Goal: Task Accomplishment & Management: Manage account settings

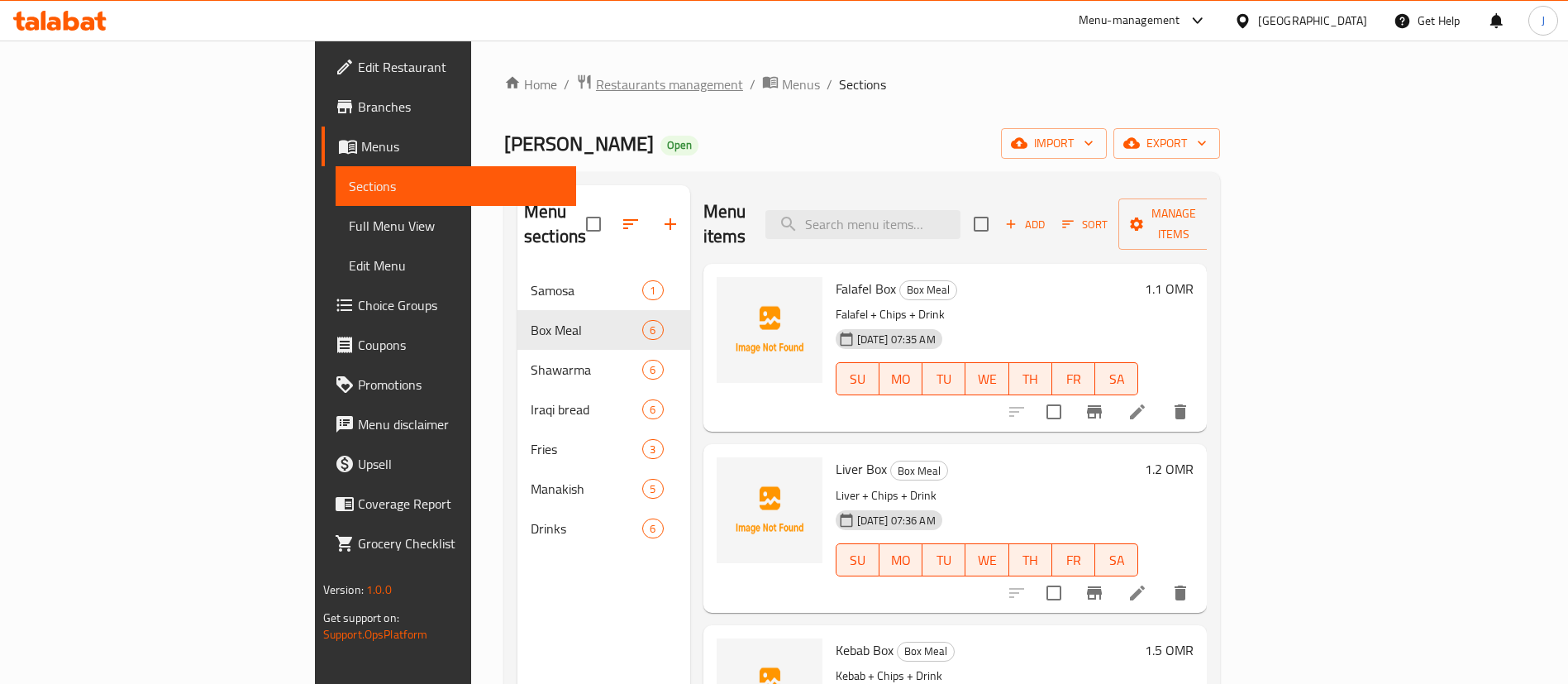
click at [595, 93] on span "Restaurants management" at bounding box center [668, 84] width 147 height 19
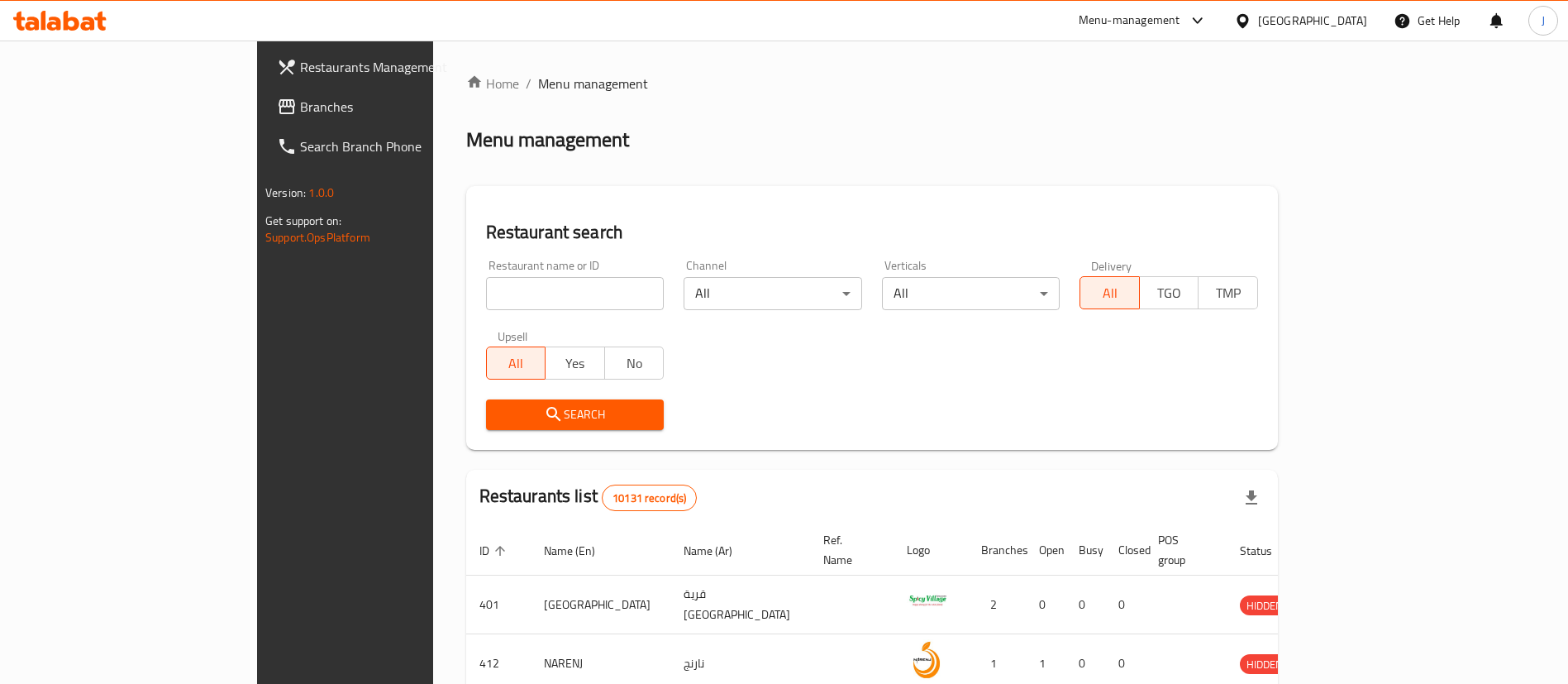
drag, startPoint x: 1267, startPoint y: 172, endPoint x: 1255, endPoint y: 172, distance: 12.0
click at [1267, 172] on div "Home / Menu management Menu management Restaurant search Restaurant name or ID …" at bounding box center [872, 602] width 811 height 1058
click at [486, 290] on input "search" at bounding box center [575, 294] width 178 height 33
click at [300, 104] on span "Branches" at bounding box center [403, 106] width 206 height 19
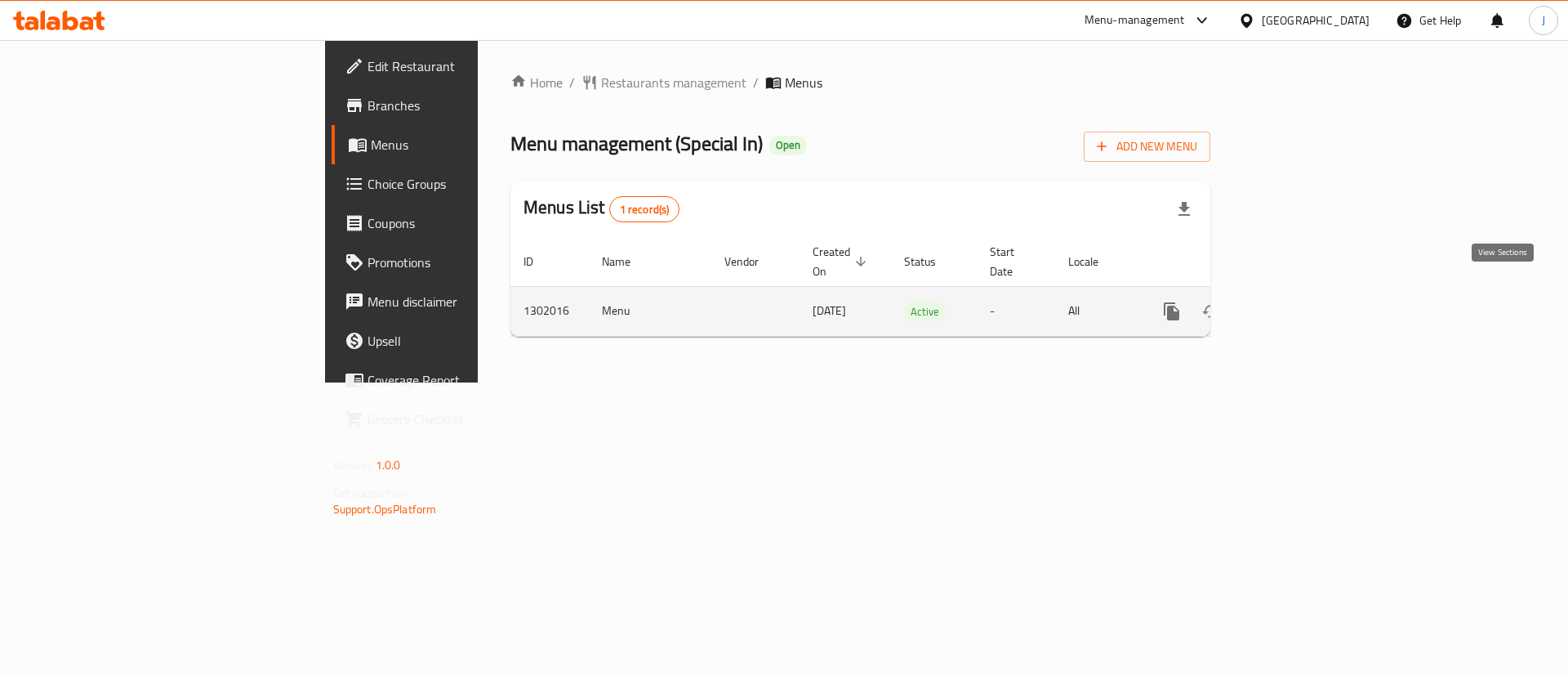
click at [1309, 291] on link "enhanced table" at bounding box center [1289, 311] width 39 height 39
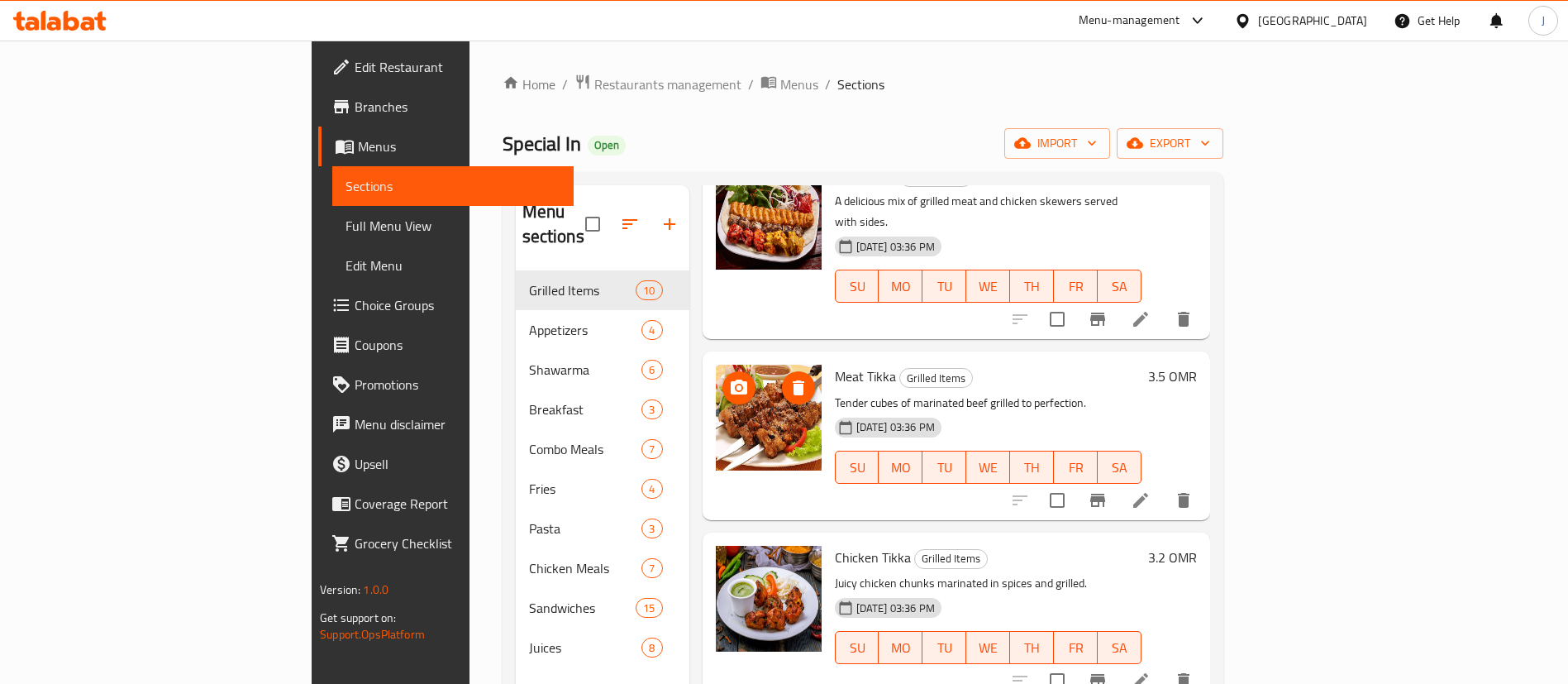
scroll to position [124, 0]
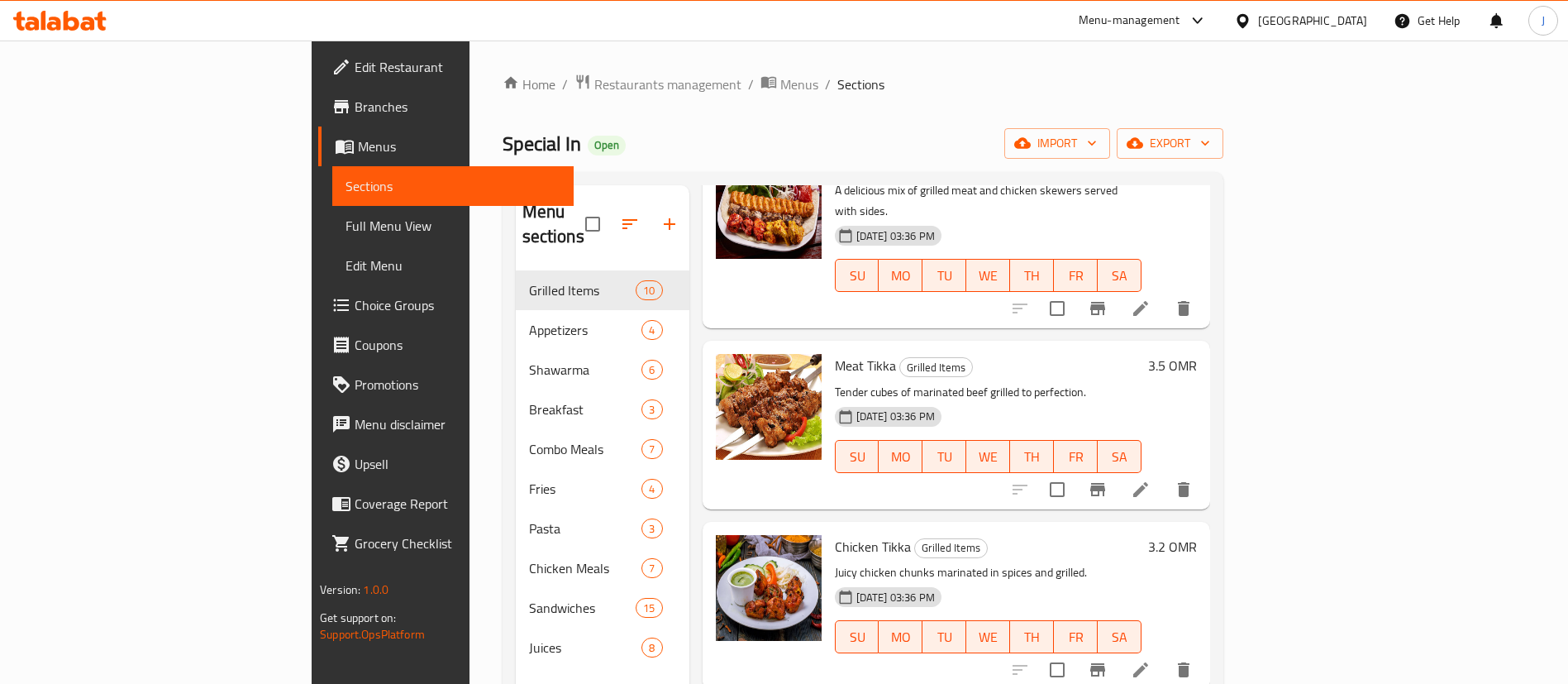
click at [1141, 381] on p "Tender cubes of marinated beef grilled to perfection." at bounding box center [987, 391] width 306 height 20
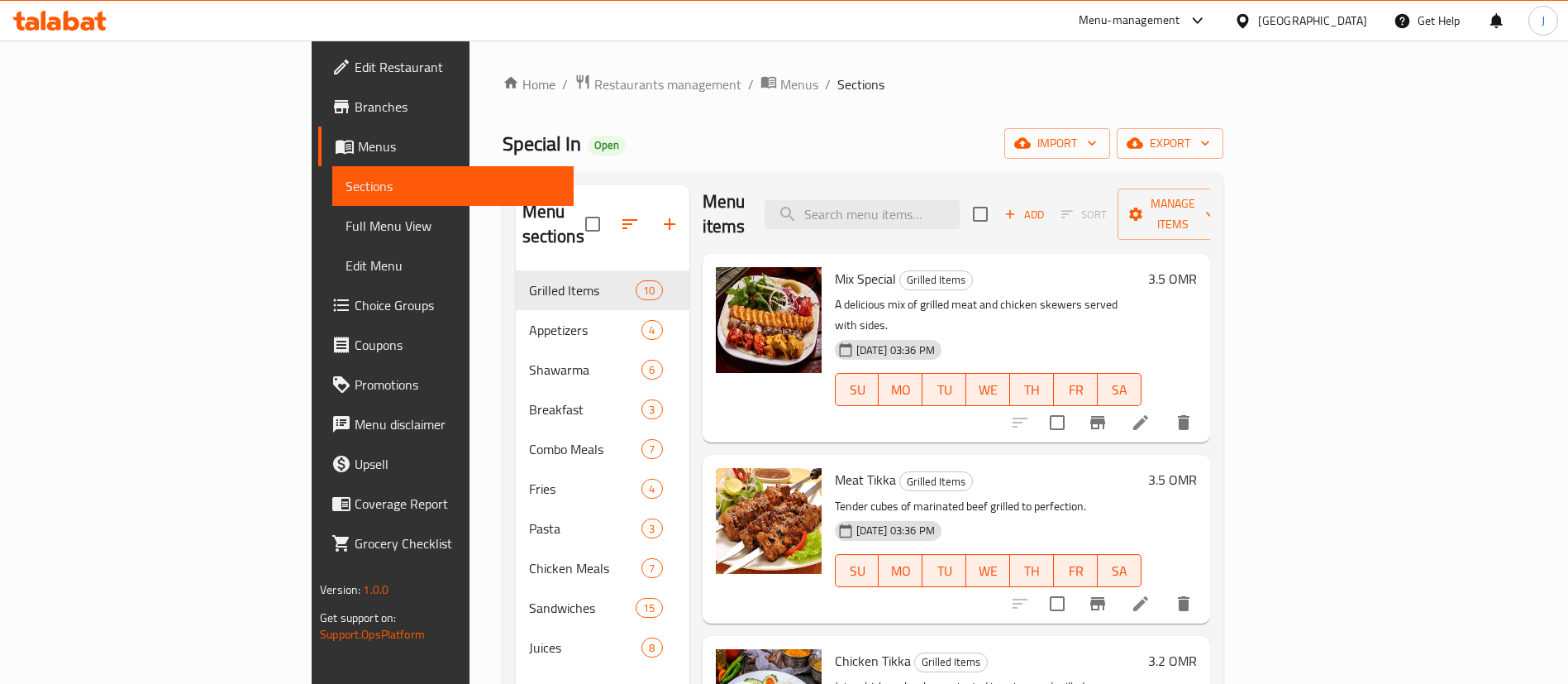
scroll to position [0, 0]
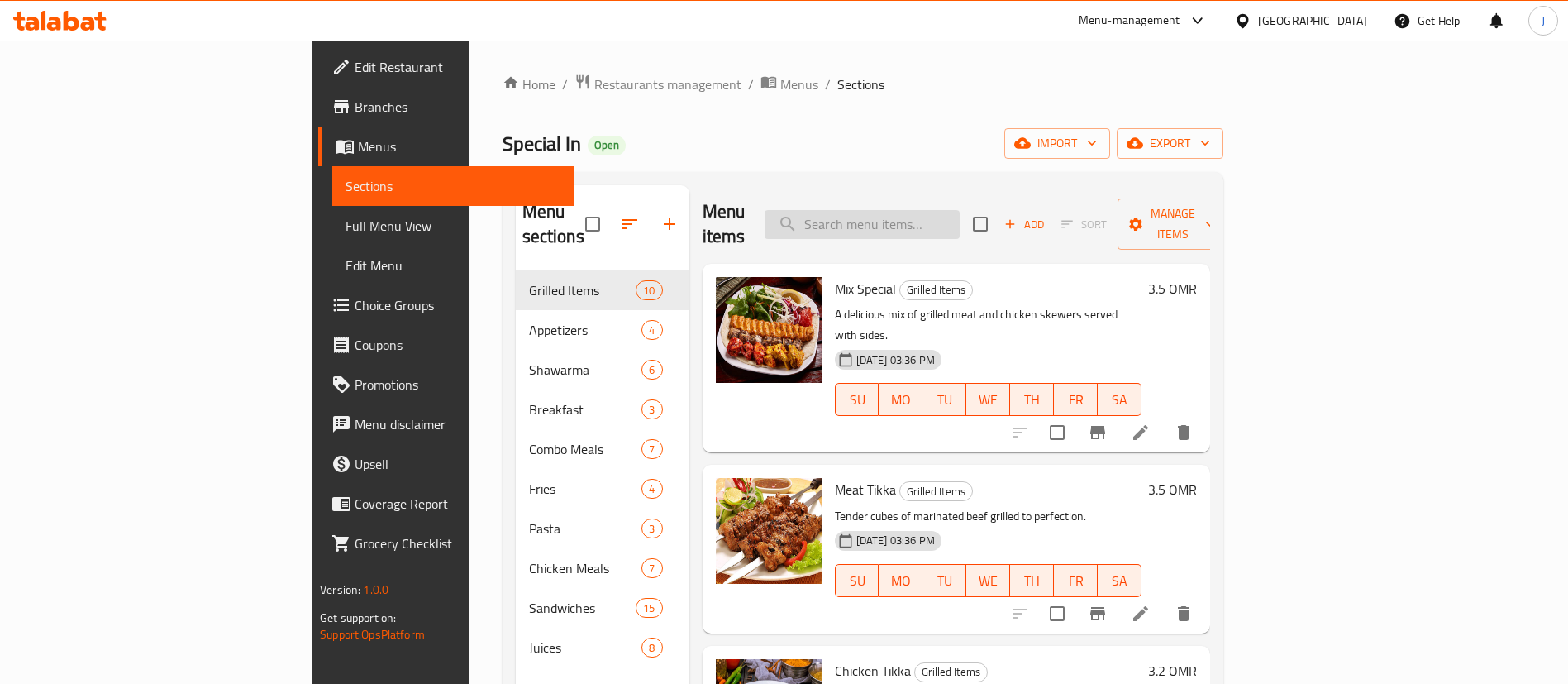
click at [959, 212] on input "search" at bounding box center [862, 225] width 195 height 29
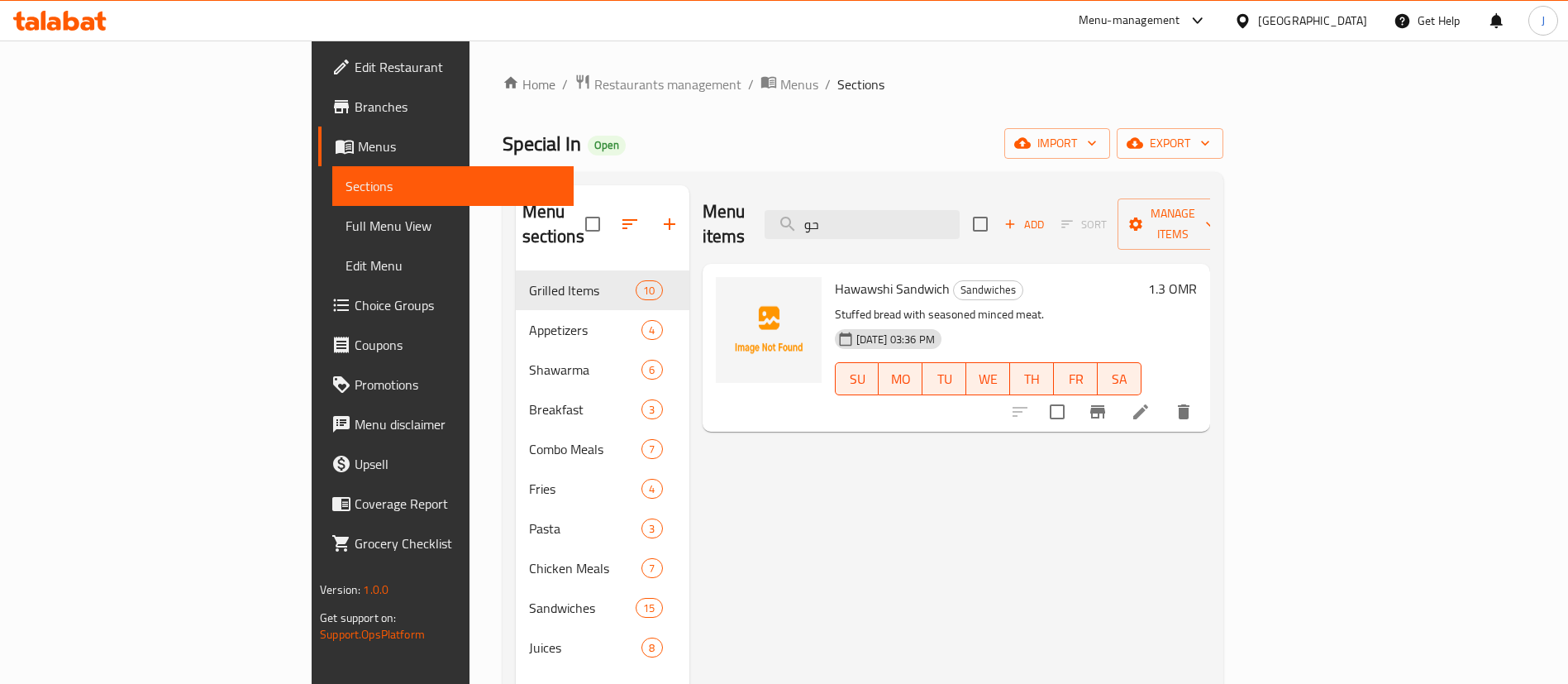
type input "حو"
drag, startPoint x: 1239, startPoint y: 452, endPoint x: 1215, endPoint y: 453, distance: 24.0
click at [1210, 452] on div "Menu items حو Add Sort Manage items Hawawshi Sandwich Sandwiches Stuffed bread …" at bounding box center [948, 526] width 520 height 684
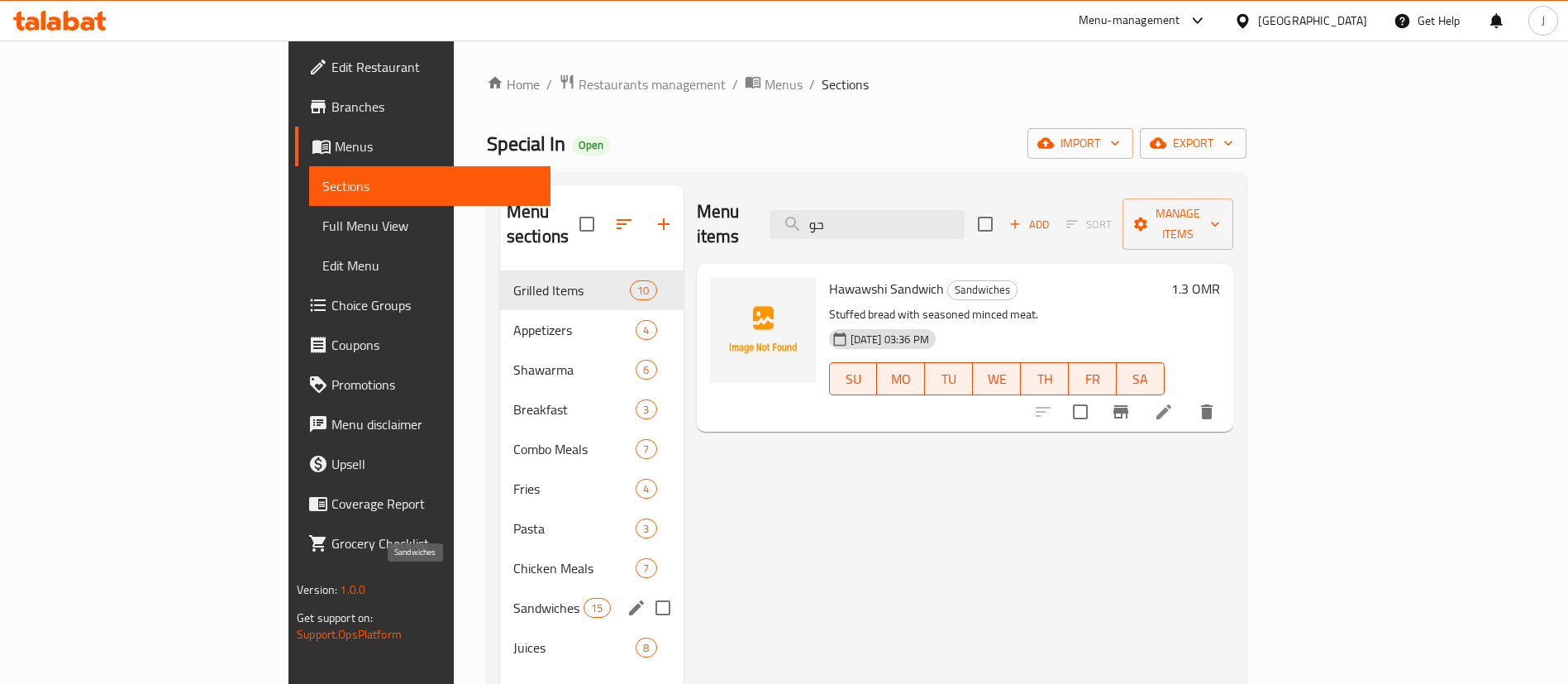
click at [514, 597] on span "Sandwiches" at bounding box center [549, 607] width 70 height 19
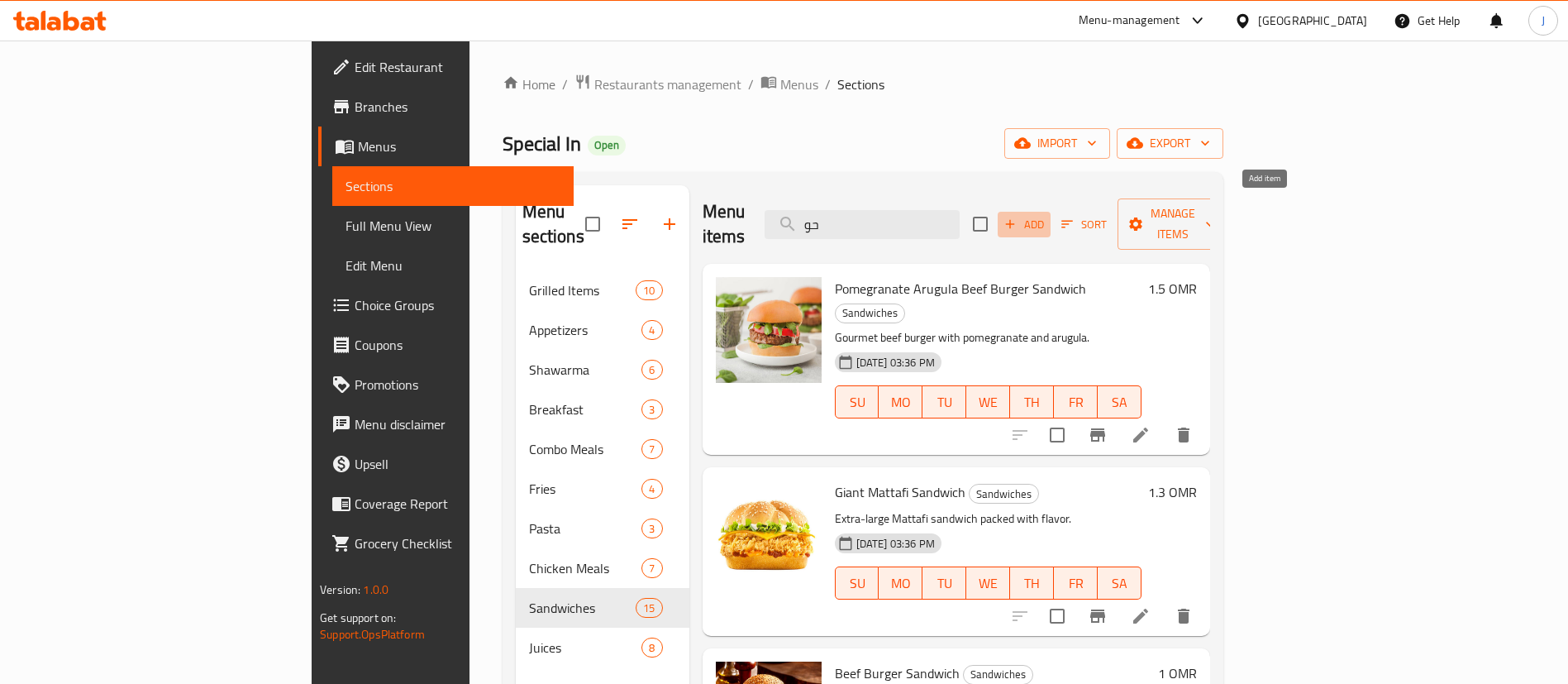
click at [1046, 215] on span "Add" at bounding box center [1024, 225] width 45 height 19
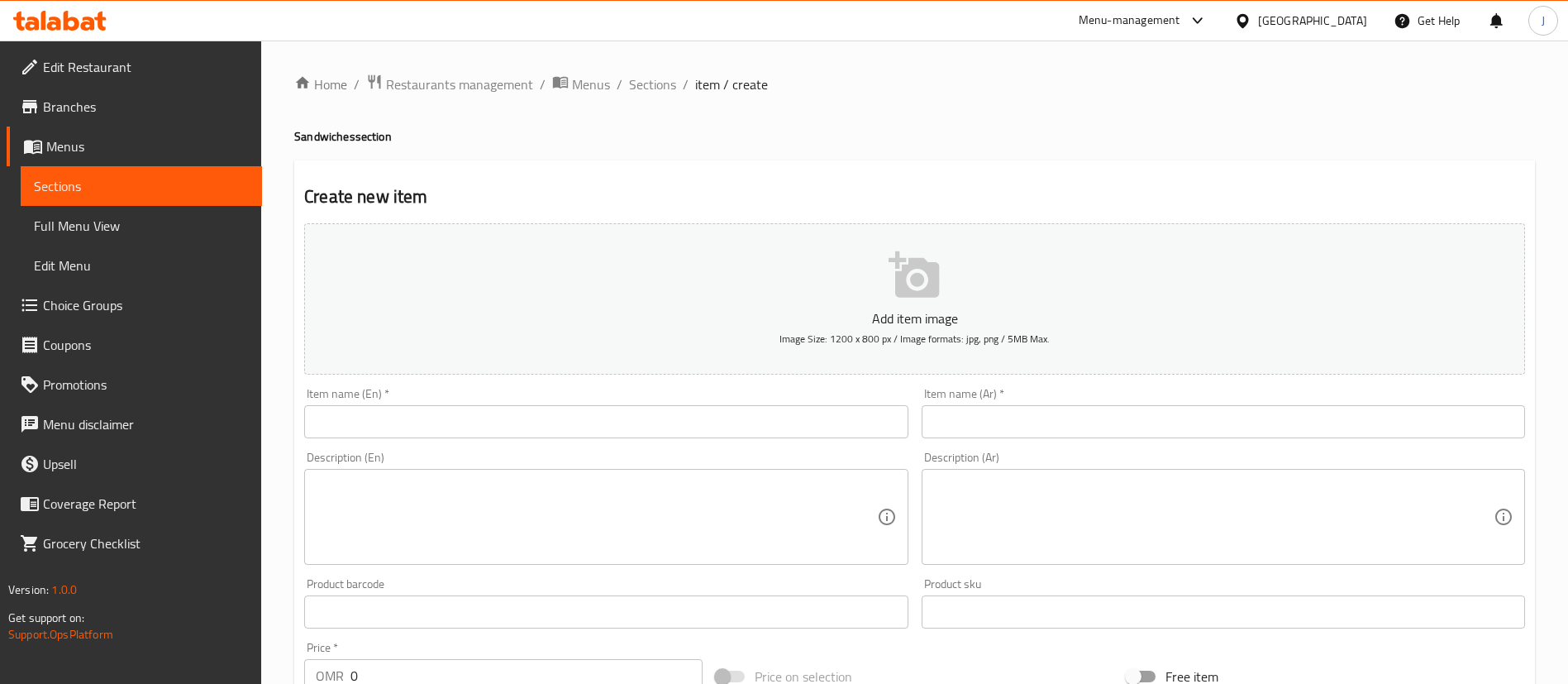
drag, startPoint x: 1237, startPoint y: 412, endPoint x: 1217, endPoint y: 415, distance: 20.2
click at [1225, 414] on input "text" at bounding box center [1223, 421] width 603 height 33
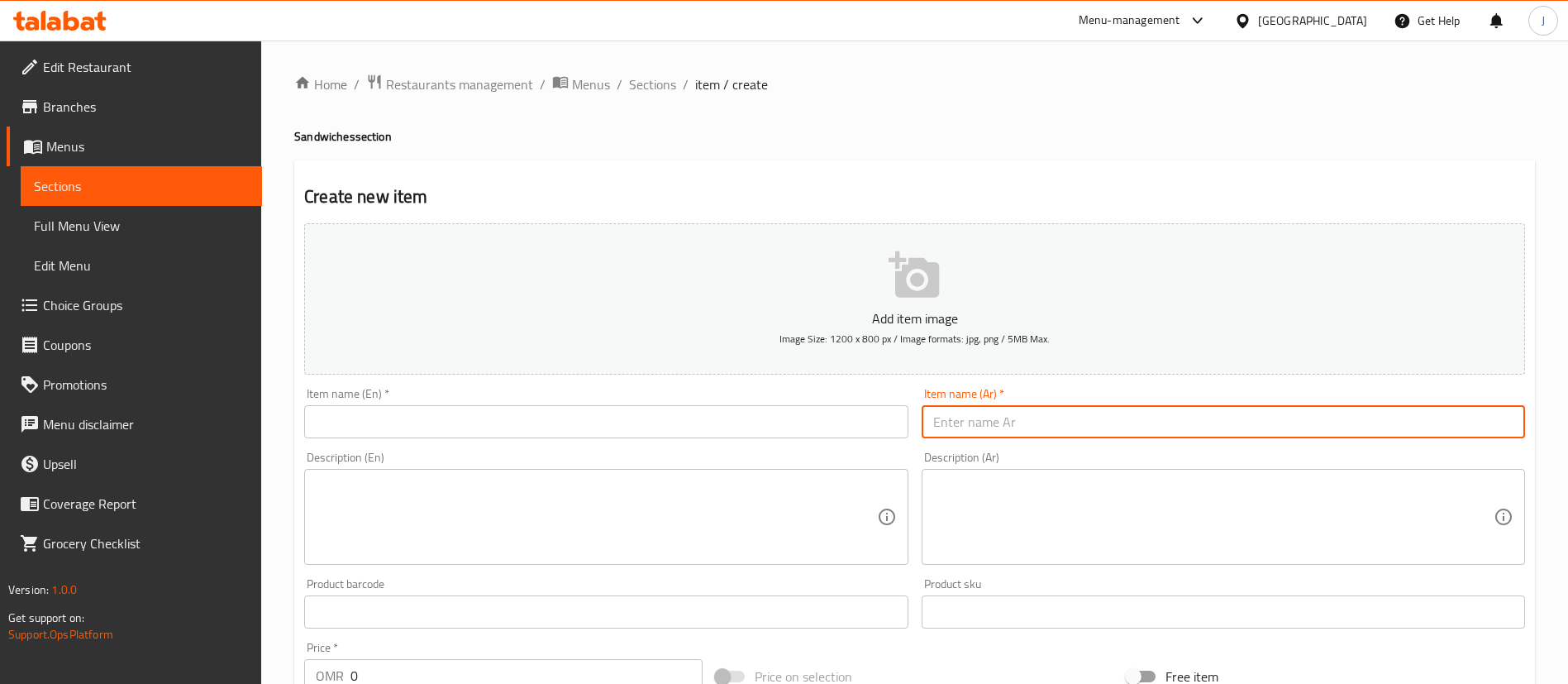
paste input "كبده"
type input "كبده ساندويش"
click at [542, 427] on input "text" at bounding box center [606, 421] width 603 height 33
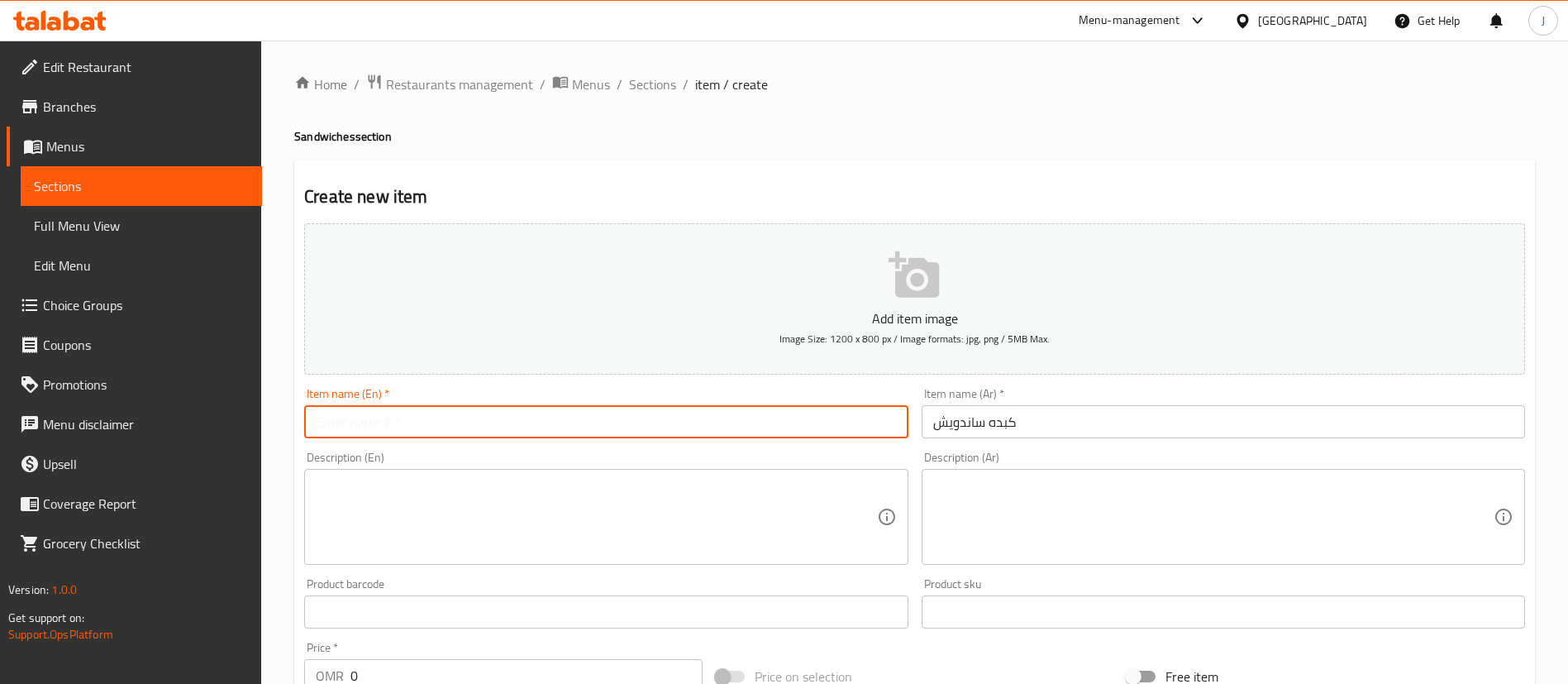
paste input "Liver sandwich"
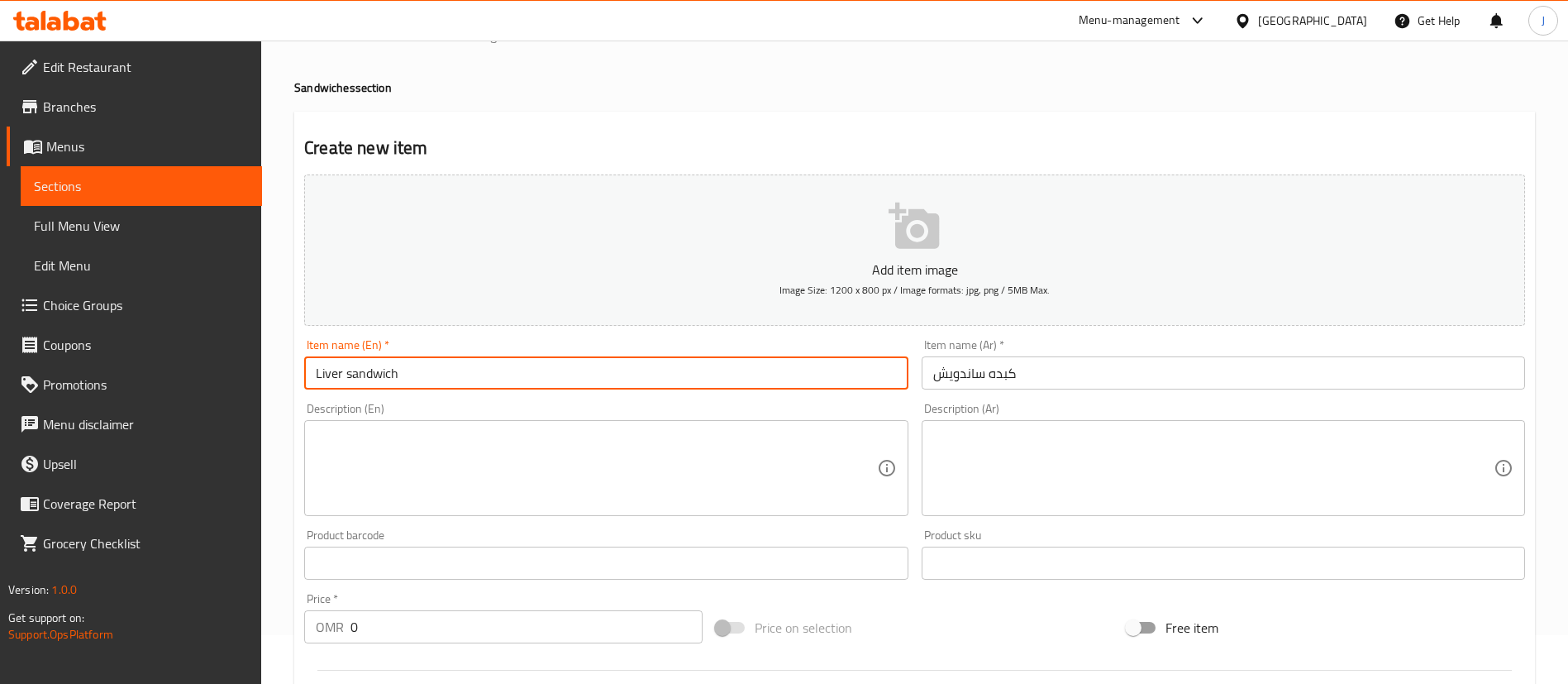
scroll to position [124, 0]
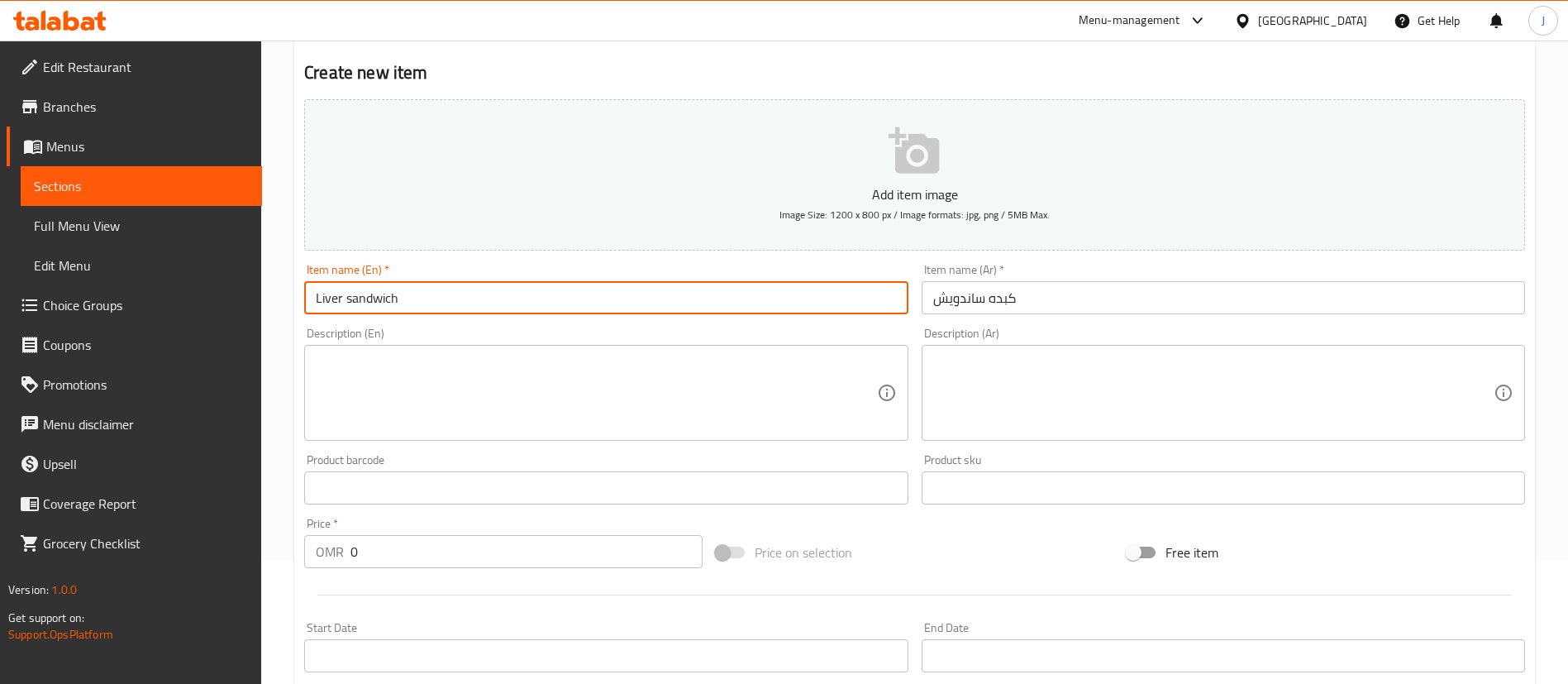
type input "Liver sandwich"
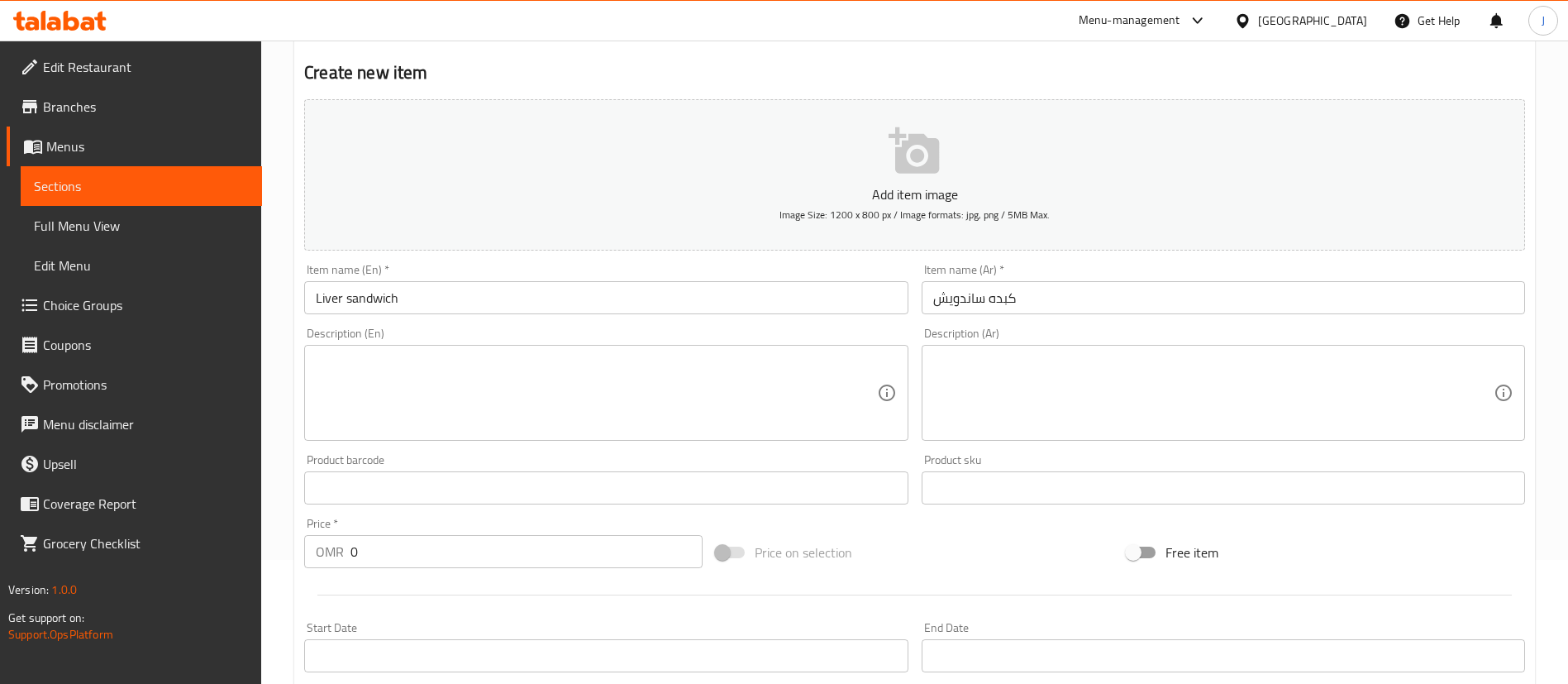
click at [1167, 403] on textarea at bounding box center [1213, 393] width 560 height 79
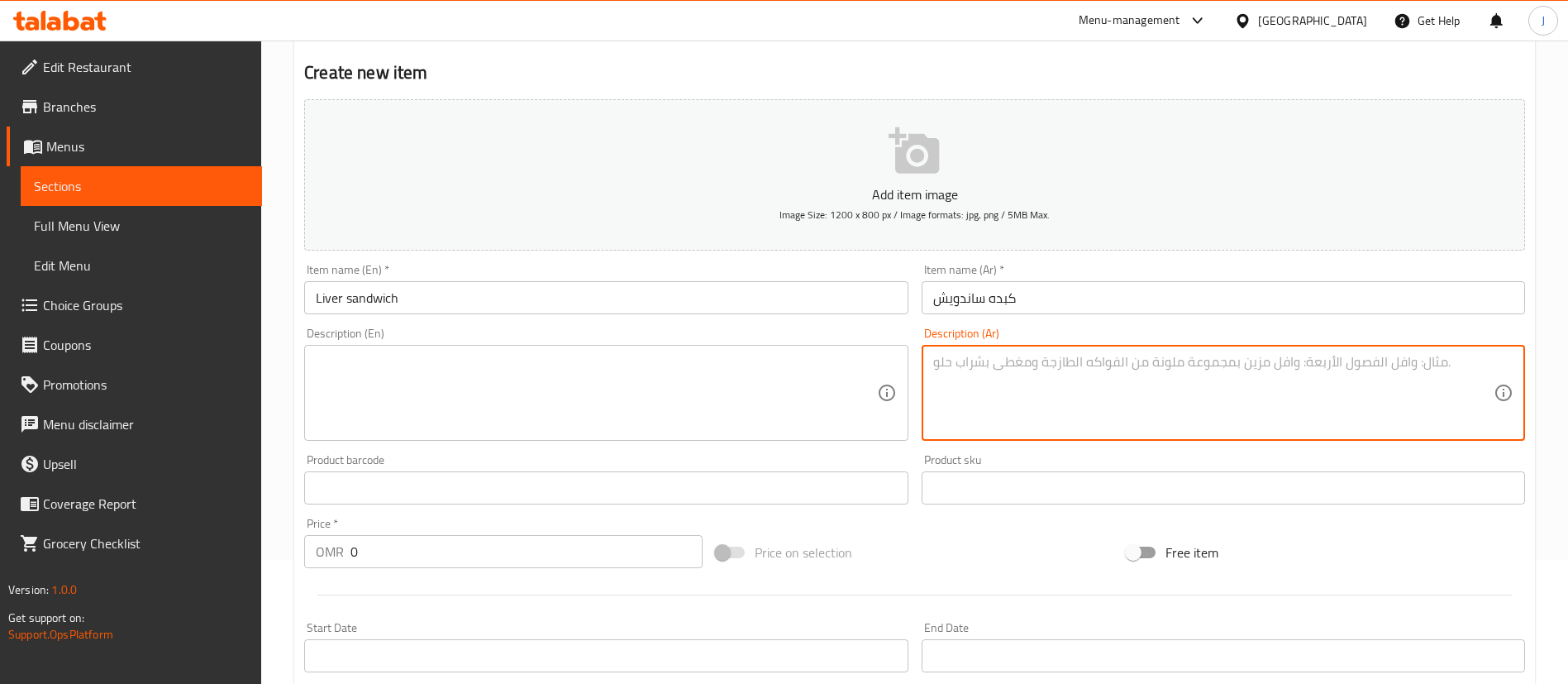
paste textarea "كبده وخبز صمون و فلفل"
type textarea "كبده وخبز صمون و فلفل"
click at [480, 393] on textarea at bounding box center [596, 393] width 560 height 79
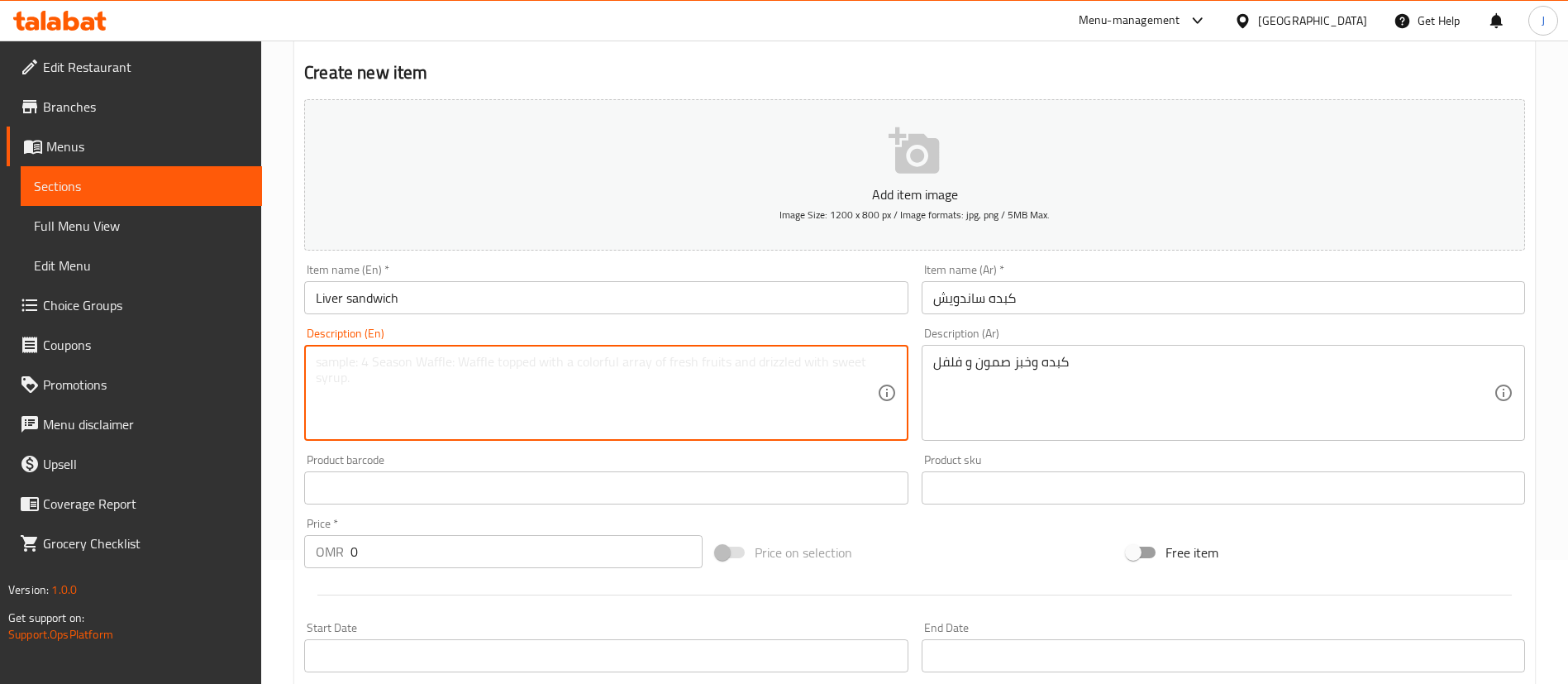
paste textarea "Liver, bread and pepper"
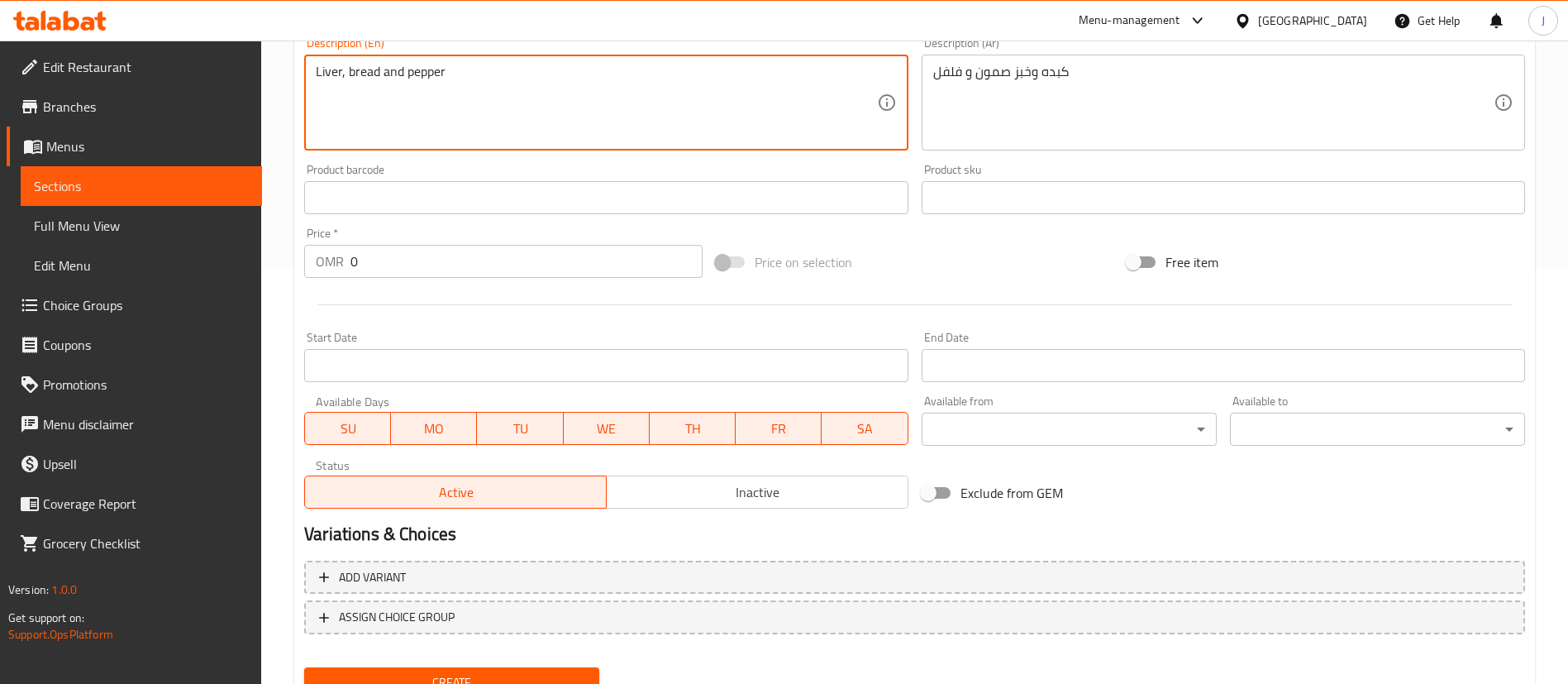
scroll to position [485, 0]
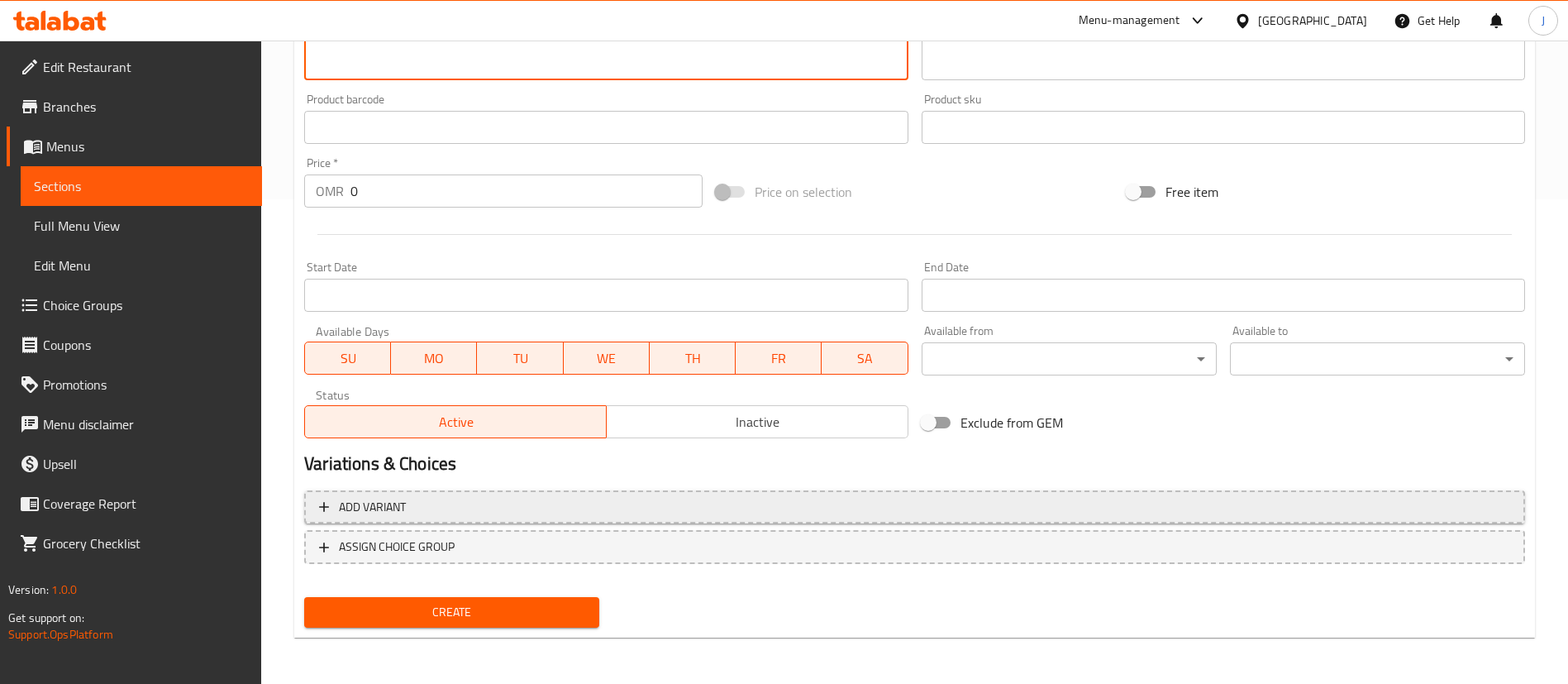
type textarea "Liver, bread and pepper"
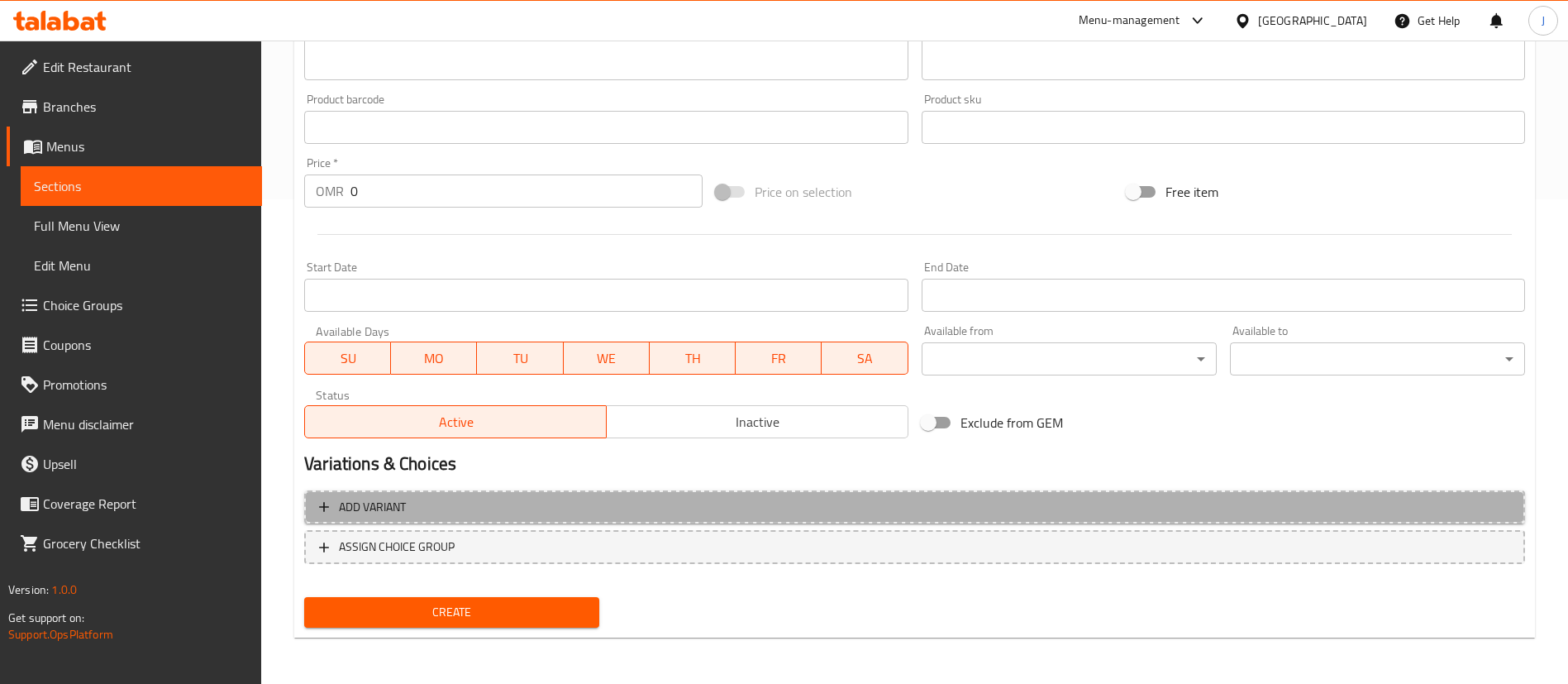
click at [418, 513] on span "Add variant" at bounding box center [914, 507] width 1191 height 20
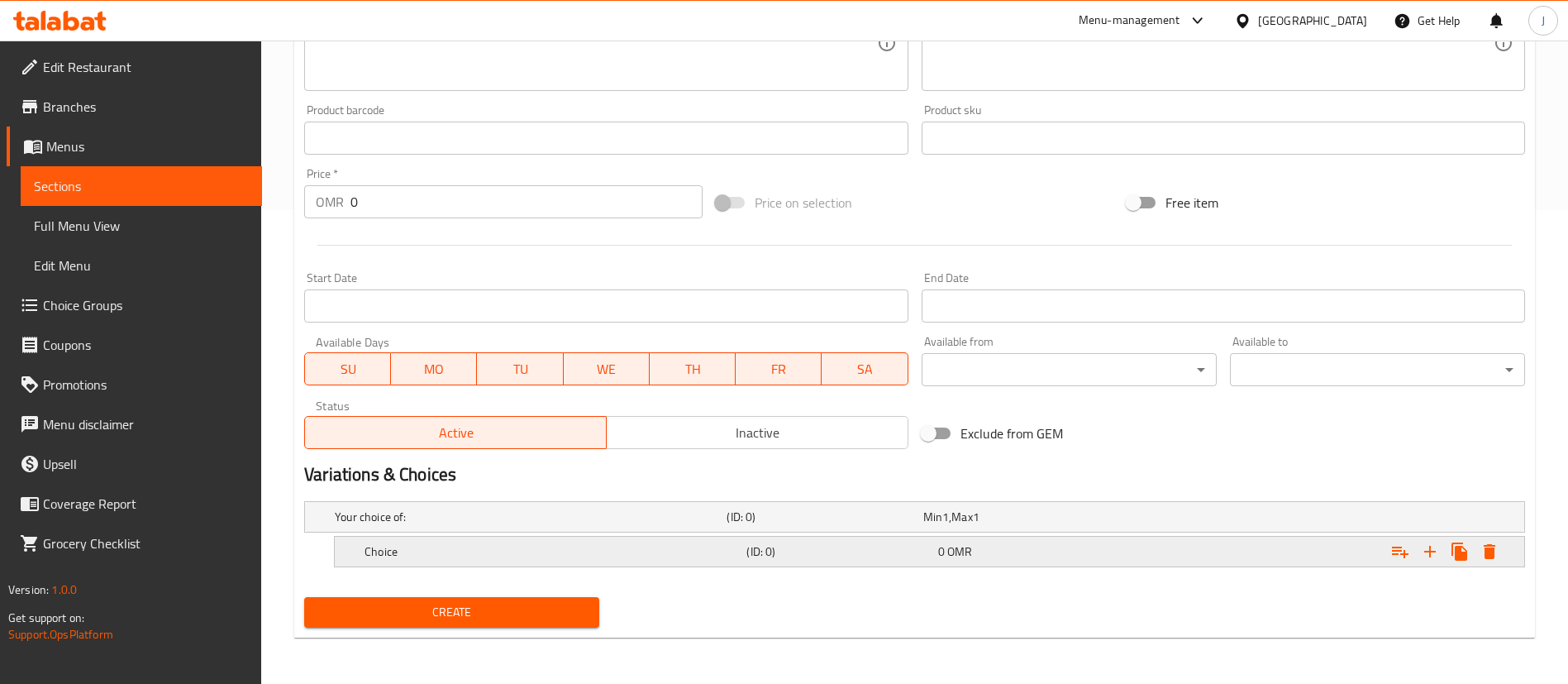
click at [631, 524] on h5 "Choice" at bounding box center [527, 516] width 385 height 17
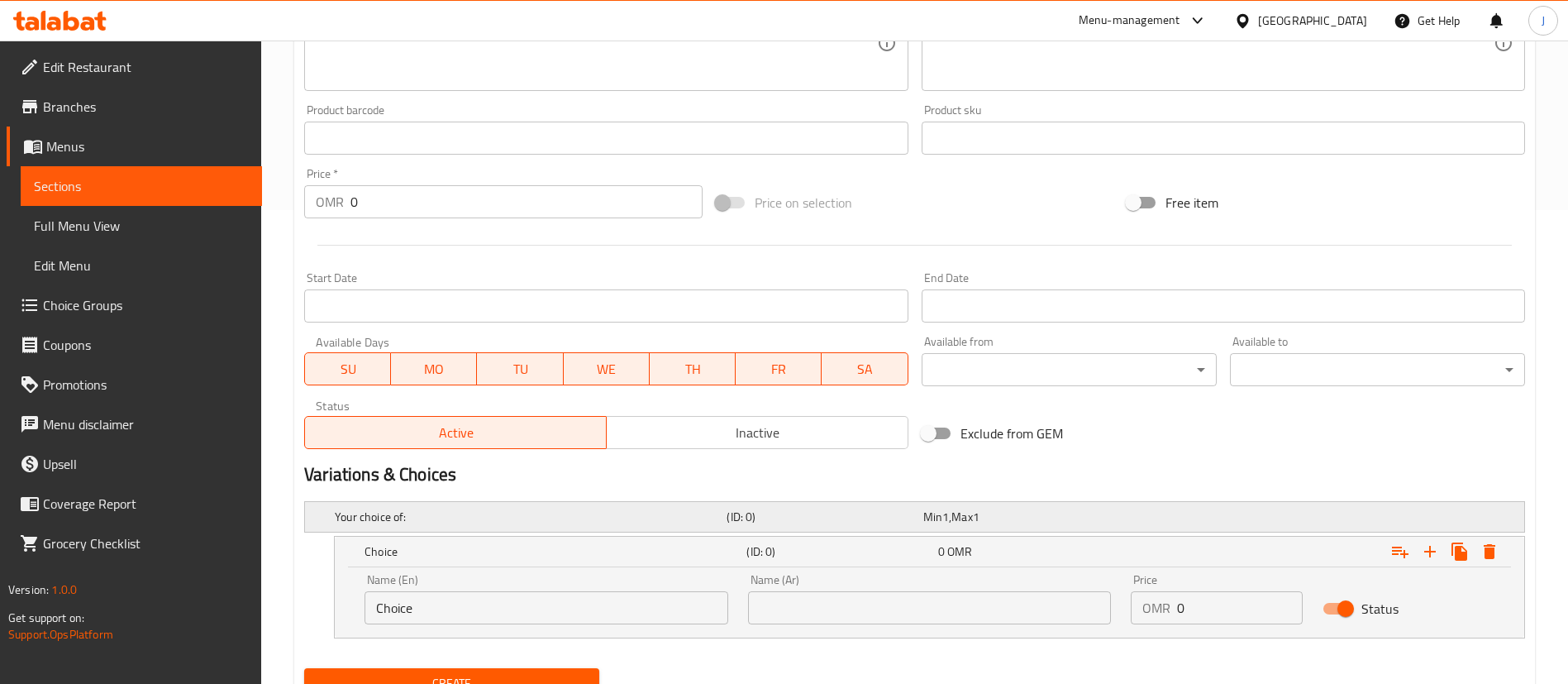
scroll to position [545, 0]
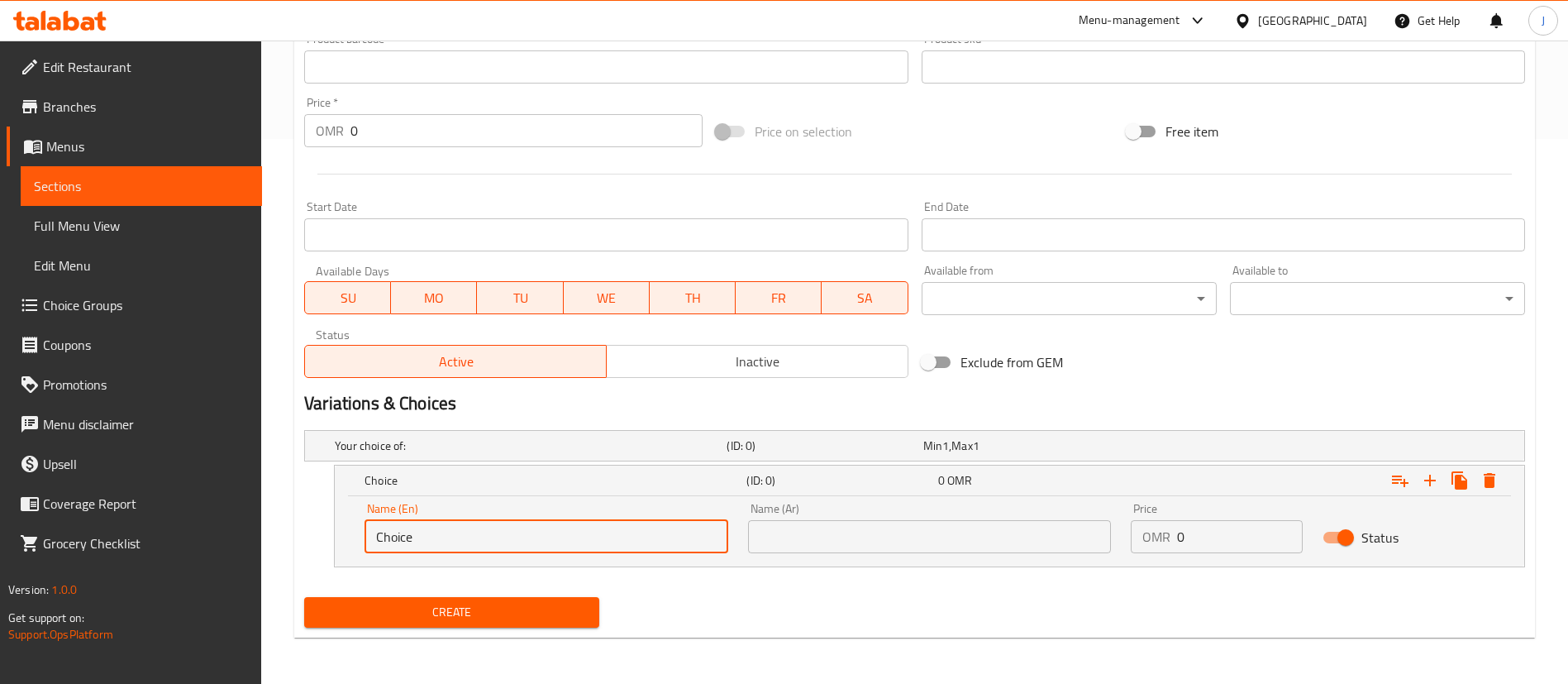
drag, startPoint x: 461, startPoint y: 526, endPoint x: 277, endPoint y: 525, distance: 184.0
click at [279, 527] on div "Home / Restaurants management / Menus / Sections / item / create Sandwiches sec…" at bounding box center [913, 90] width 1306 height 1188
type input "ٍ"
click at [442, 532] on input "ٍ" at bounding box center [547, 536] width 364 height 33
click at [431, 530] on input "text" at bounding box center [547, 536] width 364 height 33
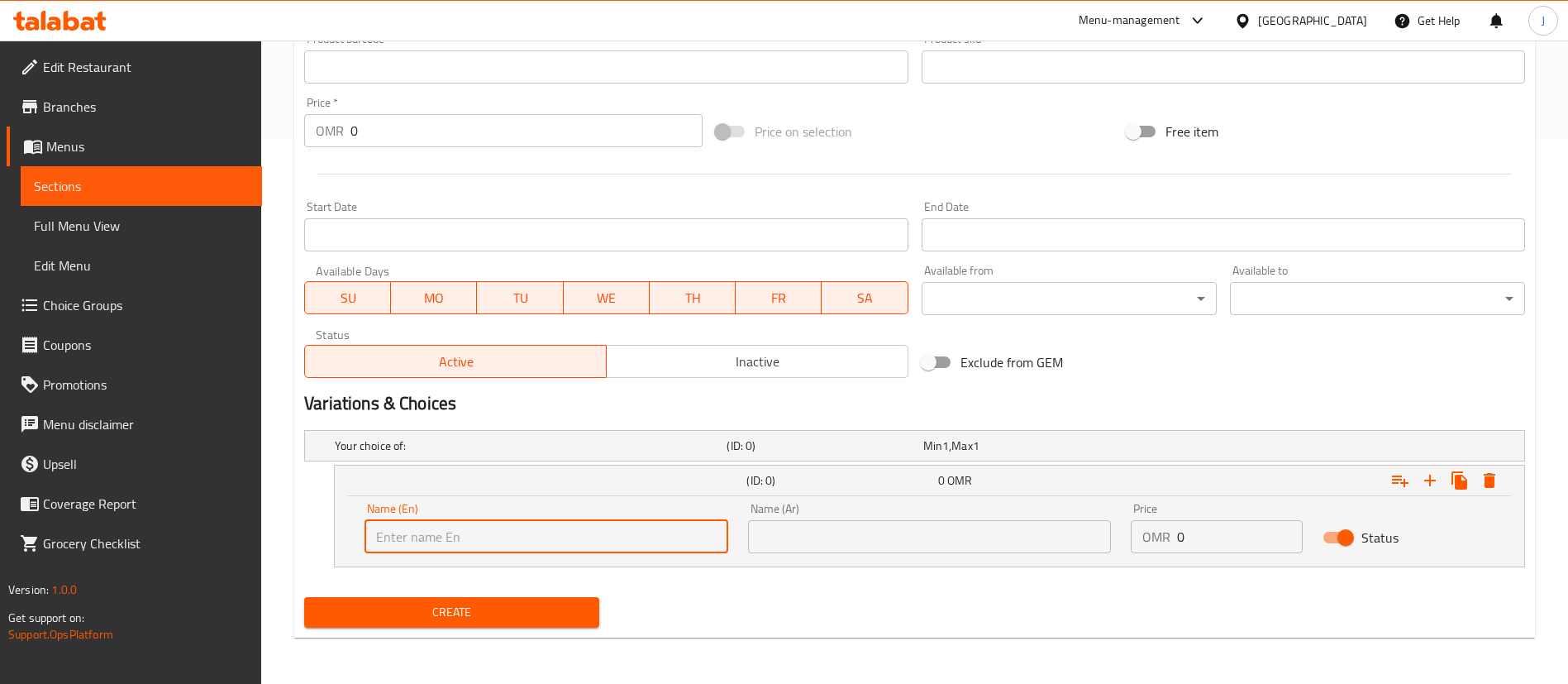
type input "Small"
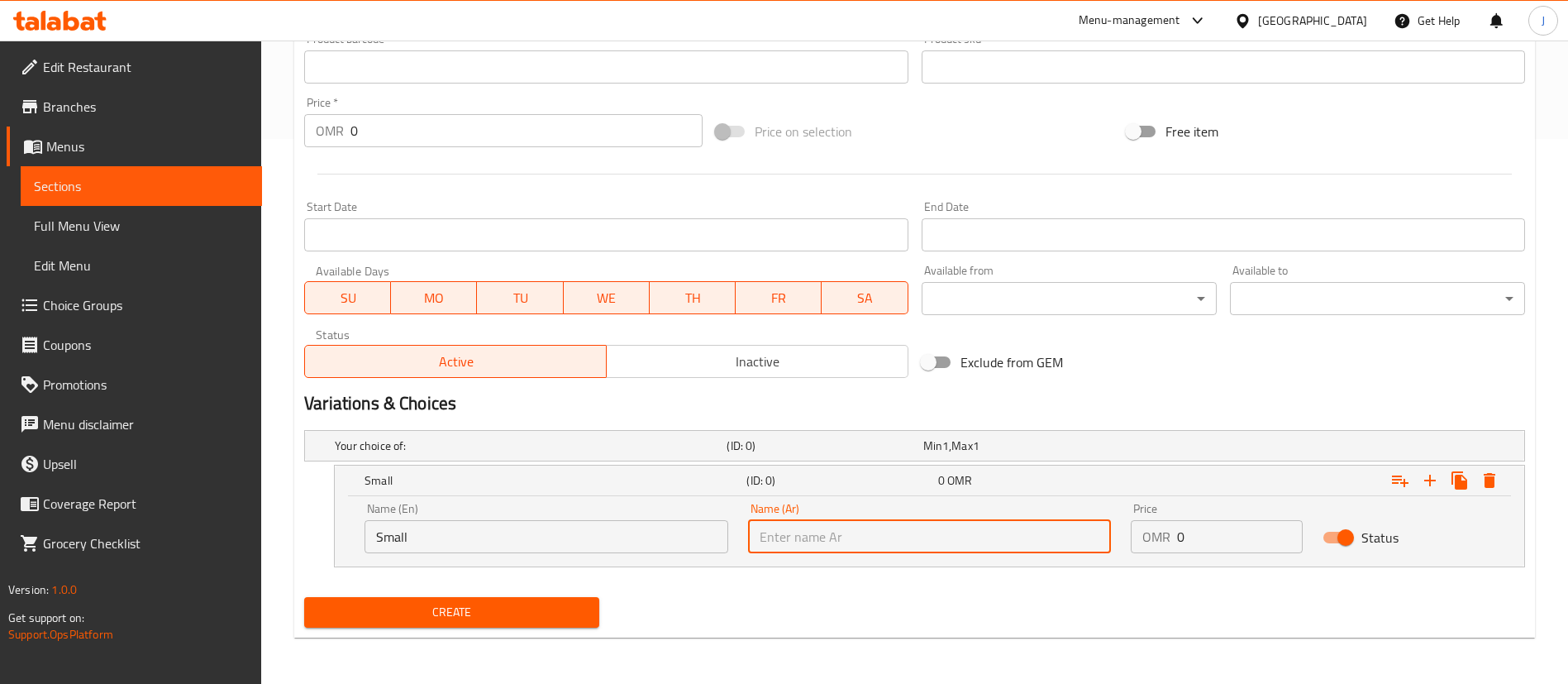
click at [801, 535] on input "text" at bounding box center [930, 536] width 364 height 33
type input "صغير"
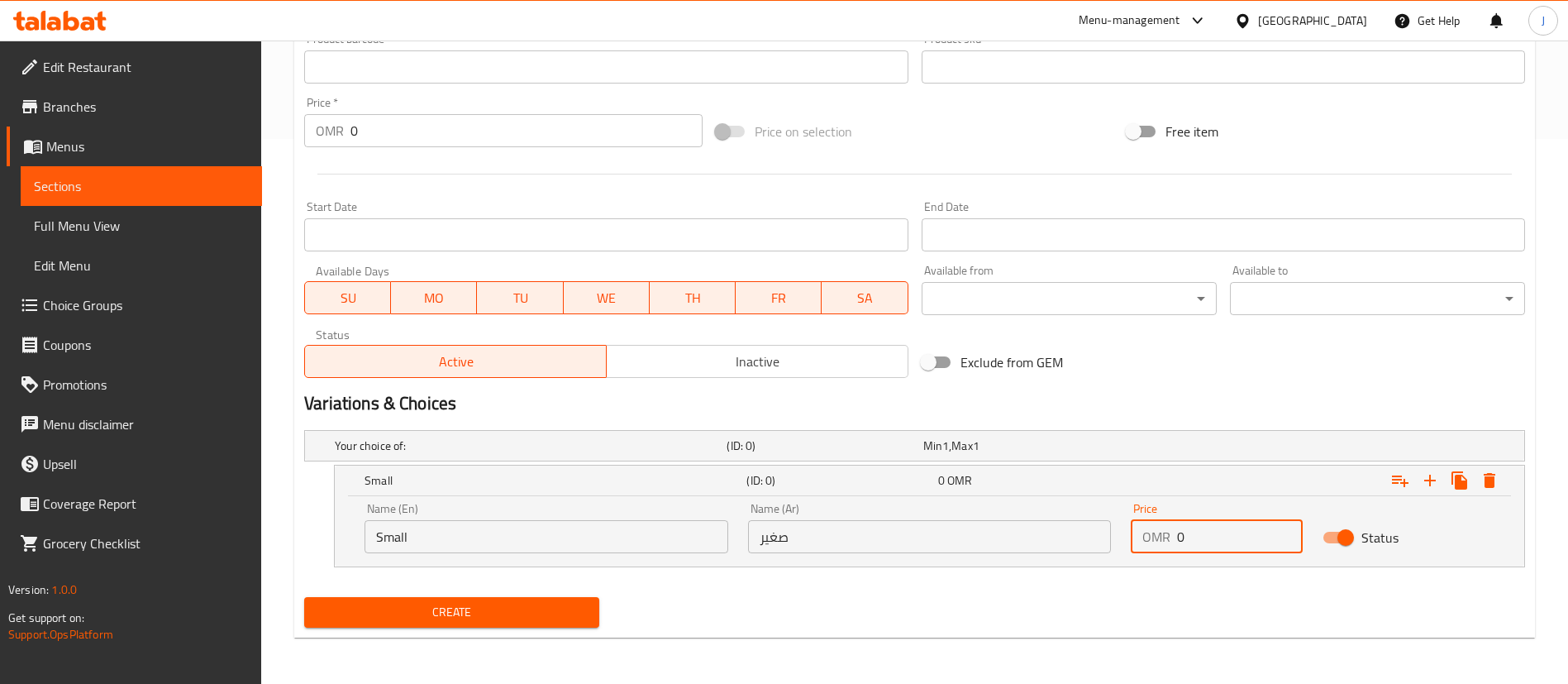
click at [1201, 530] on input "0" at bounding box center [1239, 536] width 125 height 33
type input "0.6"
click at [1429, 484] on icon "Expand" at bounding box center [1430, 481] width 12 height 12
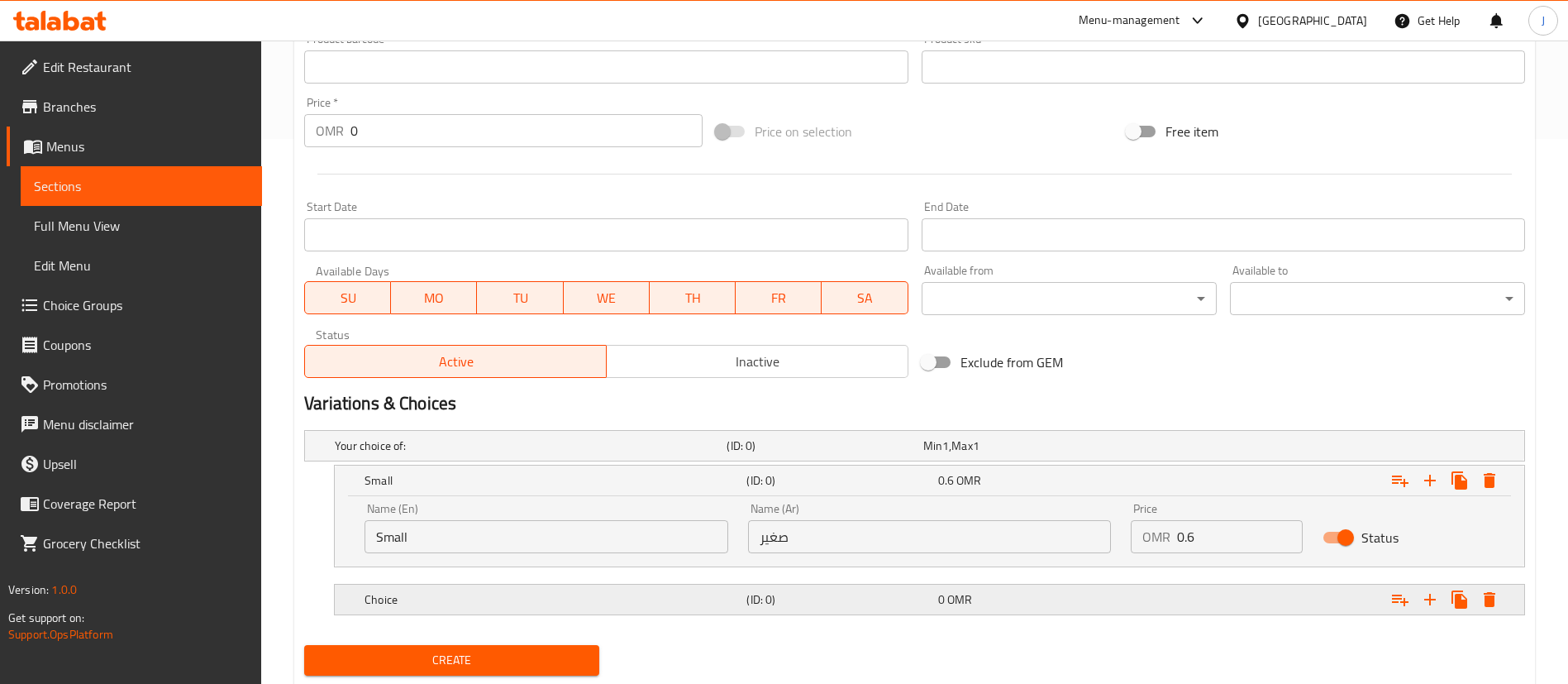
click at [624, 453] on h5 "Choice" at bounding box center [527, 445] width 385 height 17
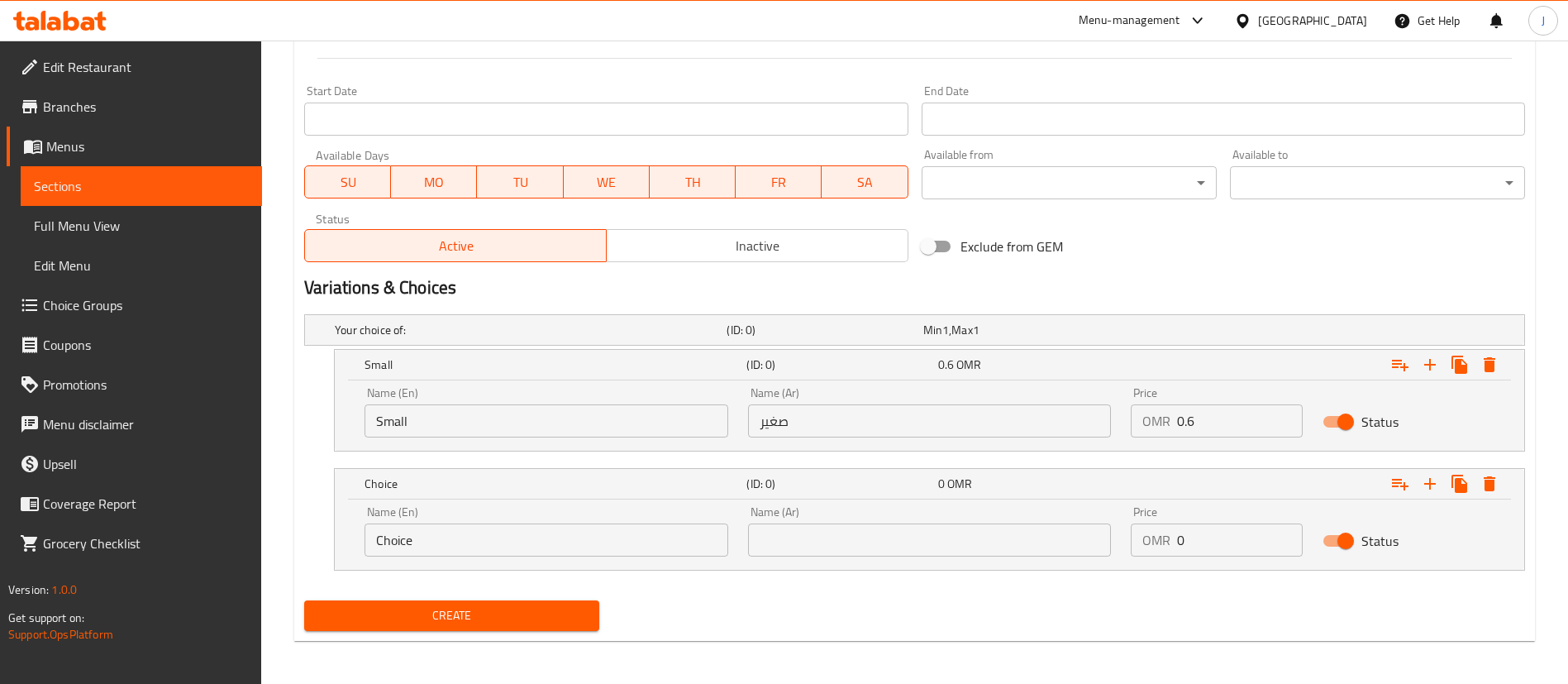
scroll to position [664, 0]
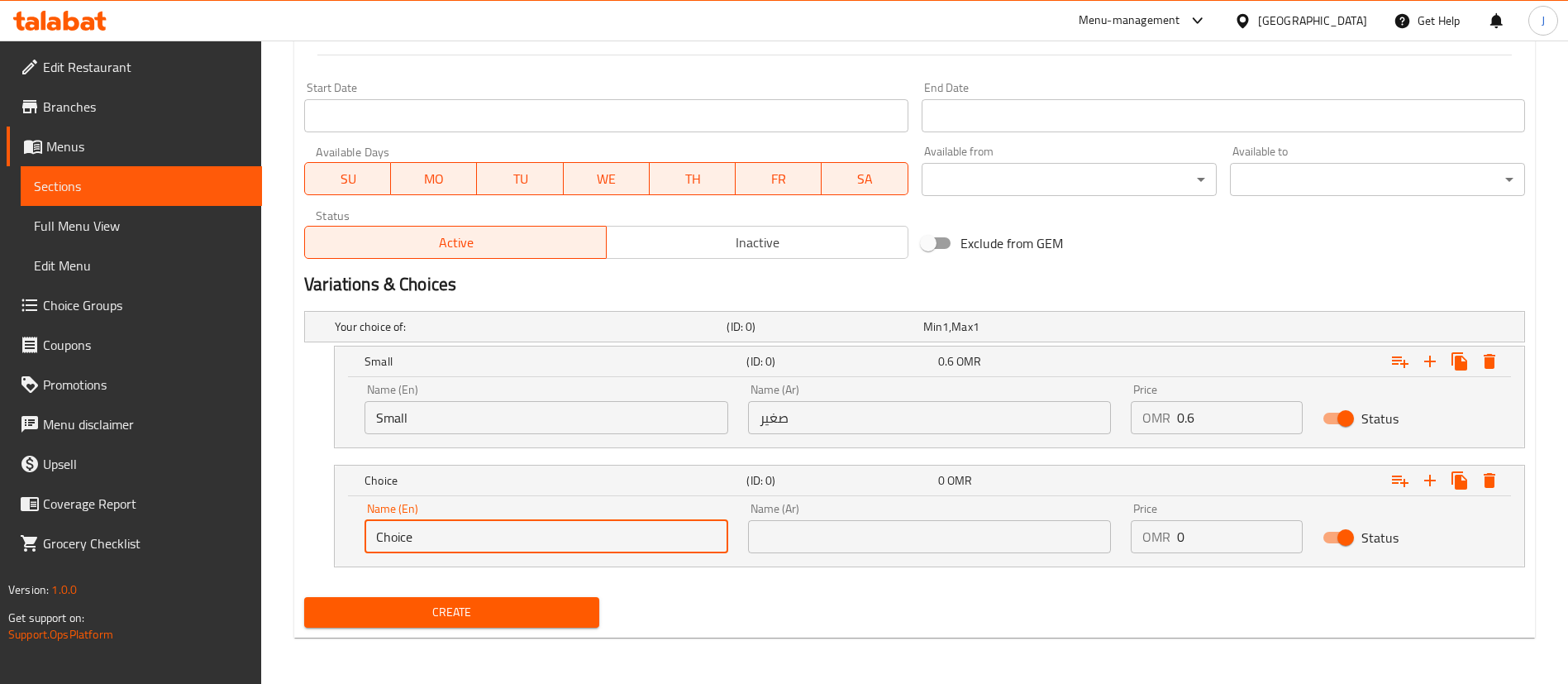
drag, startPoint x: 464, startPoint y: 534, endPoint x: 280, endPoint y: 533, distance: 184.0
click at [292, 541] on div "Home / Restaurants management / Menus / Sections / item / create Sandwiches sec…" at bounding box center [913, 29] width 1306 height 1307
click at [456, 527] on input "text" at bounding box center [547, 536] width 364 height 33
type input "Large"
click at [832, 556] on div "Name (Ar) Name (Ar)" at bounding box center [930, 527] width 383 height 70
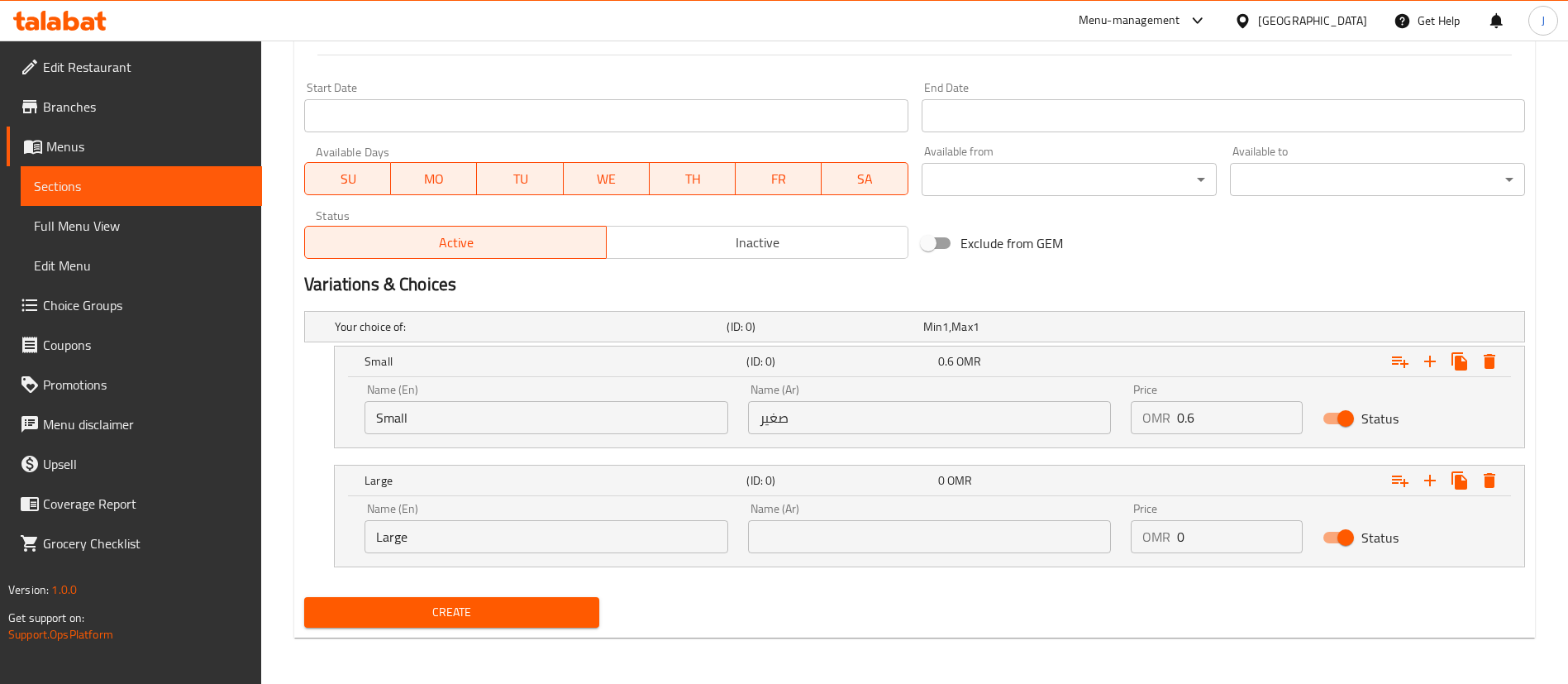
click at [837, 547] on input "text" at bounding box center [930, 536] width 364 height 33
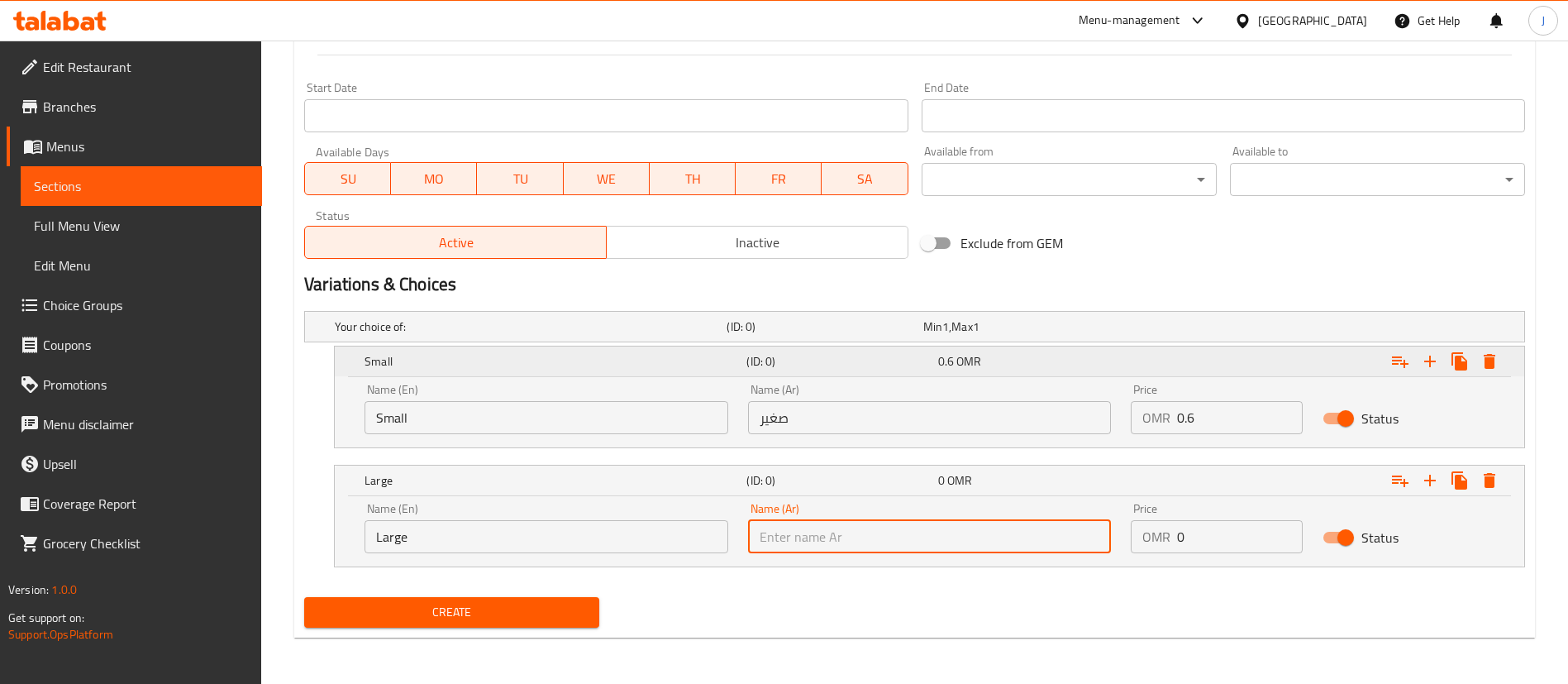
type input "كبير"
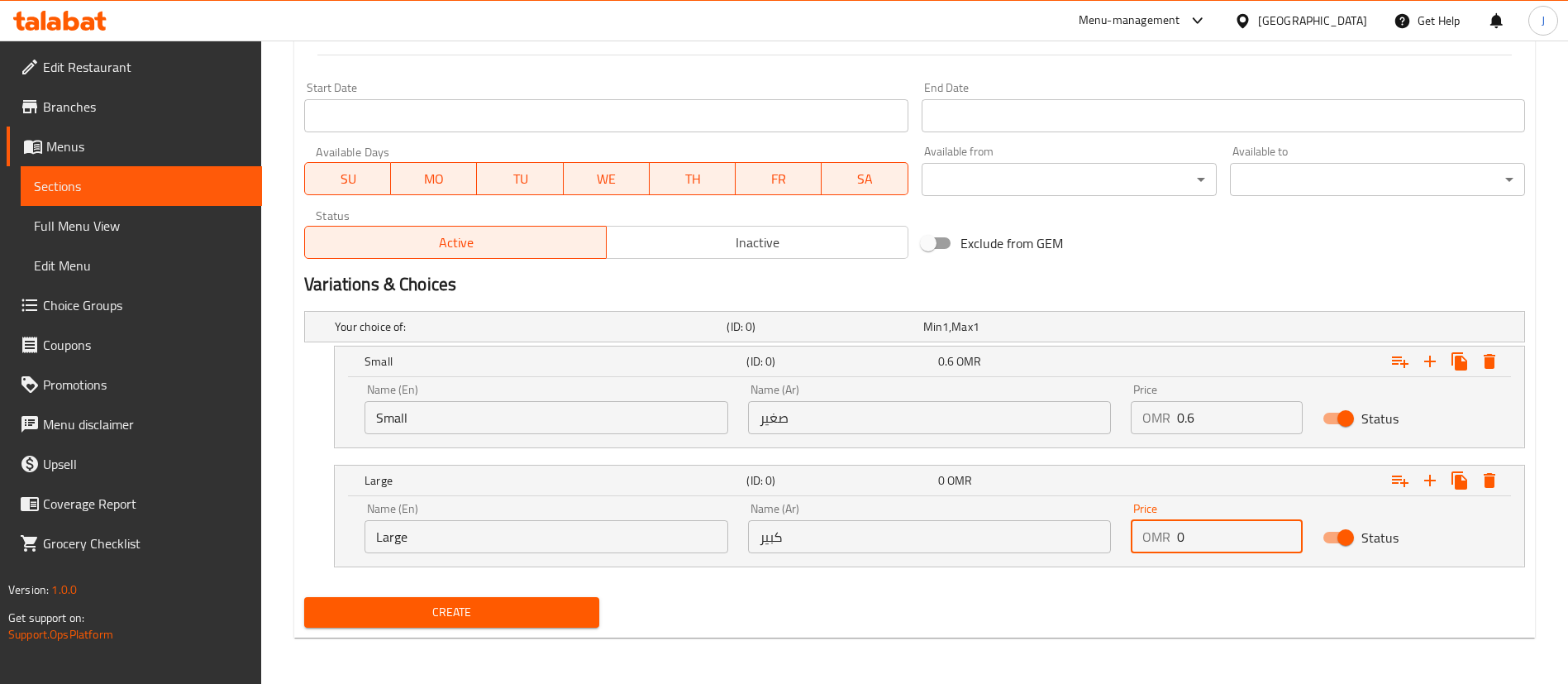
drag, startPoint x: 1198, startPoint y: 532, endPoint x: 1122, endPoint y: 530, distance: 76.0
click at [1123, 531] on div "Price OMR 0 Price" at bounding box center [1216, 527] width 192 height 70
type input "1.2"
click at [518, 618] on span "Create" at bounding box center [451, 611] width 268 height 20
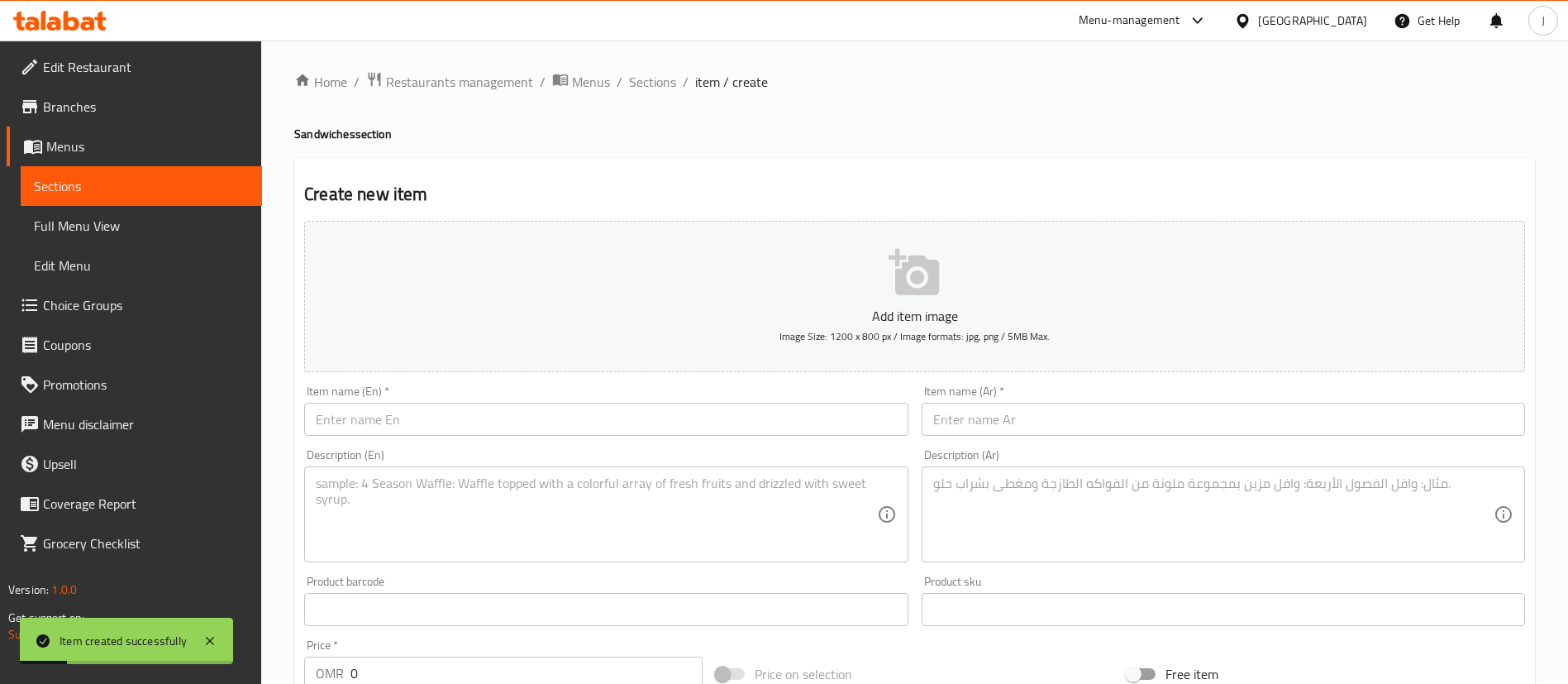
scroll to position [0, 0]
click at [665, 65] on div "Home / Restaurants management / Menus / Sections / item / create Sandwiches sec…" at bounding box center [913, 694] width 1306 height 1307
click at [661, 90] on span "Sections" at bounding box center [652, 84] width 47 height 19
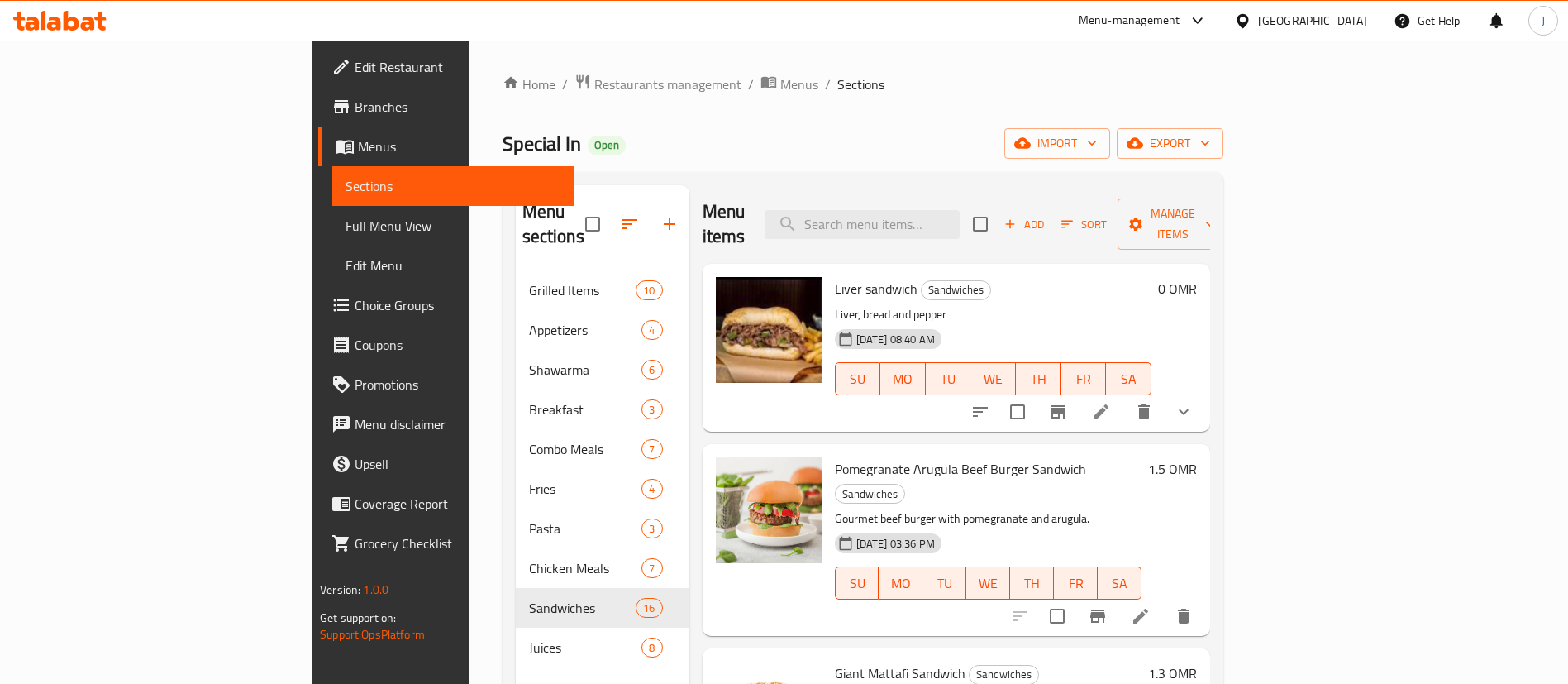
click at [1140, 457] on h6 "Pomegranate Arugula Beef Burger Sandwich Sandwiches" at bounding box center [987, 481] width 306 height 47
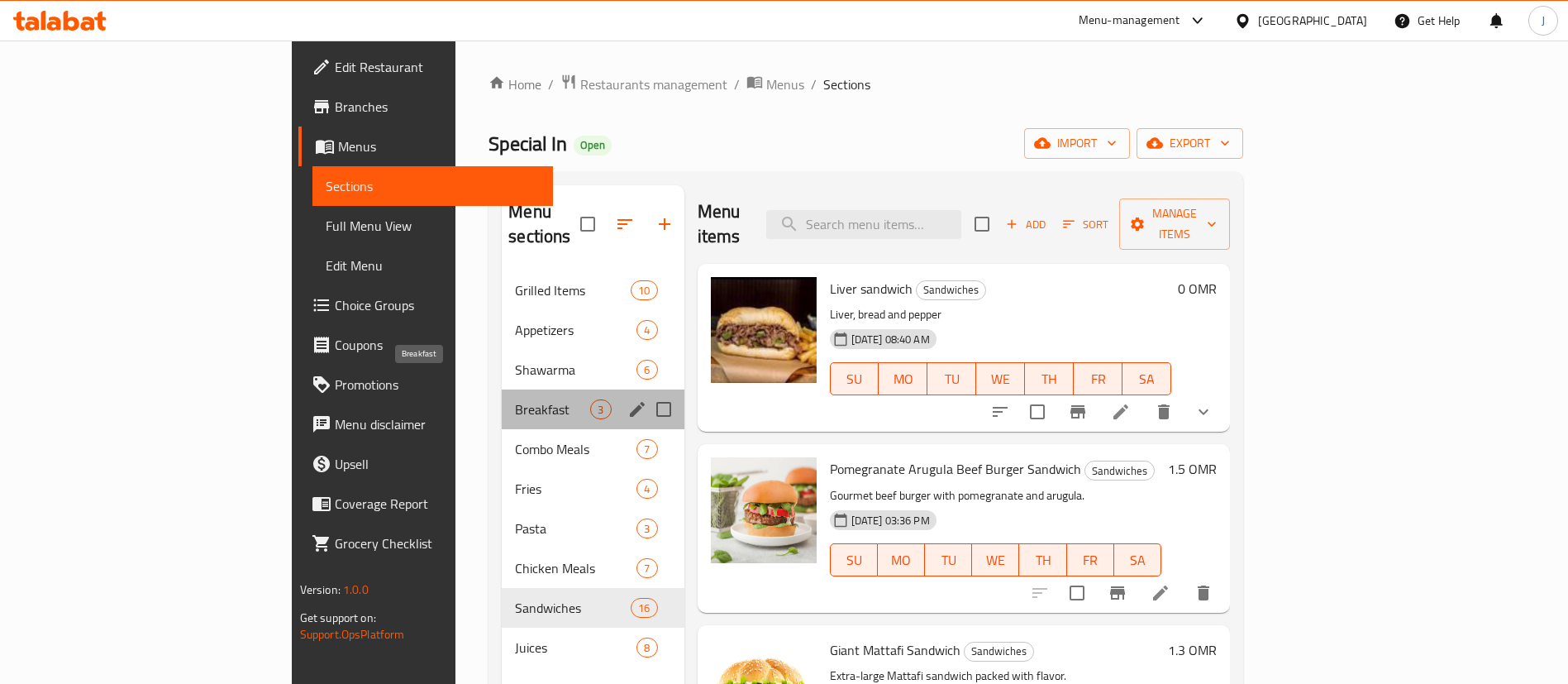
click at [515, 399] on span "Breakfast" at bounding box center [552, 409] width 75 height 19
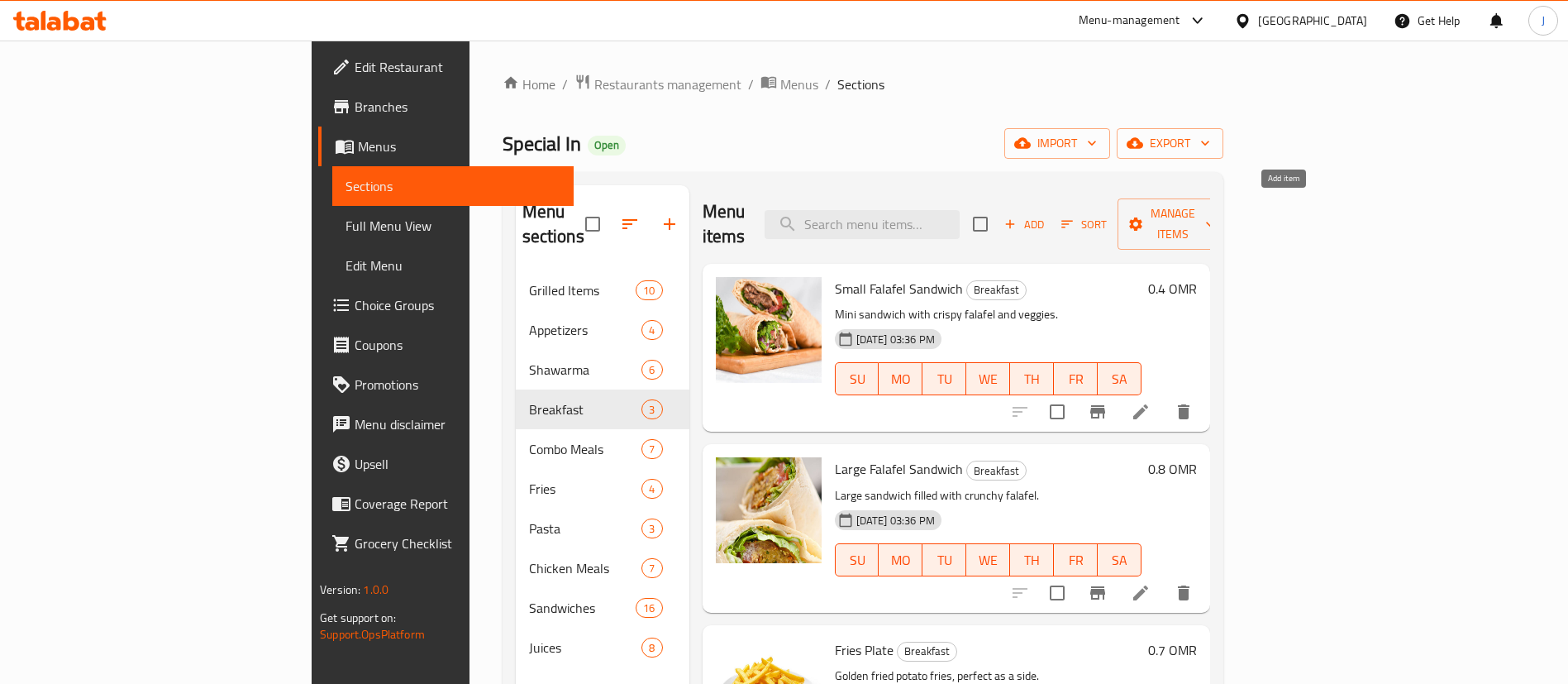
click at [1046, 215] on span "Add" at bounding box center [1024, 225] width 45 height 19
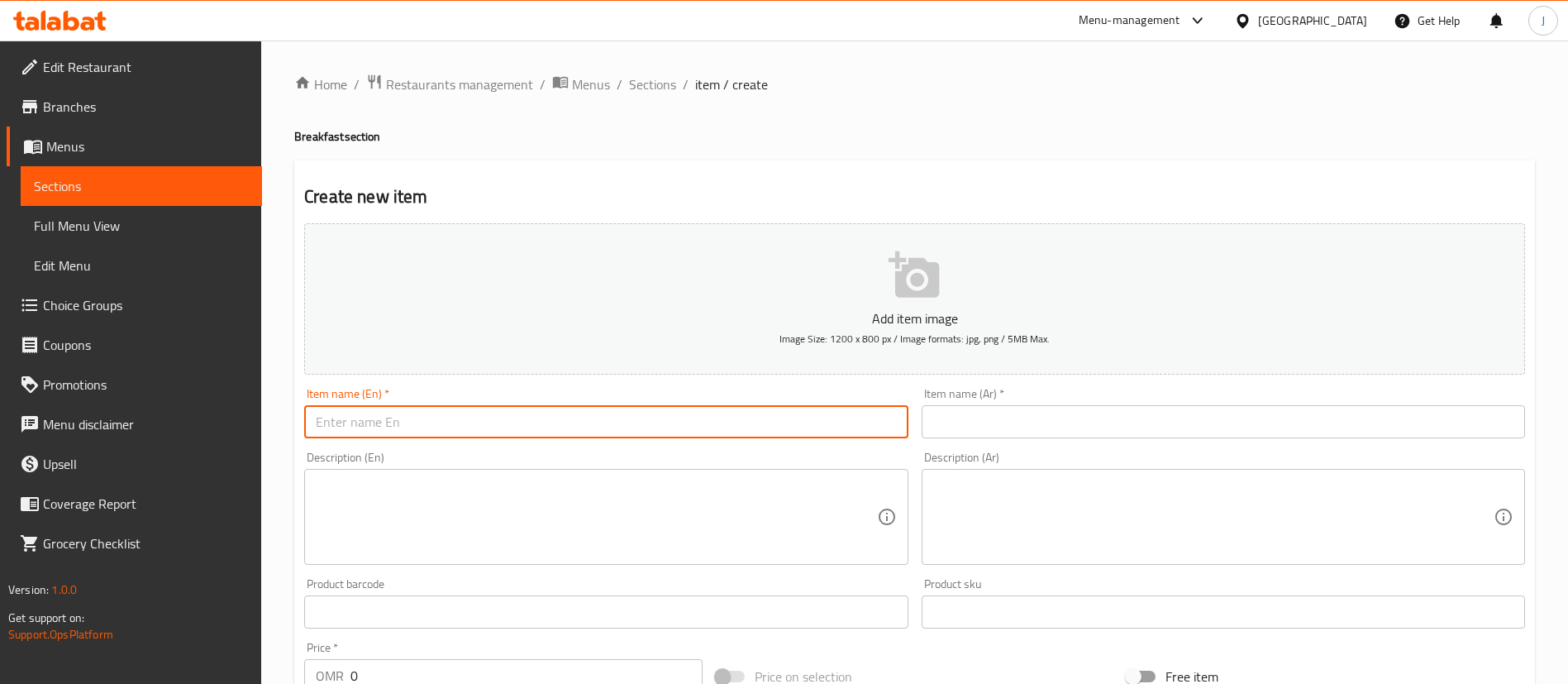
drag, startPoint x: 621, startPoint y: 411, endPoint x: 645, endPoint y: 410, distance: 24.0
click at [620, 410] on input "text" at bounding box center [606, 421] width 603 height 33
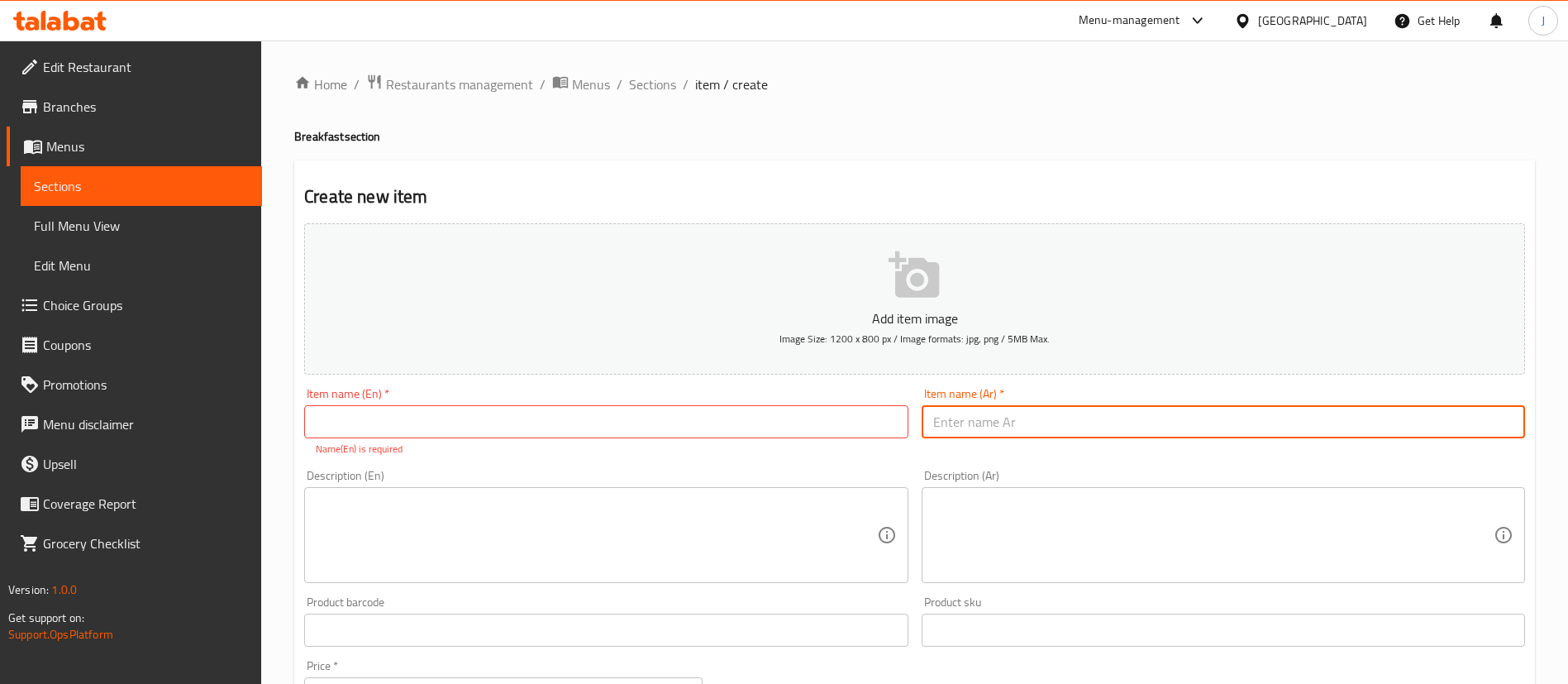
click at [944, 414] on input "text" at bounding box center [1223, 421] width 603 height 33
paste input "صحن فول"
type input "صحن فول"
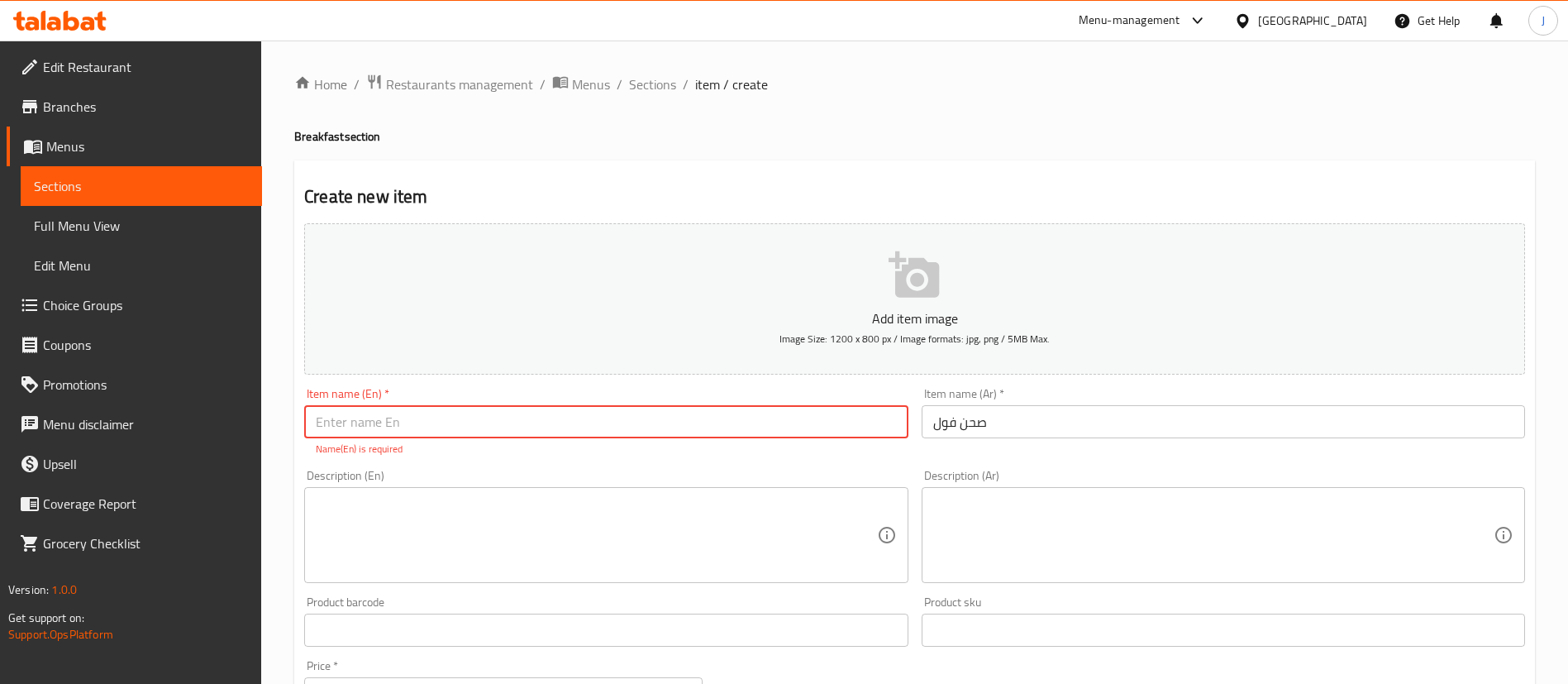
click at [402, 417] on input "text" at bounding box center [606, 421] width 603 height 33
paste input "A plate of beans"
drag, startPoint x: 331, startPoint y: 425, endPoint x: 295, endPoint y: 417, distance: 36.9
click at [291, 420] on div "Home / Restaurants management / Menus / Sections / item / create Breakfast sect…" at bounding box center [913, 613] width 1306 height 1145
type input "Plate of beans"
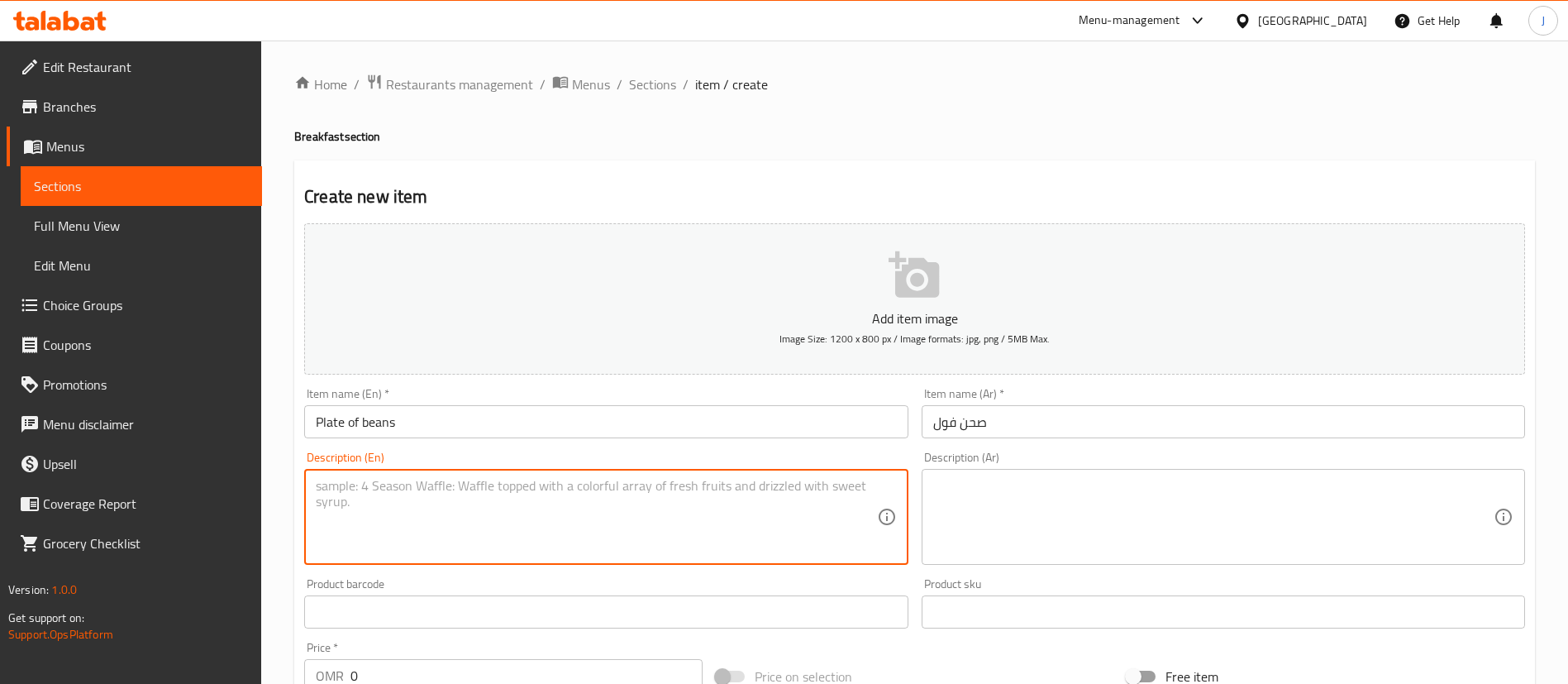
click at [354, 538] on textarea at bounding box center [596, 517] width 560 height 79
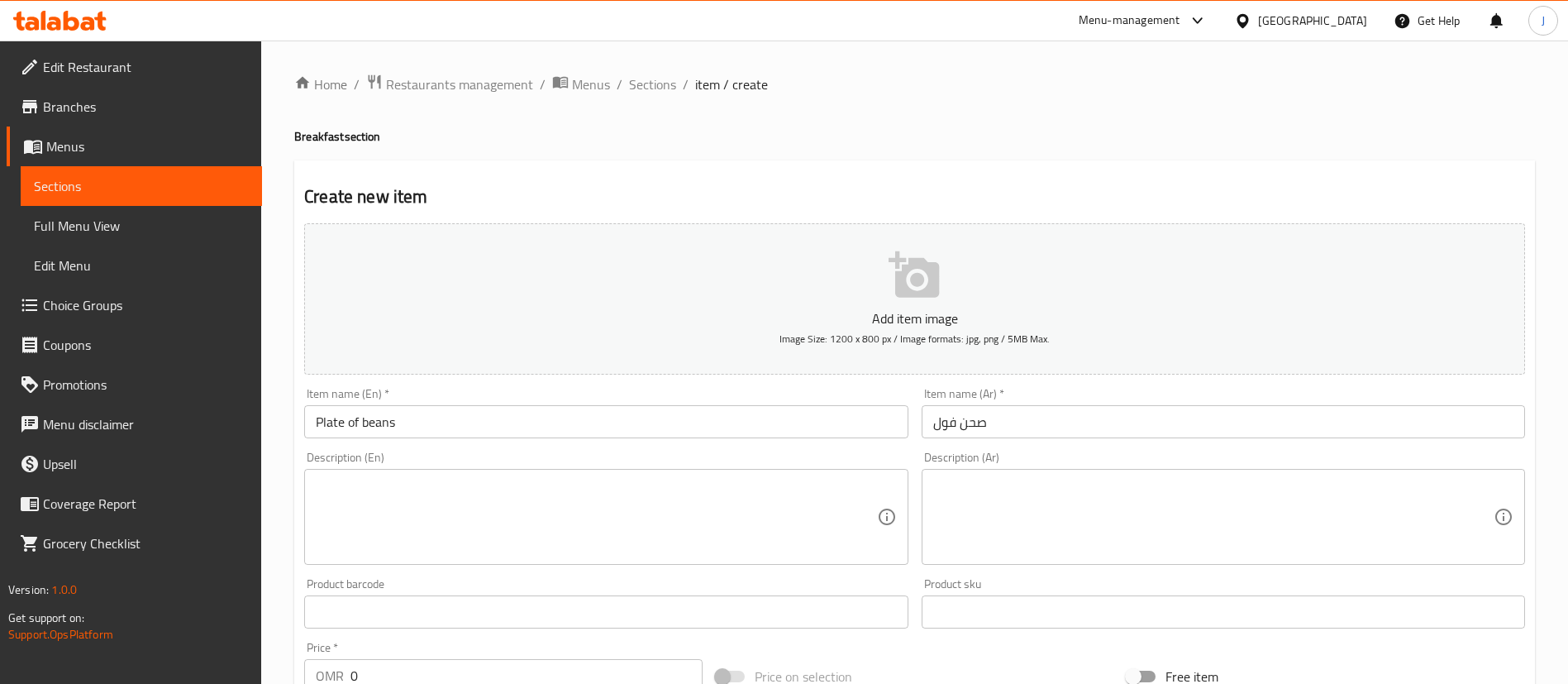
click at [1170, 422] on input "صحن فول" at bounding box center [1223, 421] width 603 height 33
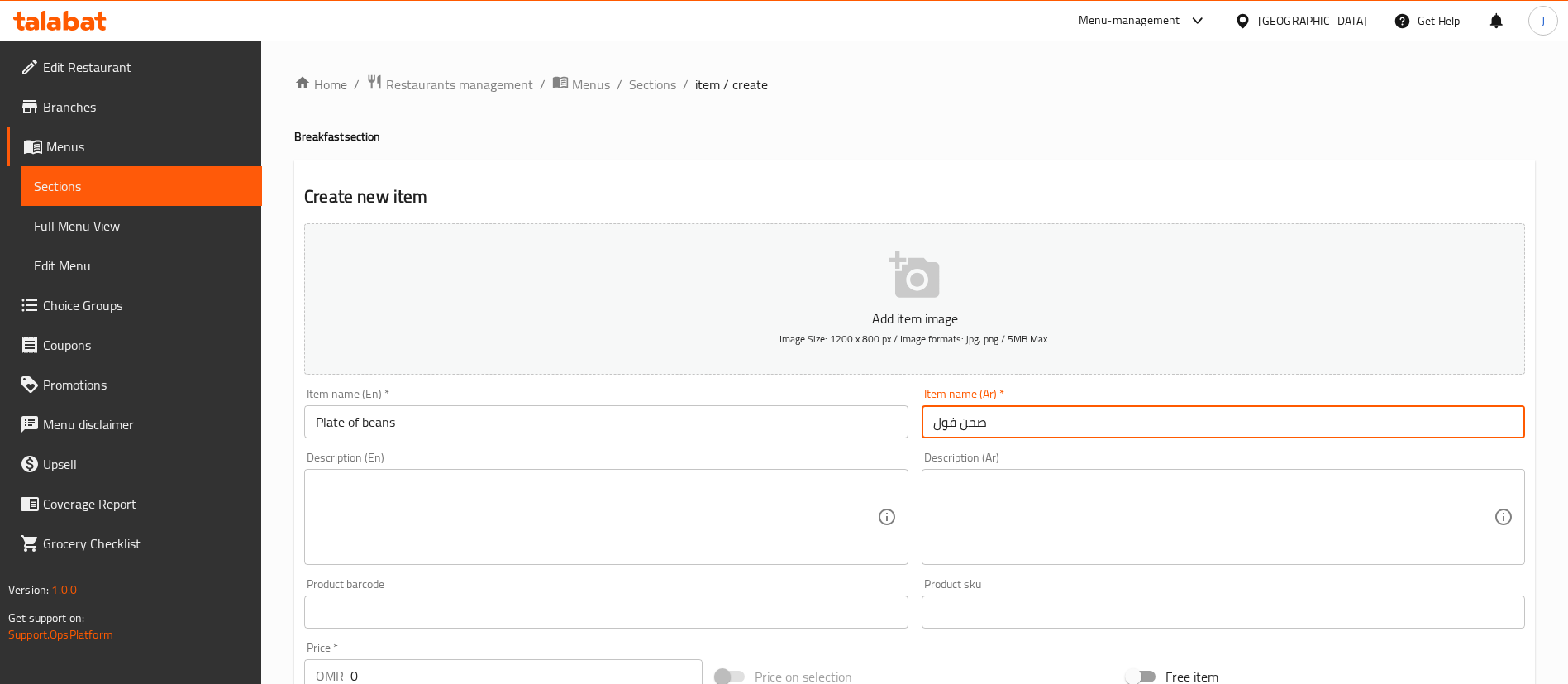
click at [1087, 465] on div "Description (Ar) Description (Ar)" at bounding box center [1223, 508] width 603 height 113
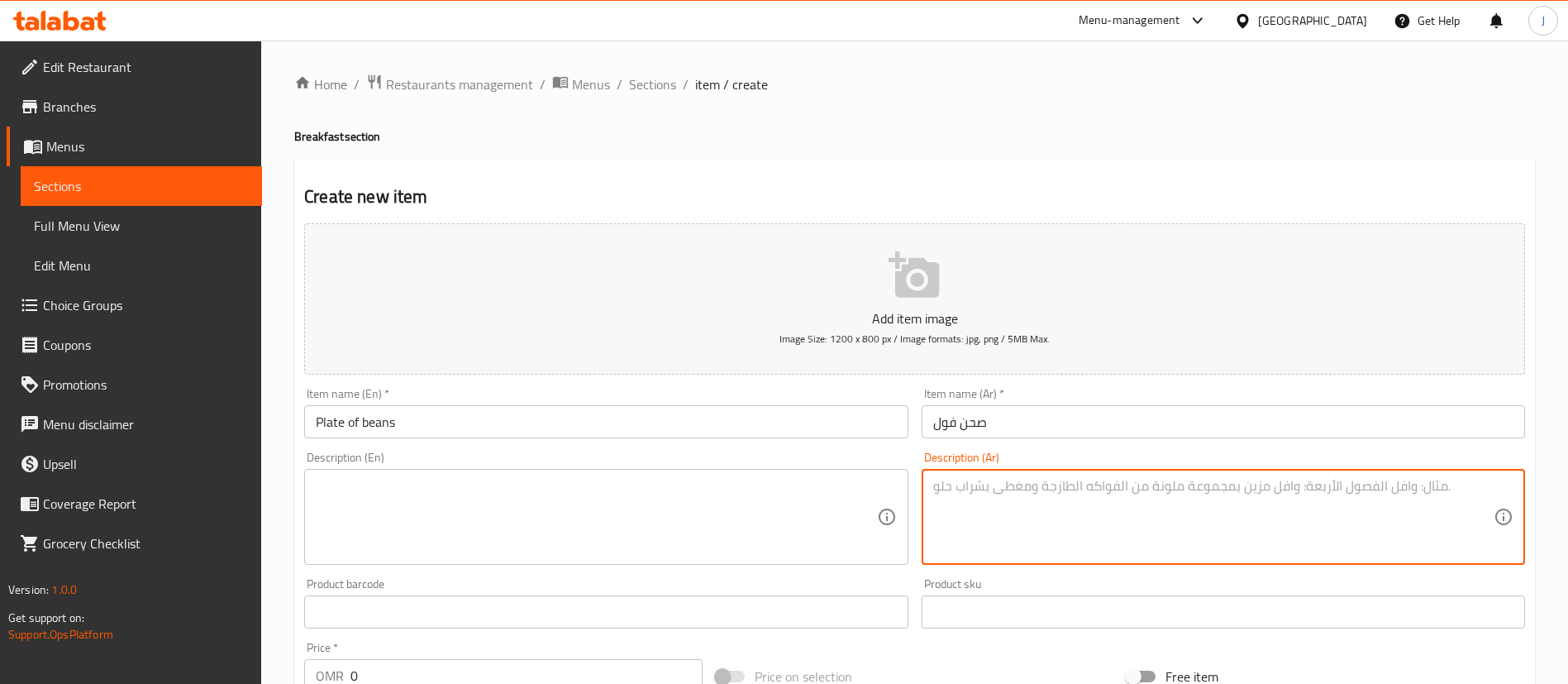
click at [1054, 493] on textarea at bounding box center [1213, 517] width 560 height 79
paste textarea "فول وفلفل وطماطم وطحينه"
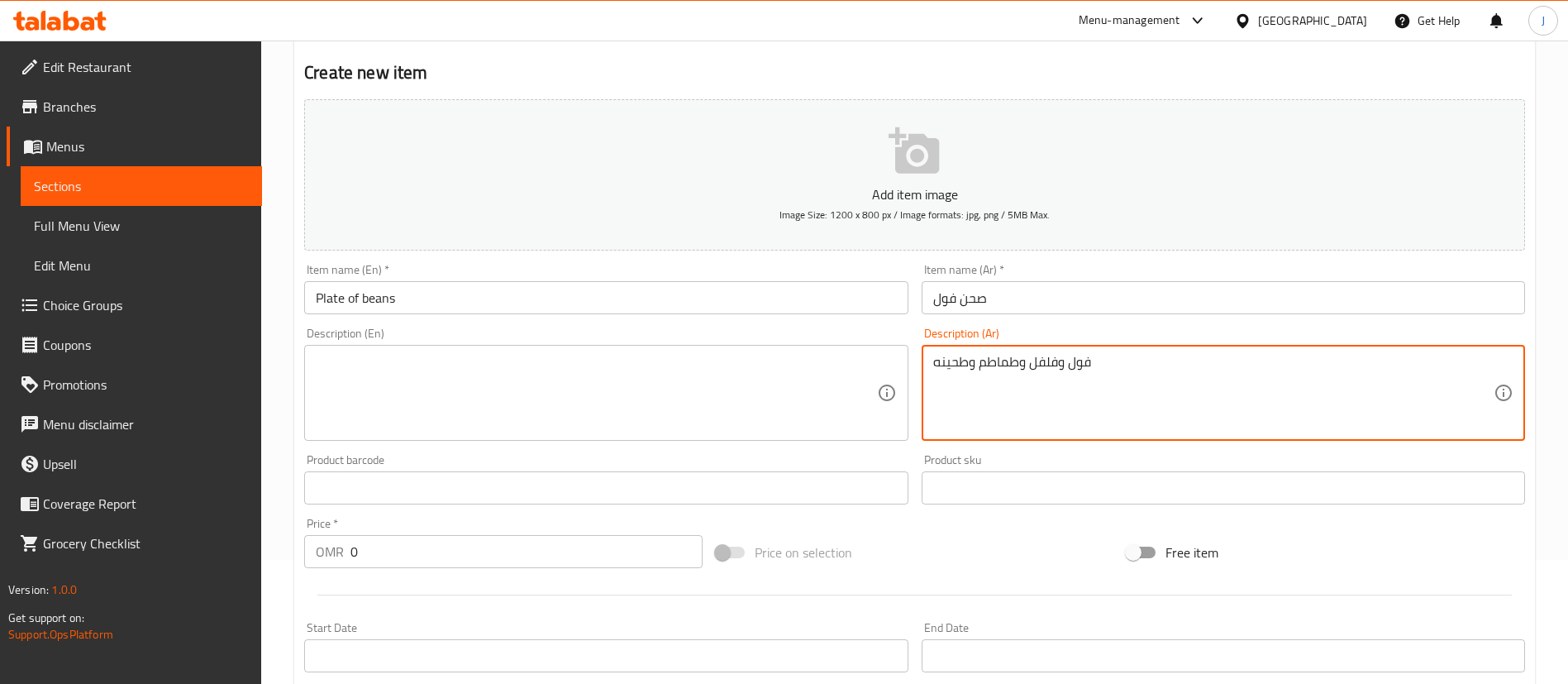
type textarea "فول وفلفل وطماطم وطحينه"
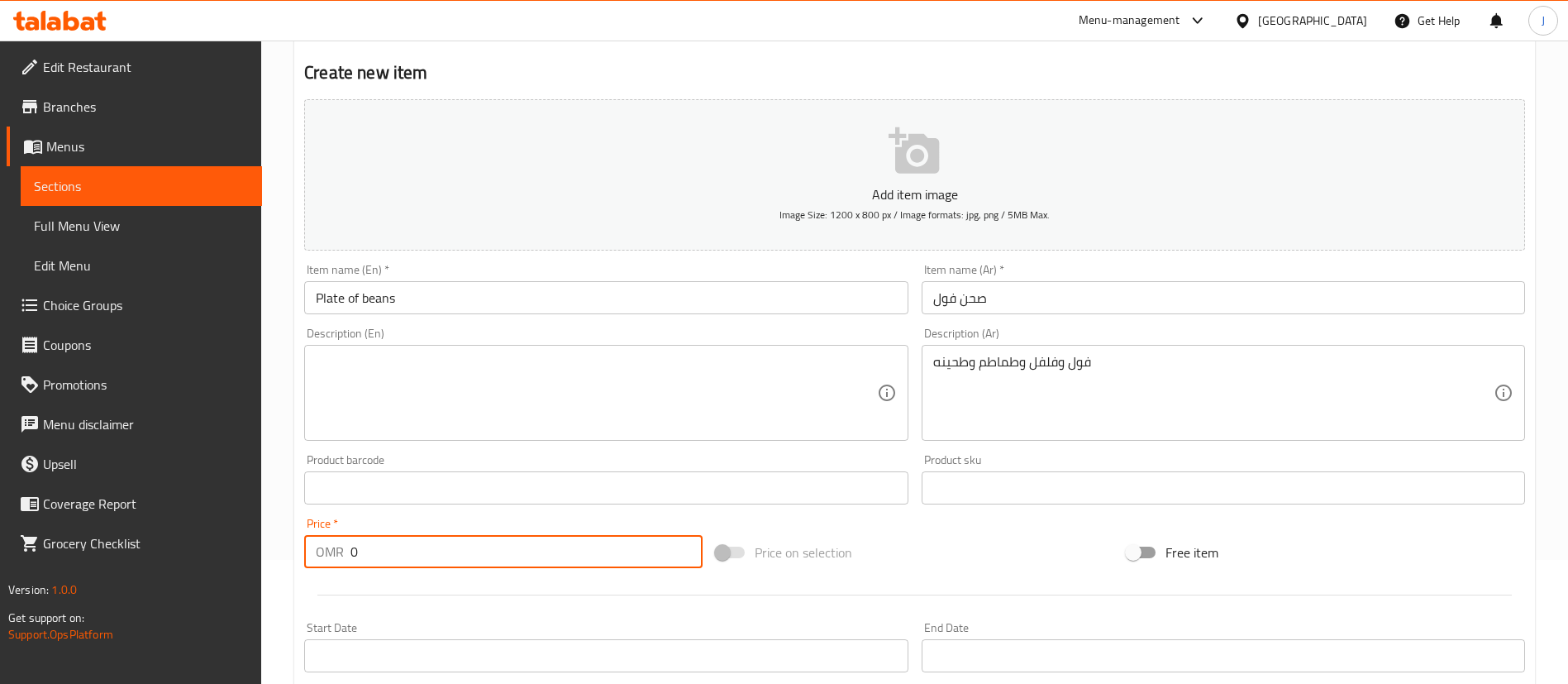
drag, startPoint x: 391, startPoint y: 560, endPoint x: 281, endPoint y: 561, distance: 110.0
click at [295, 563] on div "Create new item Add item image Image Size: 1200 x 800 px / Image formats: jpg, …" at bounding box center [913, 517] width 1240 height 962
type input "0.6"
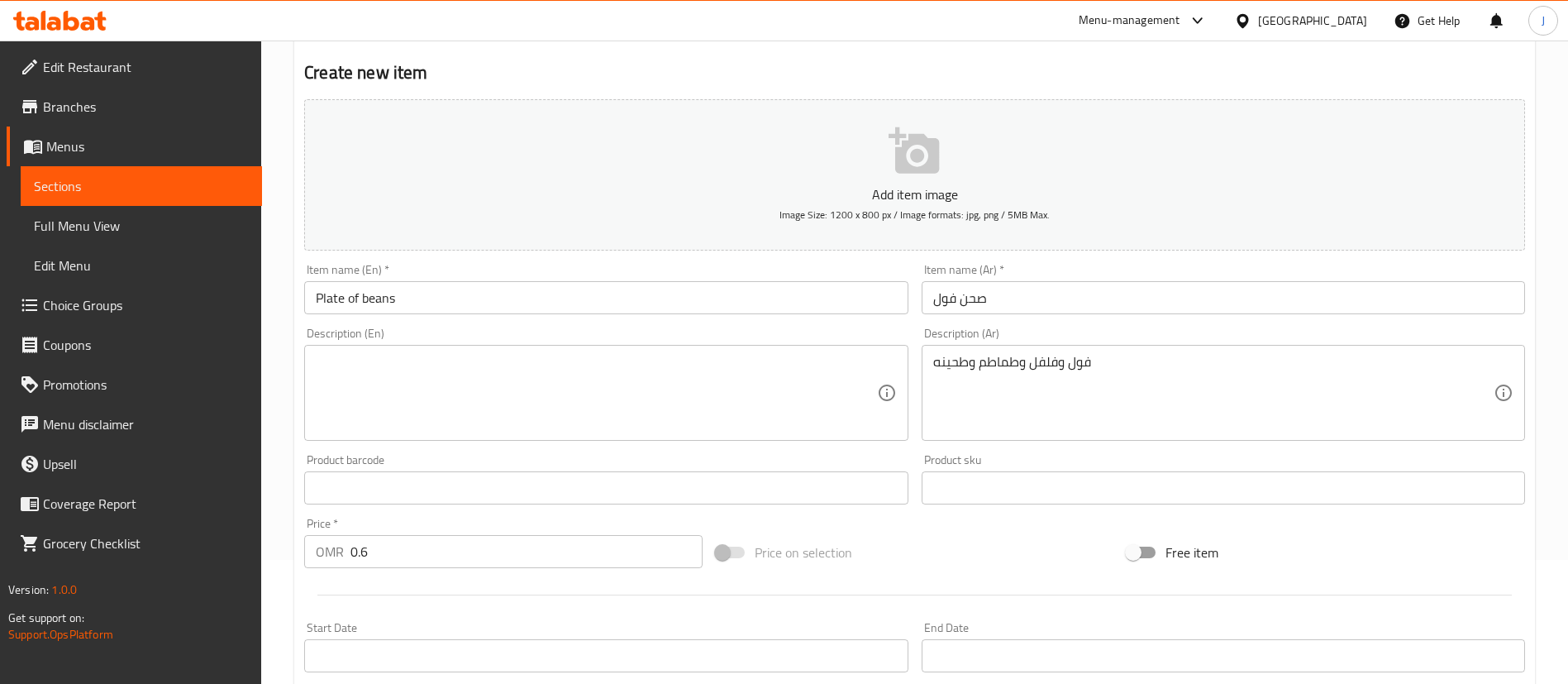
click at [730, 441] on div "Description (En) Description (En)" at bounding box center [606, 384] width 617 height 126
click at [668, 393] on textarea at bounding box center [596, 393] width 560 height 79
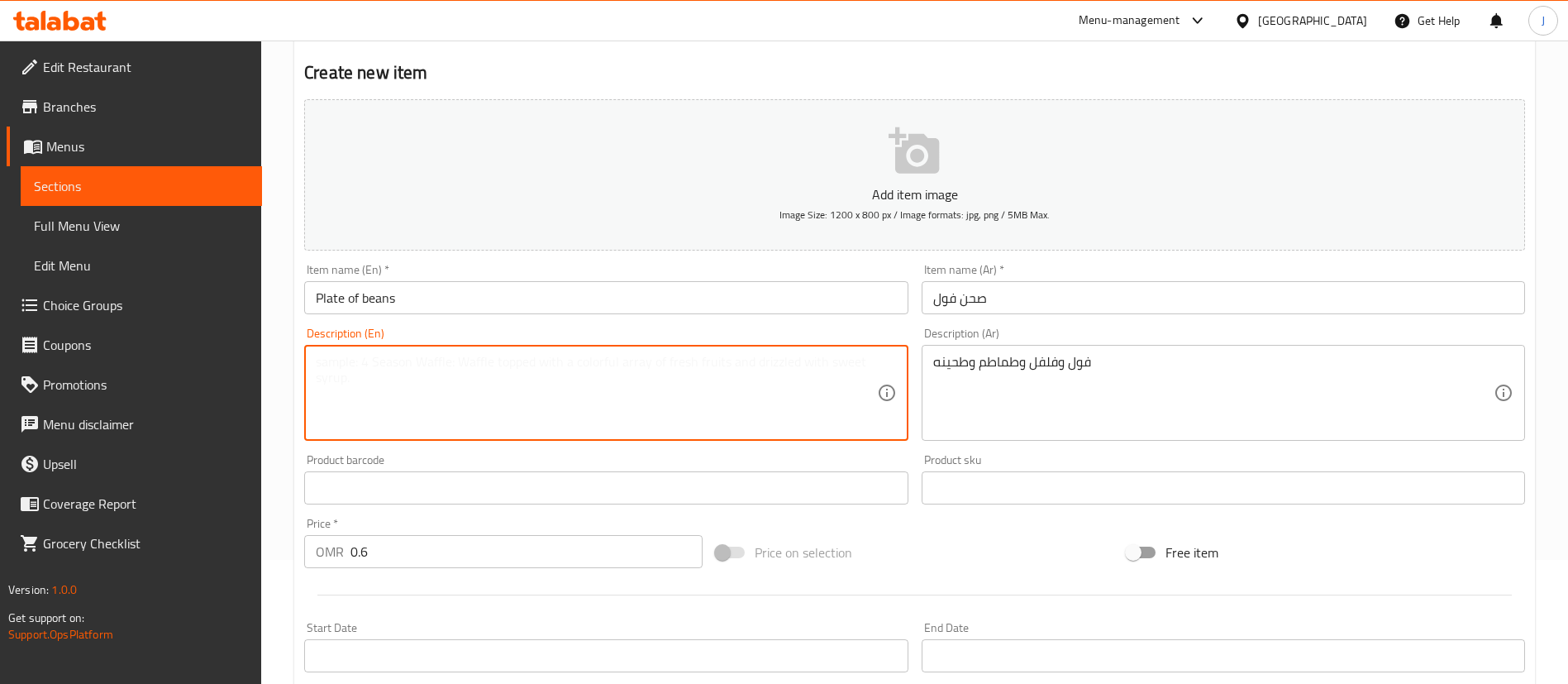
paste textarea "Beans, pepper, tomatoes and flour"
click at [491, 358] on textarea "Beans, pepper, tomatoes and flour" at bounding box center [596, 393] width 560 height 79
paste textarea "tahina"
click at [533, 403] on textarea "Beans, pepper, tomatoes and tahina" at bounding box center [596, 393] width 560 height 79
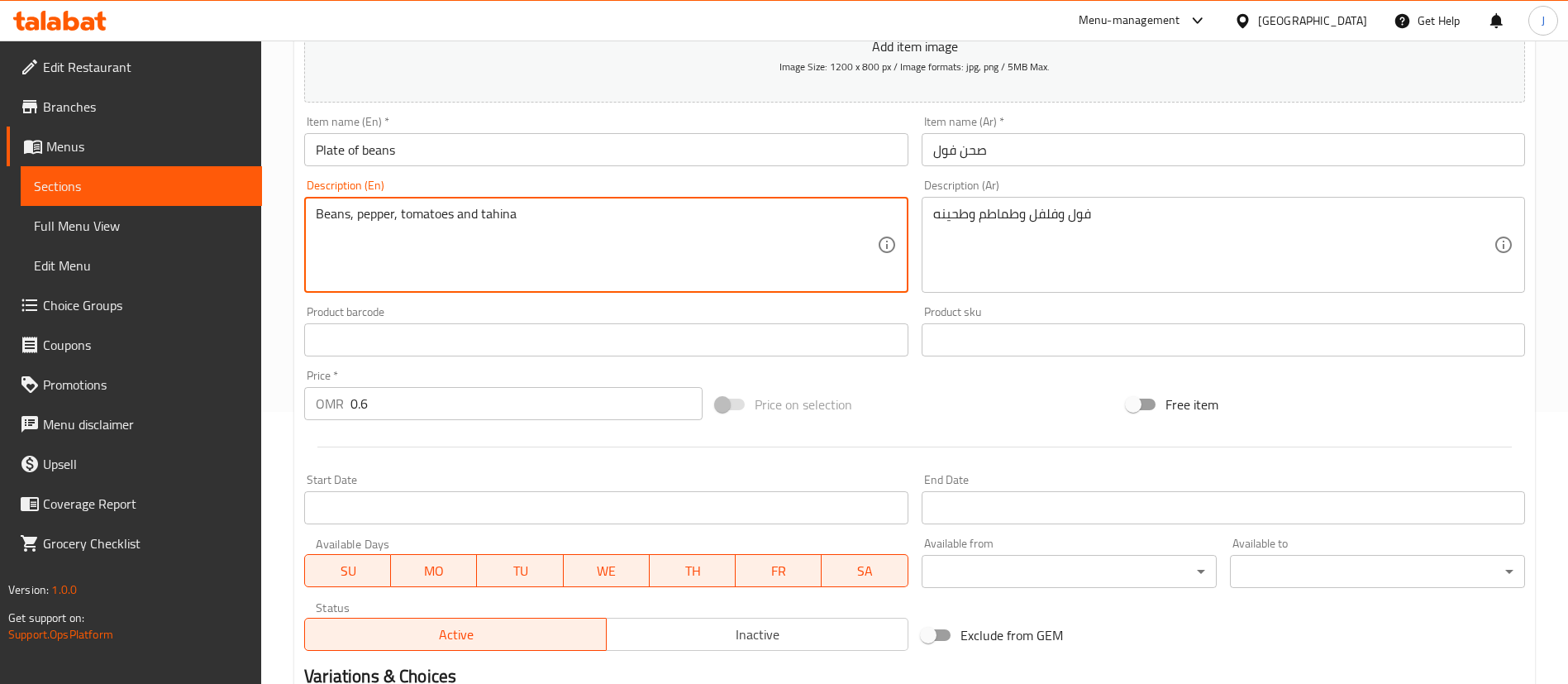
scroll to position [485, 0]
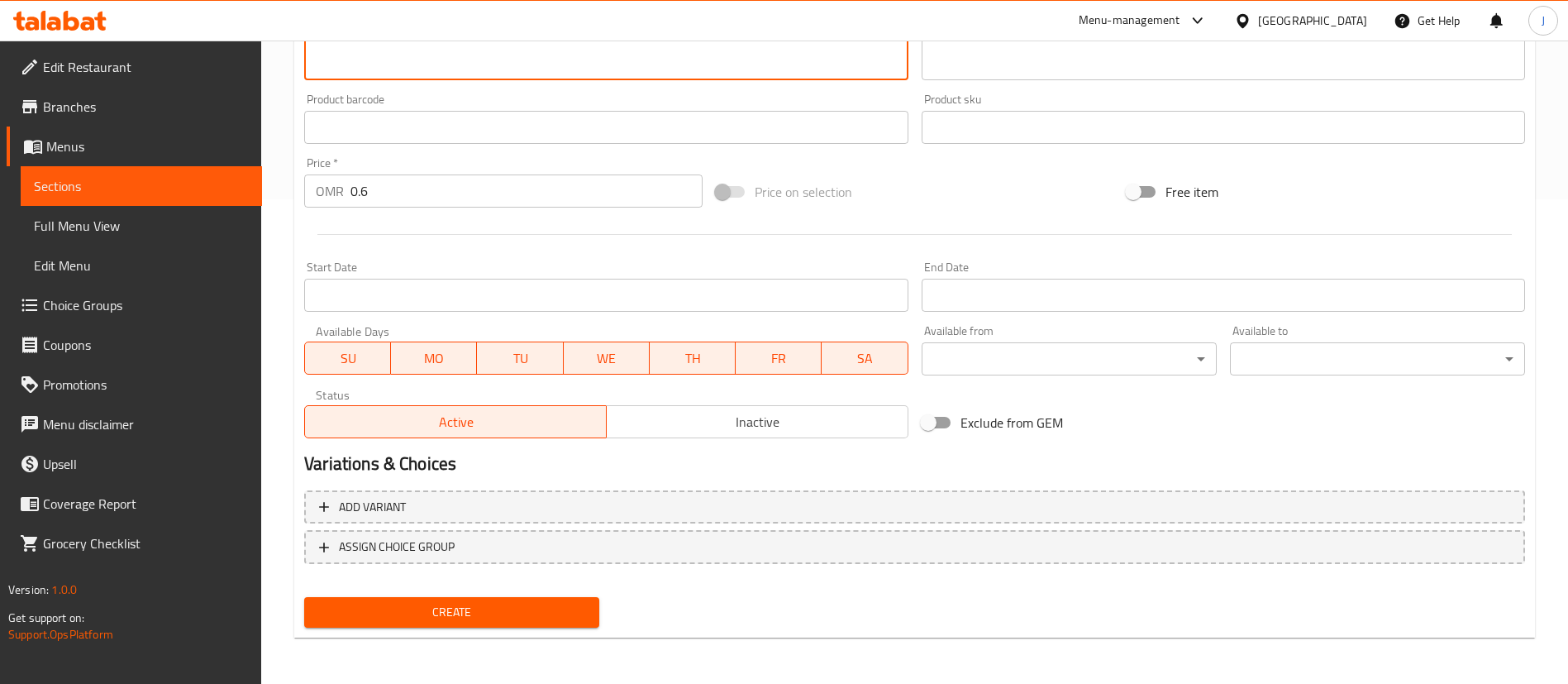
type textarea "Beans, pepper, tomatoes and tahina"
click at [520, 607] on span "Create" at bounding box center [451, 611] width 268 height 20
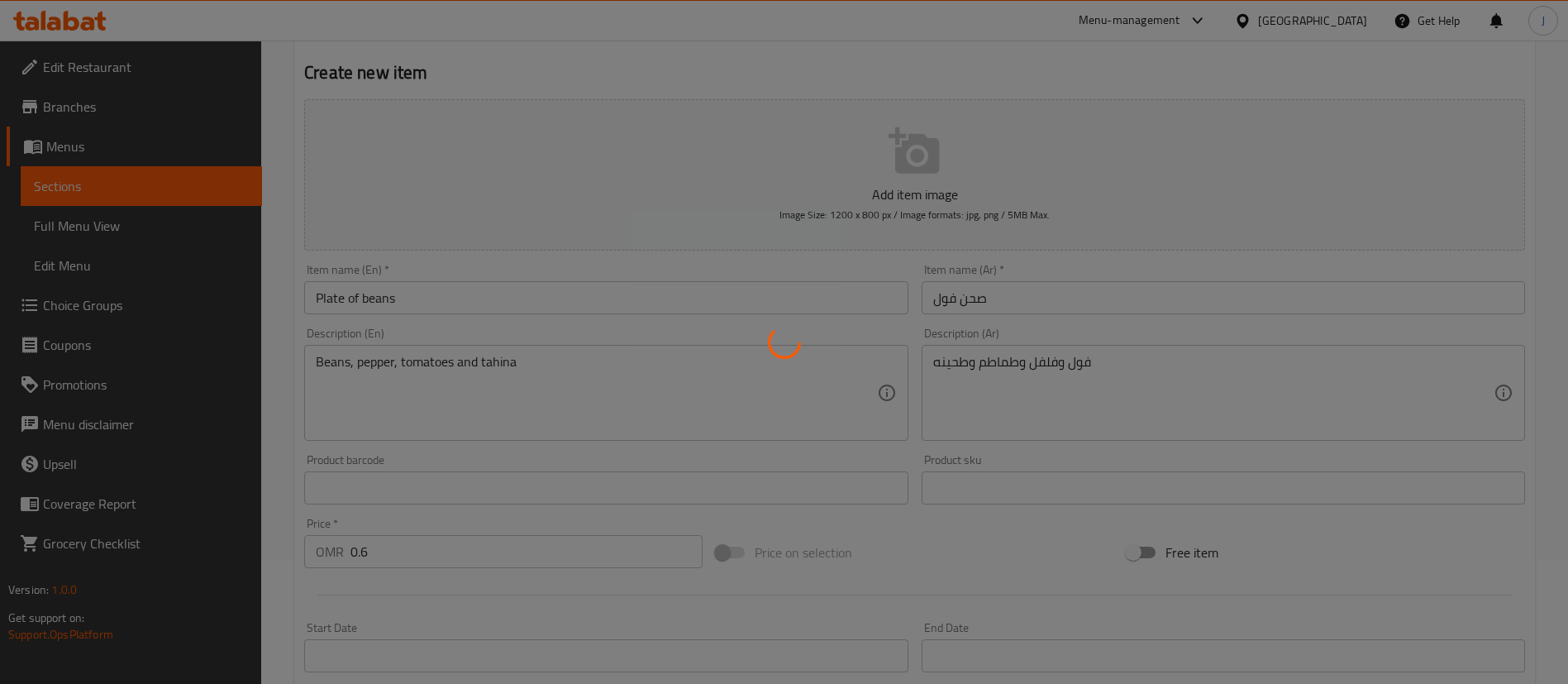
scroll to position [0, 0]
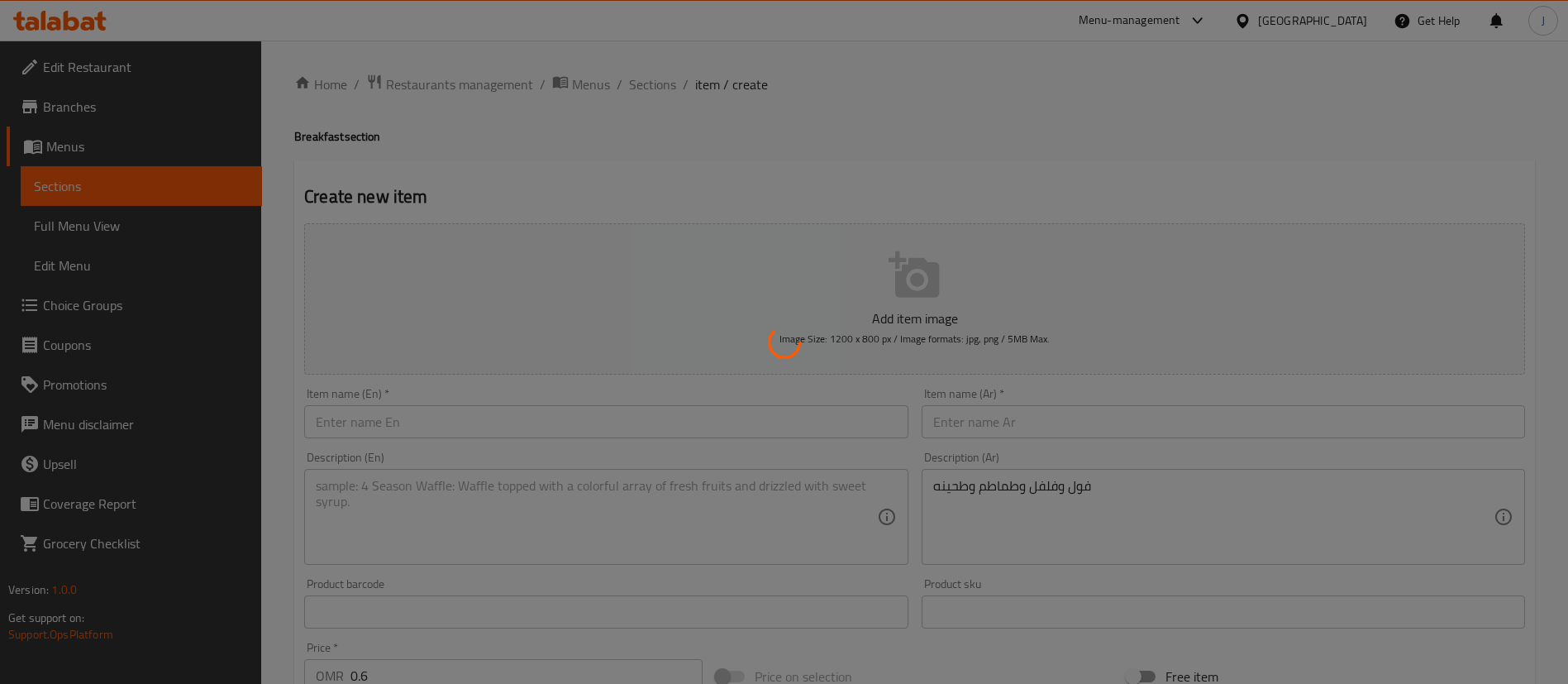
type input "0"
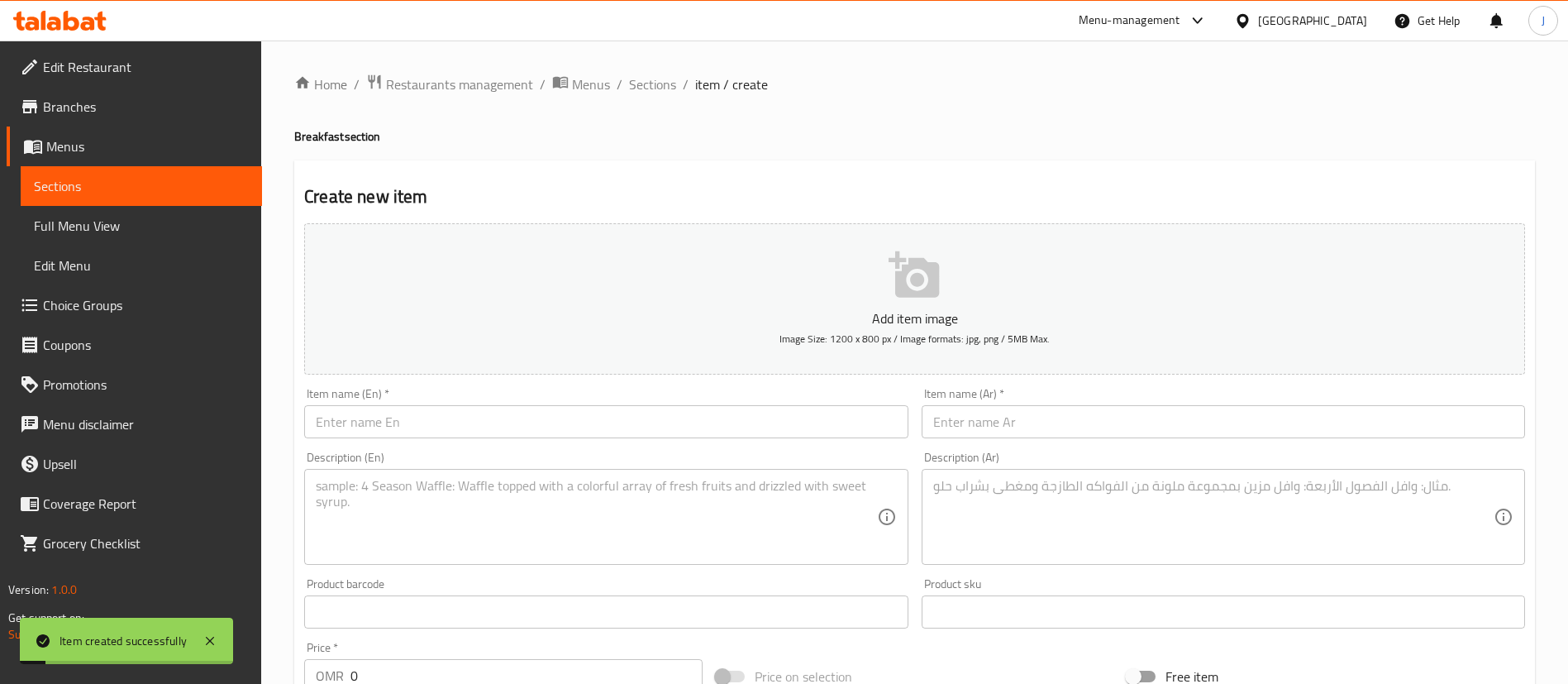
drag, startPoint x: 657, startPoint y: 88, endPoint x: 671, endPoint y: 97, distance: 16.6
click at [657, 88] on span "Sections" at bounding box center [652, 84] width 47 height 19
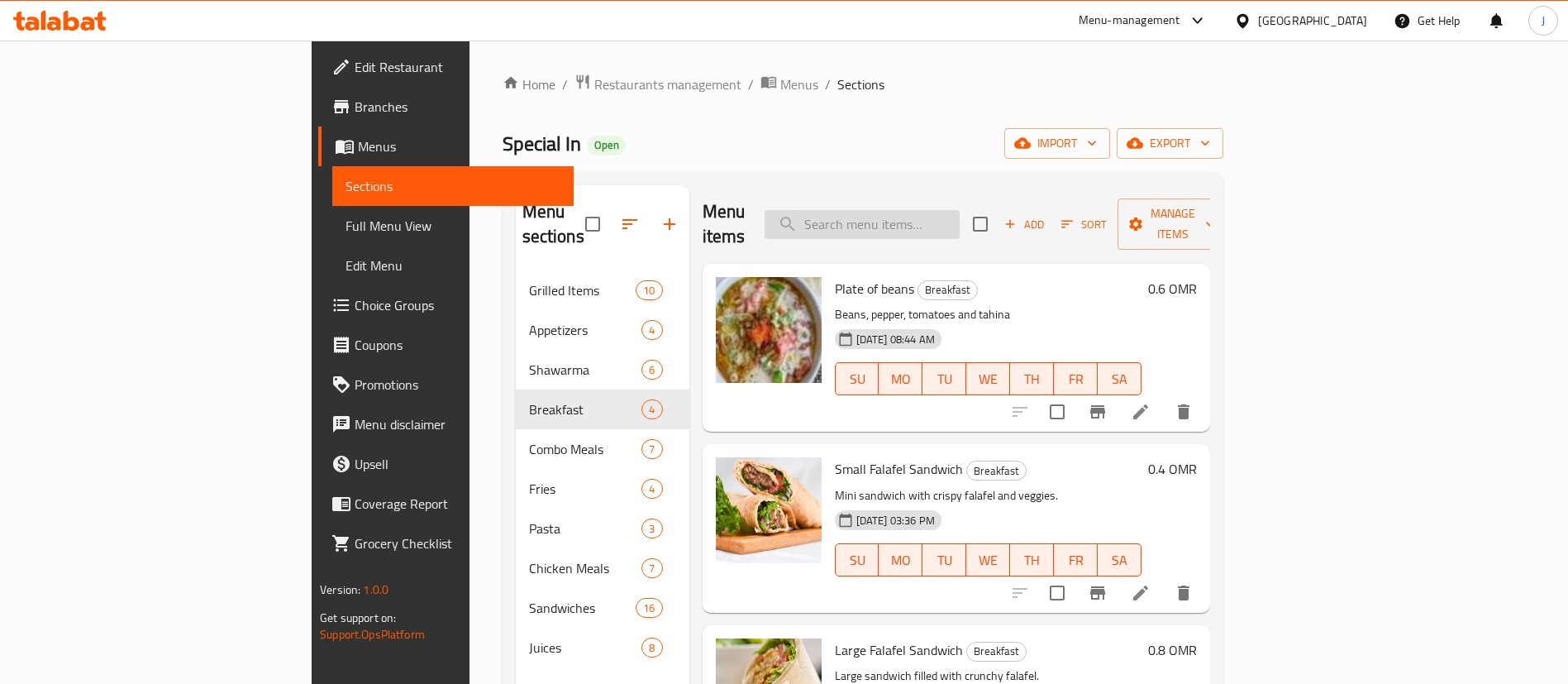
click at [917, 212] on input "search" at bounding box center [862, 225] width 195 height 29
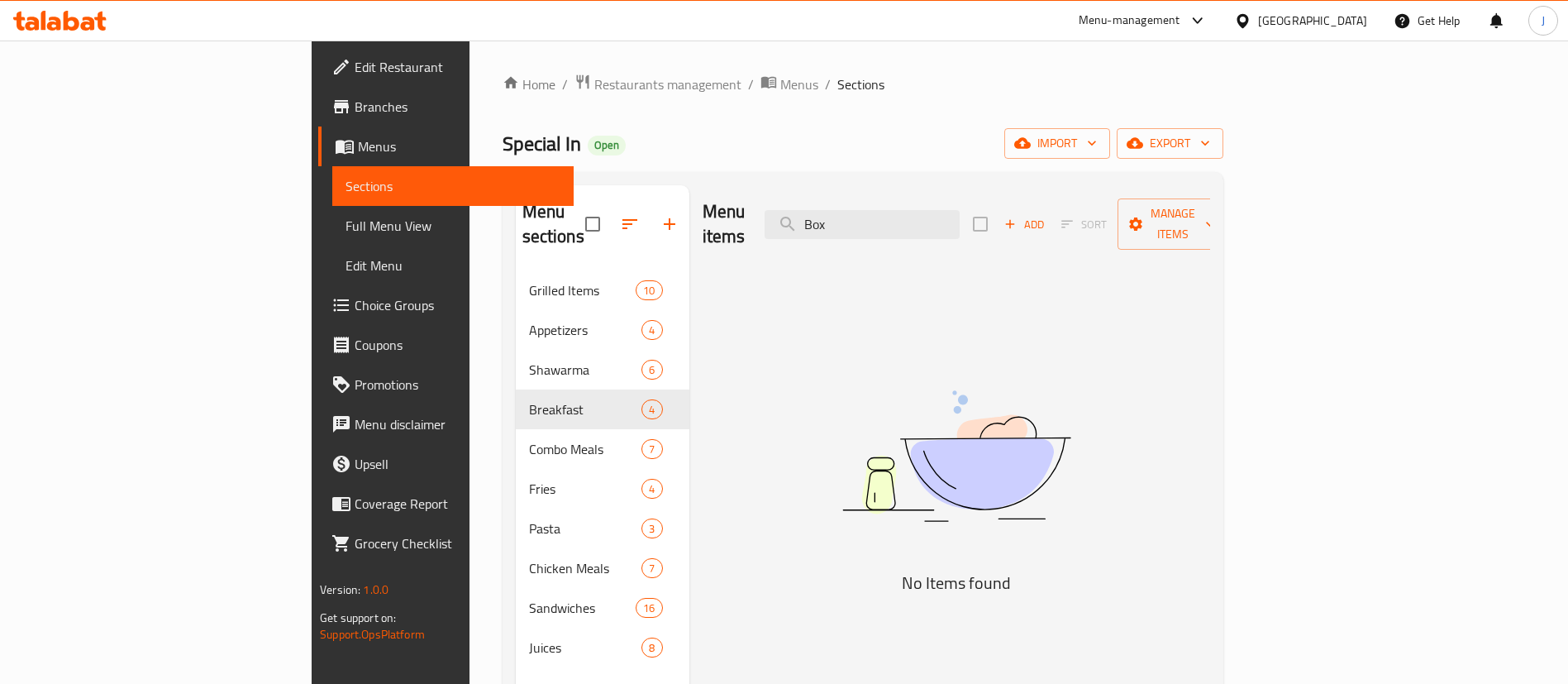
type input "Box"
click at [659, 215] on icon "button" at bounding box center [669, 224] width 19 height 19
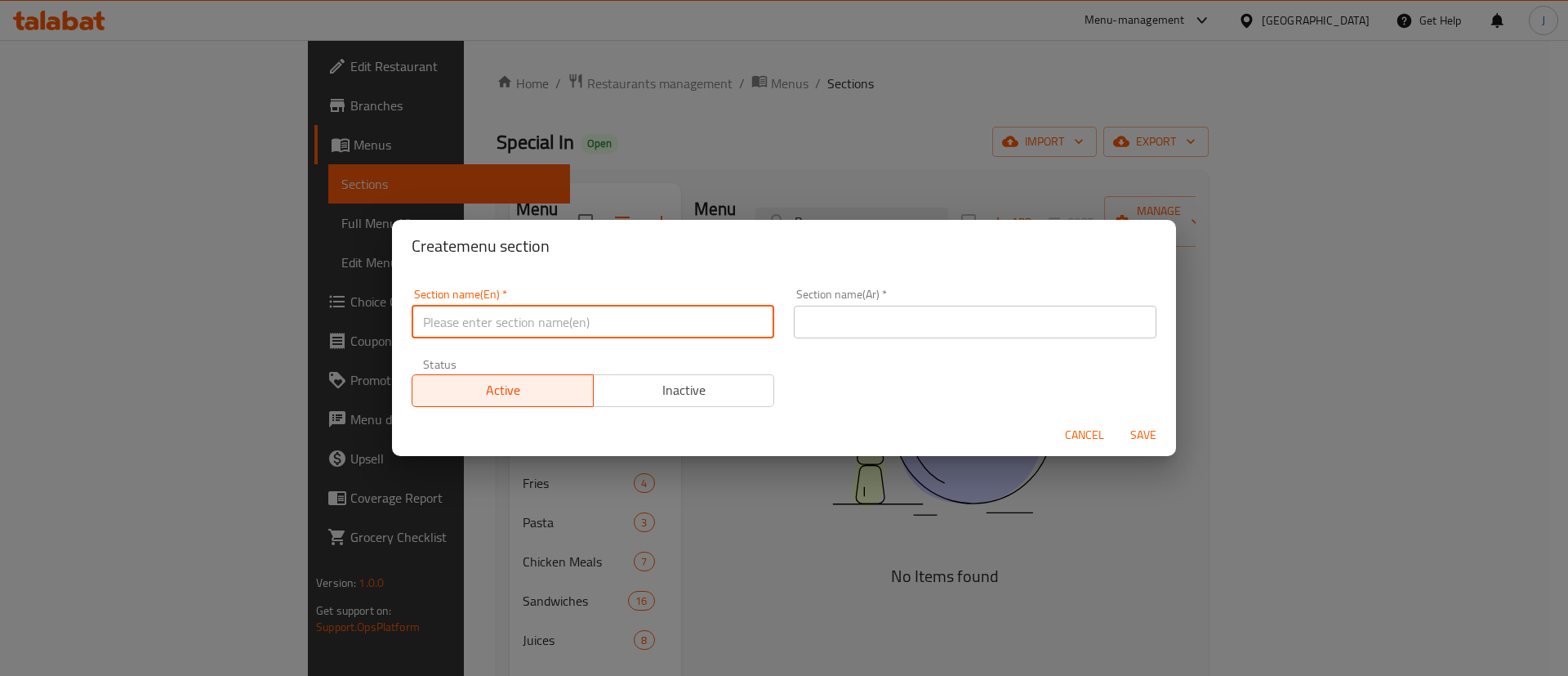
click at [609, 325] on input "text" at bounding box center [592, 322] width 362 height 33
type input "Box"
click at [861, 329] on input "text" at bounding box center [975, 322] width 362 height 33
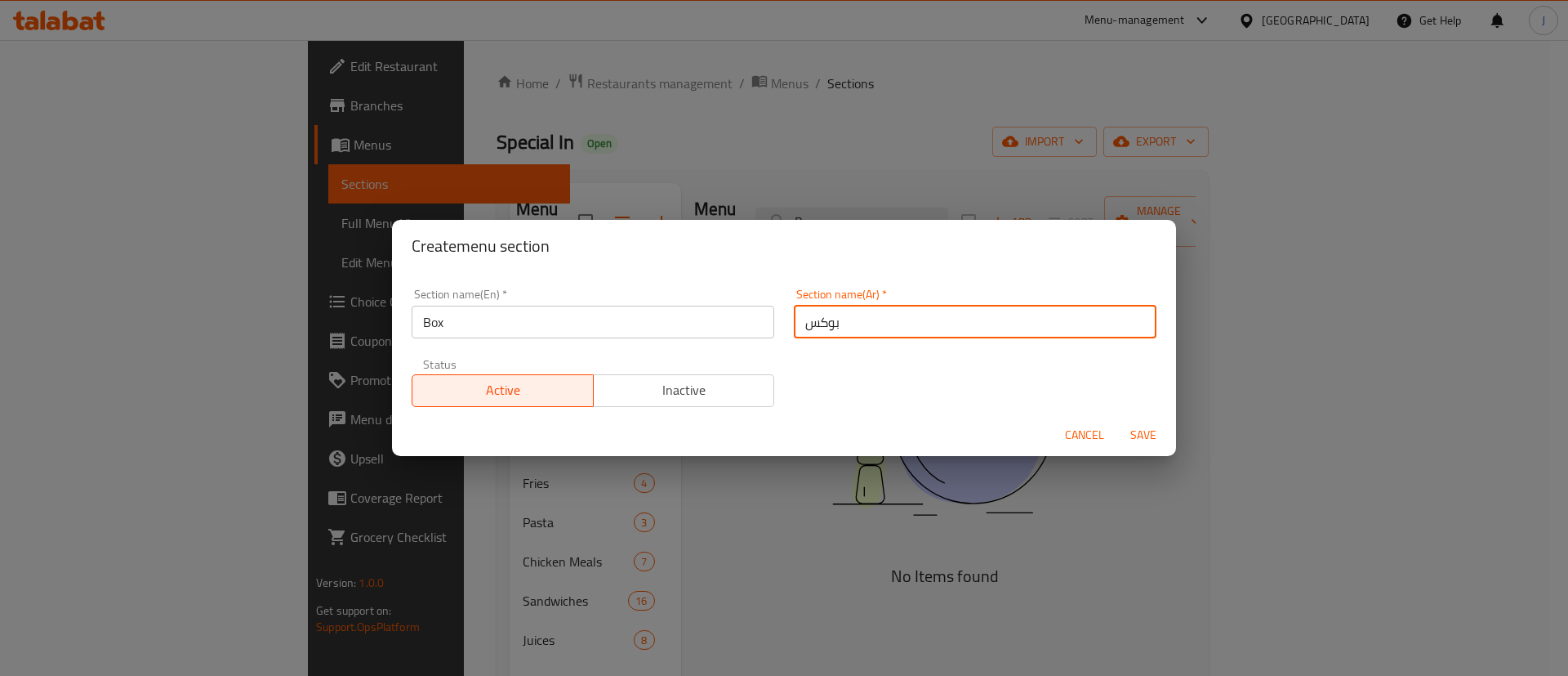
type input "بوكس"
click at [894, 280] on div "Section name(Ar)   * بوكس Section name(Ar) *" at bounding box center [976, 313] width 383 height 69
click at [1158, 430] on span "Save" at bounding box center [1143, 435] width 39 height 20
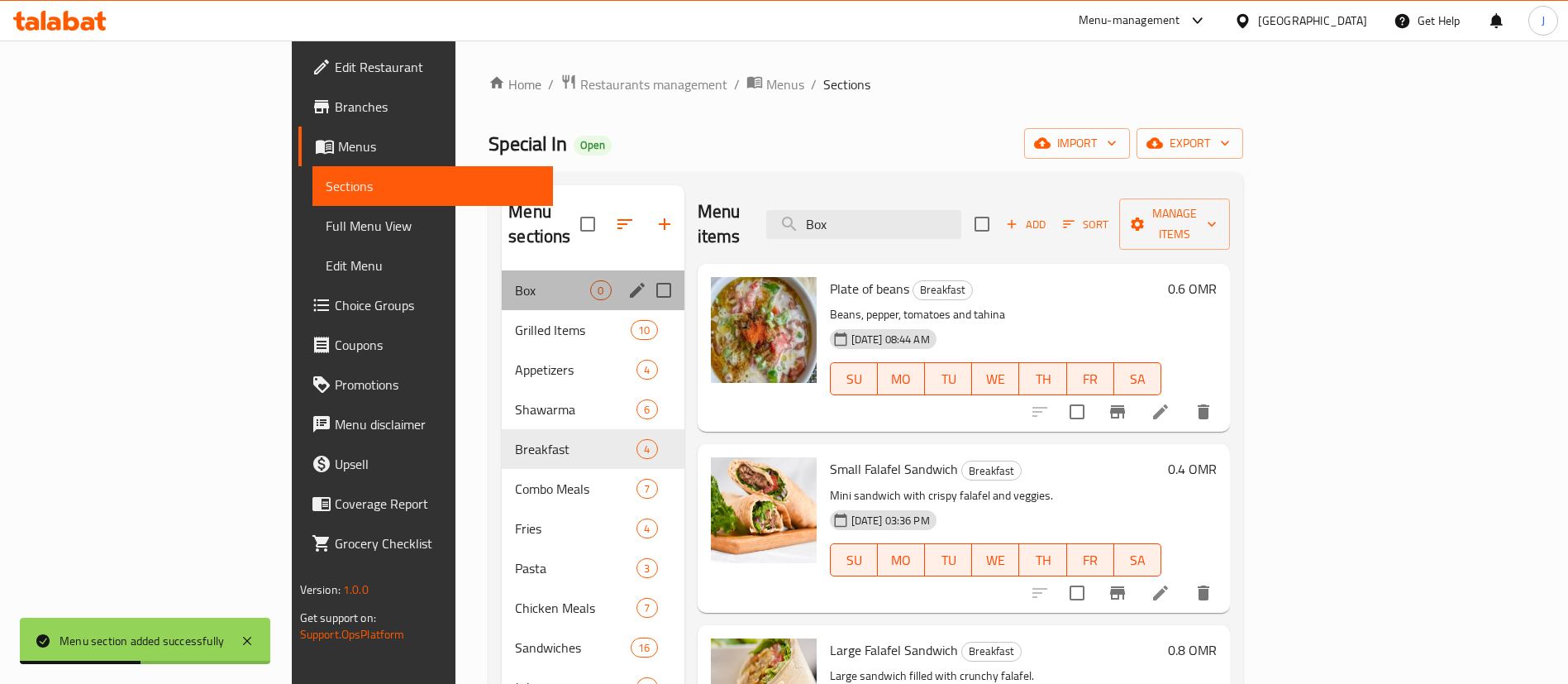
drag, startPoint x: 379, startPoint y: 277, endPoint x: 398, endPoint y: 265, distance: 22.5
click at [502, 273] on div "Box 0" at bounding box center [592, 290] width 182 height 40
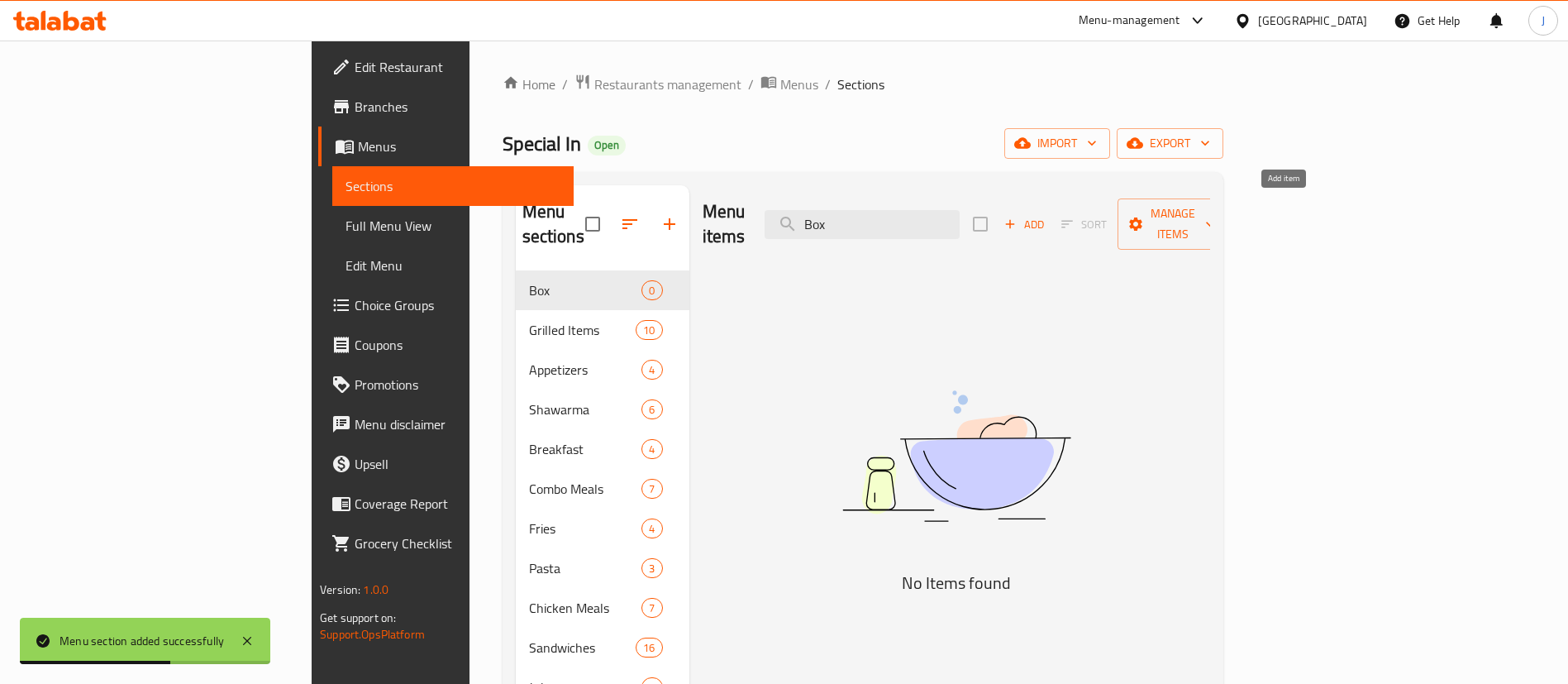
click at [1046, 215] on span "Add" at bounding box center [1024, 225] width 45 height 19
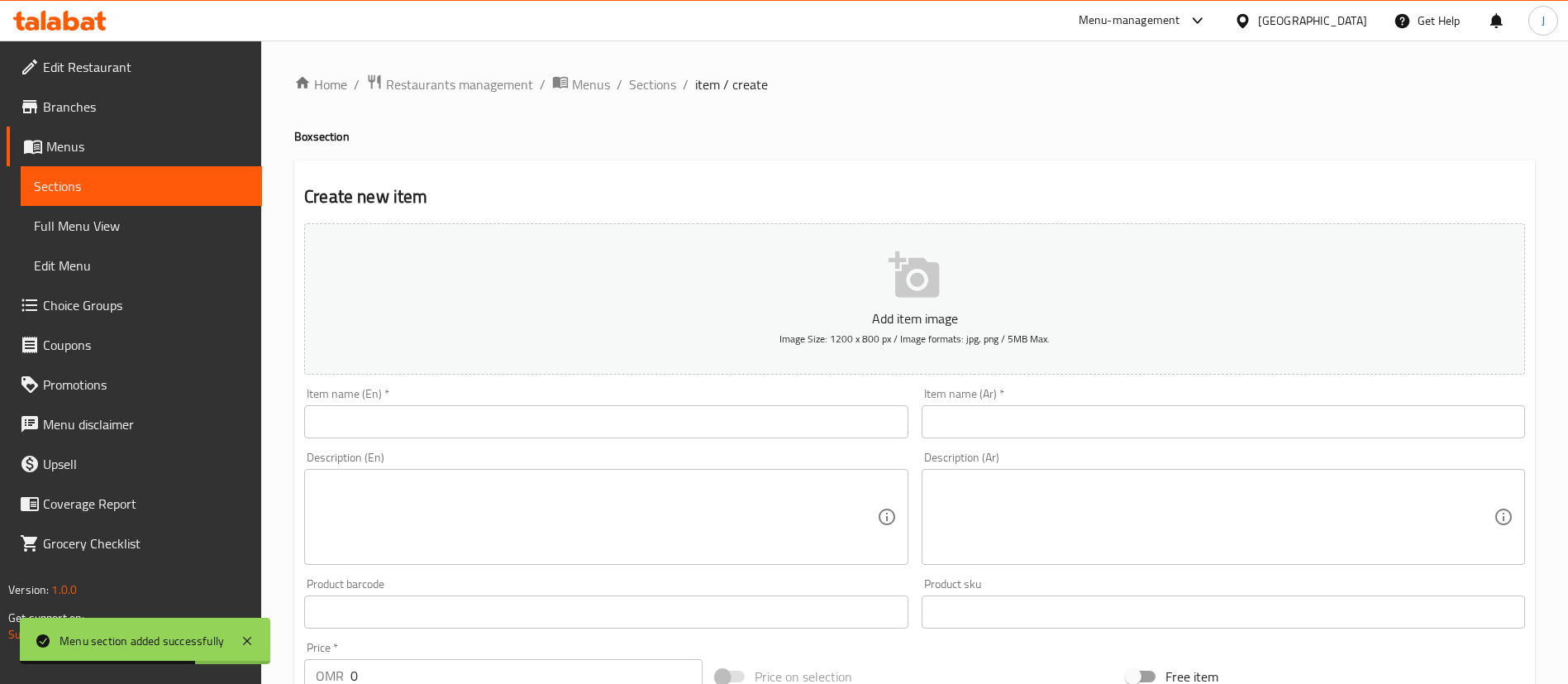
click at [744, 414] on input "text" at bounding box center [606, 421] width 603 height 33
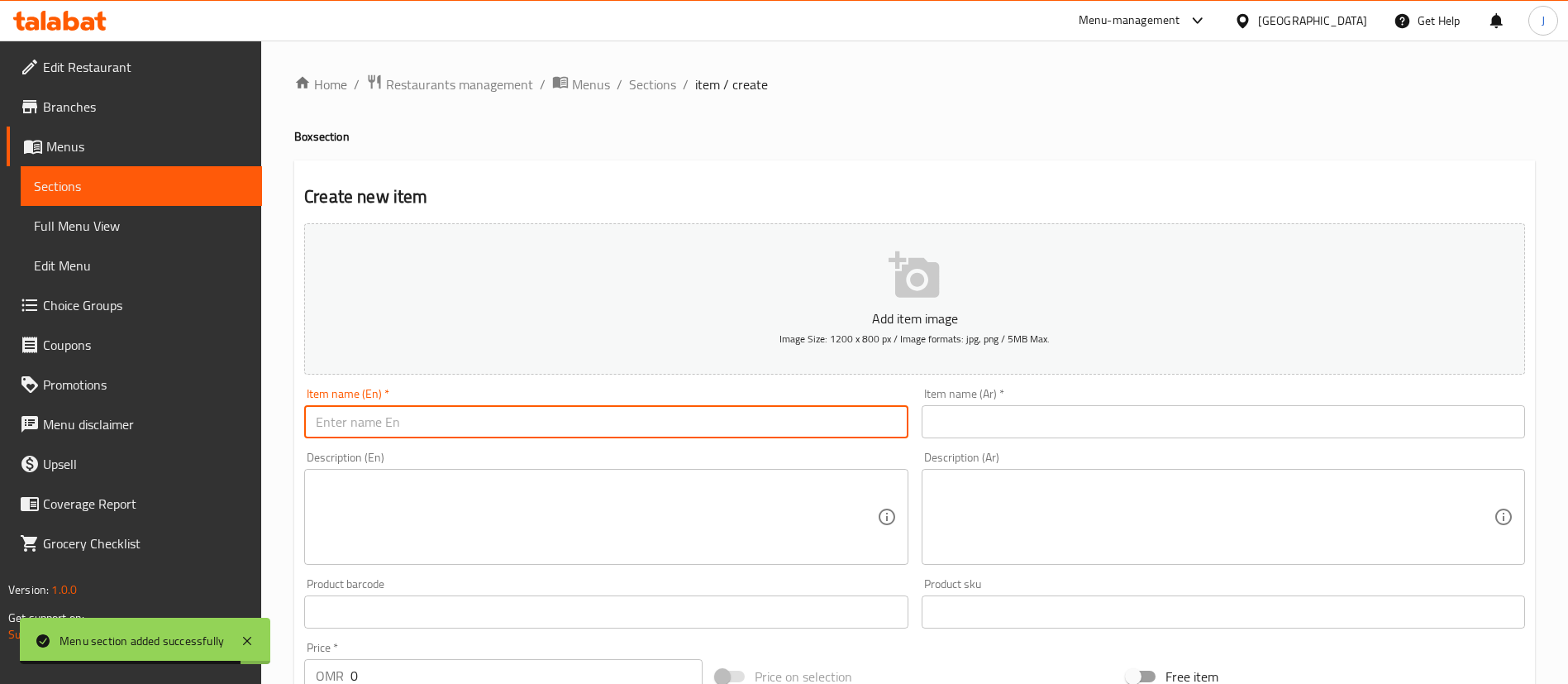
click at [1038, 424] on input "text" at bounding box center [1223, 421] width 603 height 33
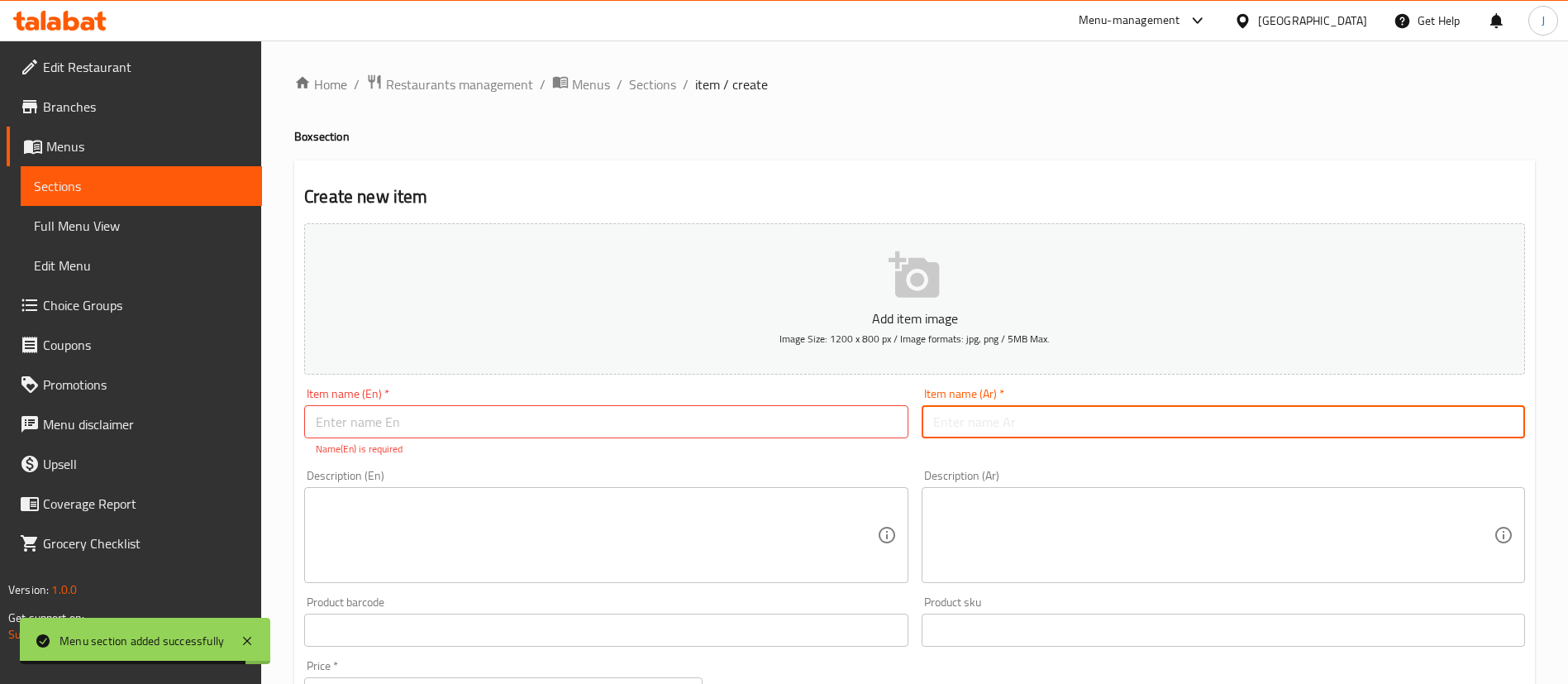
paste input "بوكس شاورما"
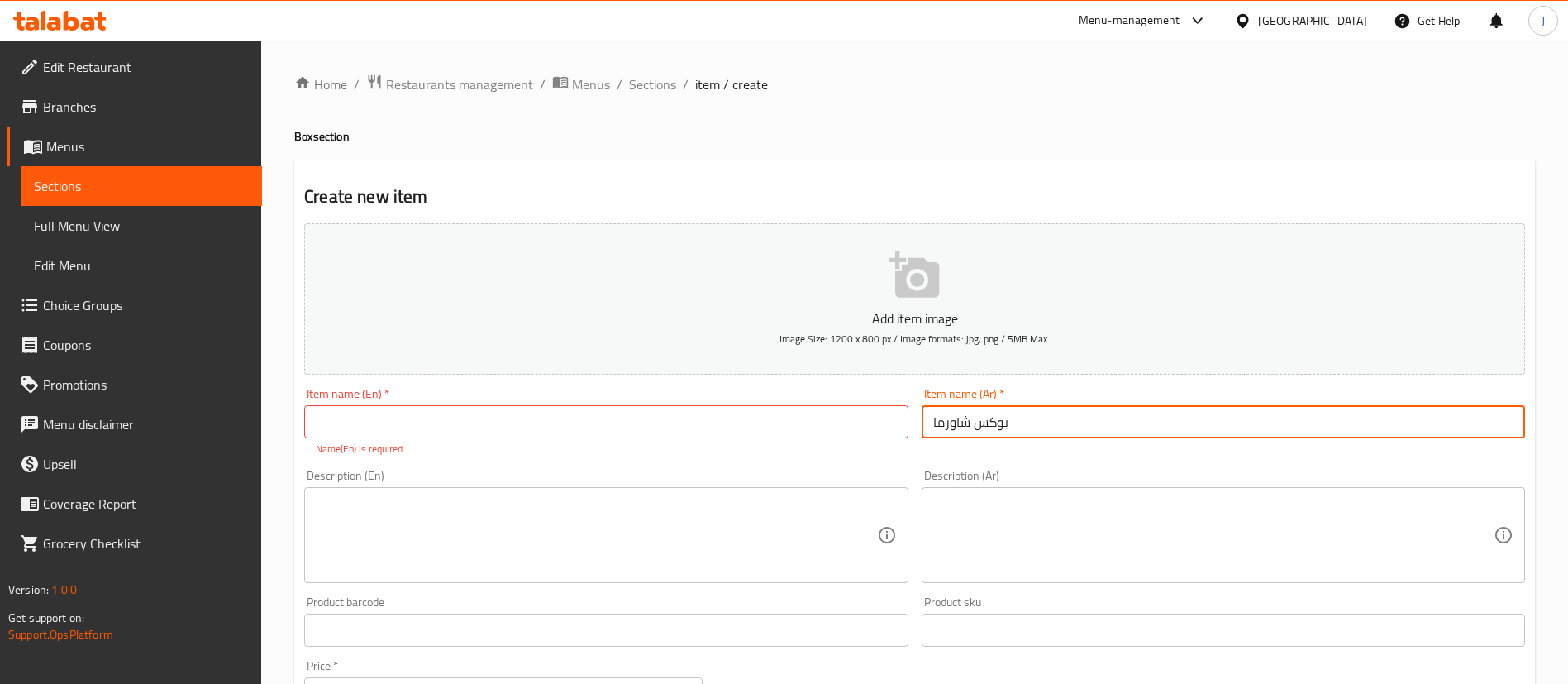
type input "بوكس شاورما"
click at [460, 438] on div "Item name (En)   * Item name (En) * Name(En) is required" at bounding box center [606, 421] width 603 height 69
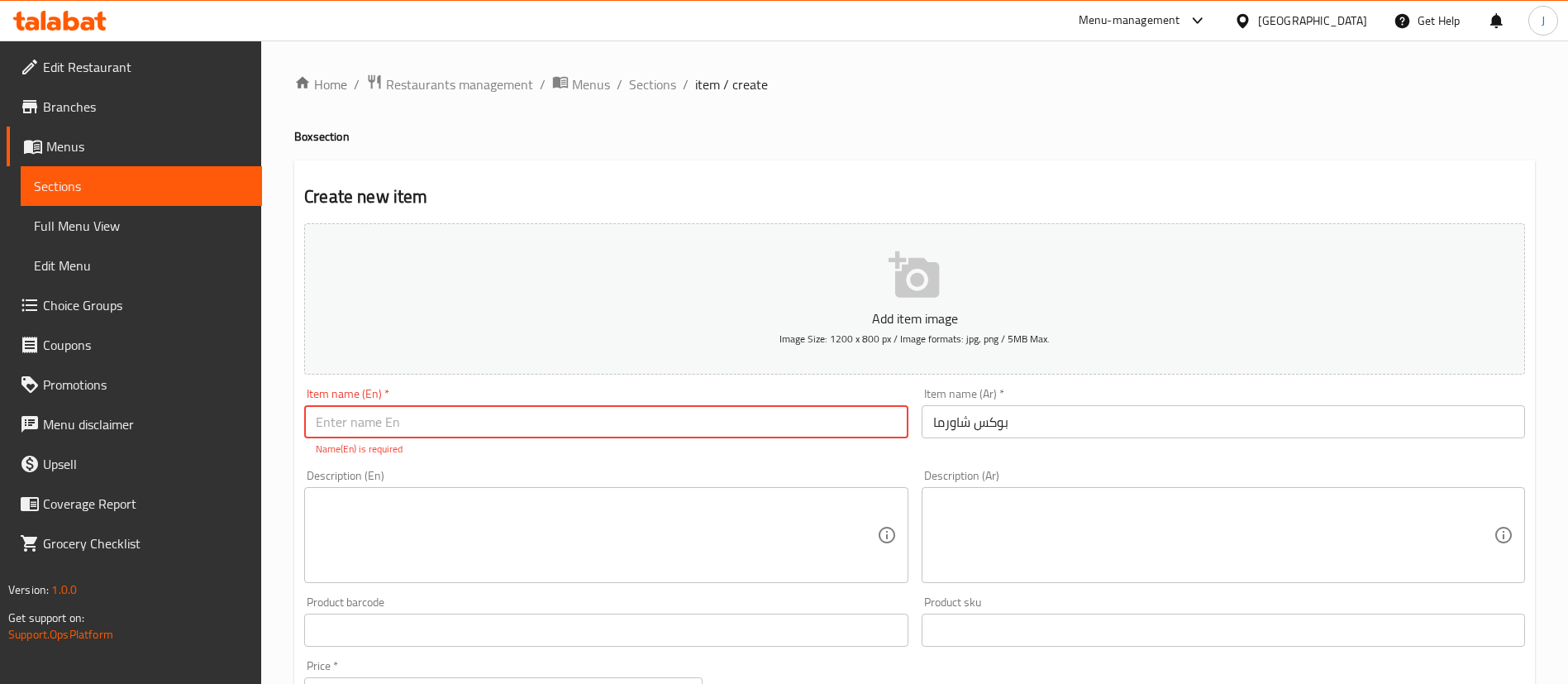
click at [469, 427] on input "text" at bounding box center [606, 421] width 603 height 33
paste input "Shawarma box"
type input "Shawarma box"
drag, startPoint x: 1120, startPoint y: 429, endPoint x: 1112, endPoint y: 439, distance: 12.8
click at [1120, 429] on input "بوكس شاورما" at bounding box center [1223, 421] width 603 height 33
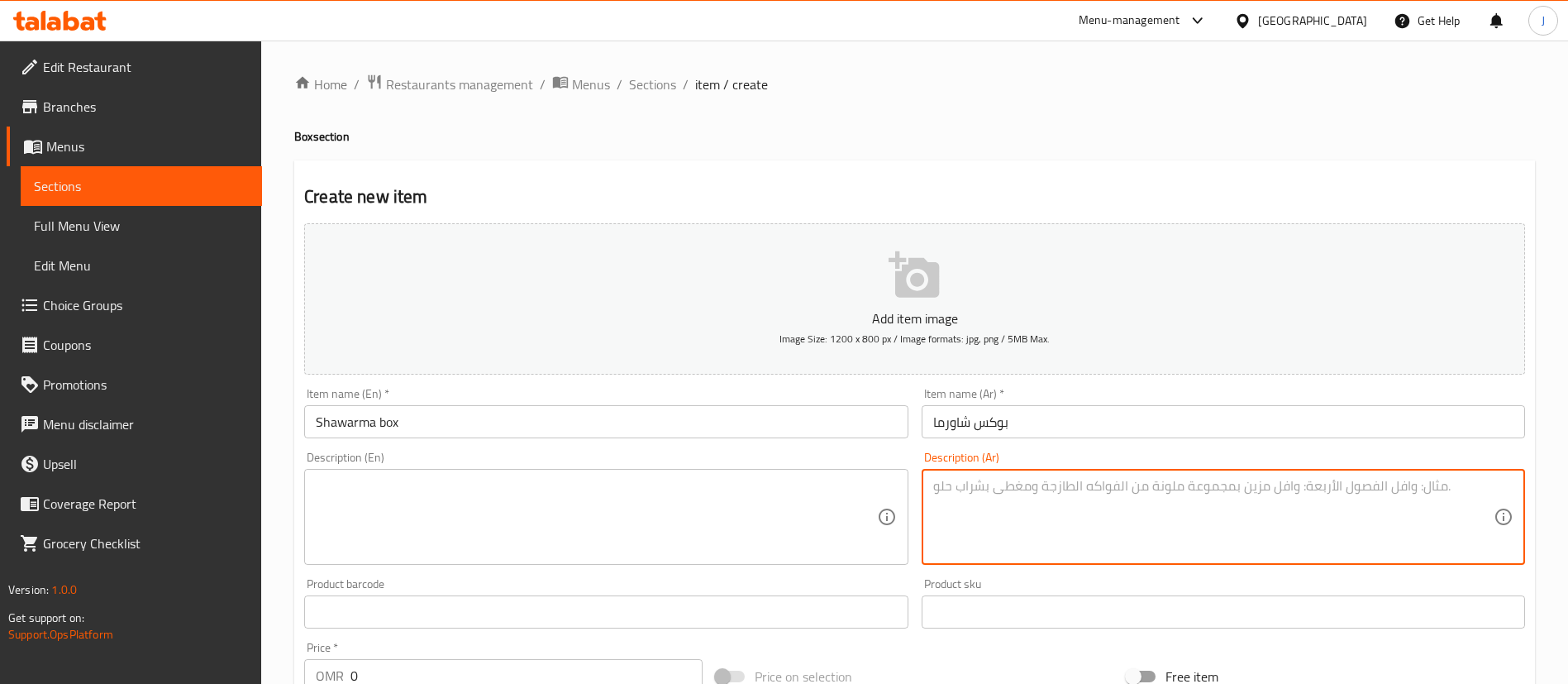
click at [987, 534] on textarea at bounding box center [1213, 517] width 560 height 79
paste textarea "شاورما دجاج وخبز عربي"
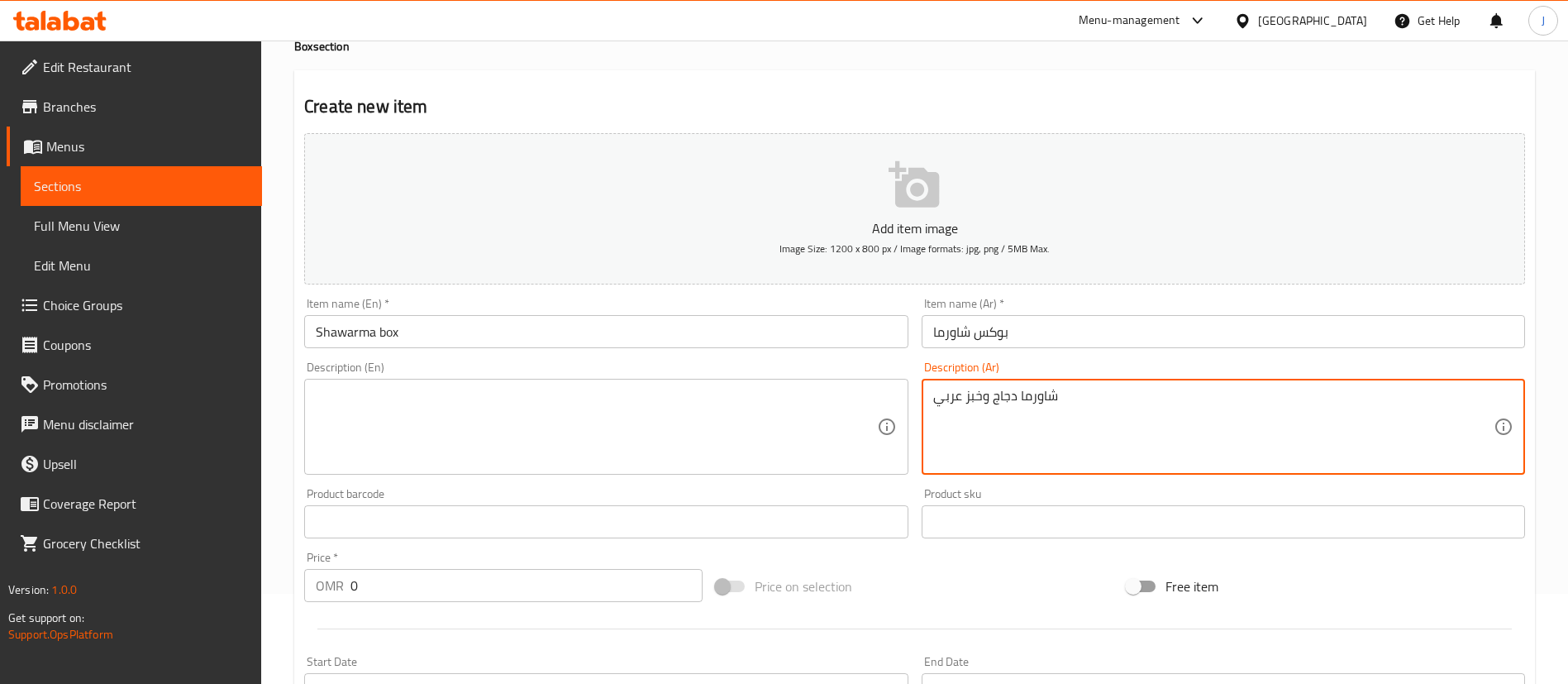
scroll to position [124, 0]
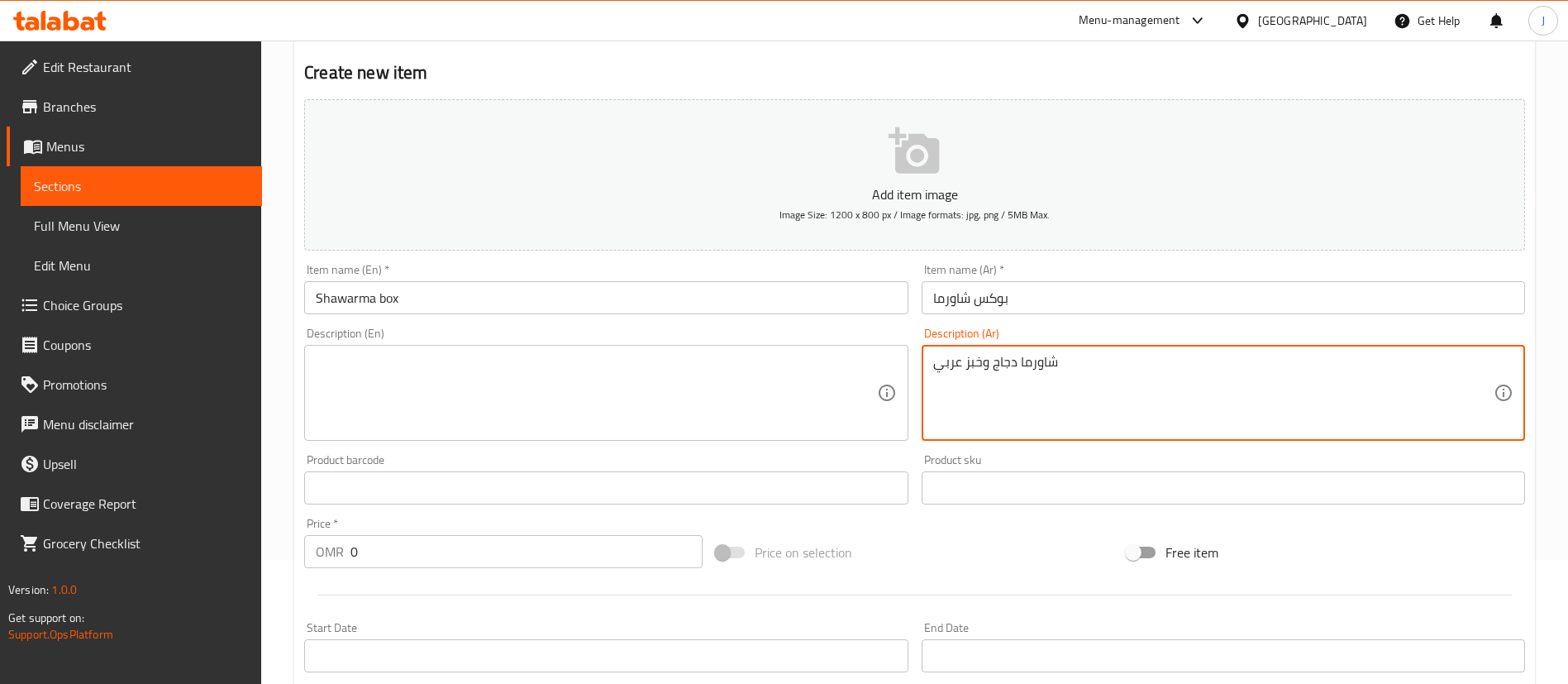
type textarea "شاورما دجاج وخبز عربي"
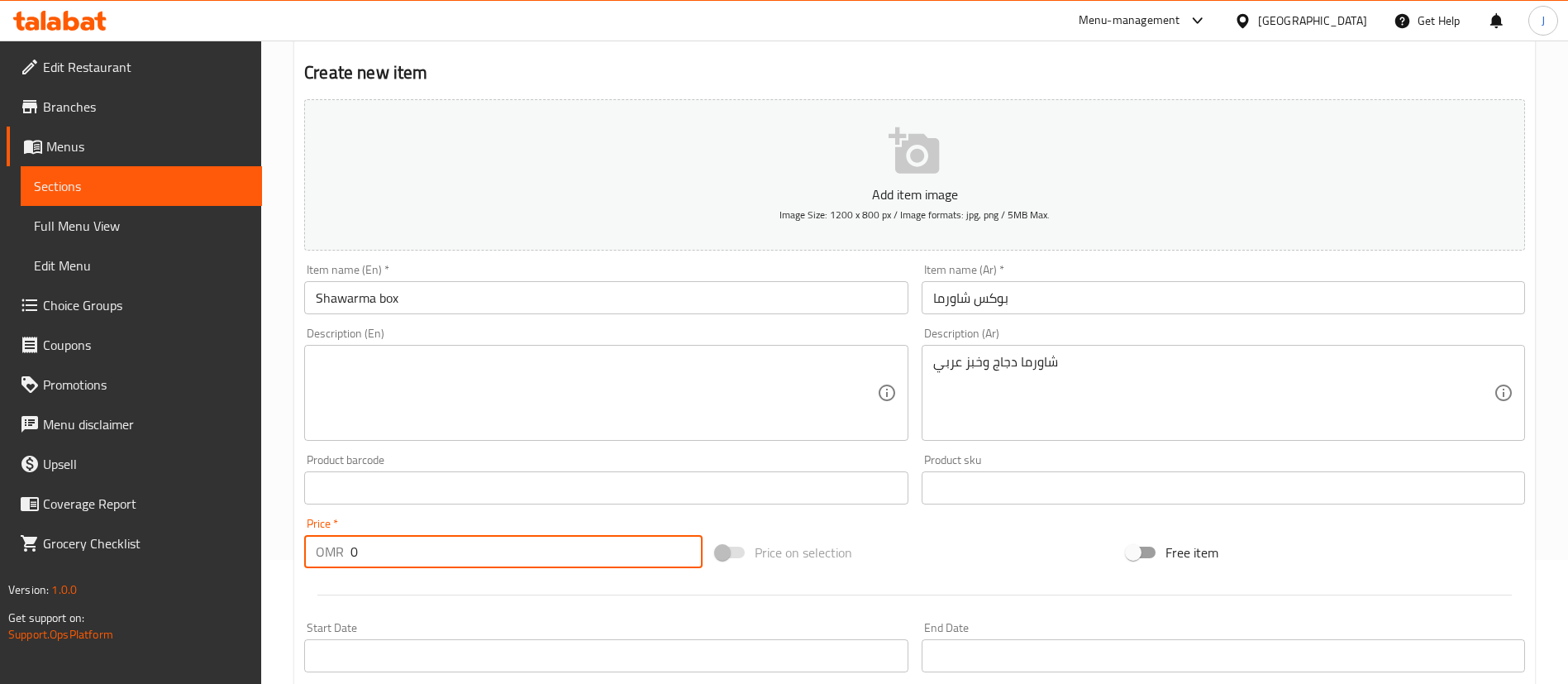
drag, startPoint x: 371, startPoint y: 556, endPoint x: 322, endPoint y: 556, distance: 49.0
click at [322, 556] on div "OMR 0 Price *" at bounding box center [503, 552] width 398 height 33
type input "4"
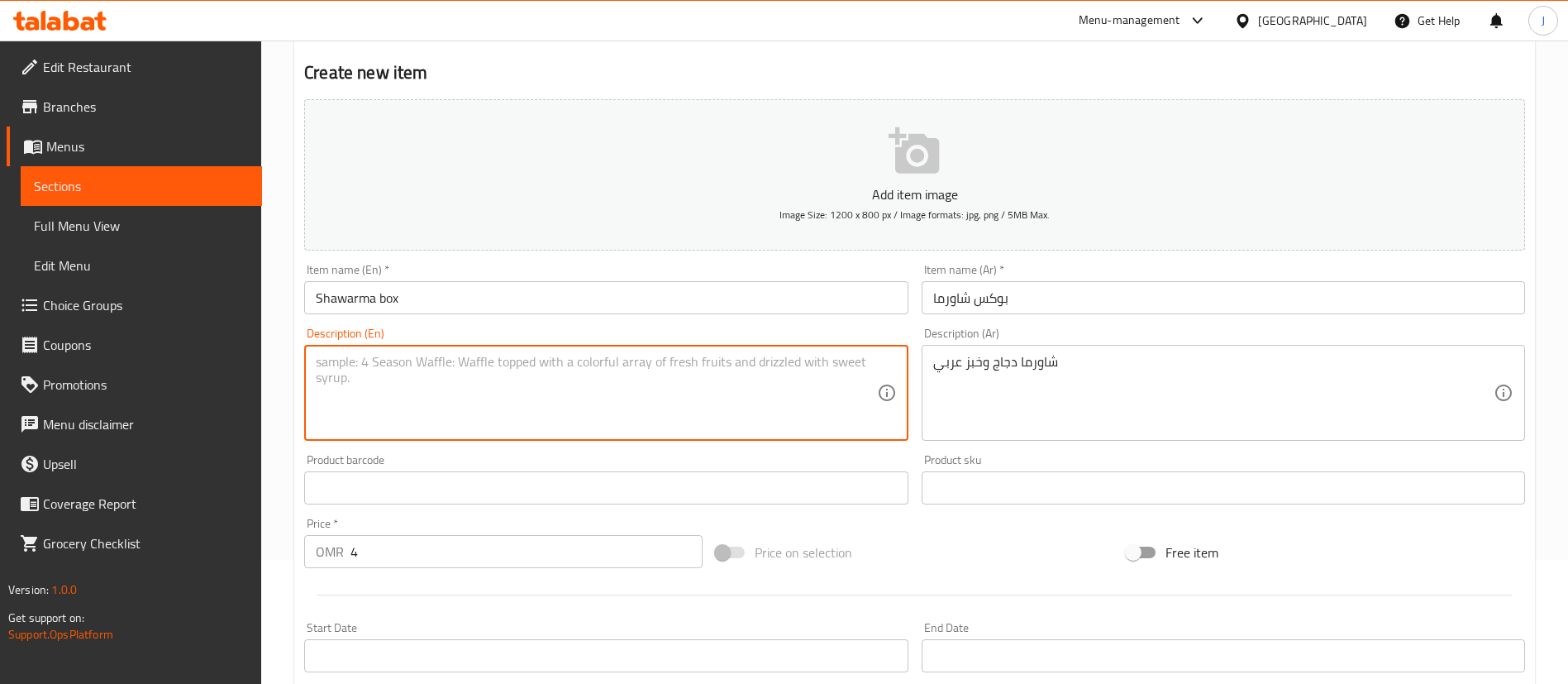
click at [504, 413] on textarea at bounding box center [596, 393] width 560 height 79
paste textarea "Chicken shawarma and Arabic bread"
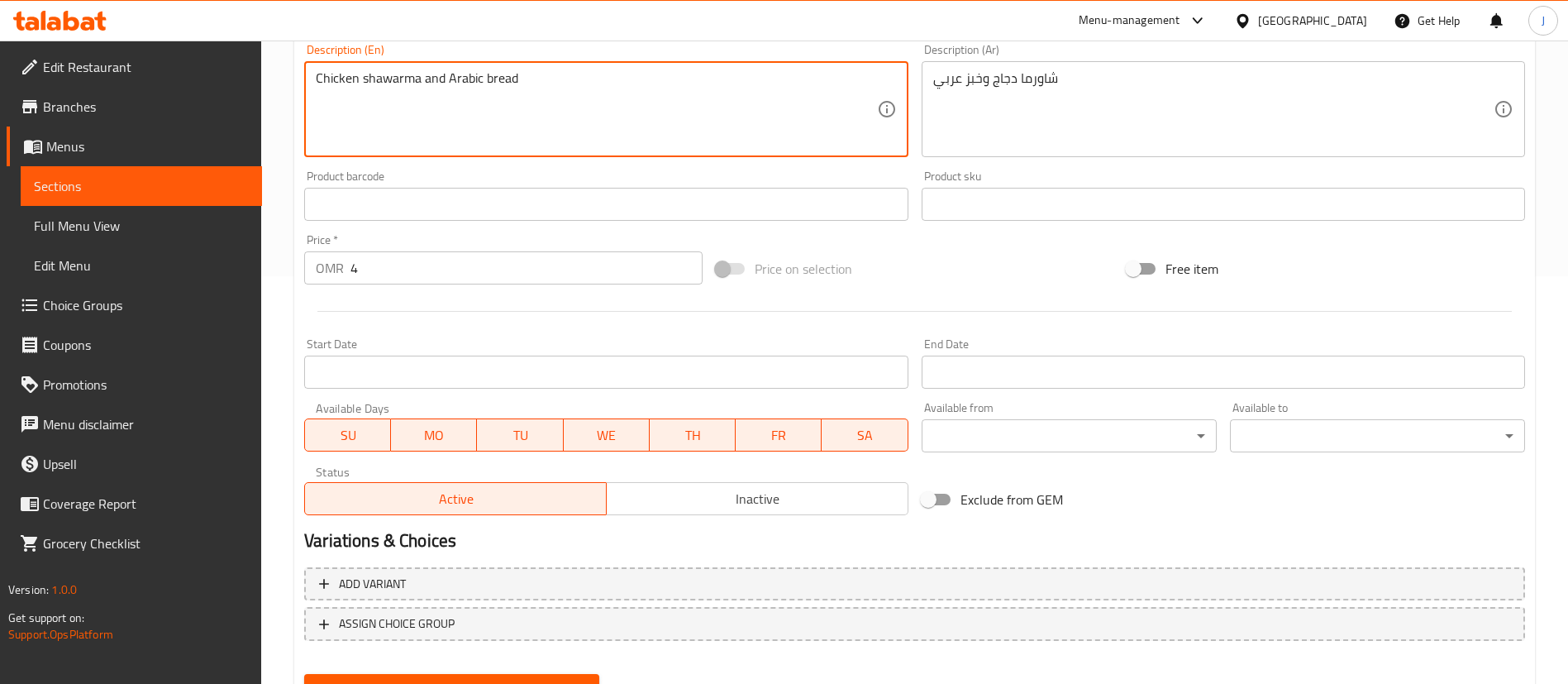
scroll to position [485, 0]
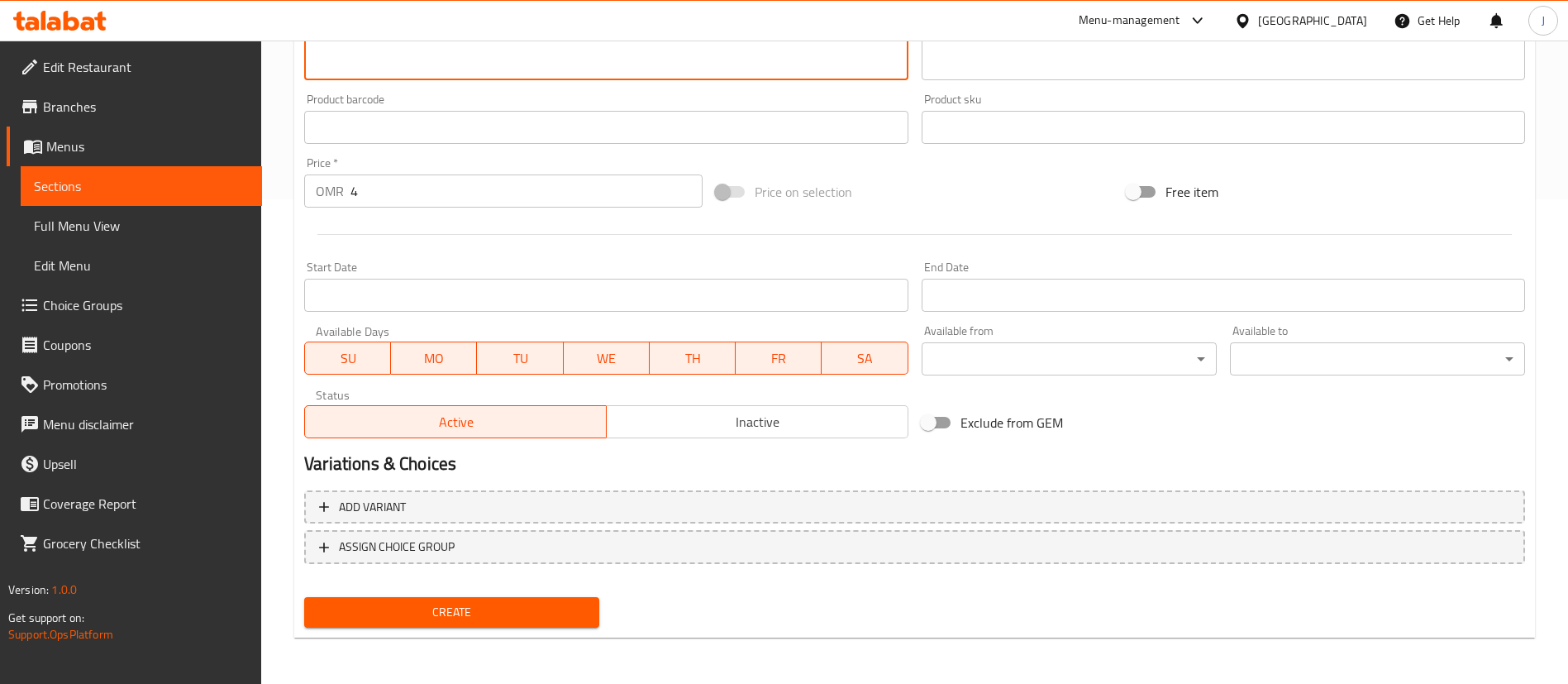
type textarea "Chicken shawarma and Arabic bread"
click at [460, 629] on div "Create" at bounding box center [451, 612] width 308 height 44
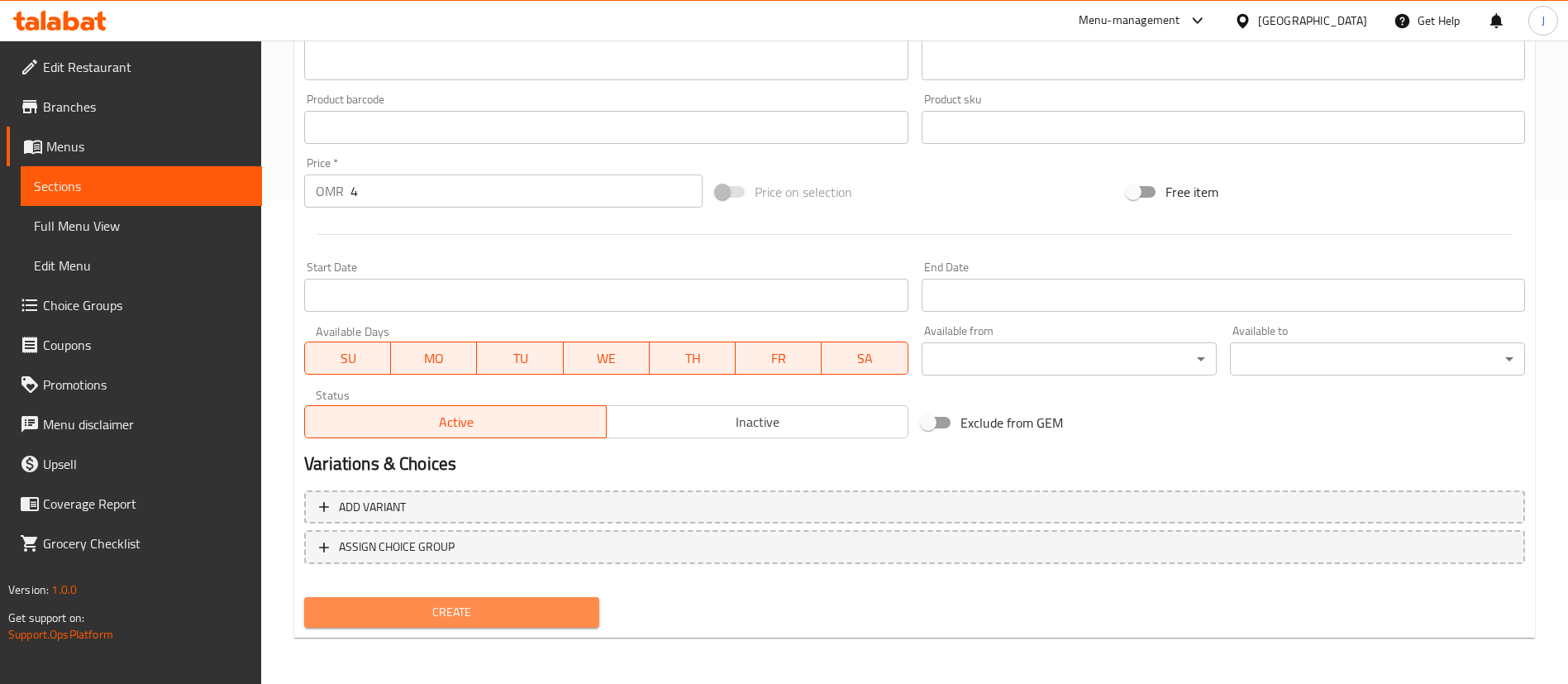
click at [465, 617] on span "Create" at bounding box center [451, 611] width 268 height 20
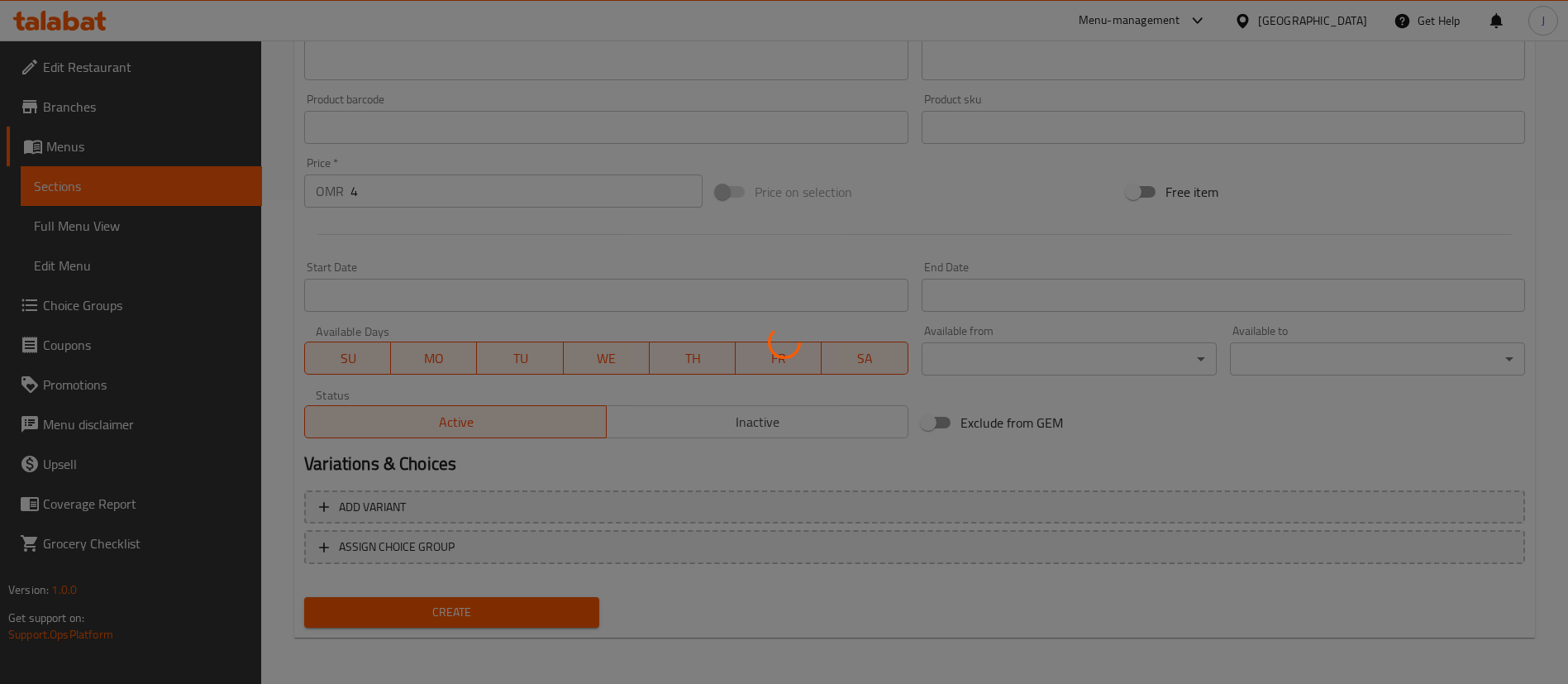
type input "0"
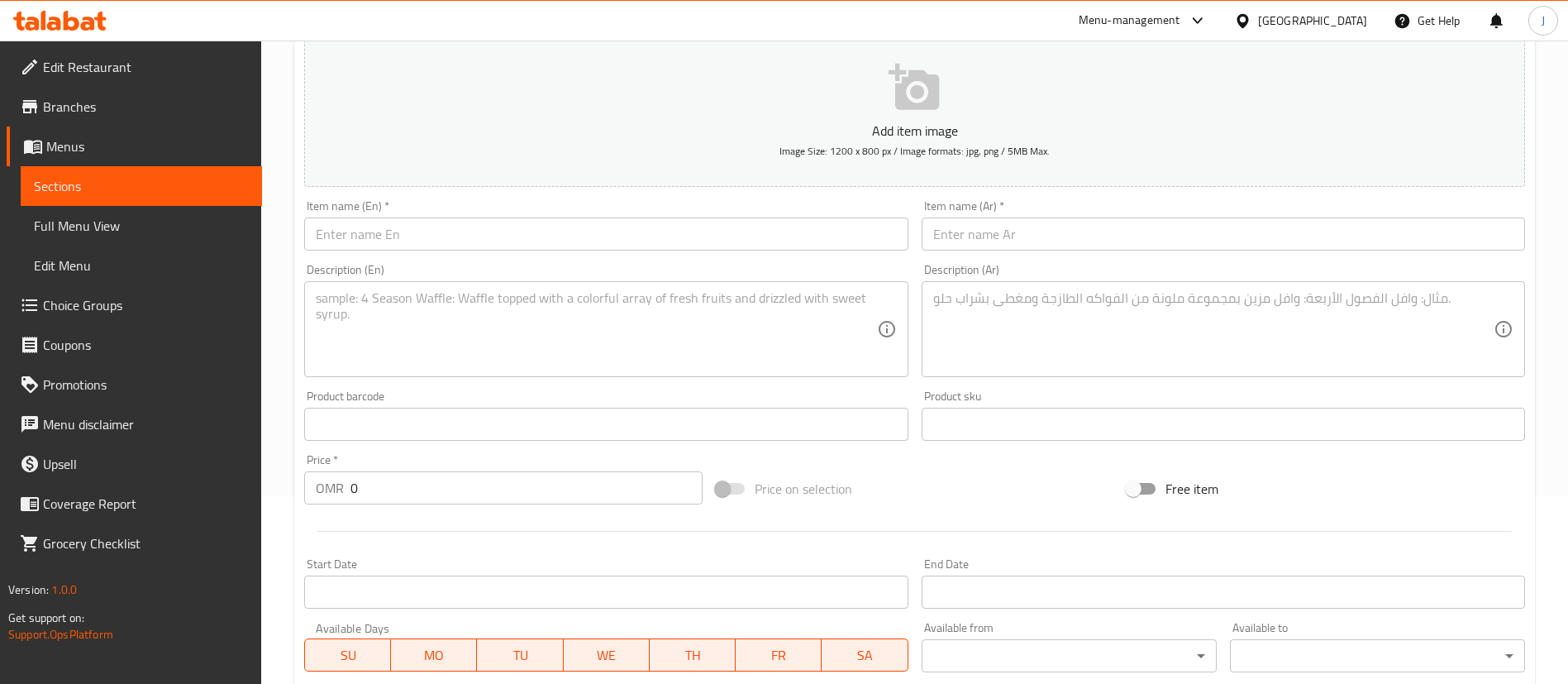
scroll to position [0, 0]
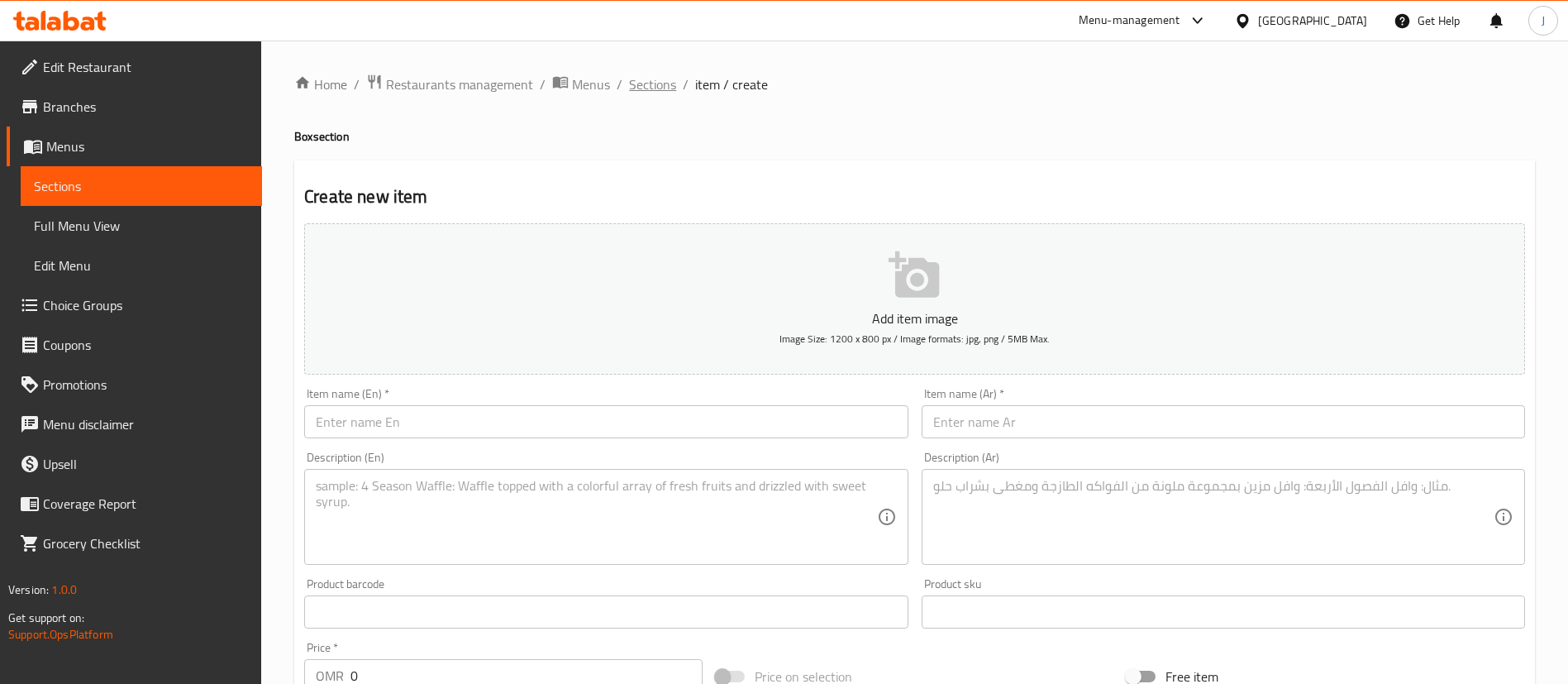
click at [656, 81] on span "Sections" at bounding box center [652, 84] width 47 height 19
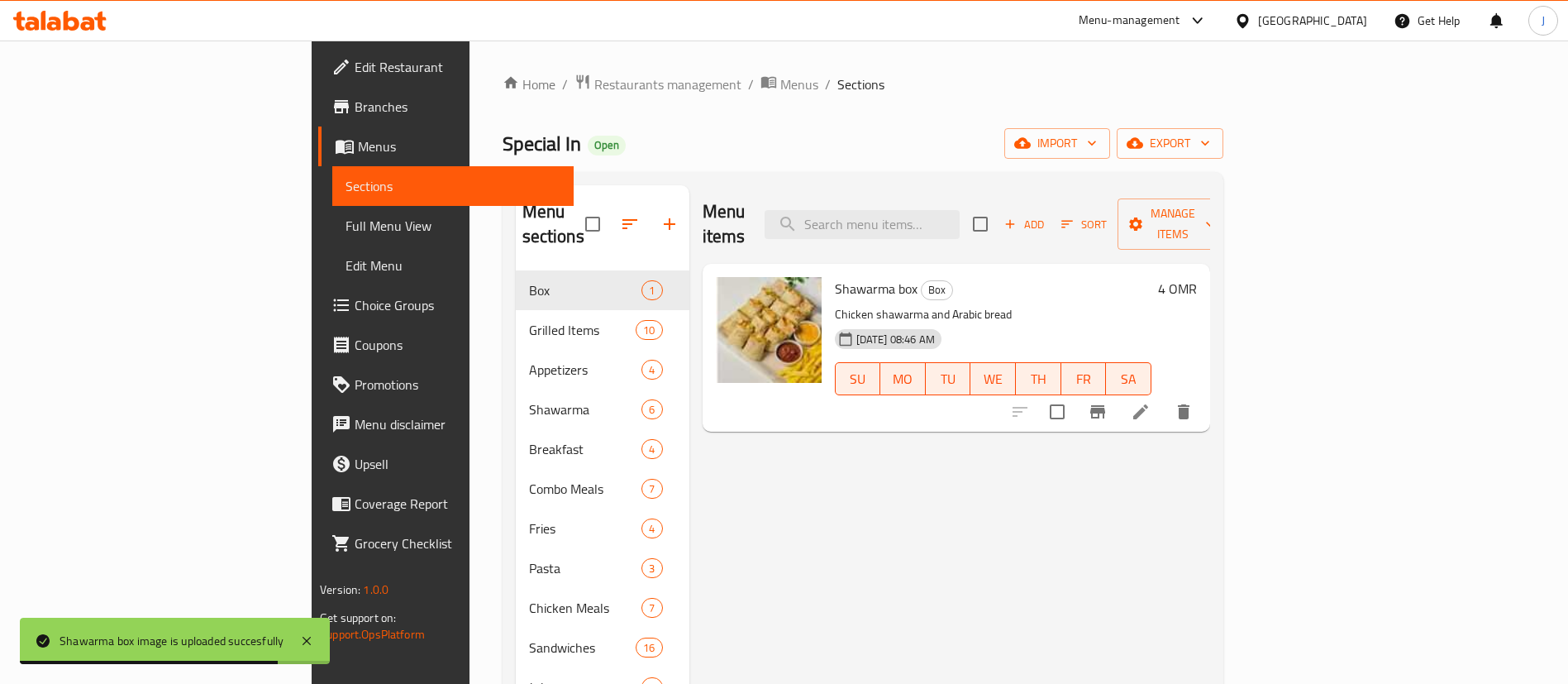
click at [1109, 462] on div "Menu items Add Sort Manage items Shawarma box Box Chicken shawarma and Arabic b…" at bounding box center [948, 526] width 520 height 684
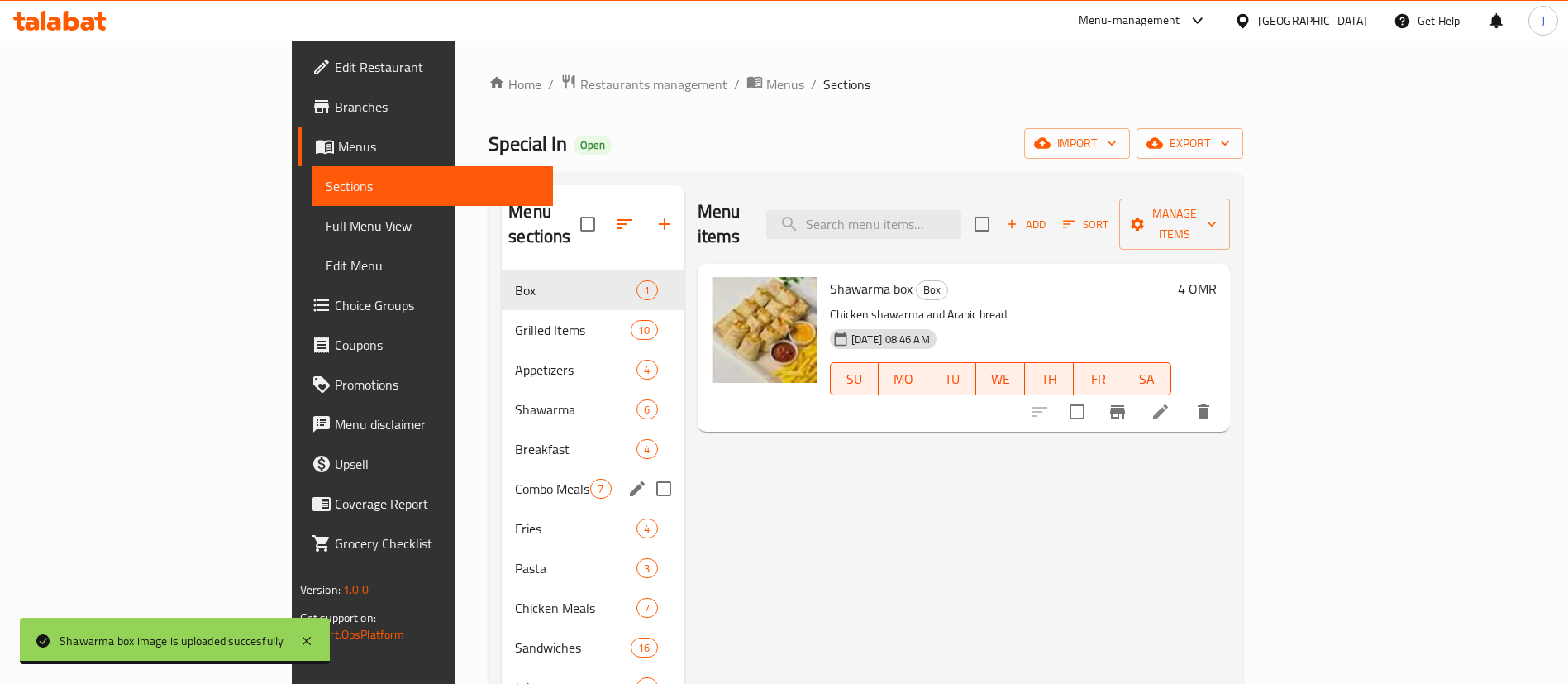
scroll to position [124, 0]
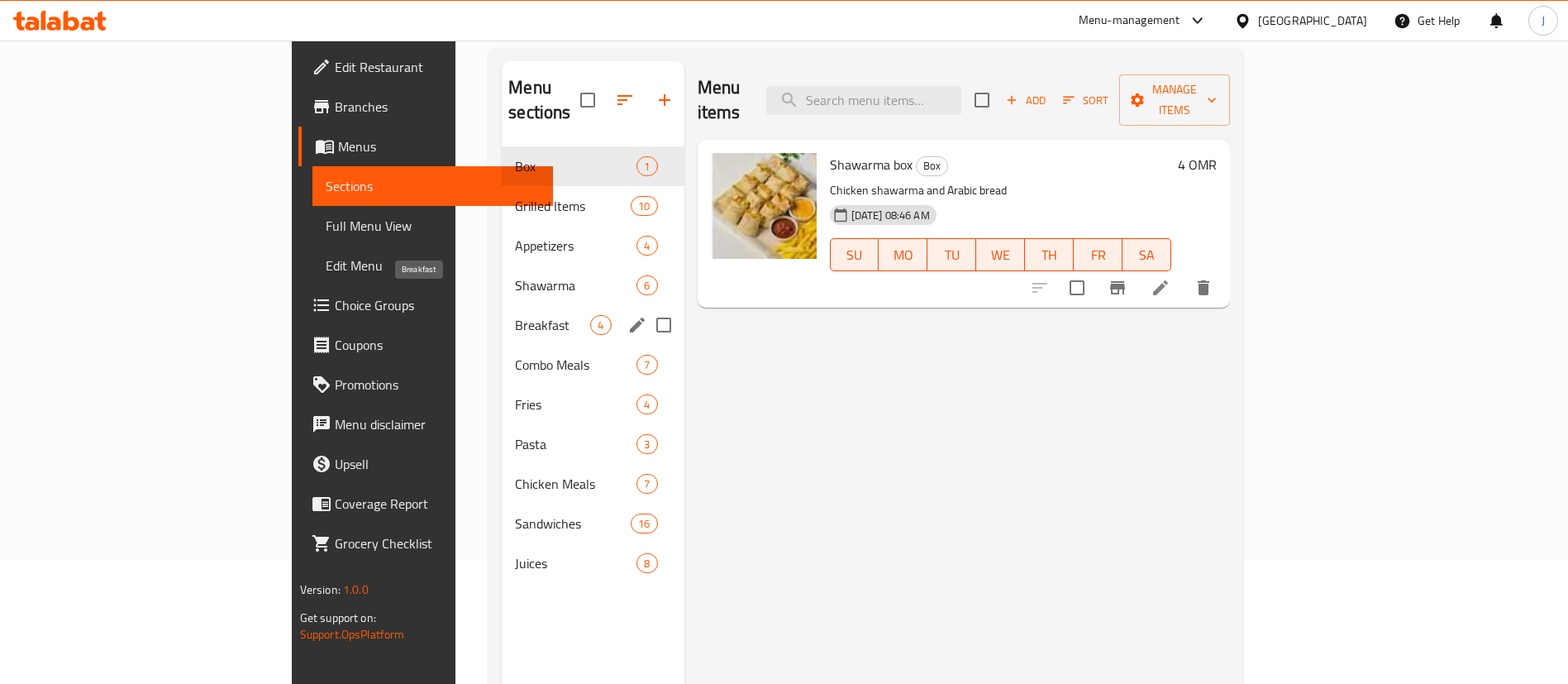
click at [515, 315] on span "Breakfast" at bounding box center [552, 325] width 75 height 19
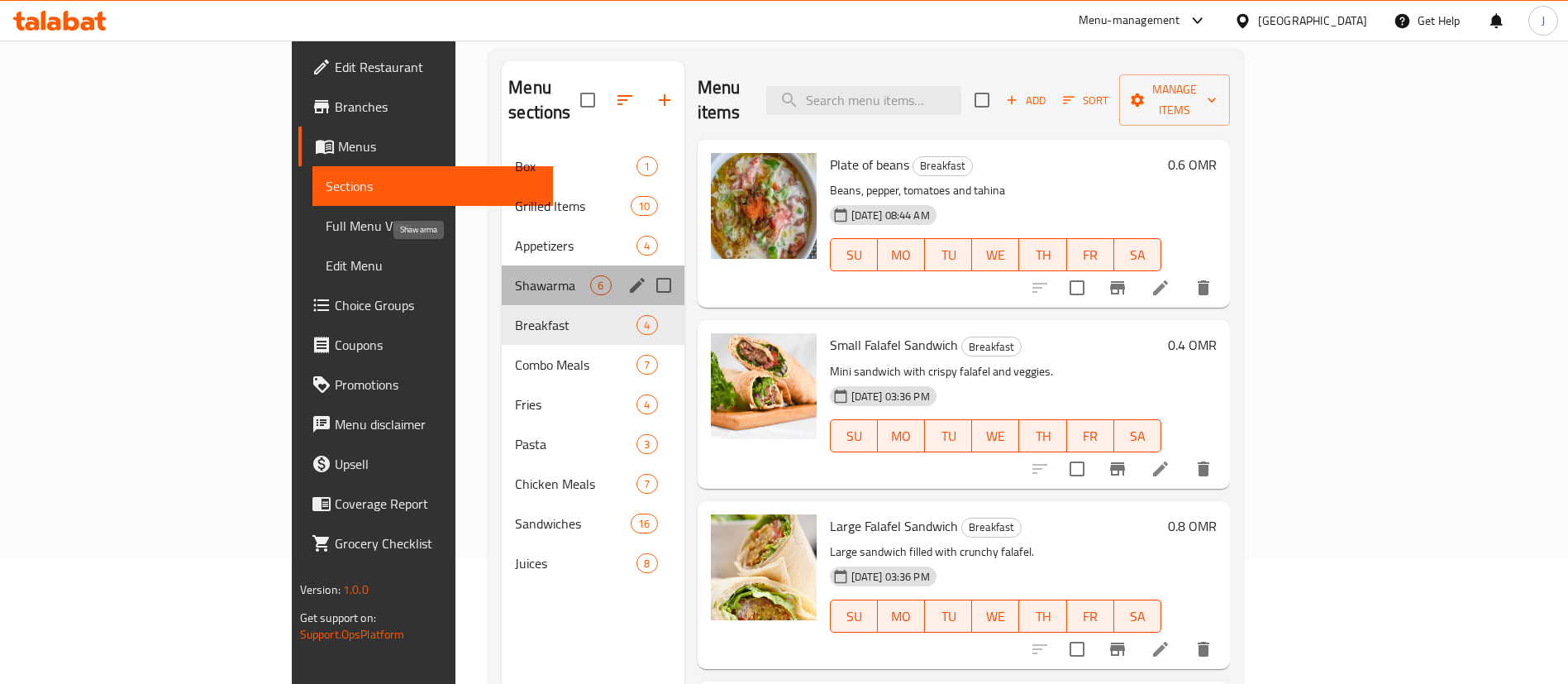
click at [515, 275] on span "Shawarma" at bounding box center [552, 285] width 75 height 19
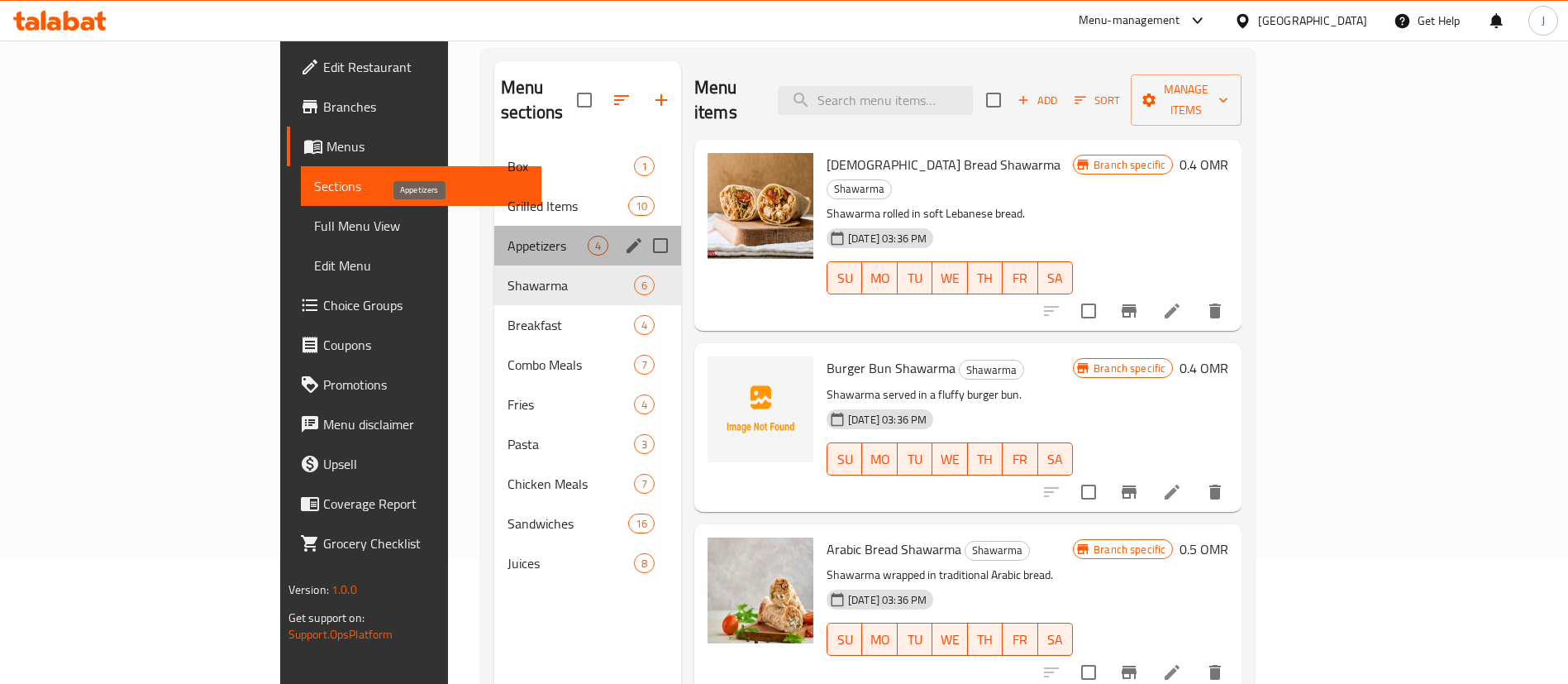
click at [508, 235] on span "Appetizers" at bounding box center [548, 245] width 80 height 19
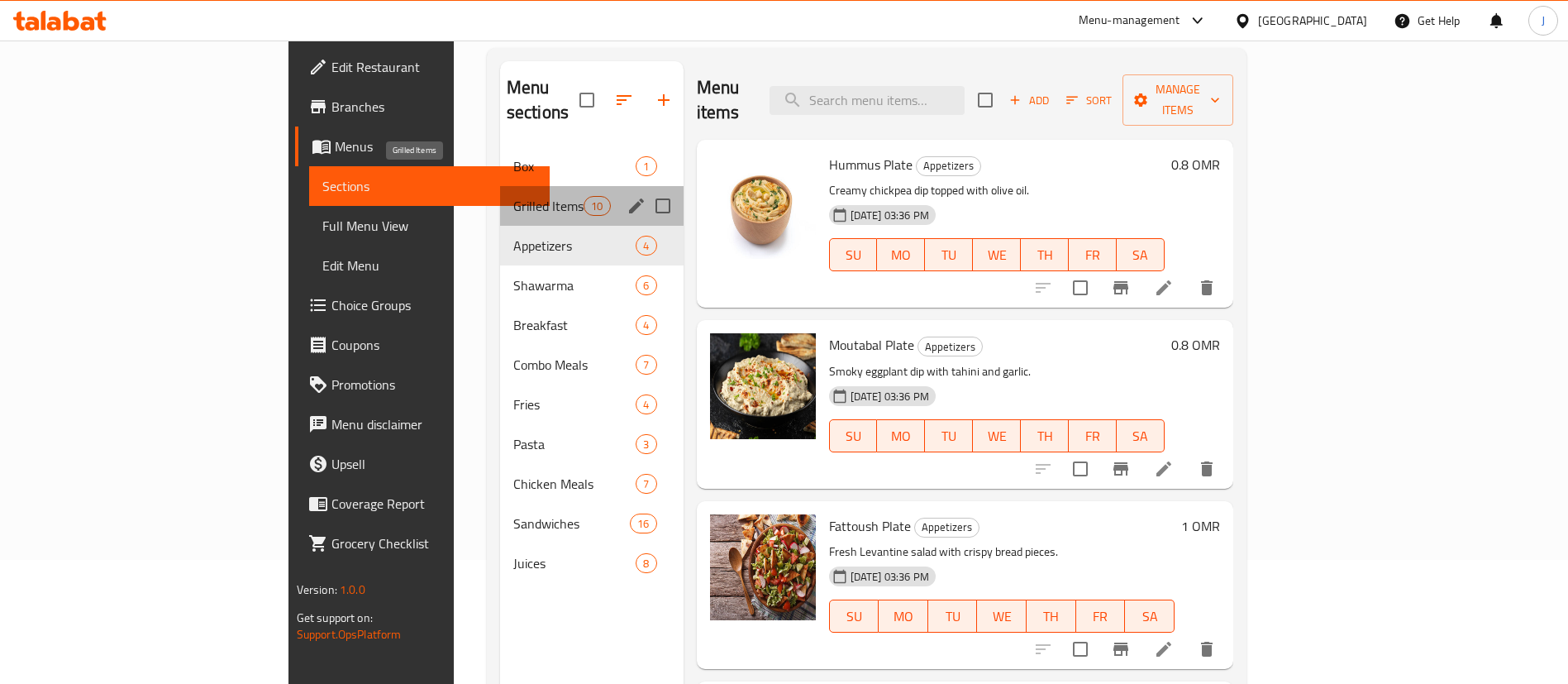
click at [514, 196] on span "Grilled Items" at bounding box center [549, 205] width 70 height 19
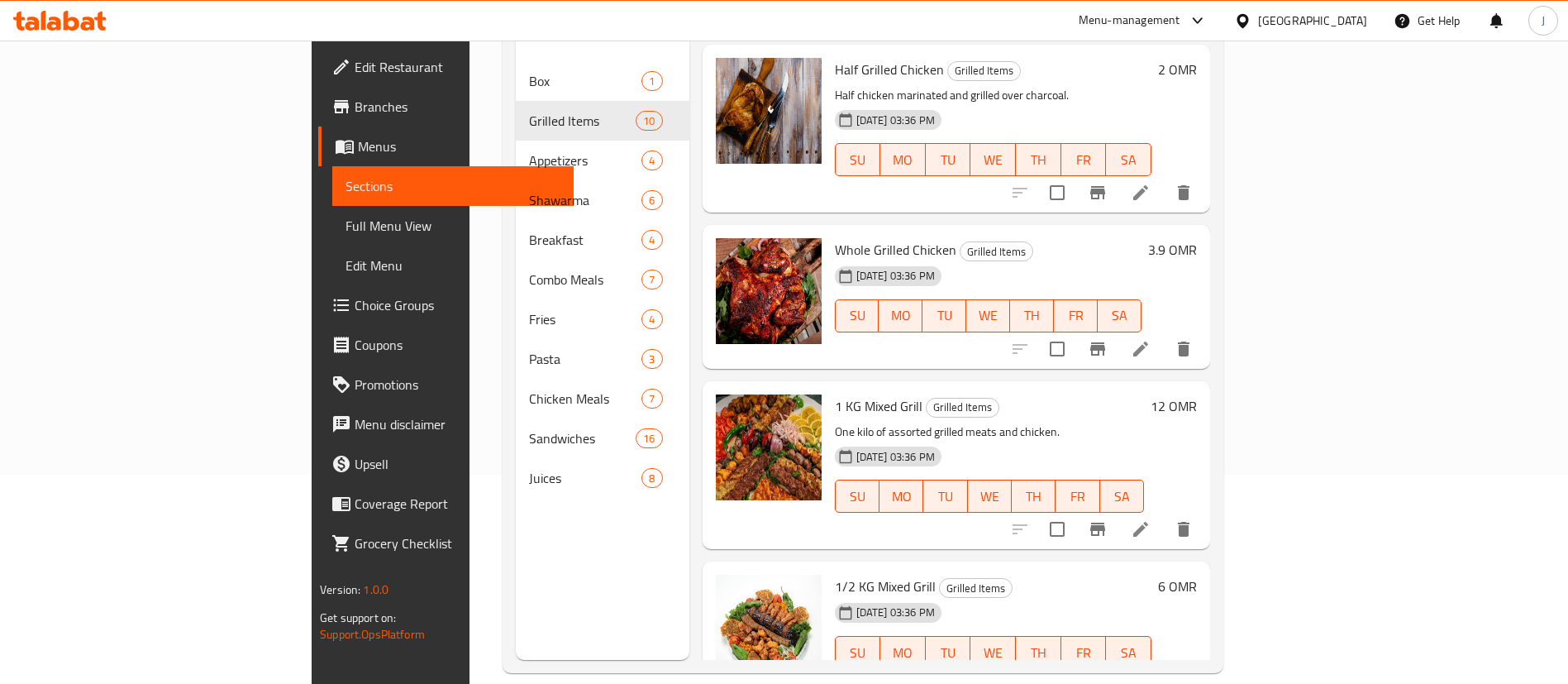
scroll to position [232, 0]
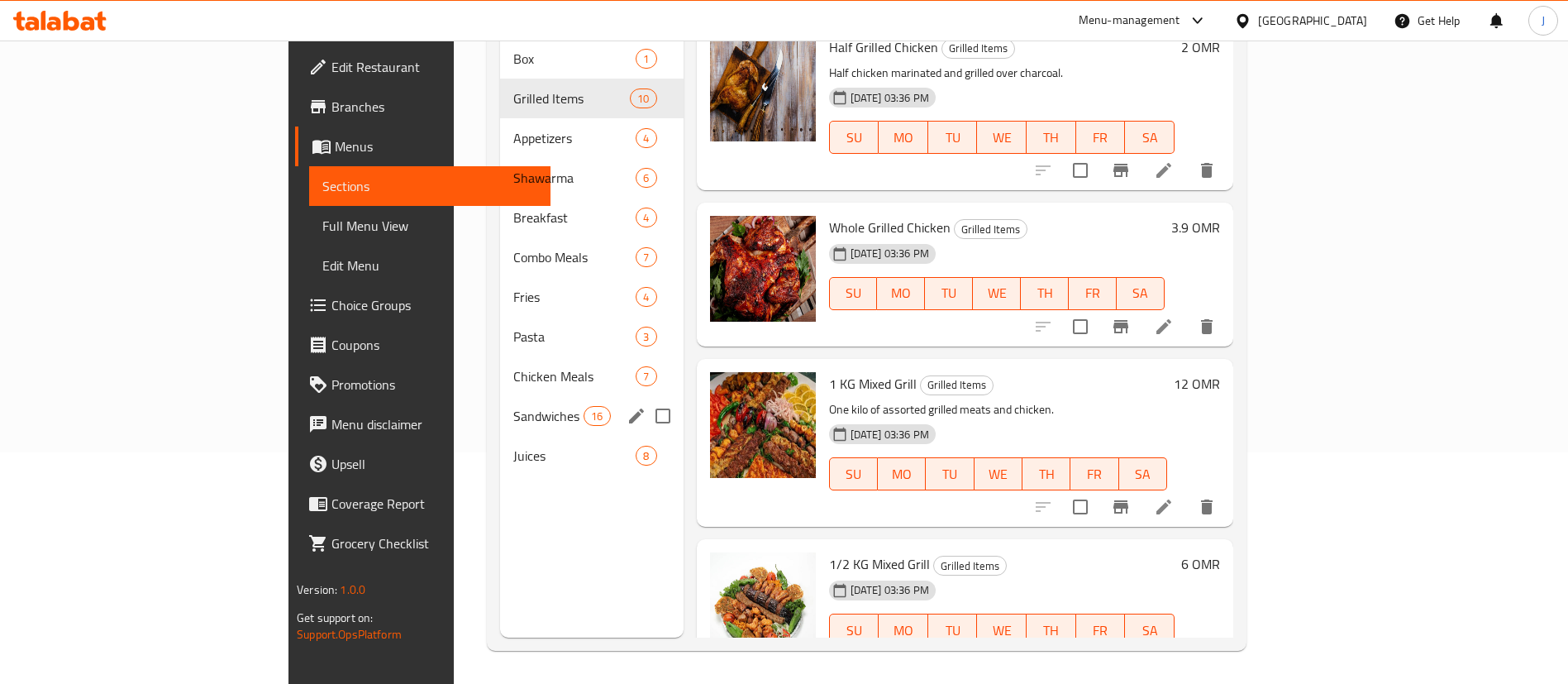
click at [514, 406] on span "Sandwiches" at bounding box center [549, 415] width 70 height 19
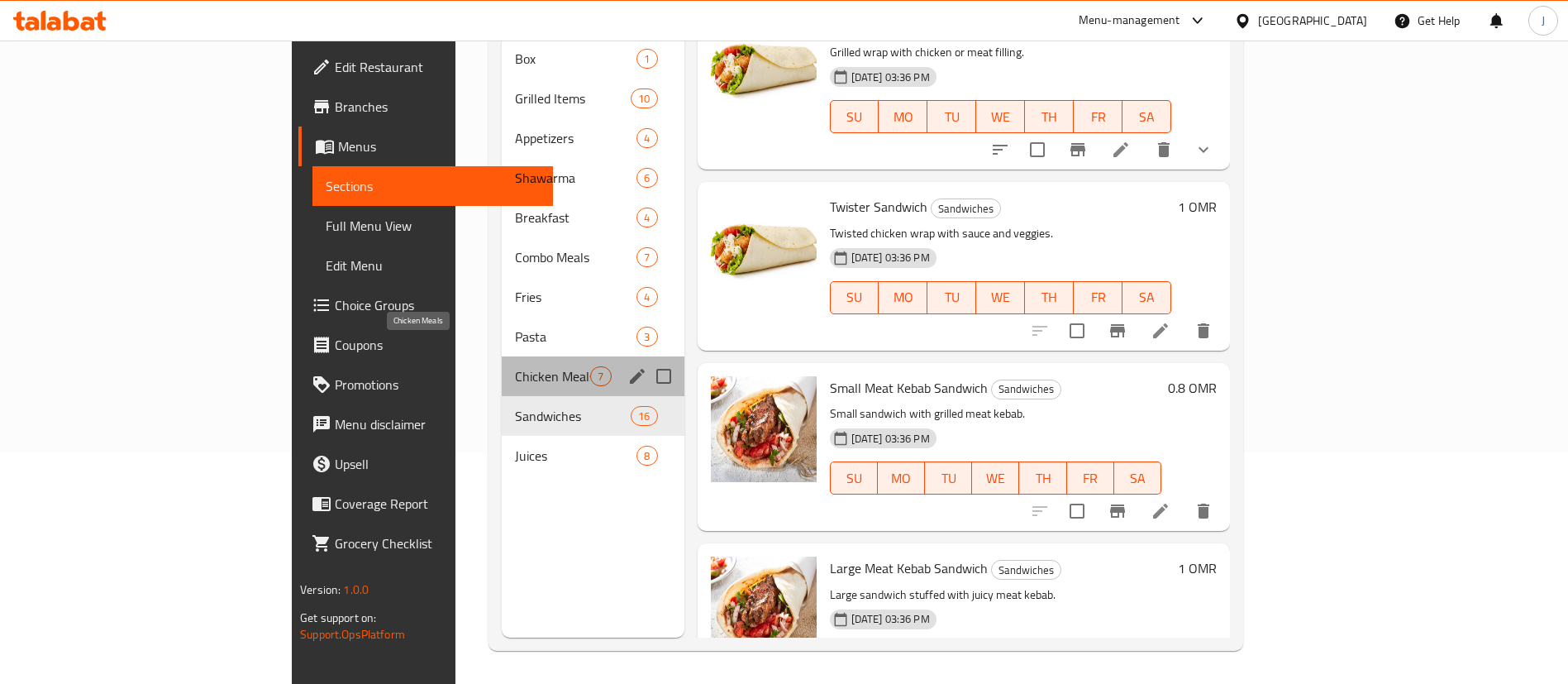
click at [515, 366] on span "Chicken Meals" at bounding box center [552, 376] width 75 height 19
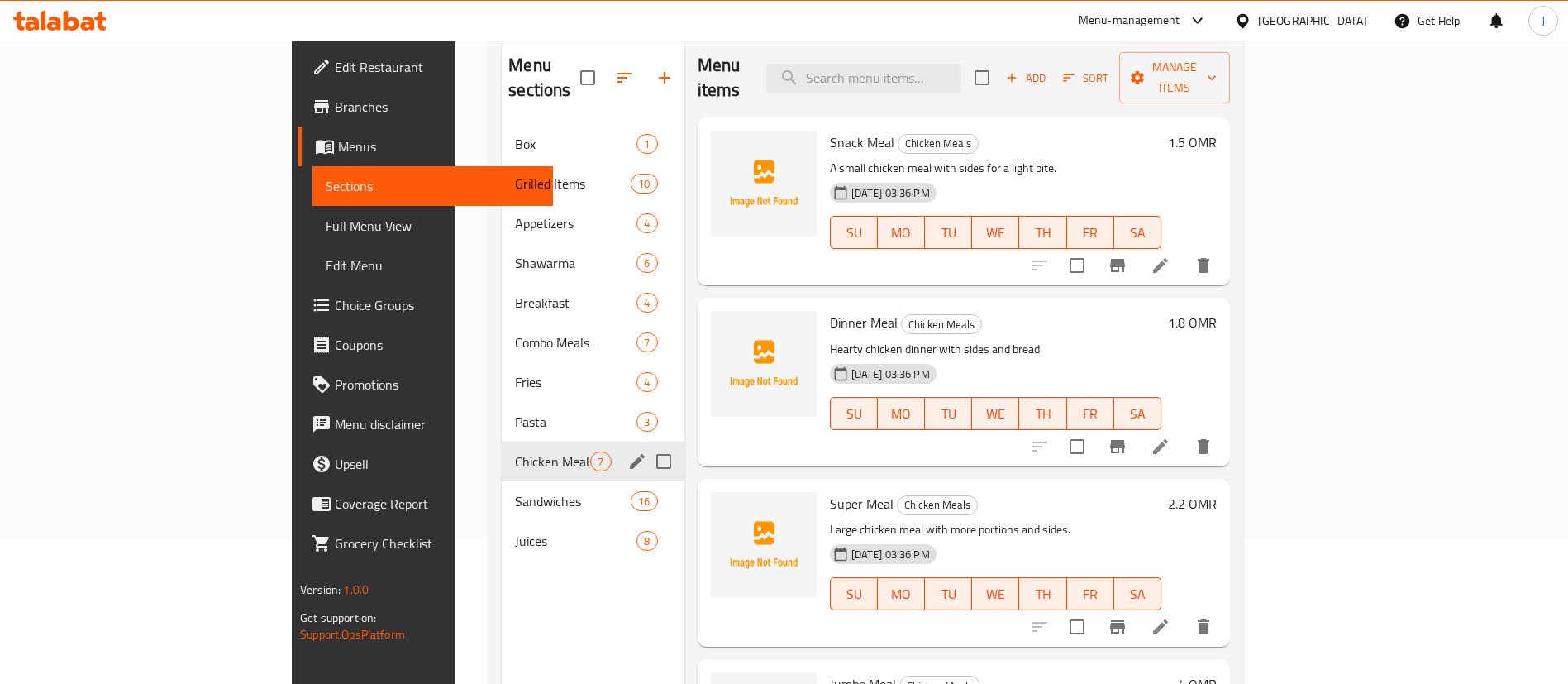
scroll to position [107, 0]
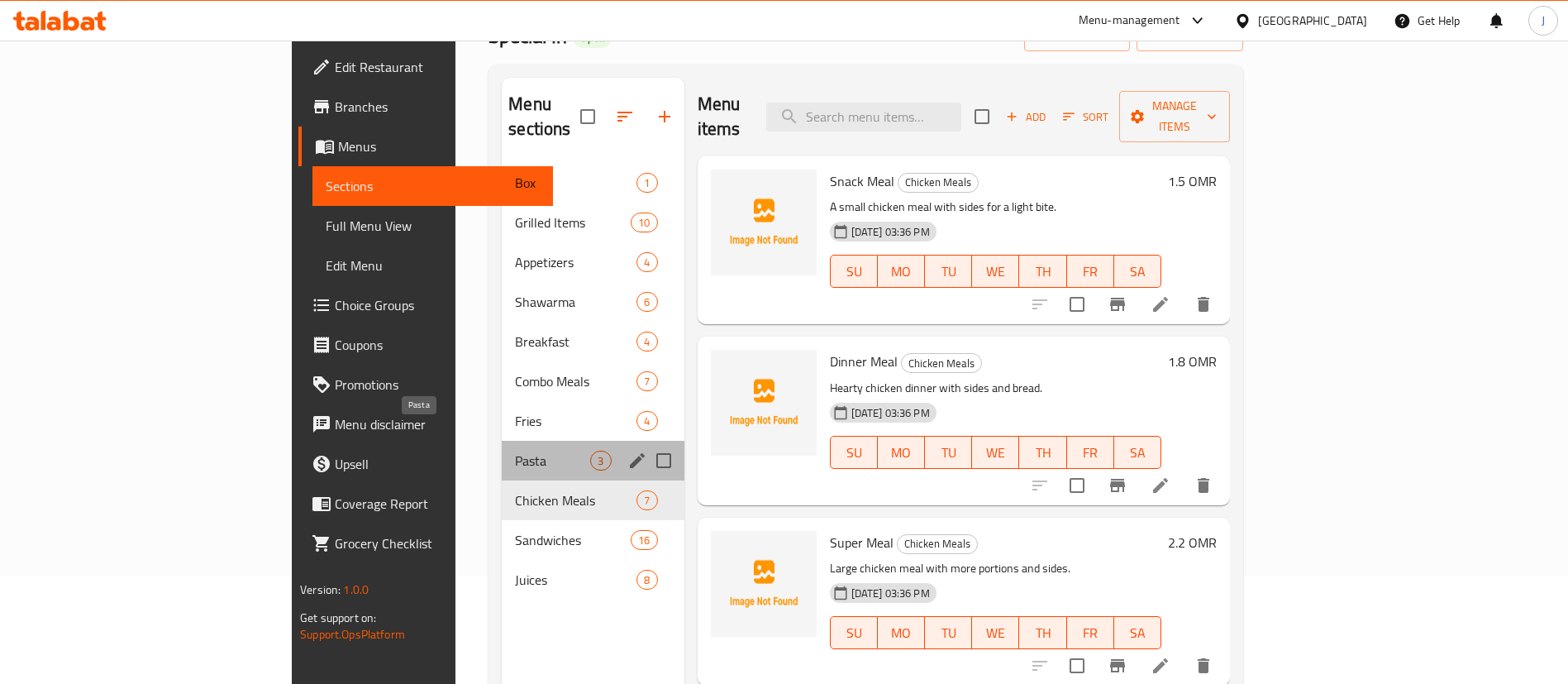
click at [515, 450] on span "Pasta" at bounding box center [552, 460] width 75 height 19
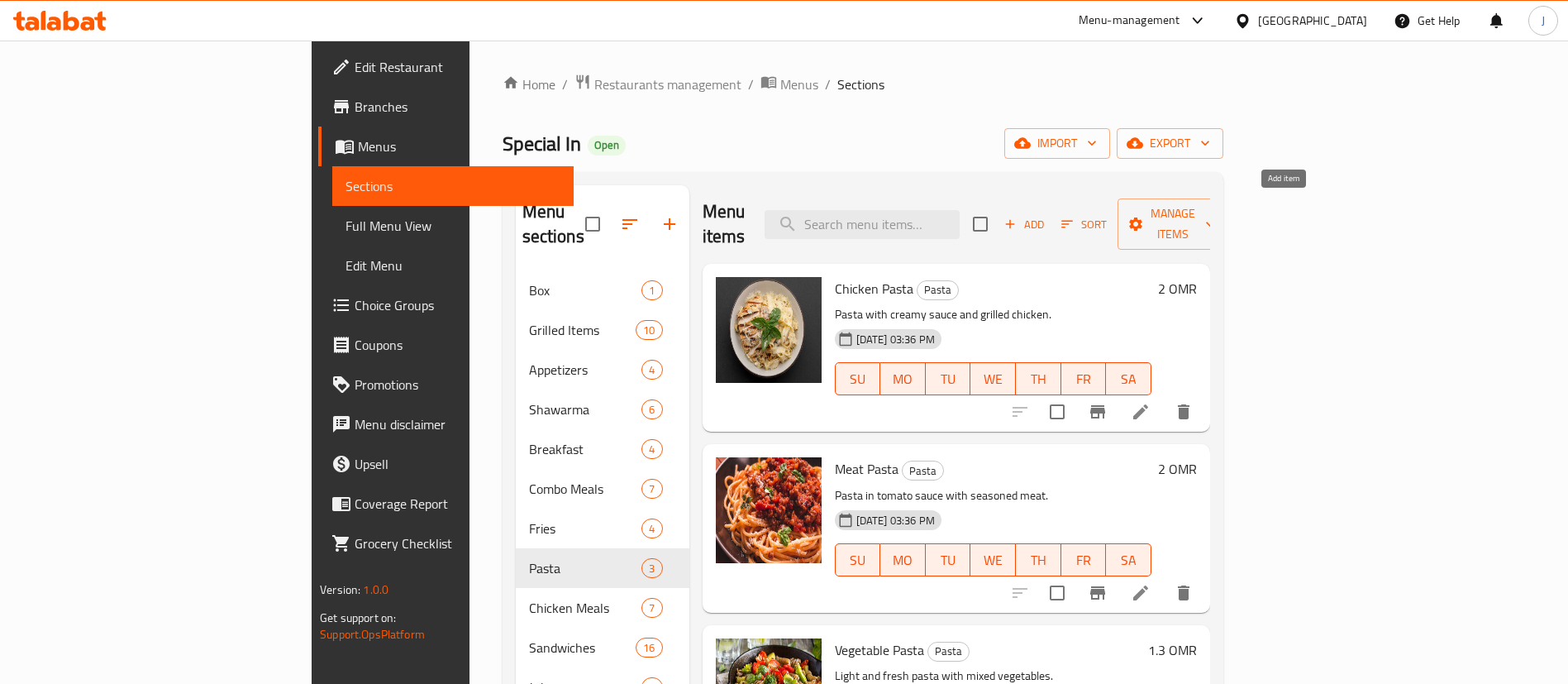
click at [1046, 216] on span "Add" at bounding box center [1024, 225] width 45 height 19
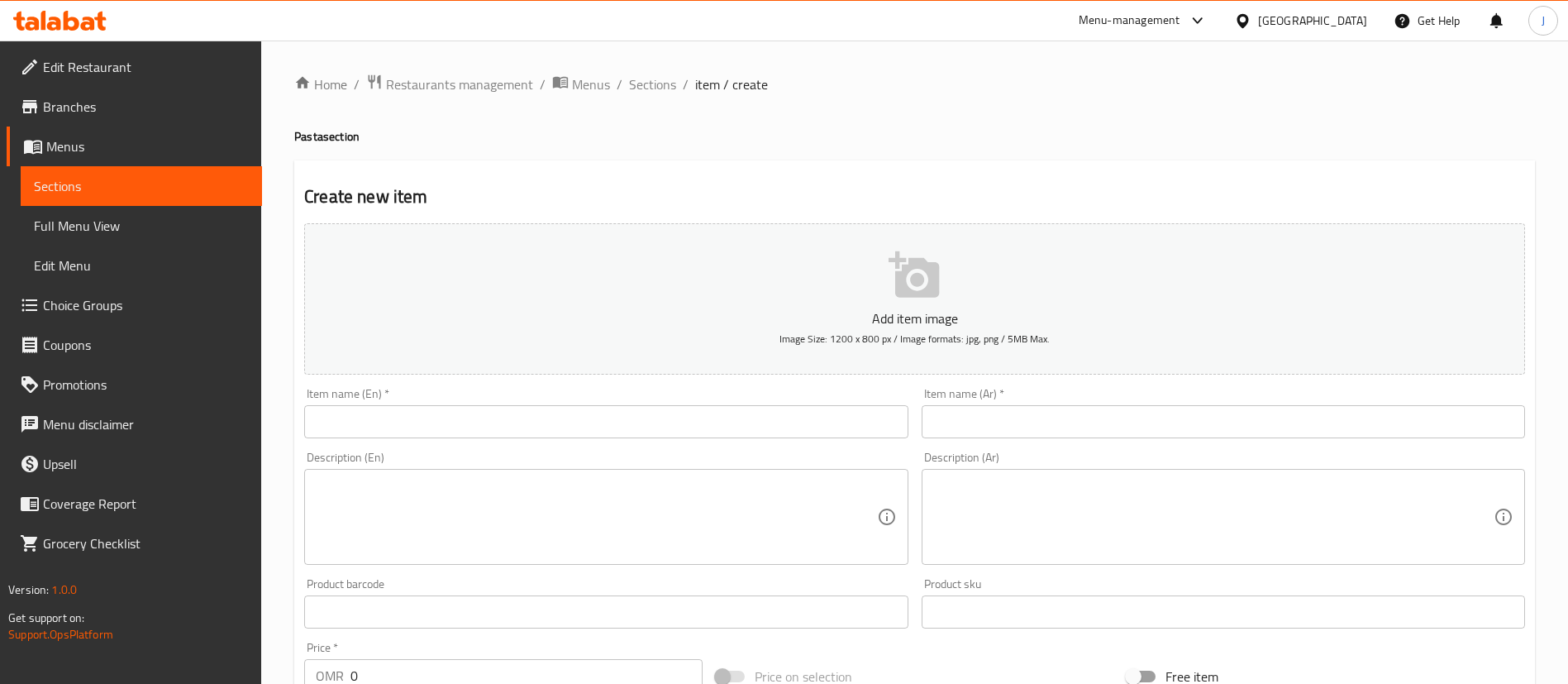
click at [1020, 414] on input "text" at bounding box center [1223, 421] width 603 height 33
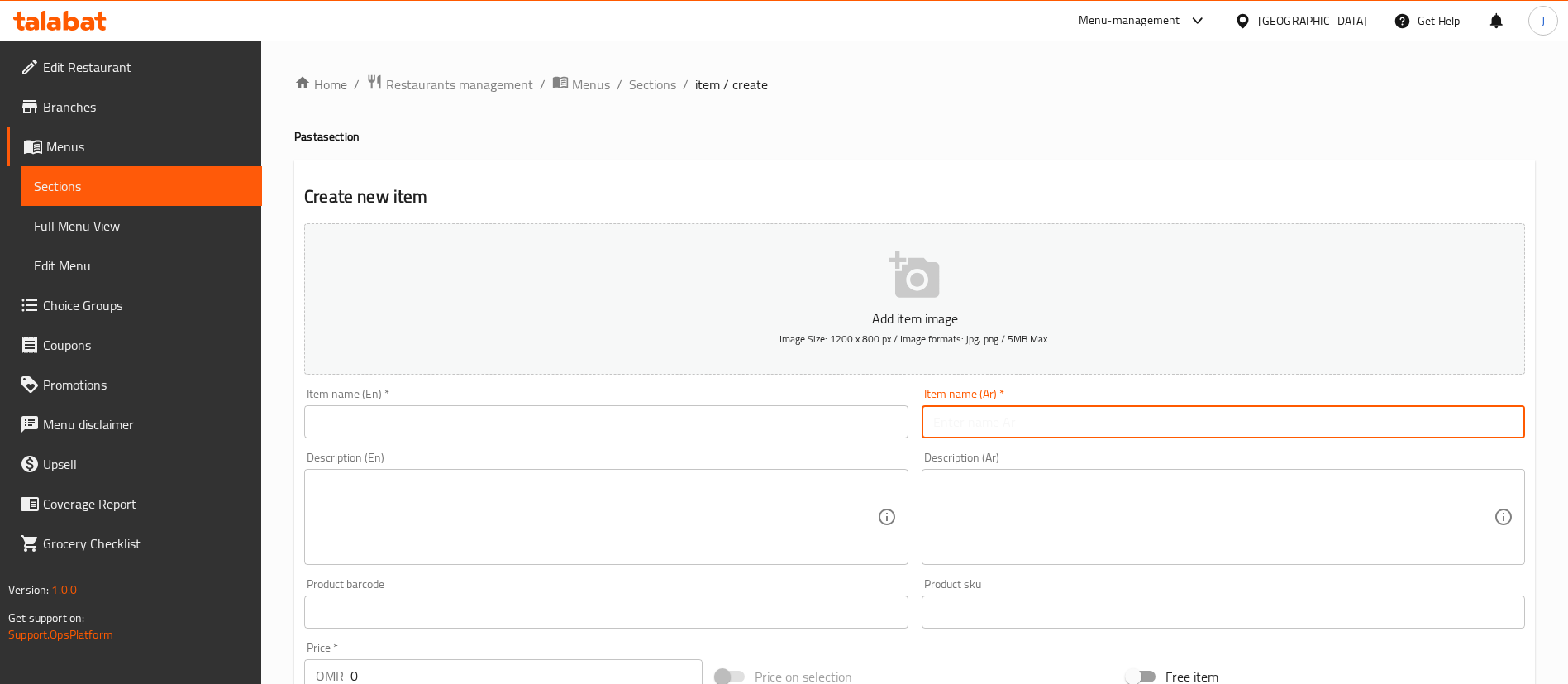
paste input "كشرى"
type input "كشرى"
click at [480, 437] on input "text" at bounding box center [606, 421] width 603 height 33
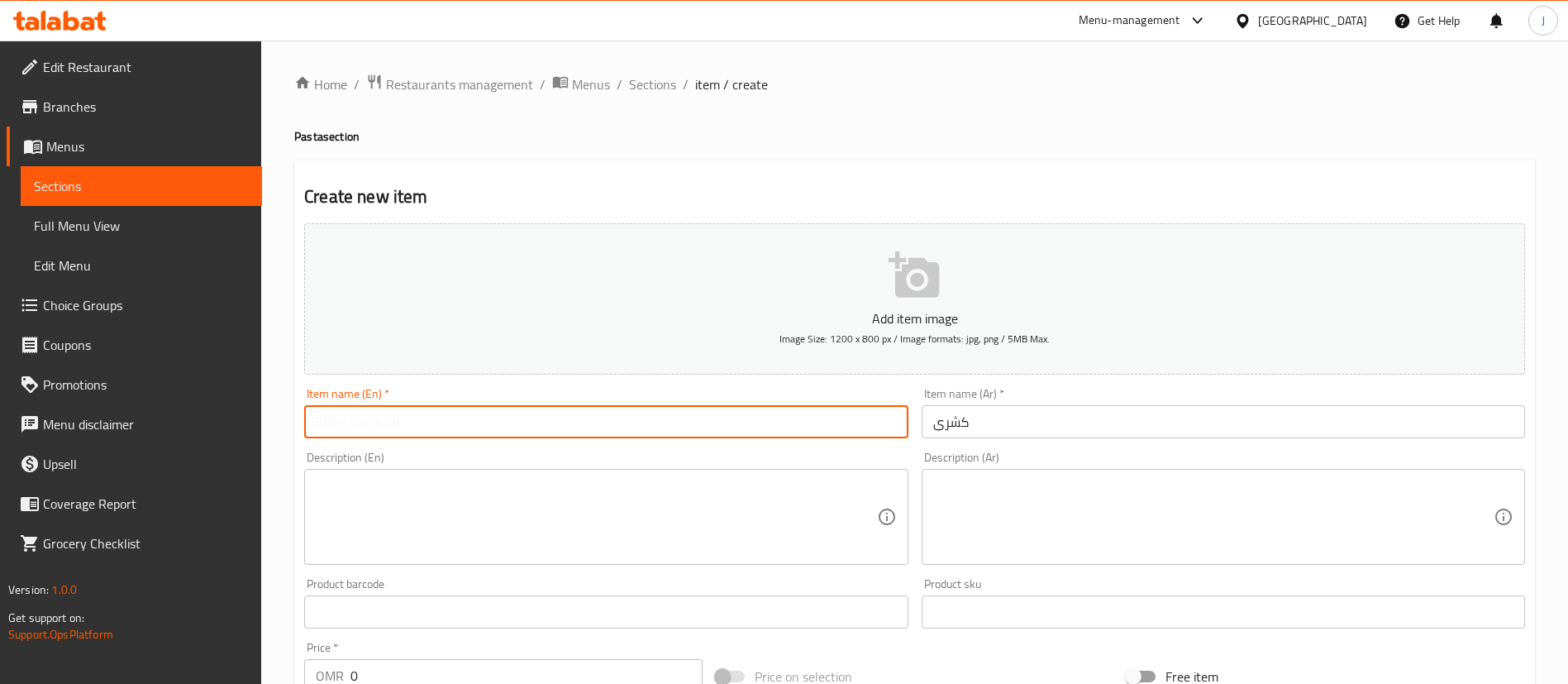
paste input "Koshary"
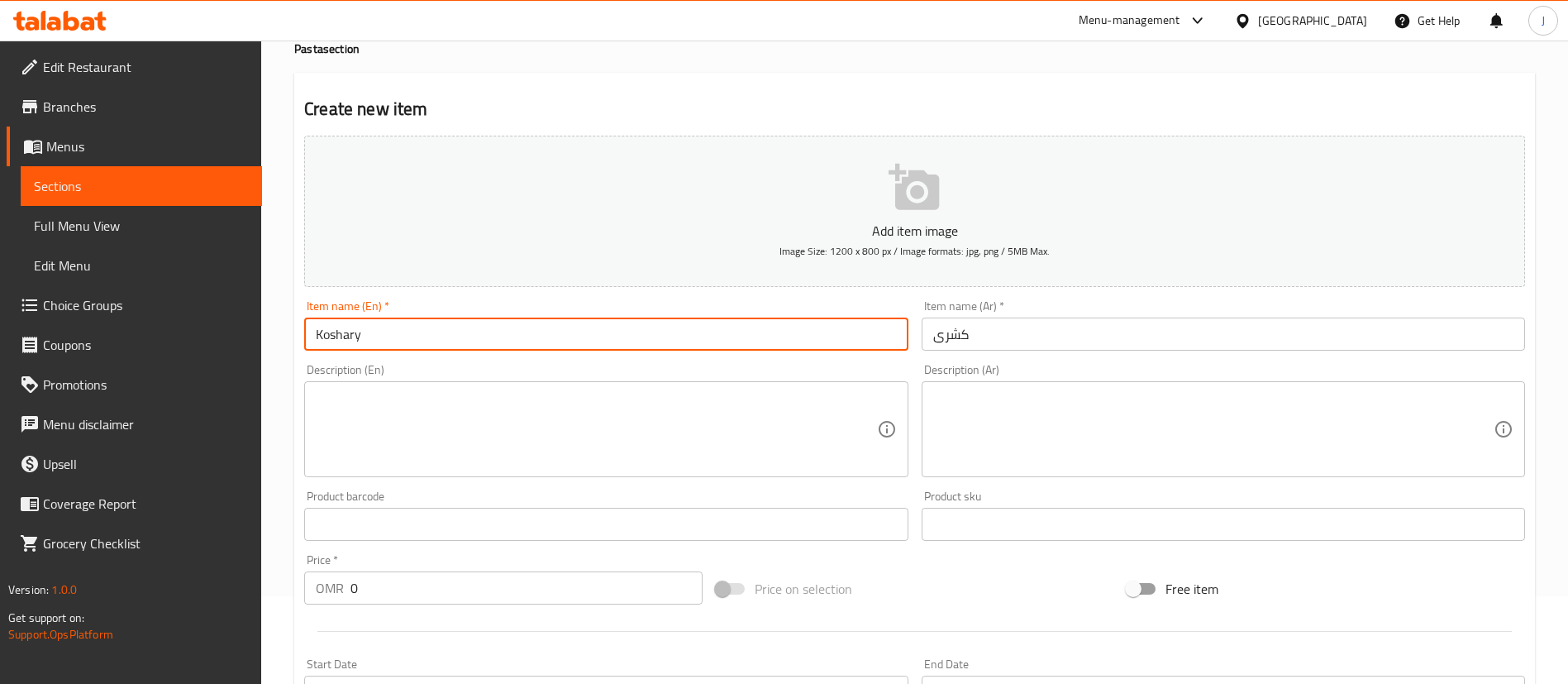
scroll to position [124, 0]
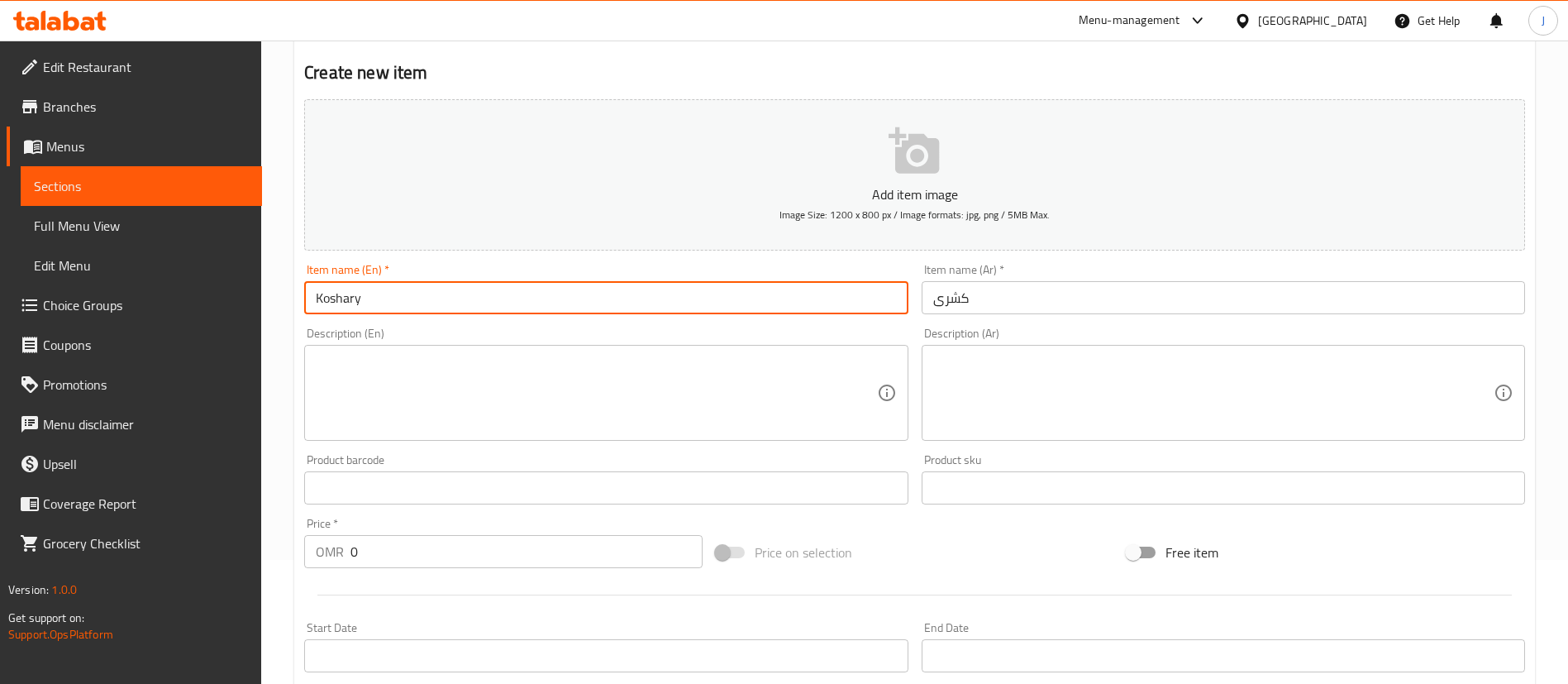
type input "Koshary"
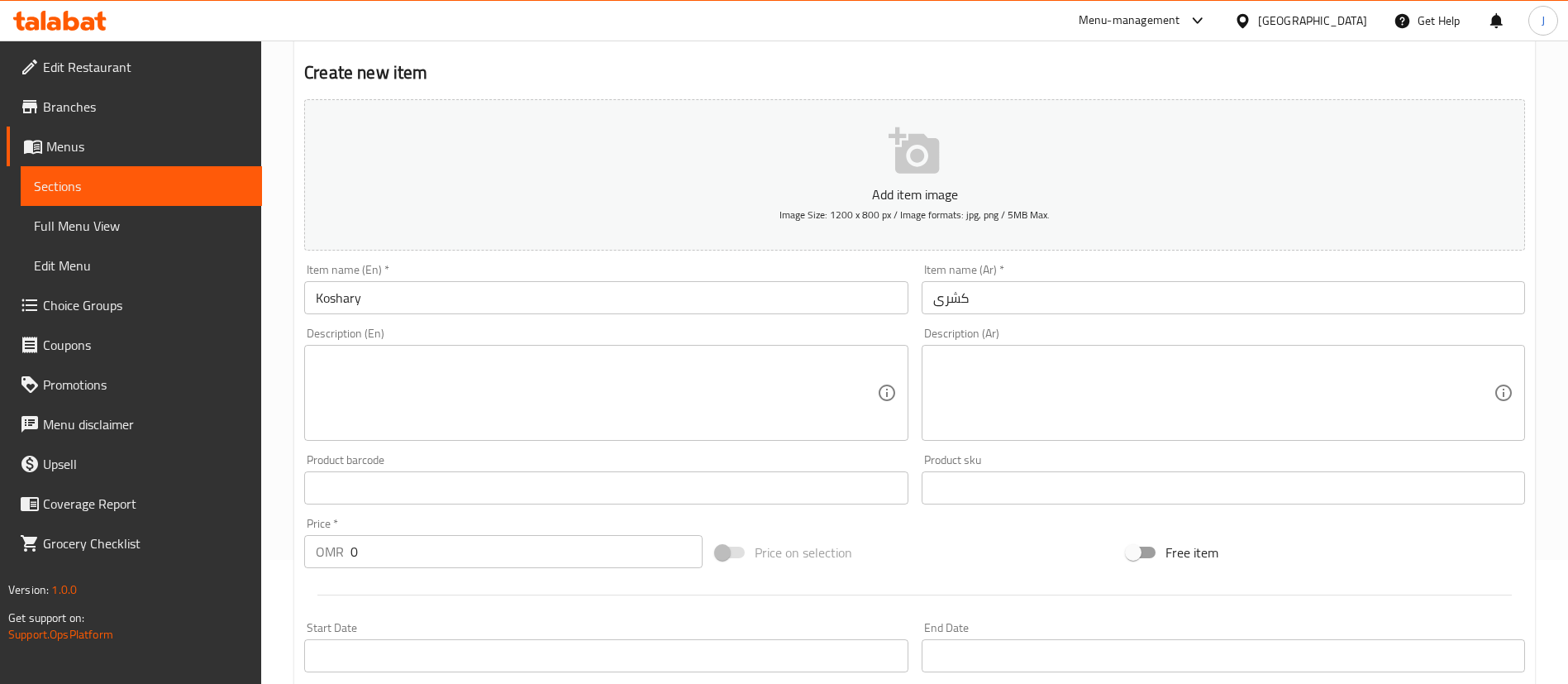
click at [1284, 414] on textarea at bounding box center [1213, 393] width 560 height 79
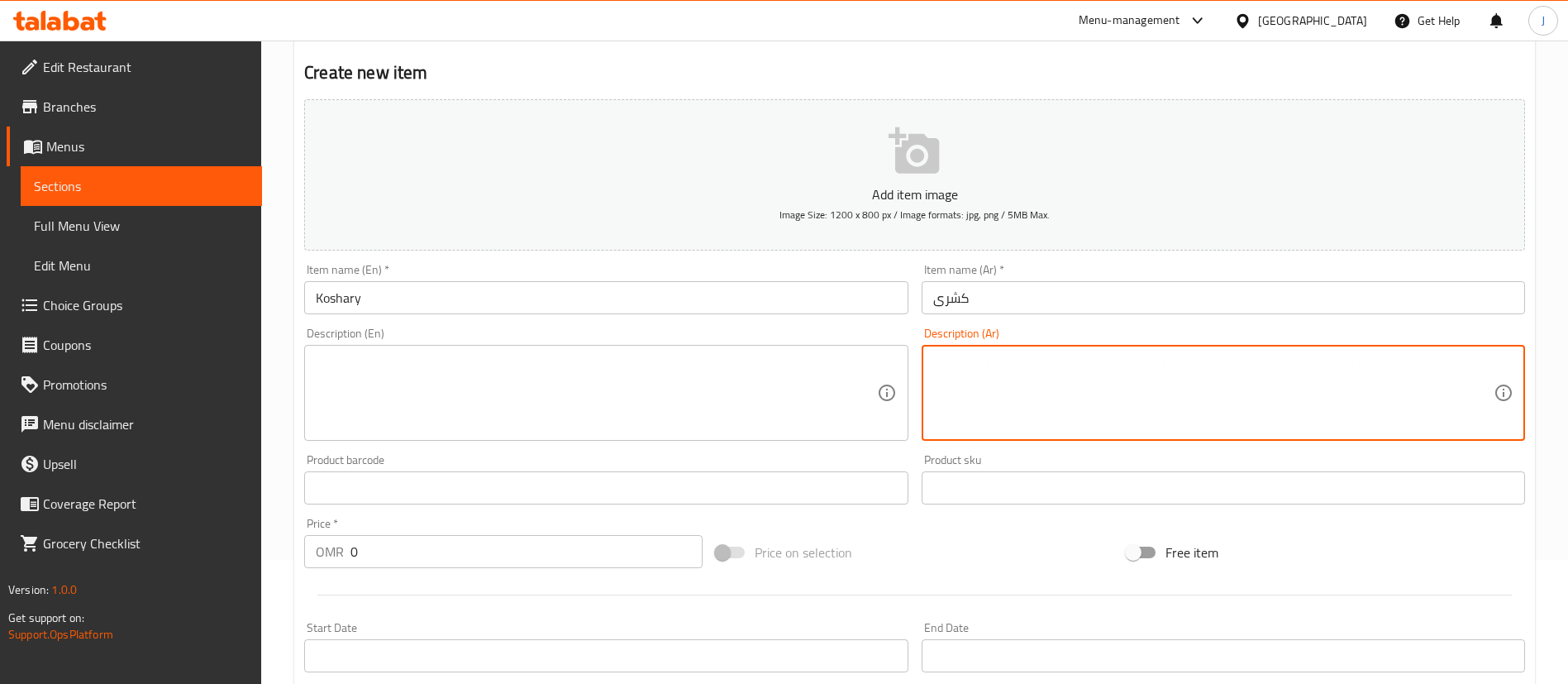
paste textarea "أرز ومكرونة وعدس وصلصه وبصل مقلى"
type textarea "أرز ومكرونة وعدس وصلصه وبصل مقلى"
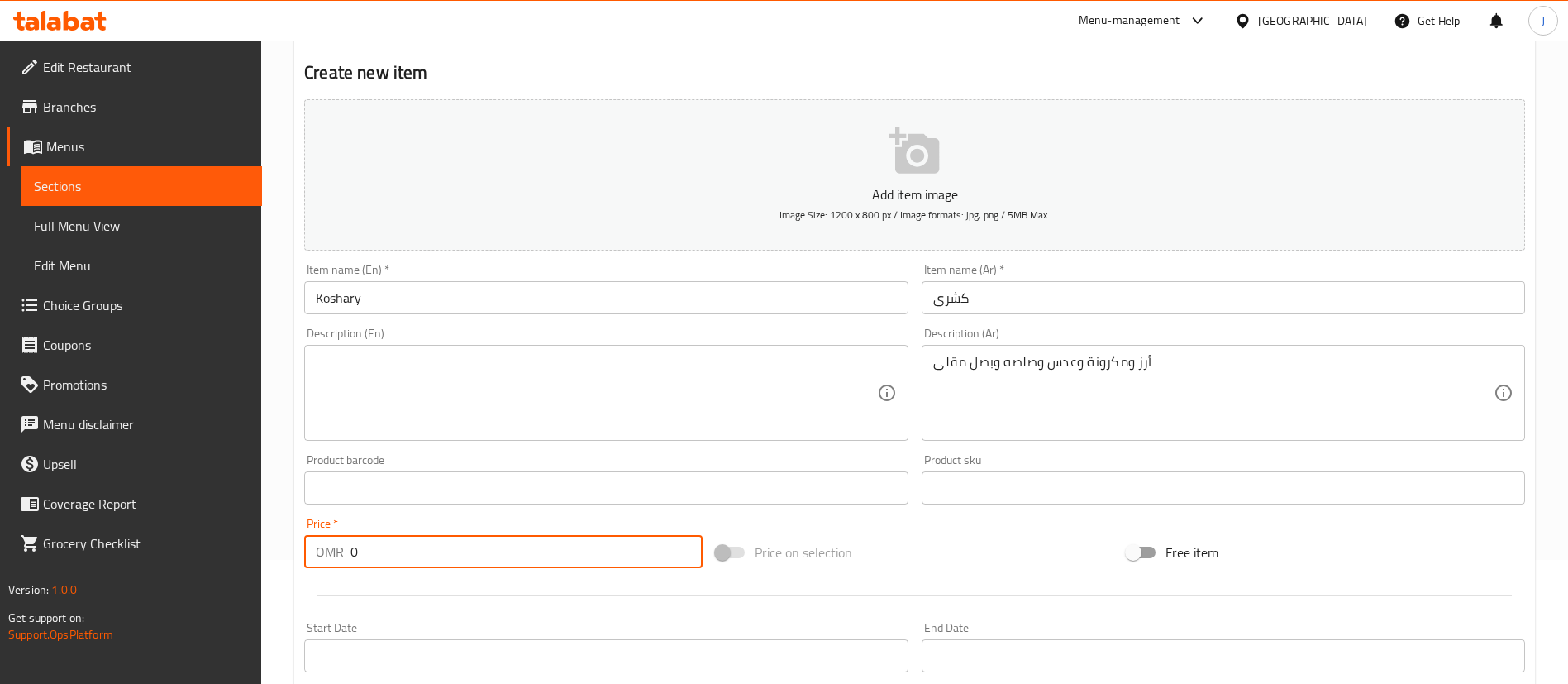
drag, startPoint x: 474, startPoint y: 539, endPoint x: 278, endPoint y: 524, distance: 196.6
click at [299, 530] on div "Price   * OMR 0 Price *" at bounding box center [503, 542] width 411 height 63
type input "1.5"
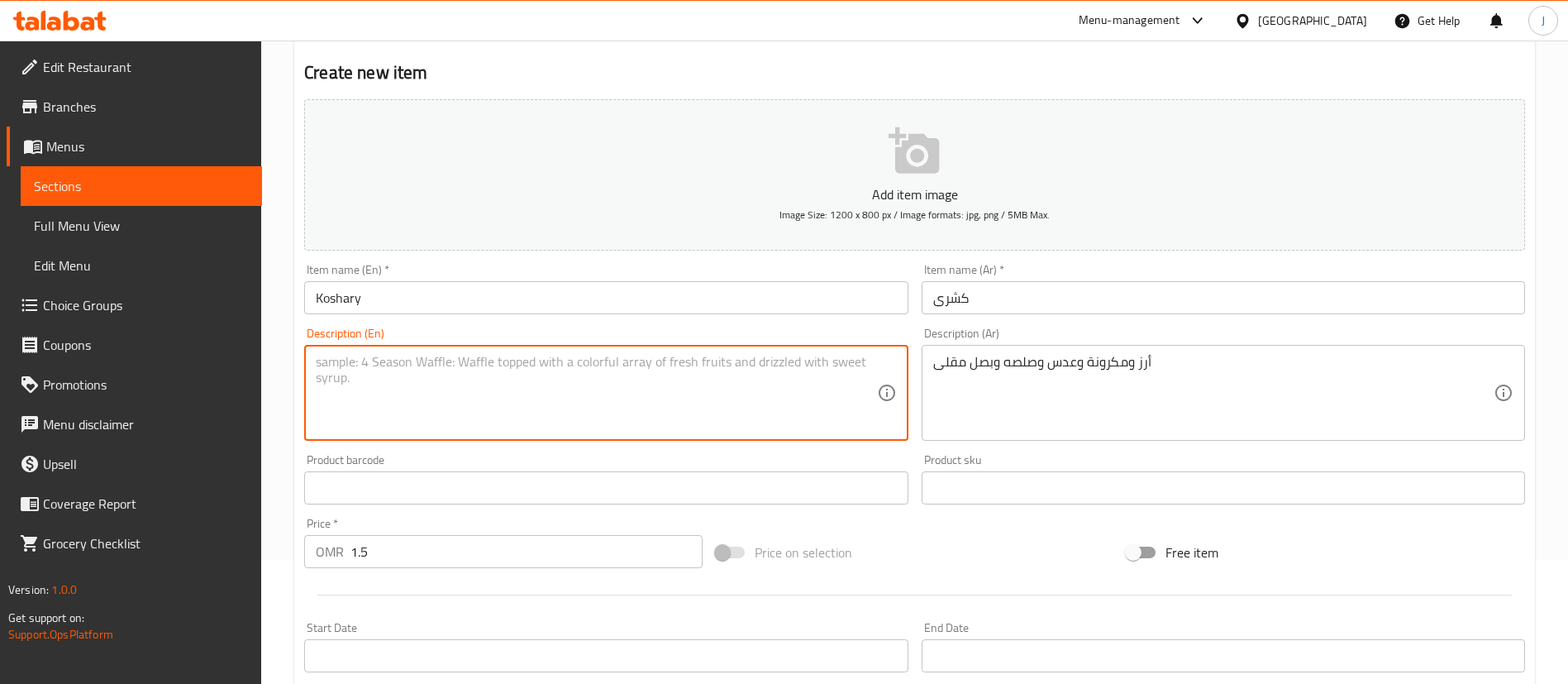
click at [495, 393] on textarea at bounding box center [596, 393] width 560 height 79
paste textarea "Rice, pasta, lentils, sauce, and fried onions"
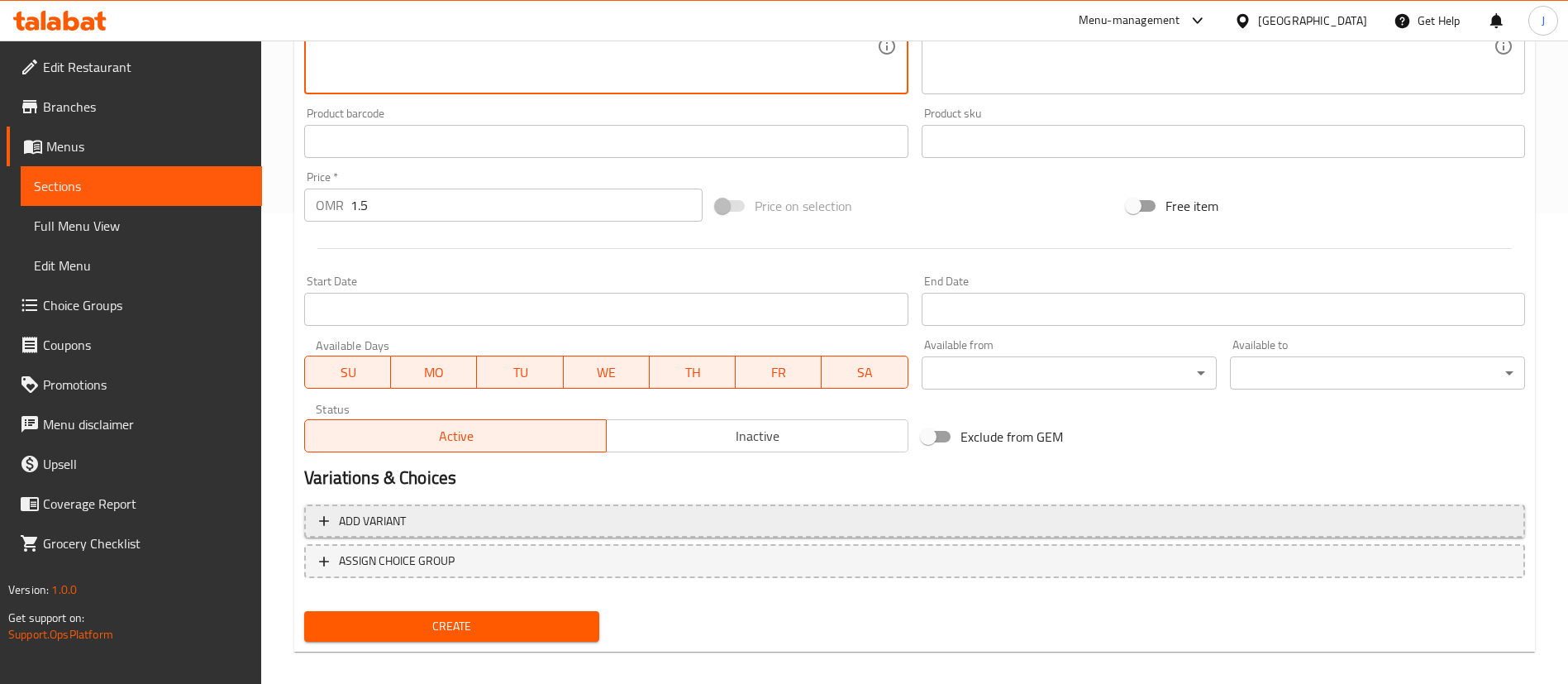
scroll to position [485, 0]
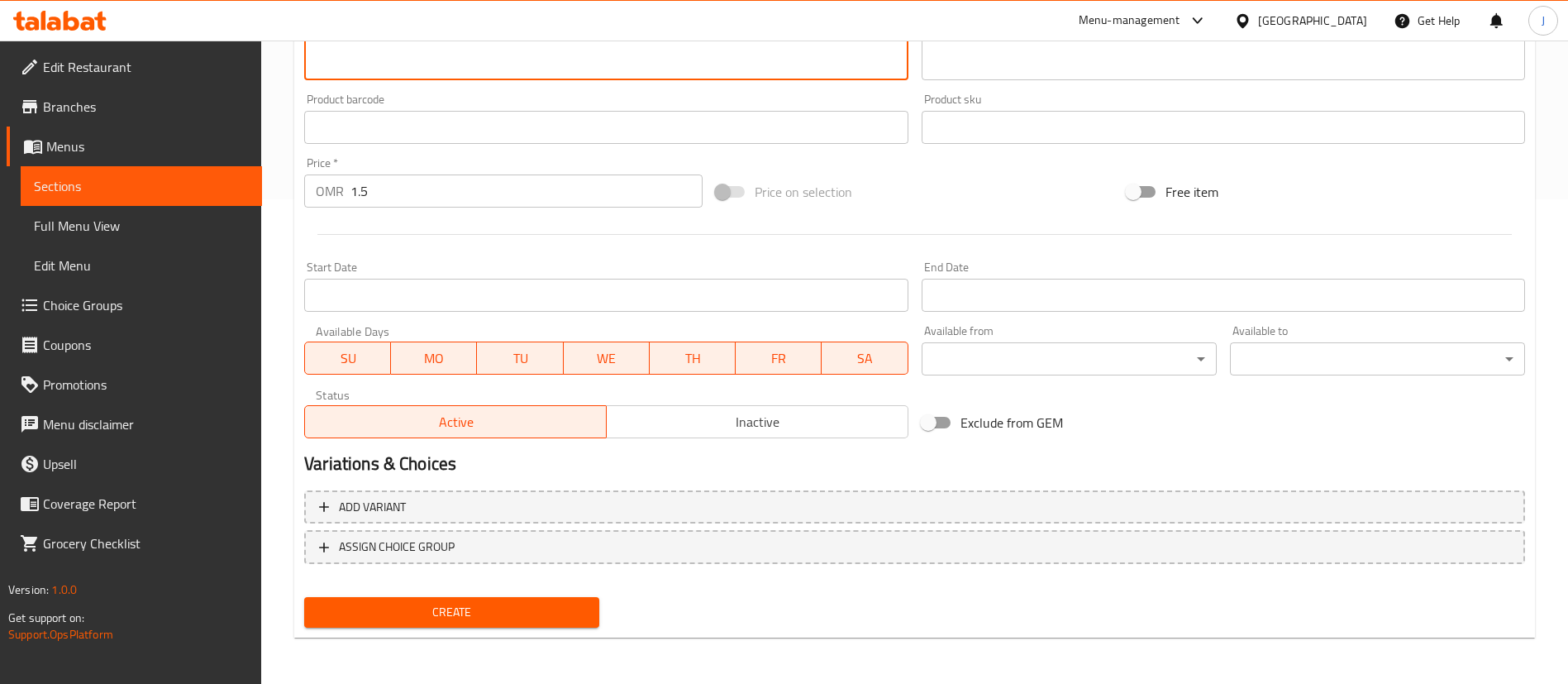
type textarea "Rice, pasta, lentils, sauce, and fried onions"
click at [517, 610] on span "Create" at bounding box center [451, 611] width 268 height 20
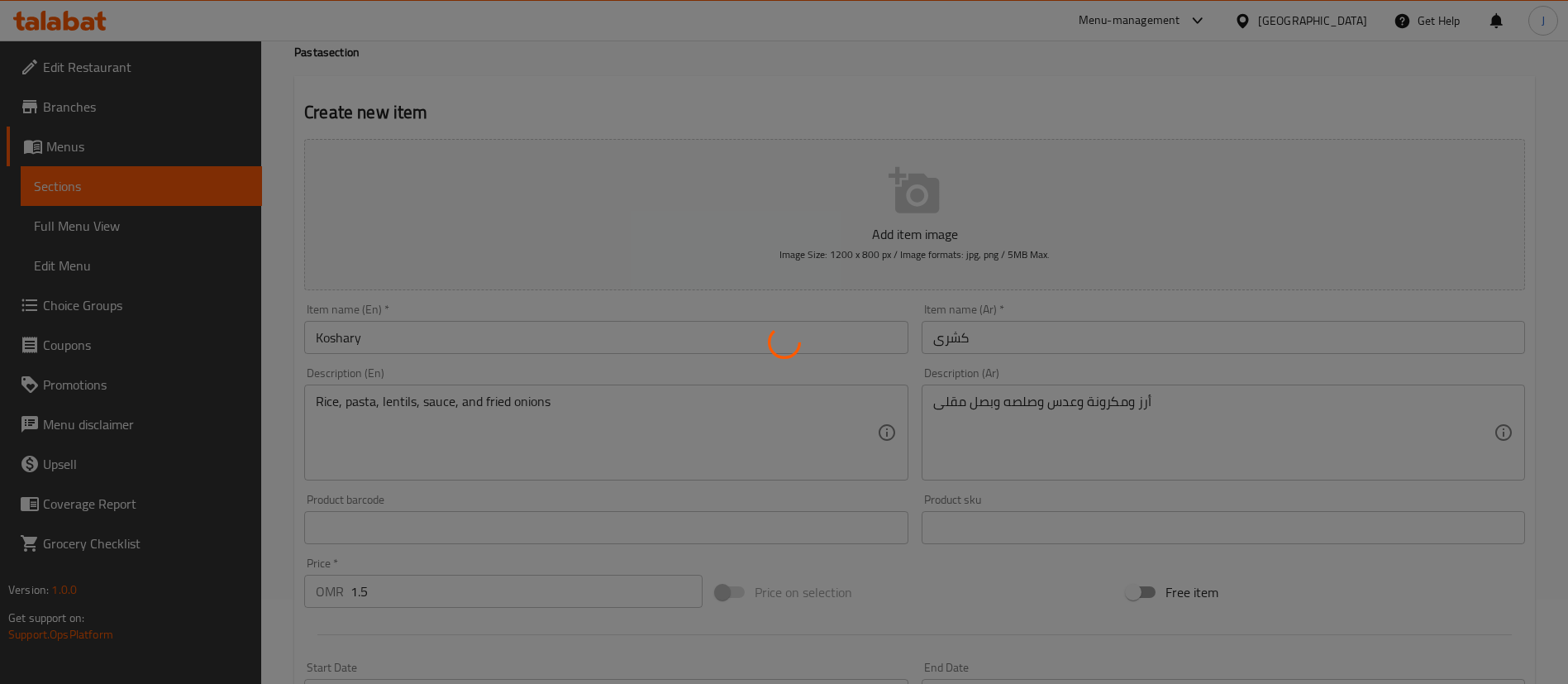
scroll to position [0, 0]
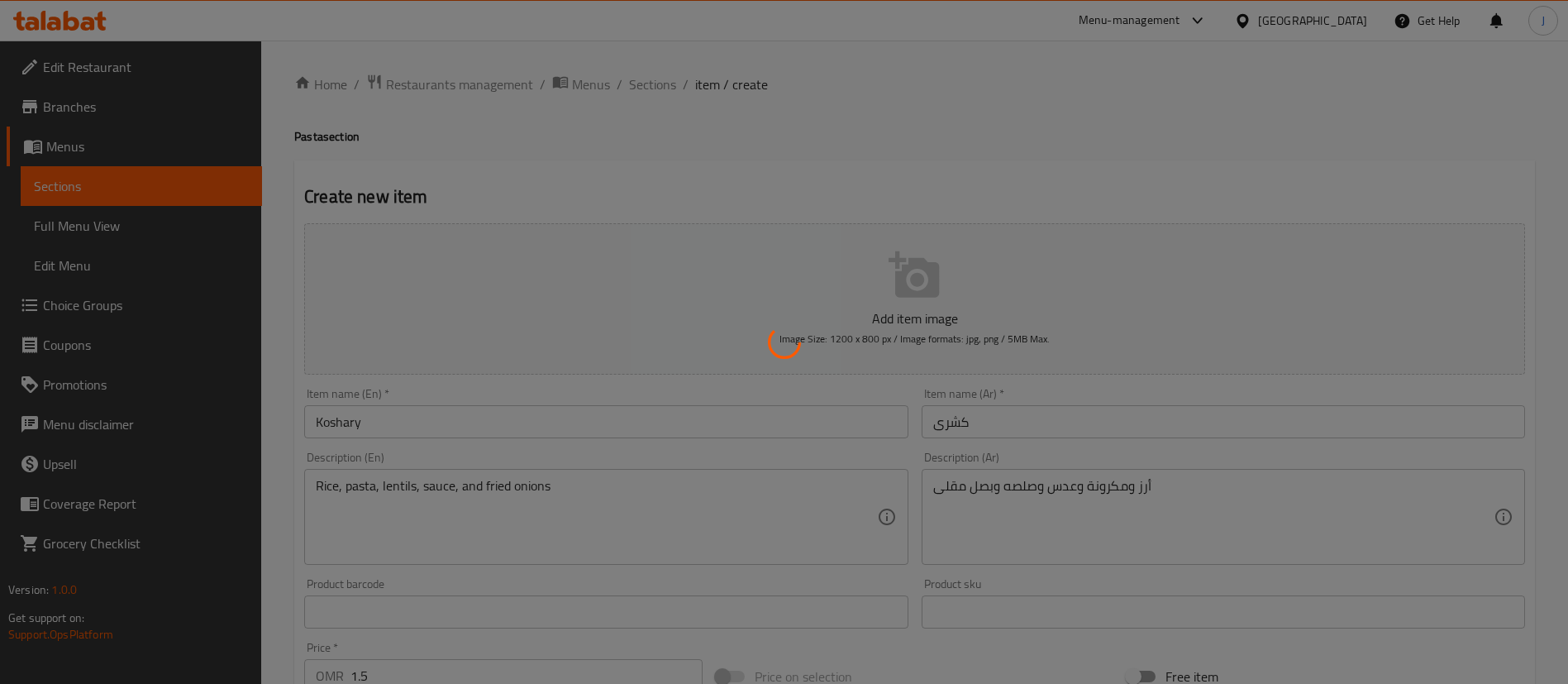
type input "0"
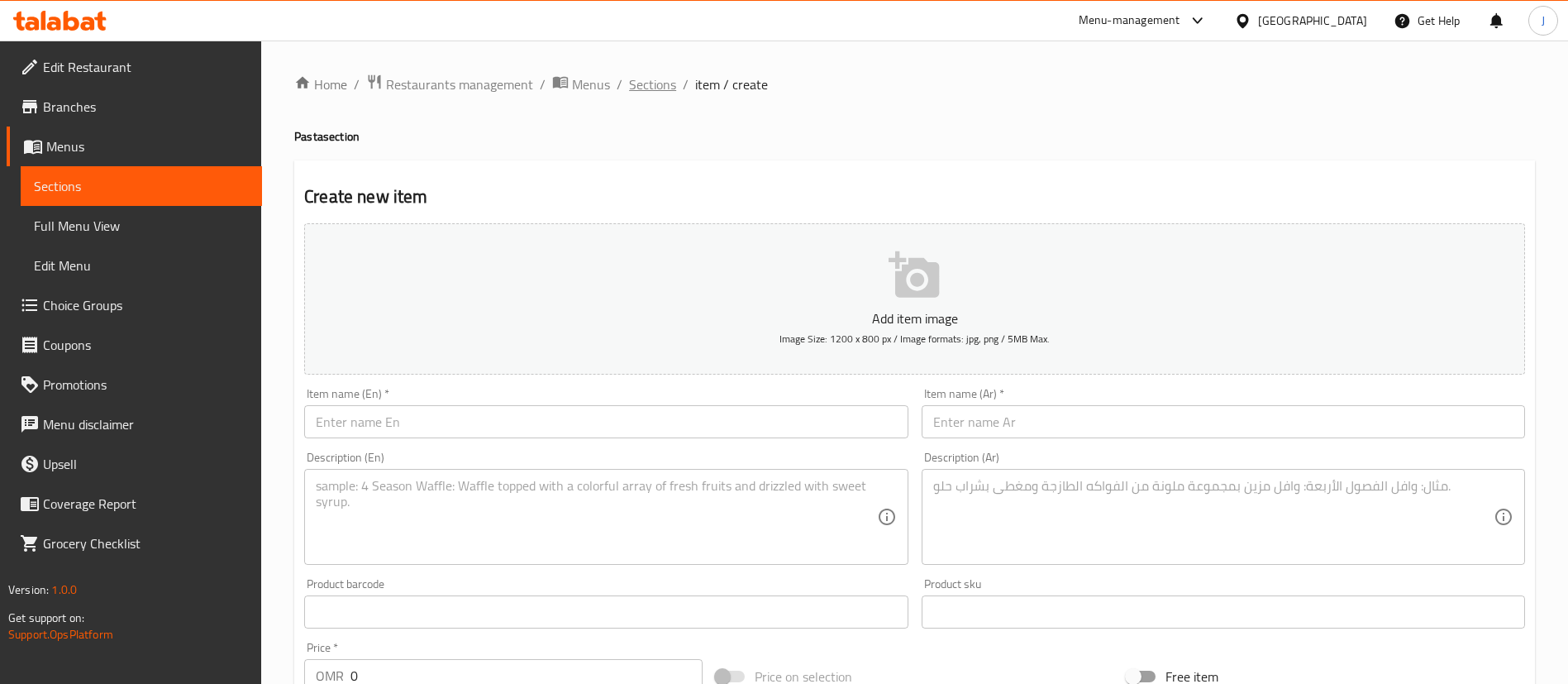
click at [655, 83] on span "Sections" at bounding box center [652, 84] width 47 height 19
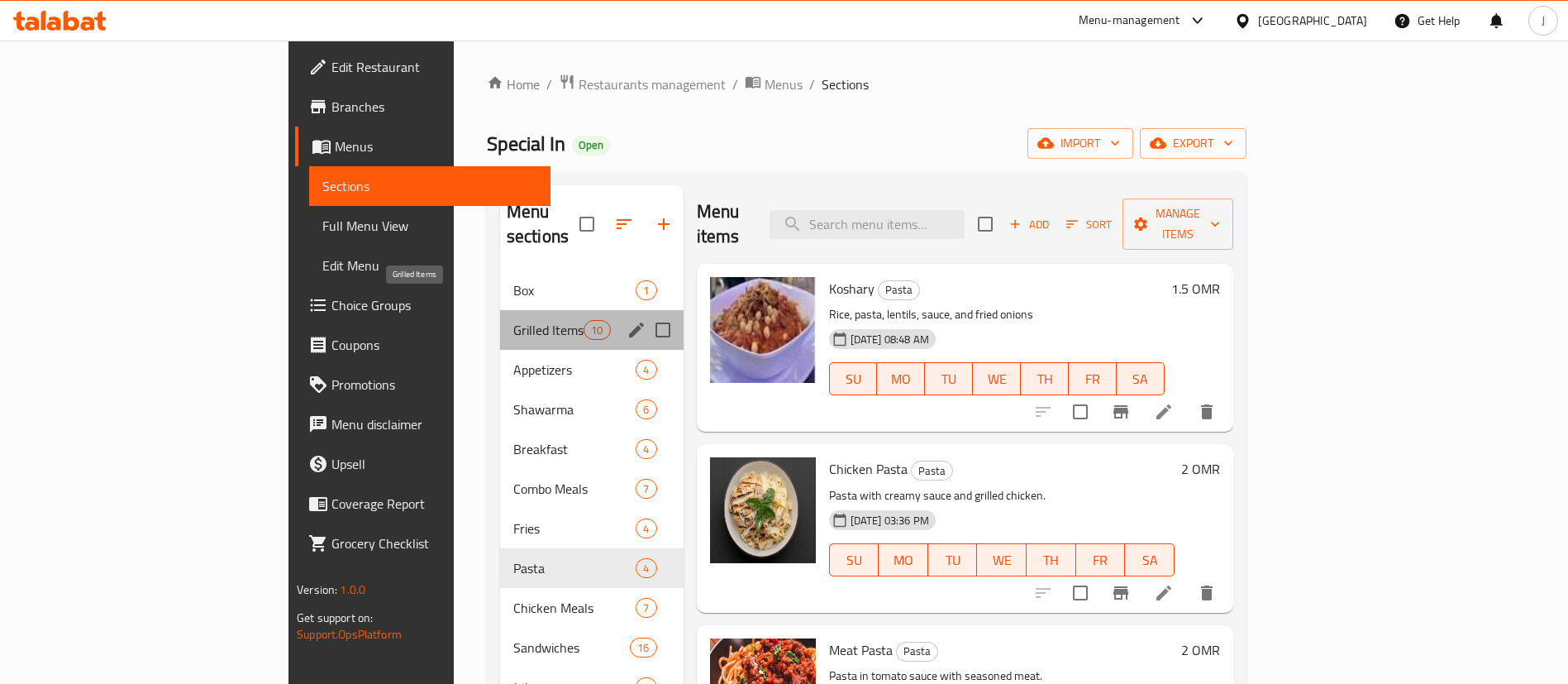
click at [514, 320] on span "Grilled Items" at bounding box center [549, 330] width 70 height 19
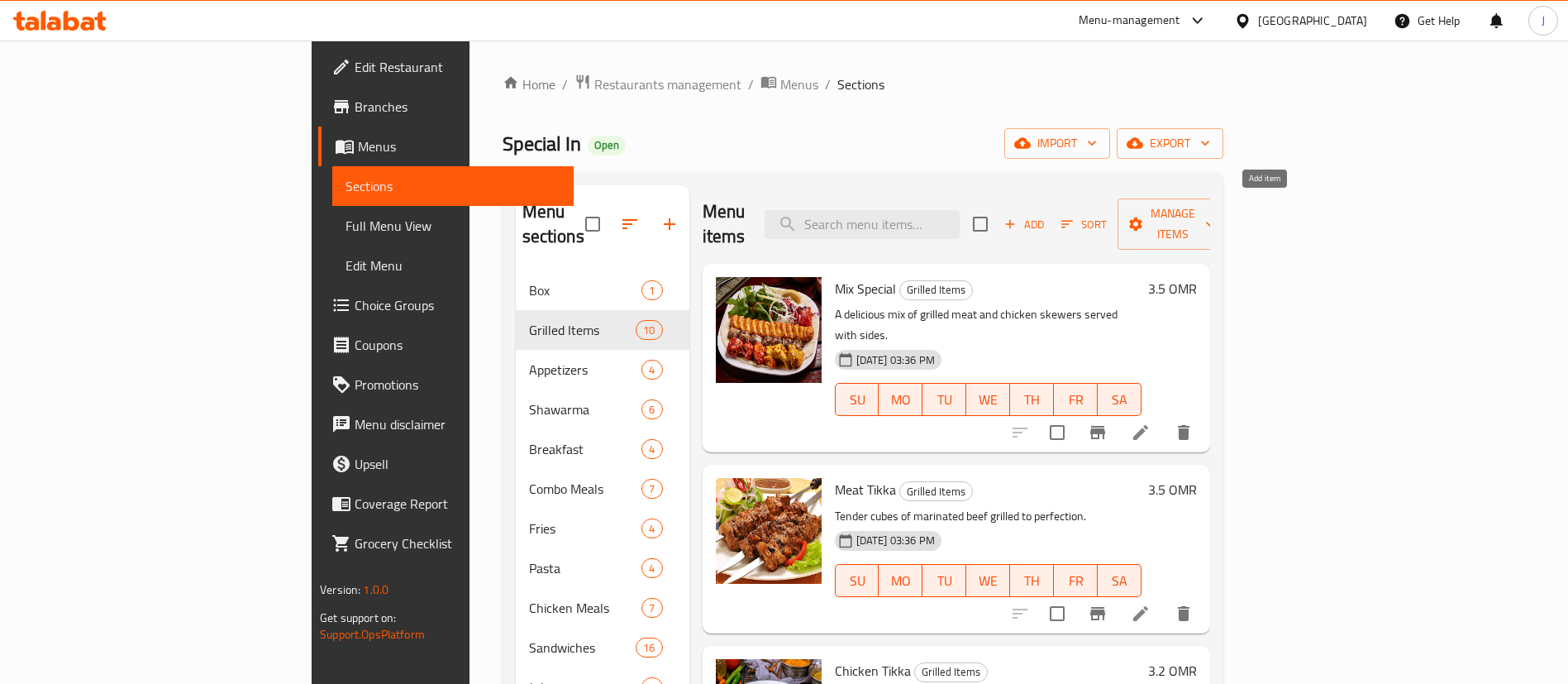
click at [1046, 220] on span "Add" at bounding box center [1024, 225] width 45 height 19
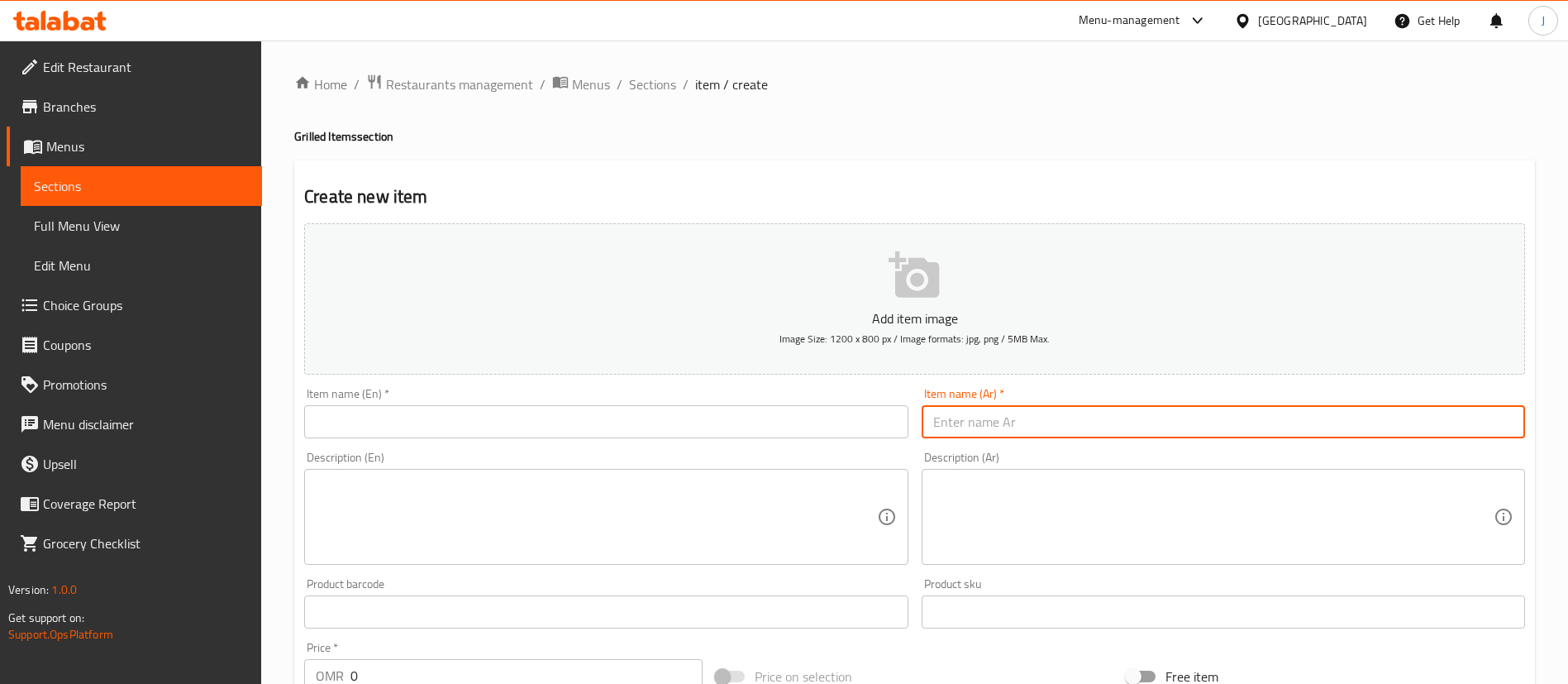
click at [1061, 428] on input "text" at bounding box center [1223, 421] width 603 height 33
paste input "حواوشي"
type input "حواوشي"
click at [369, 434] on input "text" at bounding box center [606, 421] width 603 height 33
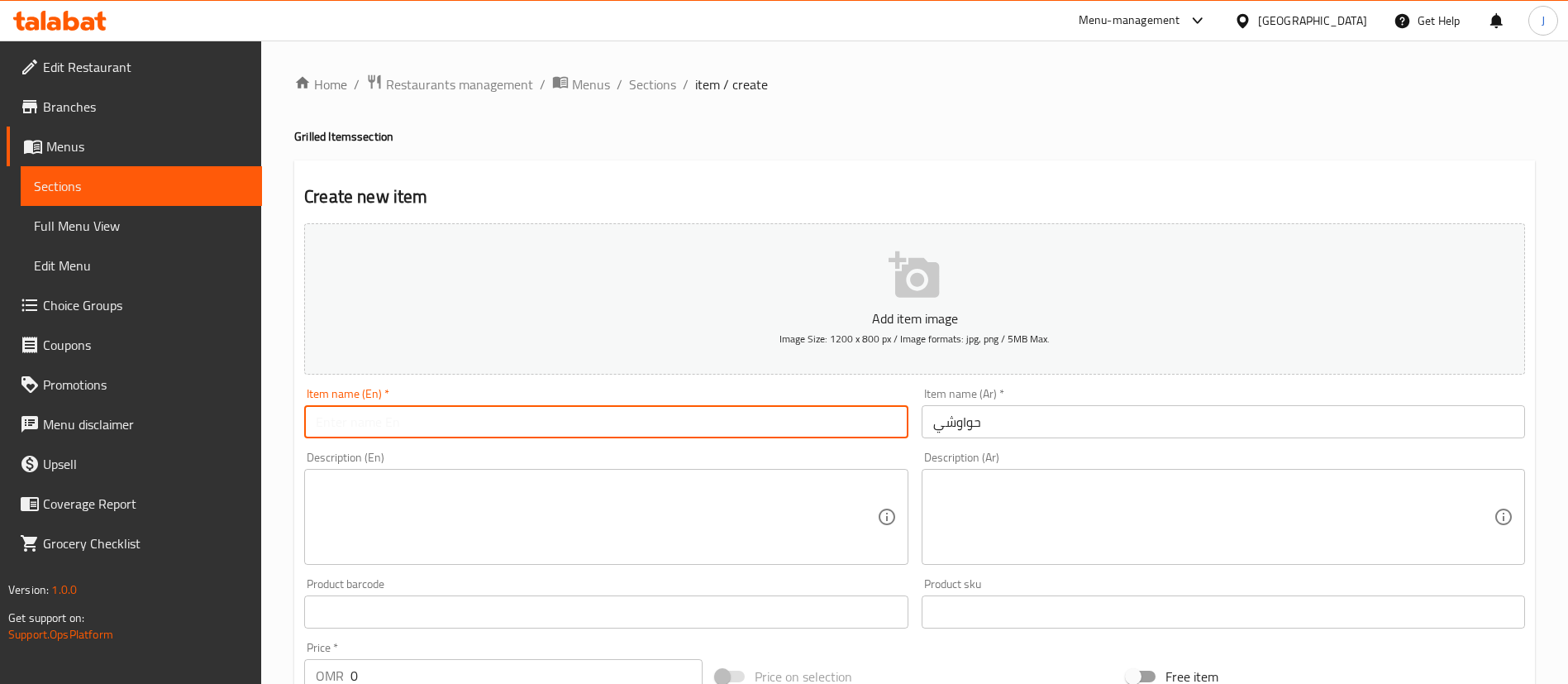
paste input "Hawawshi"
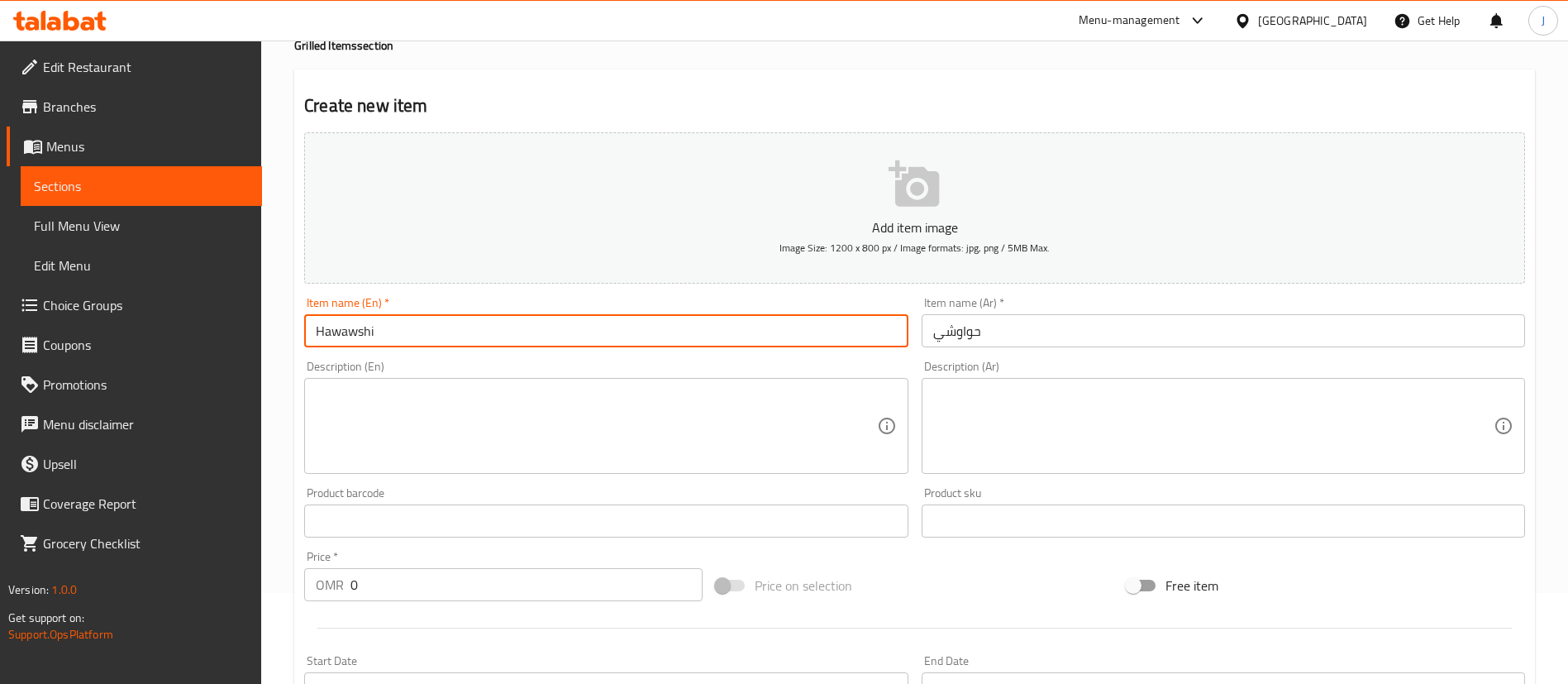
scroll to position [124, 0]
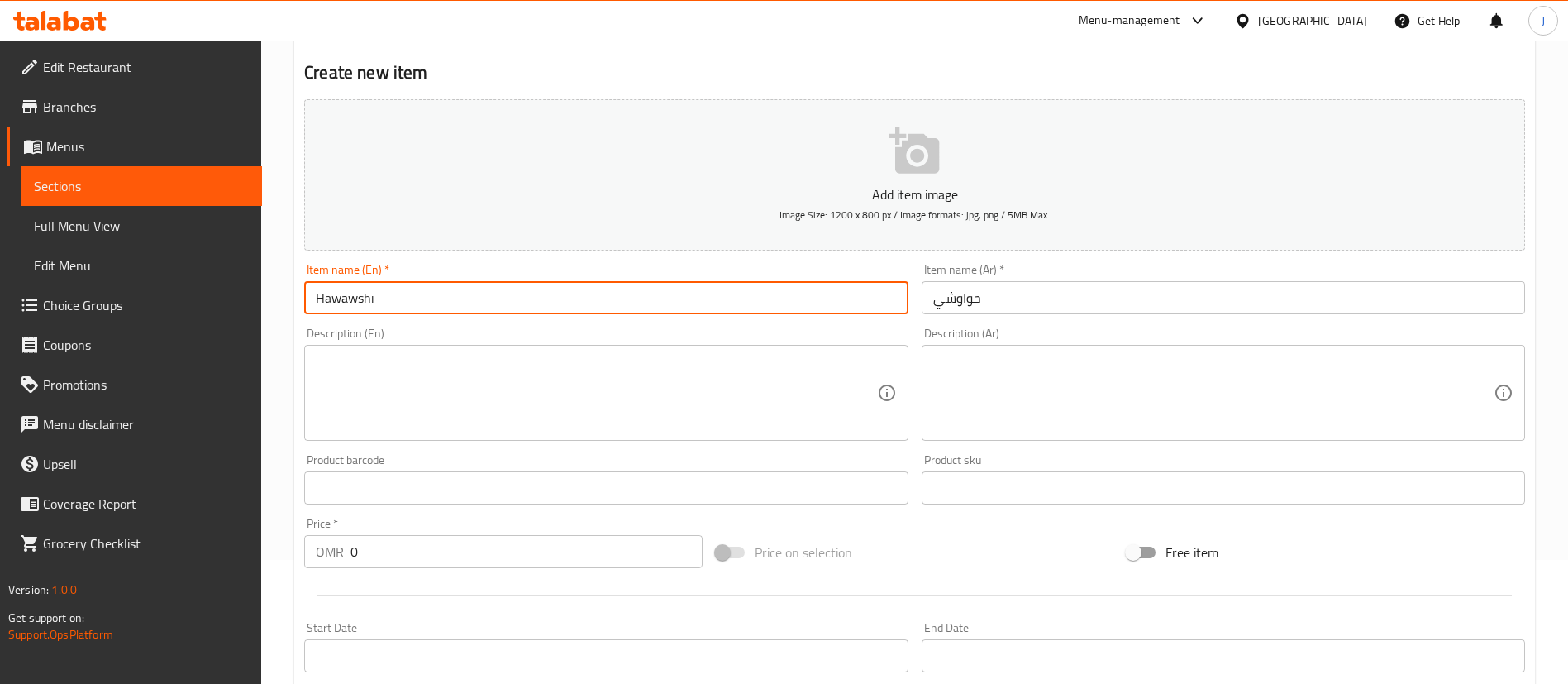
type input "Hawawshi"
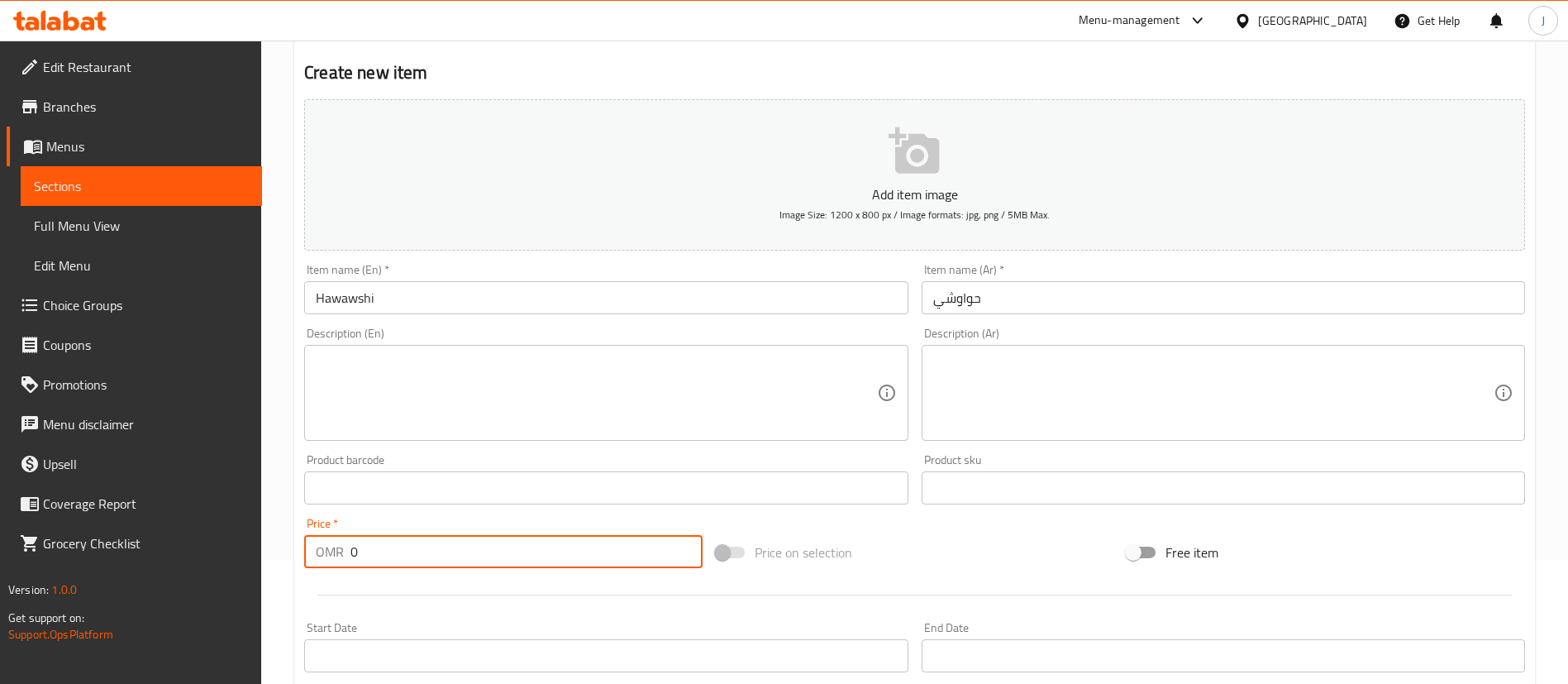
drag, startPoint x: 395, startPoint y: 556, endPoint x: 297, endPoint y: 557, distance: 98.0
click at [300, 557] on div "Price   * OMR 0 Price *" at bounding box center [503, 542] width 411 height 63
type input "1.3"
click at [989, 399] on textarea at bounding box center [1213, 393] width 560 height 79
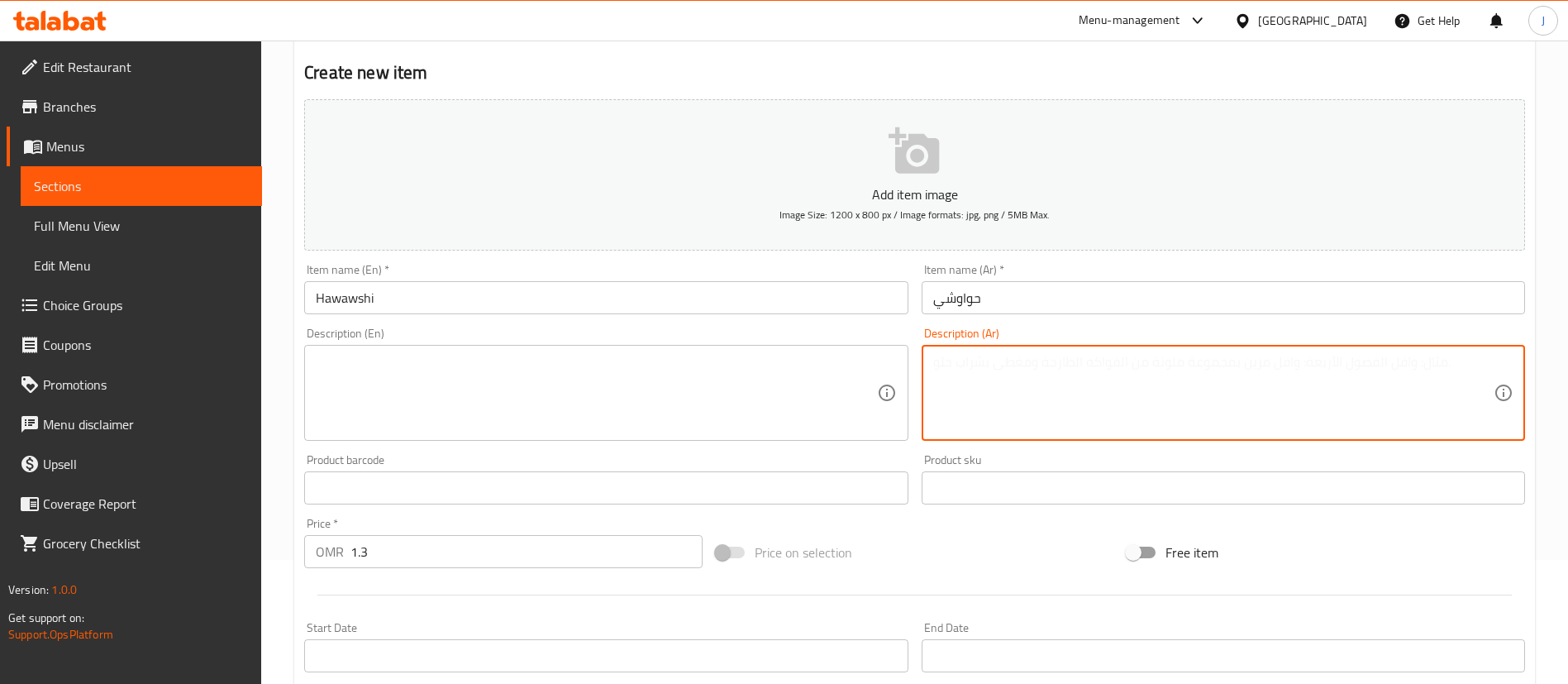
paste textarea "خبزة وبصل ولحم وفلفل الوان احمر واصفر وحسب الطلب حار أو عادى"
type textarea "خبزة وبصل ولحم وفلفل الوان احمر واصفر وحسب الطلب حار أو عادى"
click at [481, 401] on textarea at bounding box center [596, 393] width 560 height 79
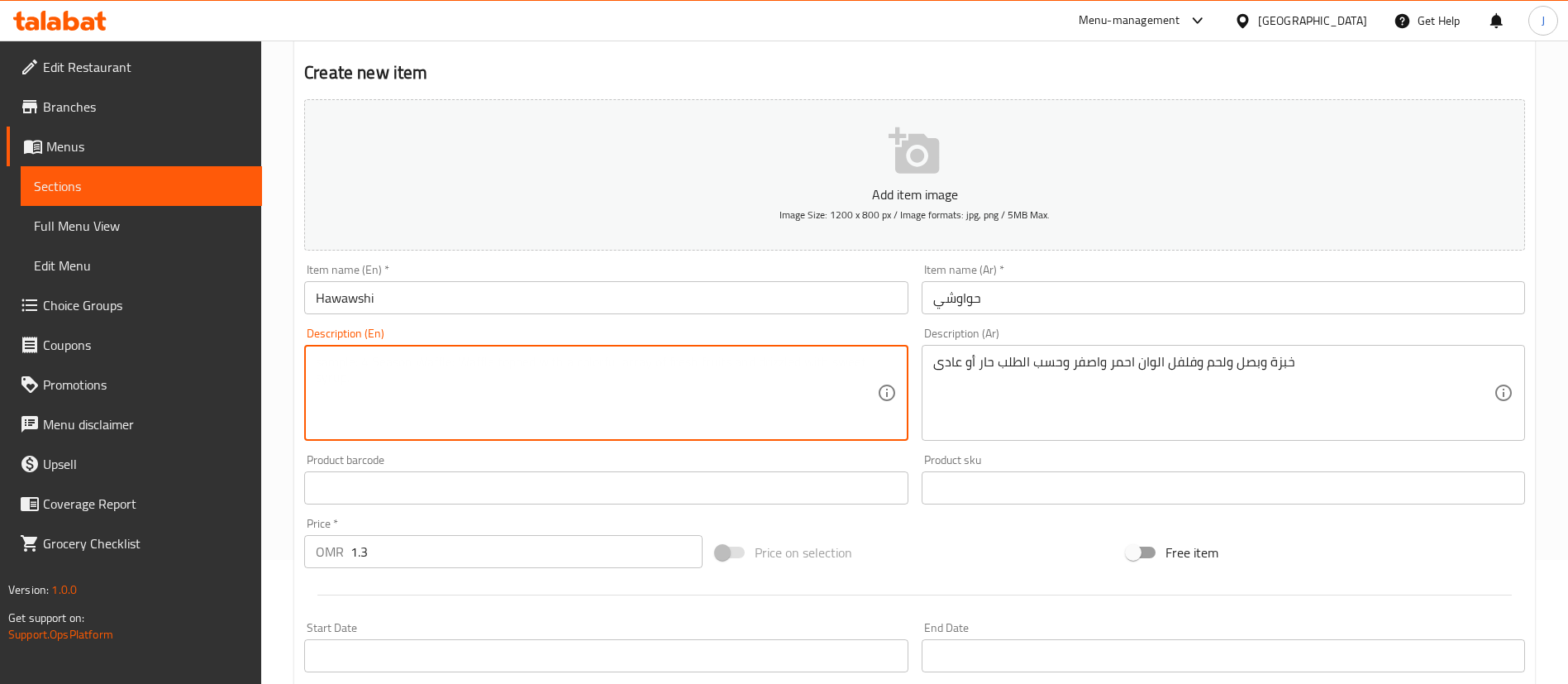
paste textarea "Bread, onions, meat, red and yellow peppers, hot or regular upon request"
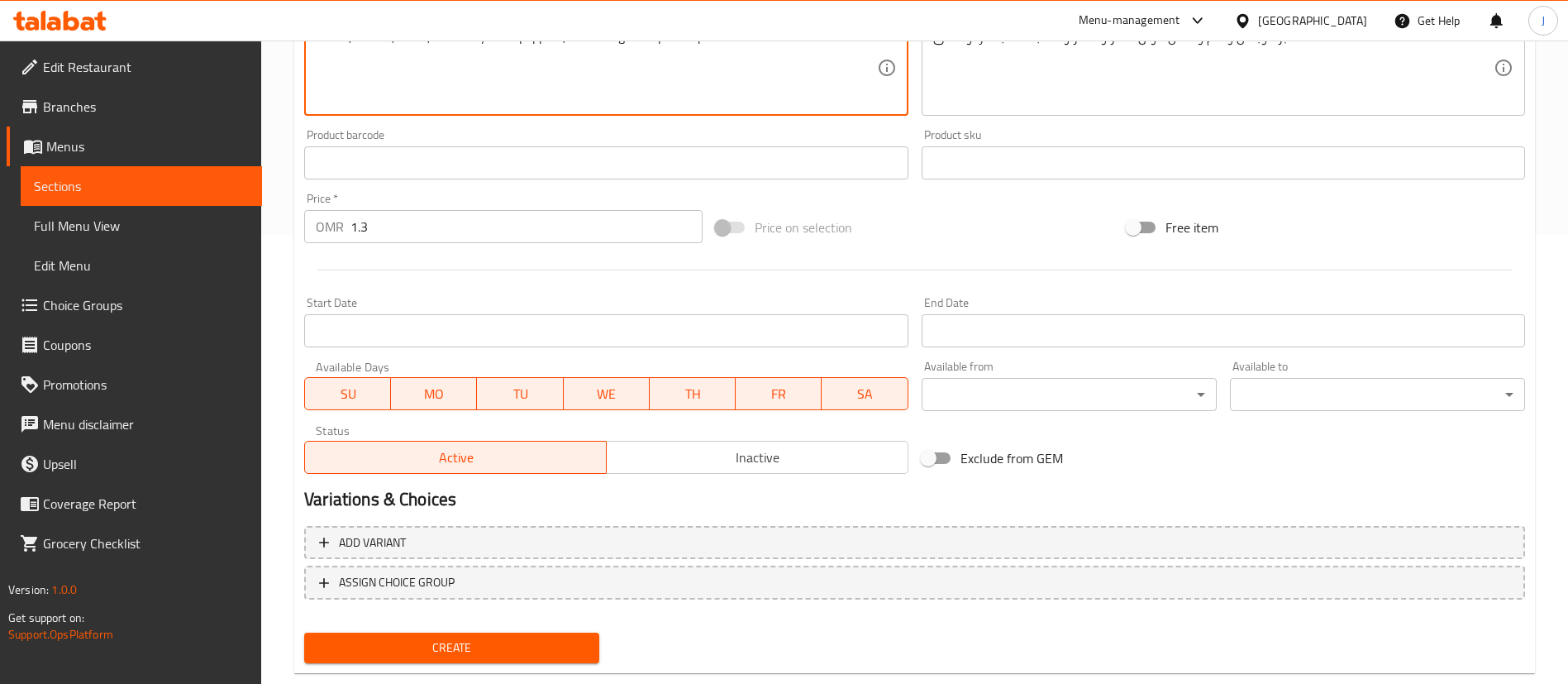
scroll to position [485, 0]
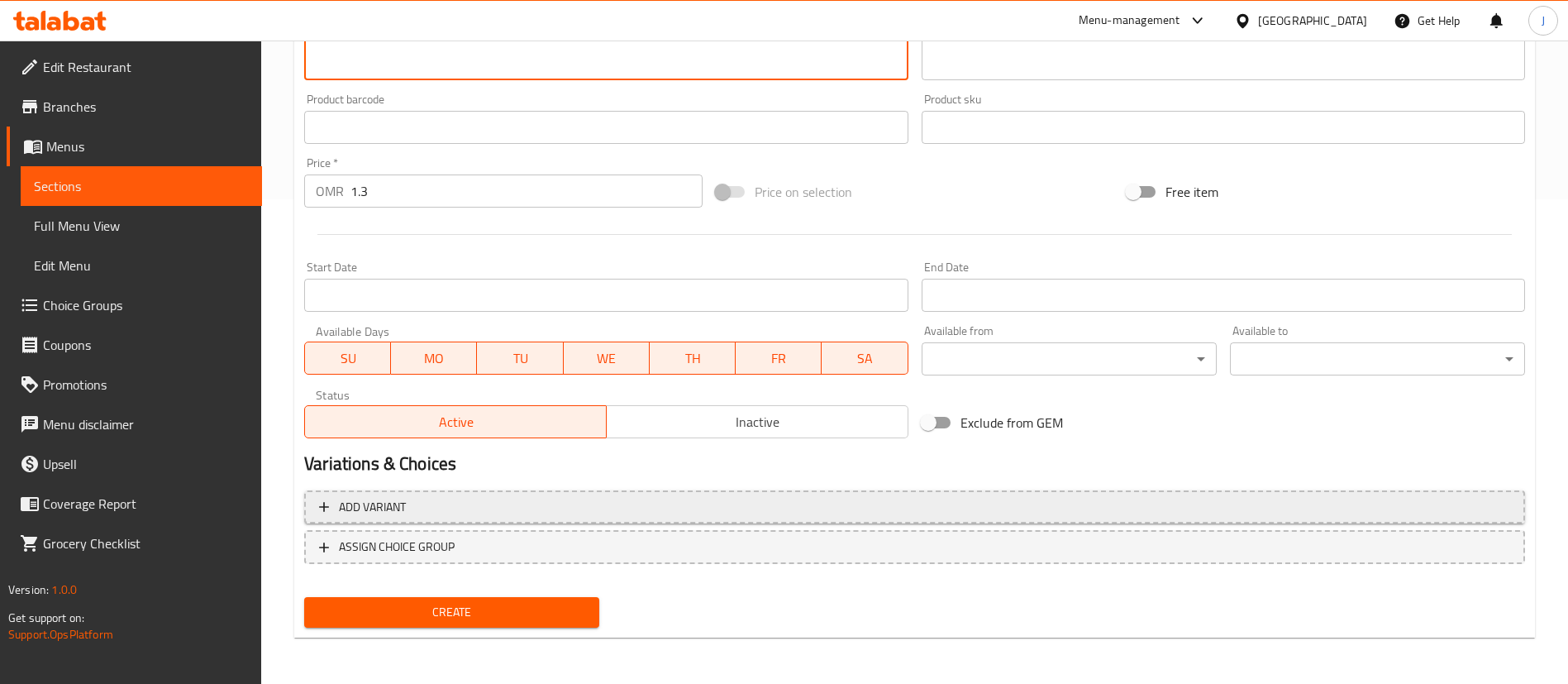
type textarea "Bread, onions, meat, red and yellow peppers, hot or regular upon request"
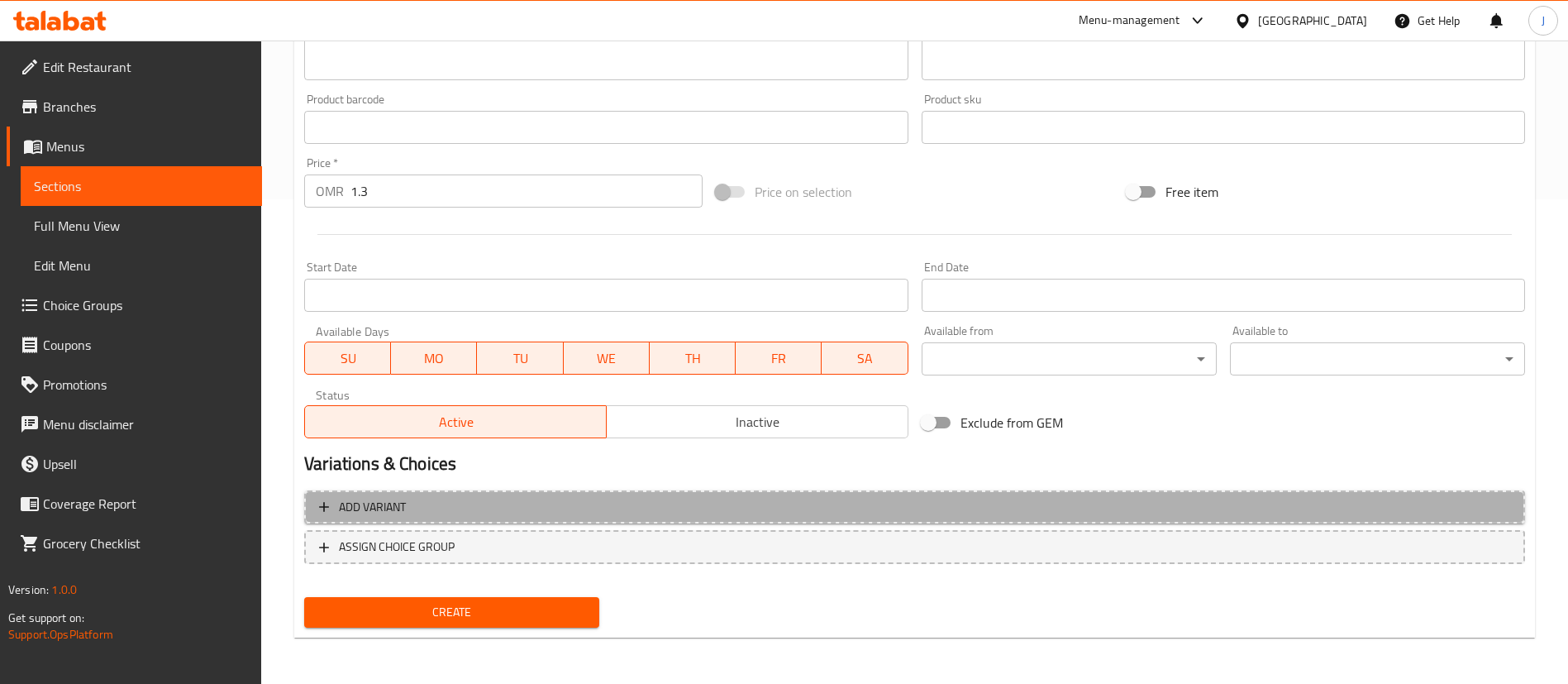
click at [431, 511] on span "Add variant" at bounding box center [914, 507] width 1191 height 20
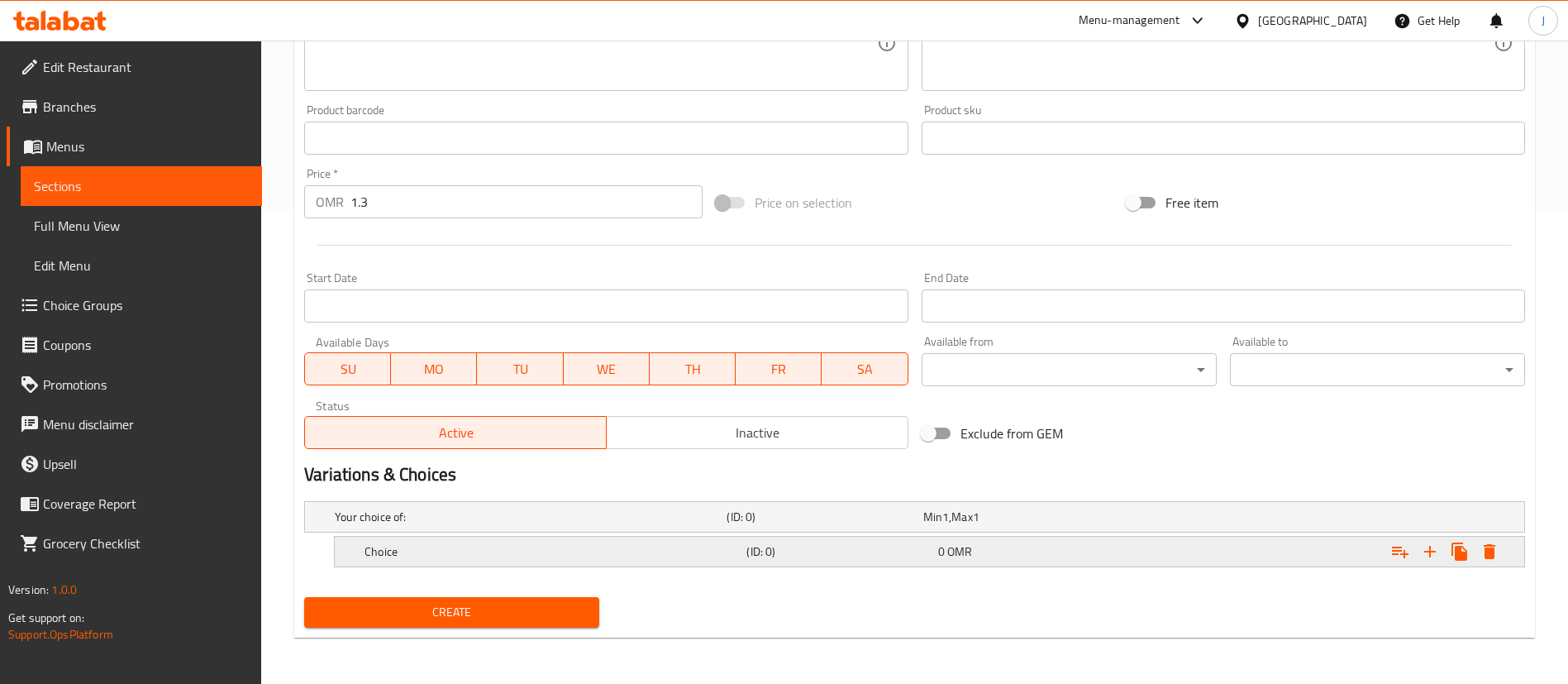
click at [516, 524] on h5 "Choice" at bounding box center [527, 516] width 385 height 17
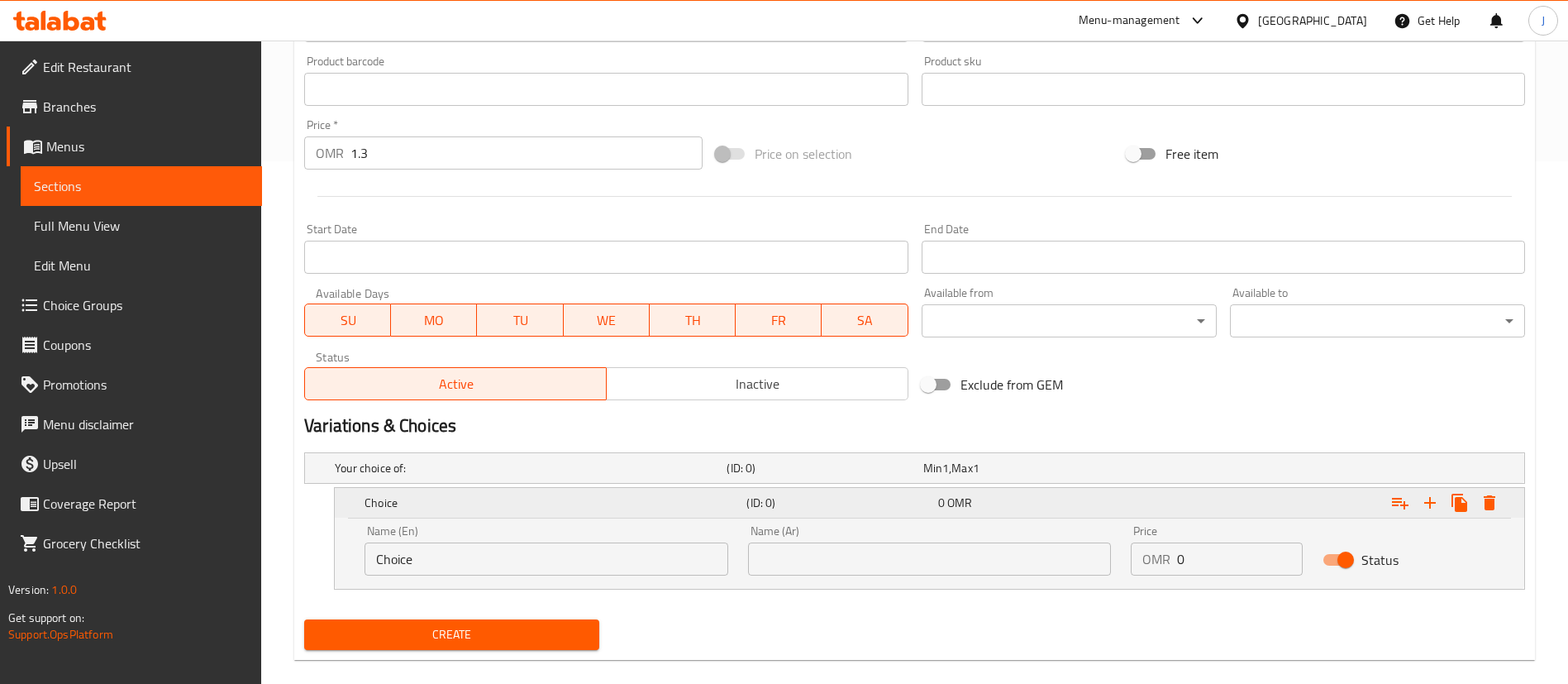
scroll to position [545, 0]
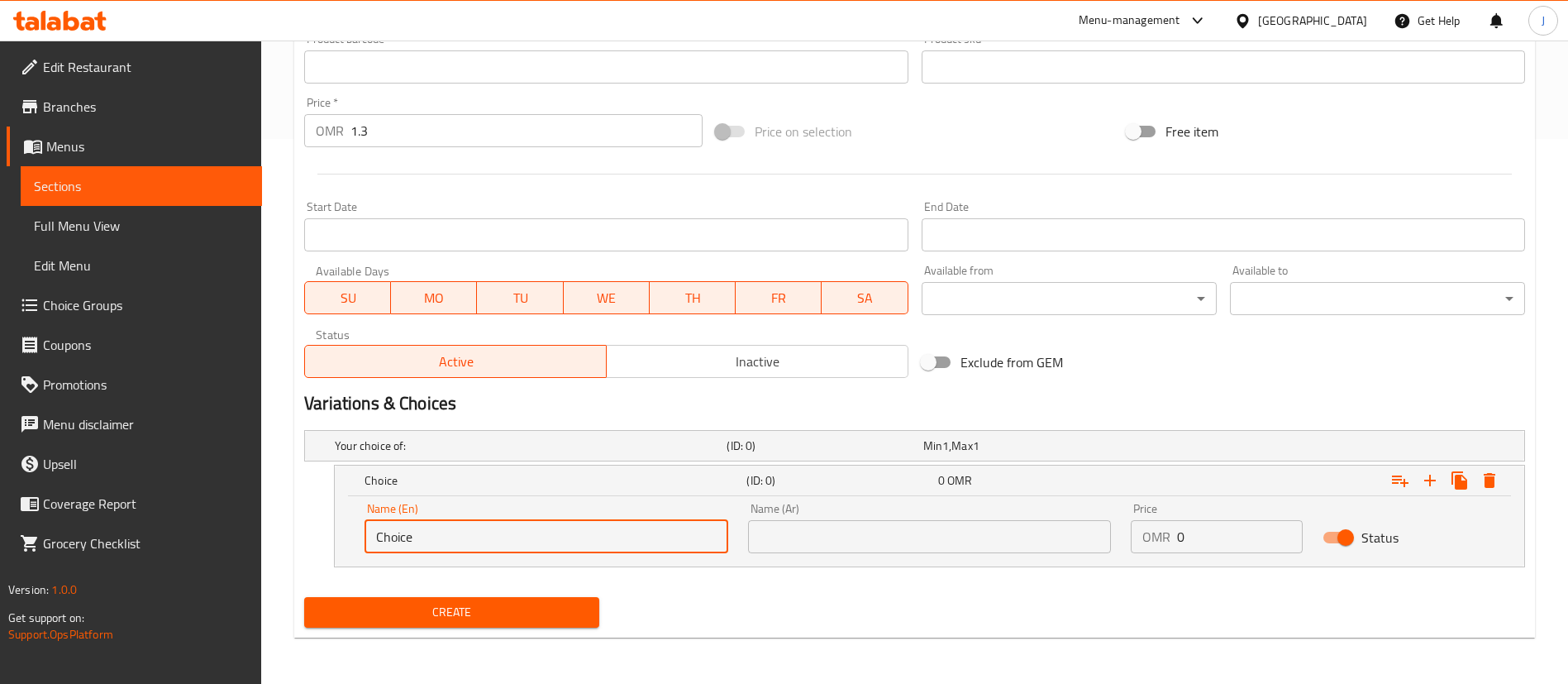
drag, startPoint x: 475, startPoint y: 541, endPoint x: 369, endPoint y: 539, distance: 106.0
click at [369, 539] on input "Choice" at bounding box center [547, 536] width 364 height 33
type input "hot"
click at [766, 535] on input "text" at bounding box center [930, 536] width 364 height 33
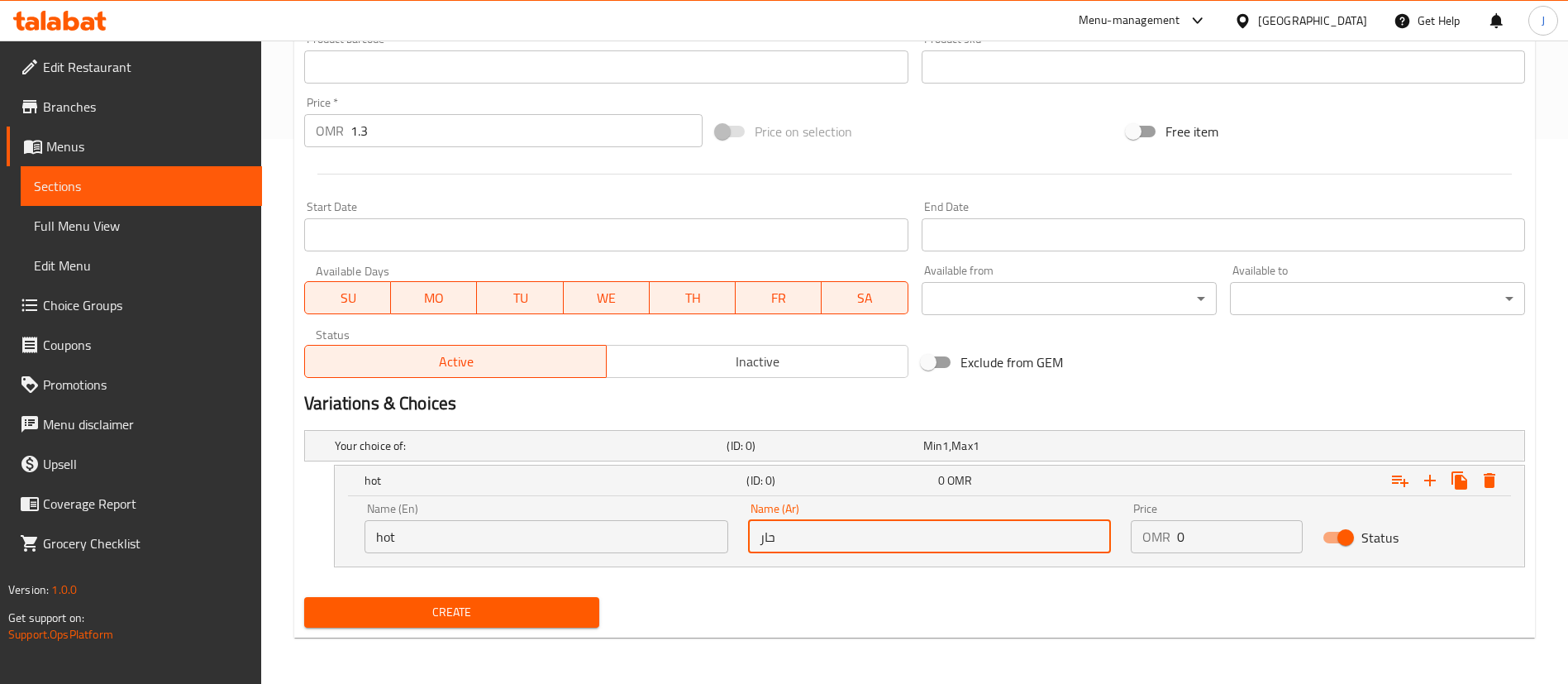
type input "حار"
drag, startPoint x: 1293, startPoint y: 505, endPoint x: 1277, endPoint y: 492, distance: 20.6
click at [1293, 503] on div "Price OMR 0 Price" at bounding box center [1216, 528] width 172 height 51
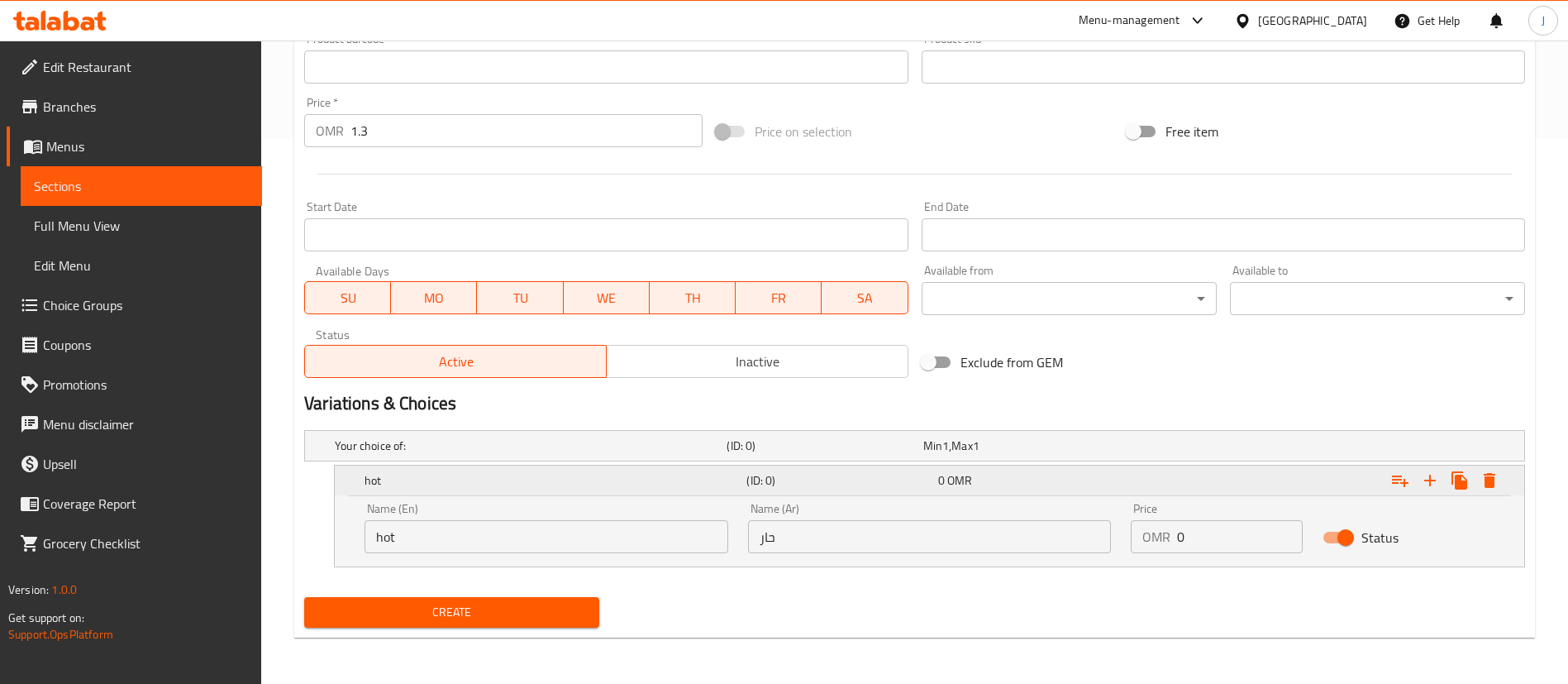
click at [1278, 486] on div "Expand" at bounding box center [1316, 480] width 381 height 36
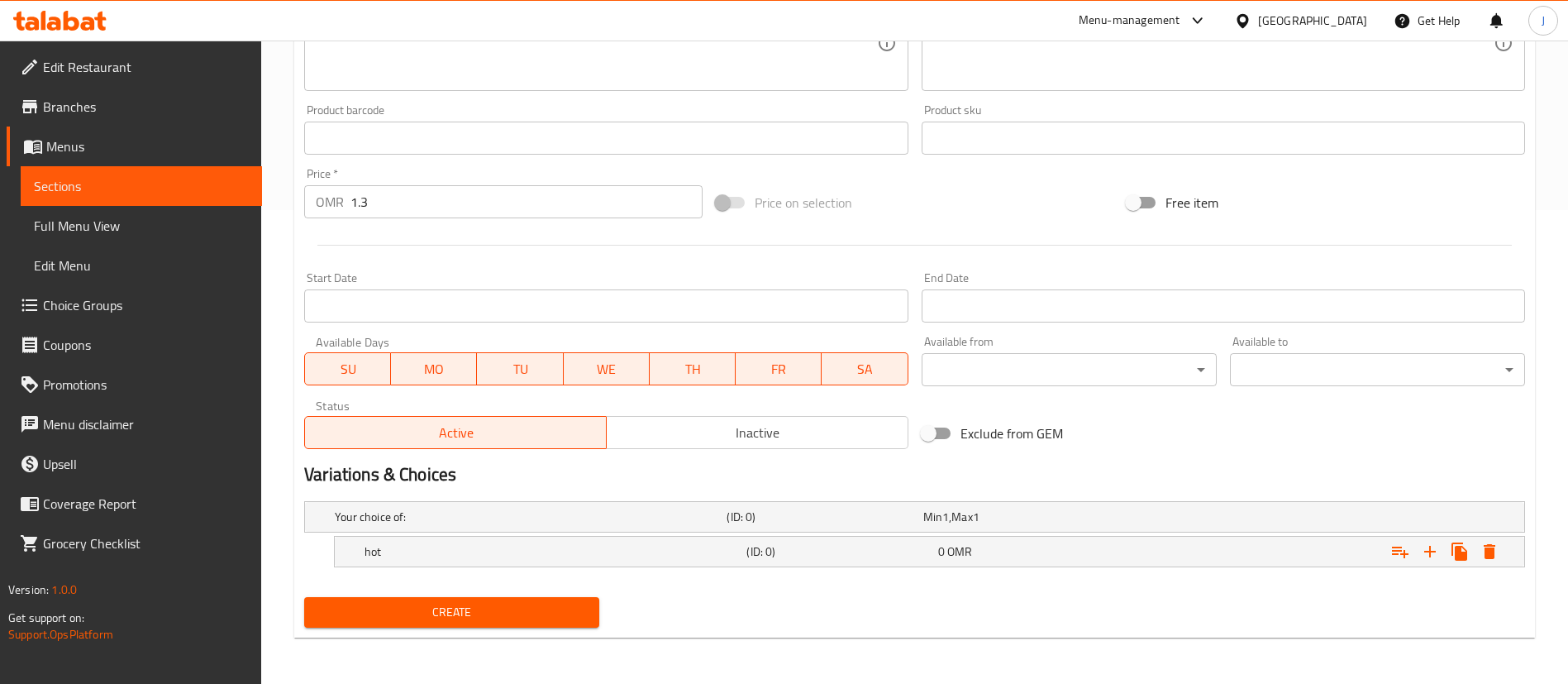
scroll to position [474, 0]
click at [1433, 552] on icon "Expand" at bounding box center [1429, 551] width 19 height 19
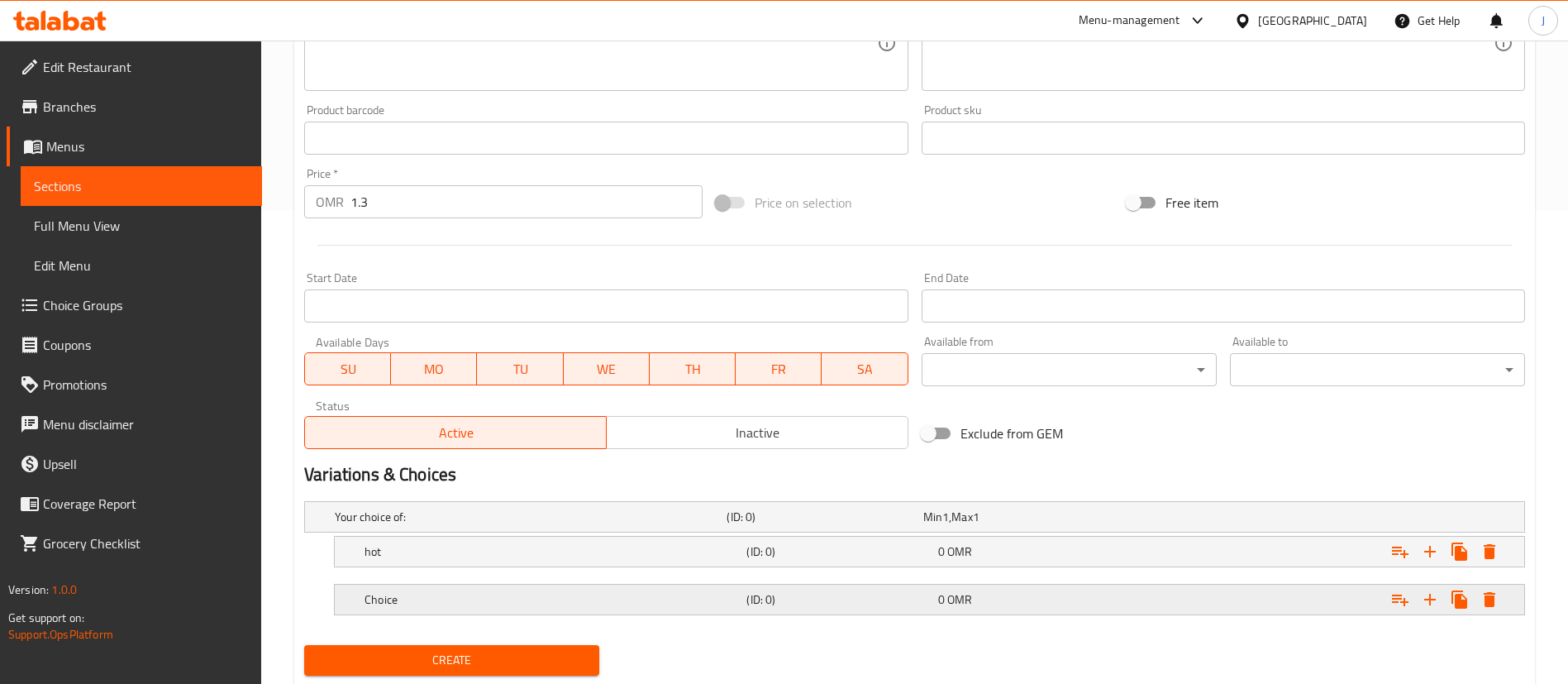
click at [1194, 520] on div "Expand" at bounding box center [1311, 517] width 392 height 7
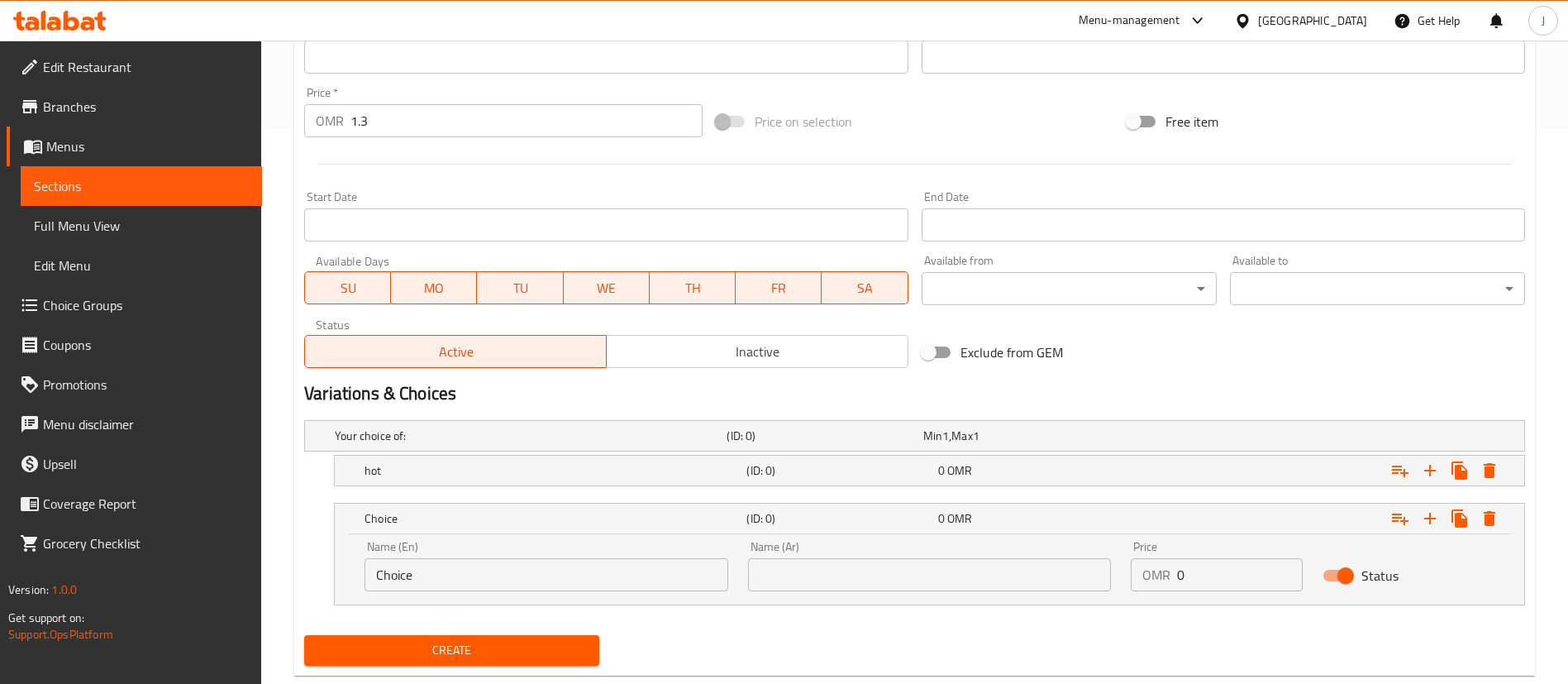
scroll to position [593, 0]
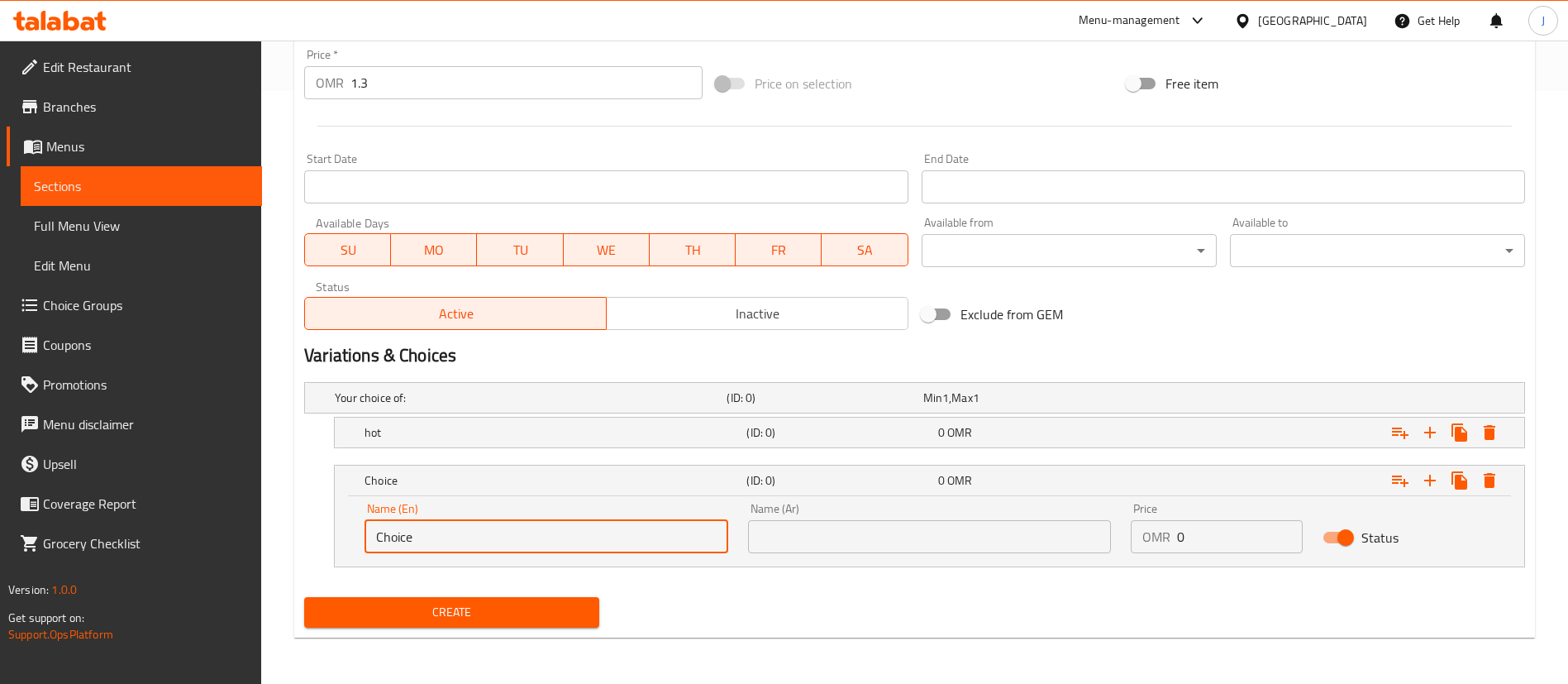
drag, startPoint x: 264, startPoint y: 539, endPoint x: 71, endPoint y: 519, distance: 194.0
click at [103, 518] on div "Edit Restaurant Branches Menus Sections Full Menu View Edit Menu Choice Groups …" at bounding box center [784, 66] width 1568 height 1236
type input "آ"
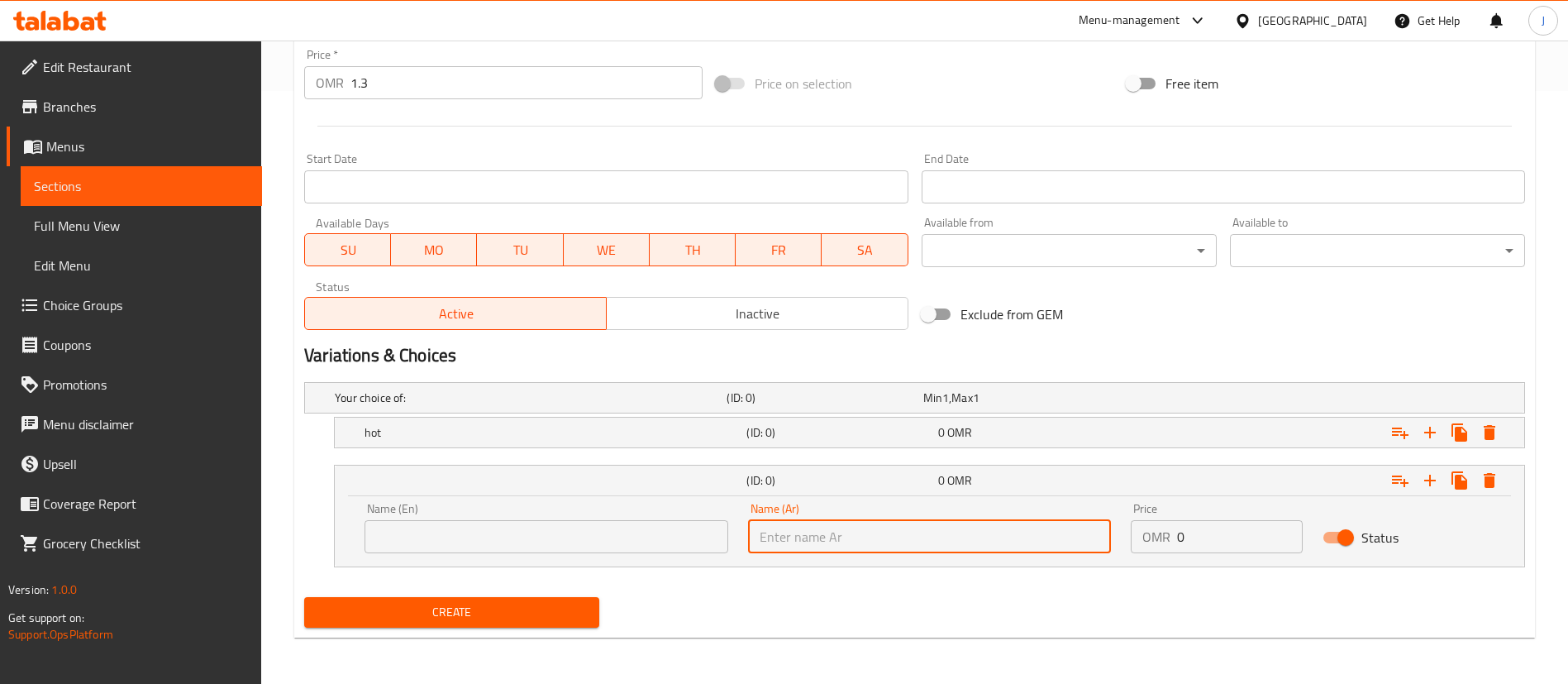
click at [854, 538] on input "text" at bounding box center [930, 536] width 364 height 33
type input "عادي"
click at [418, 539] on input "text" at bounding box center [547, 536] width 364 height 33
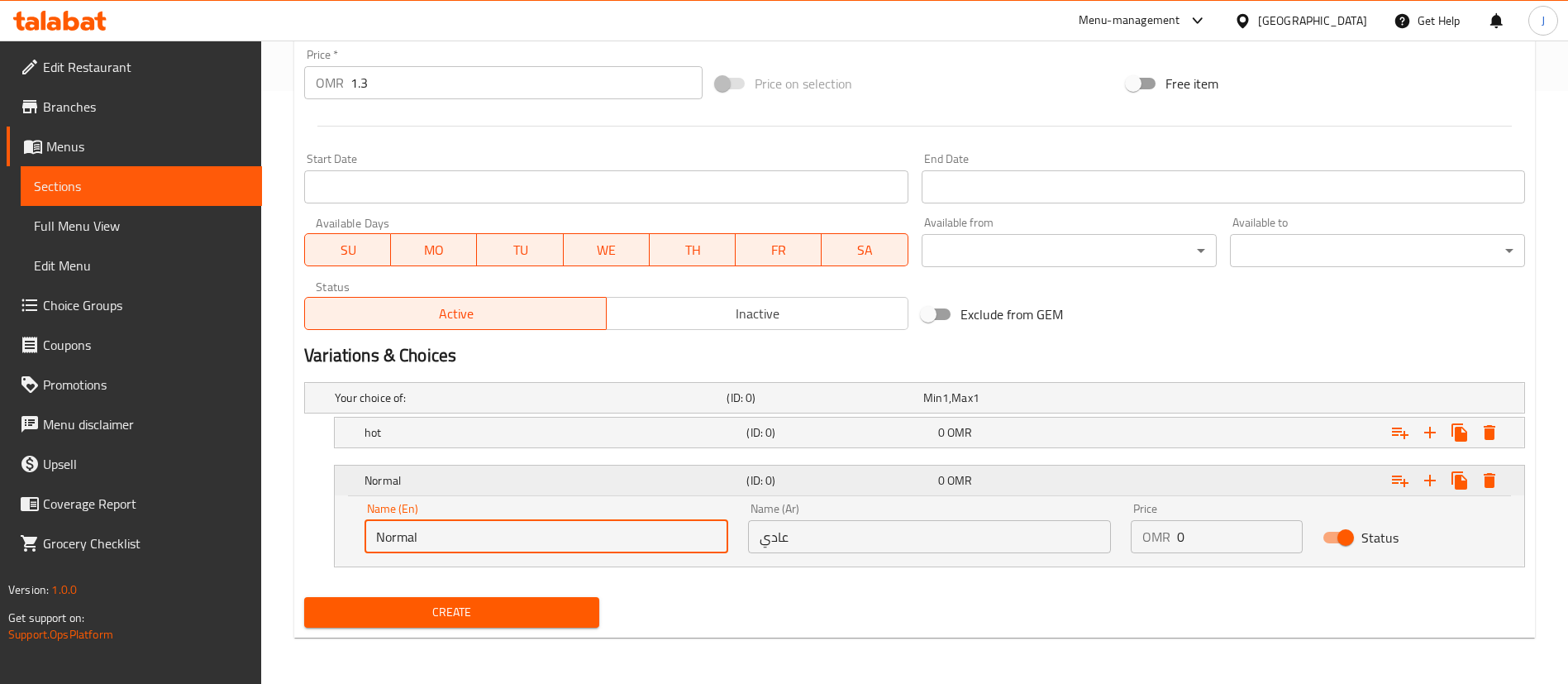
type input "Normal"
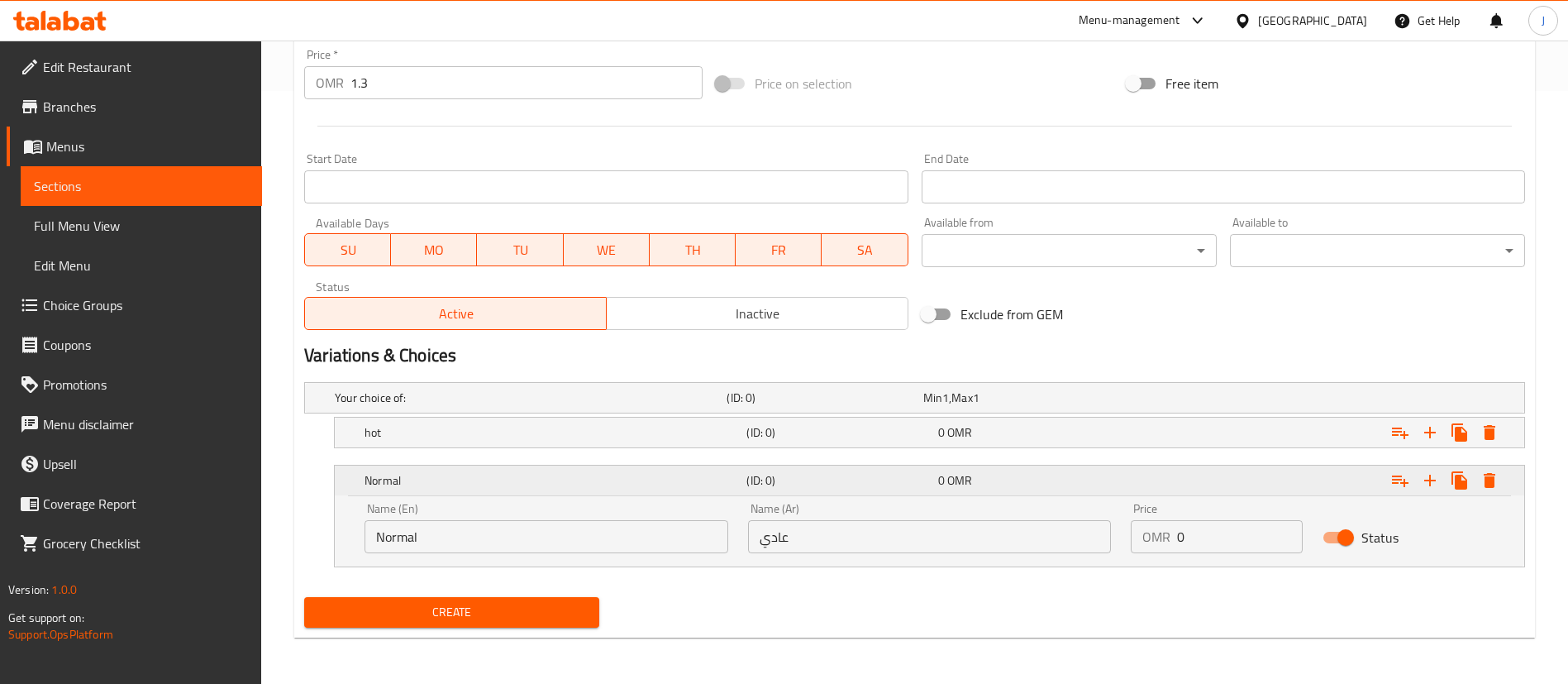
click at [415, 486] on h5 "Normal" at bounding box center [552, 480] width 375 height 17
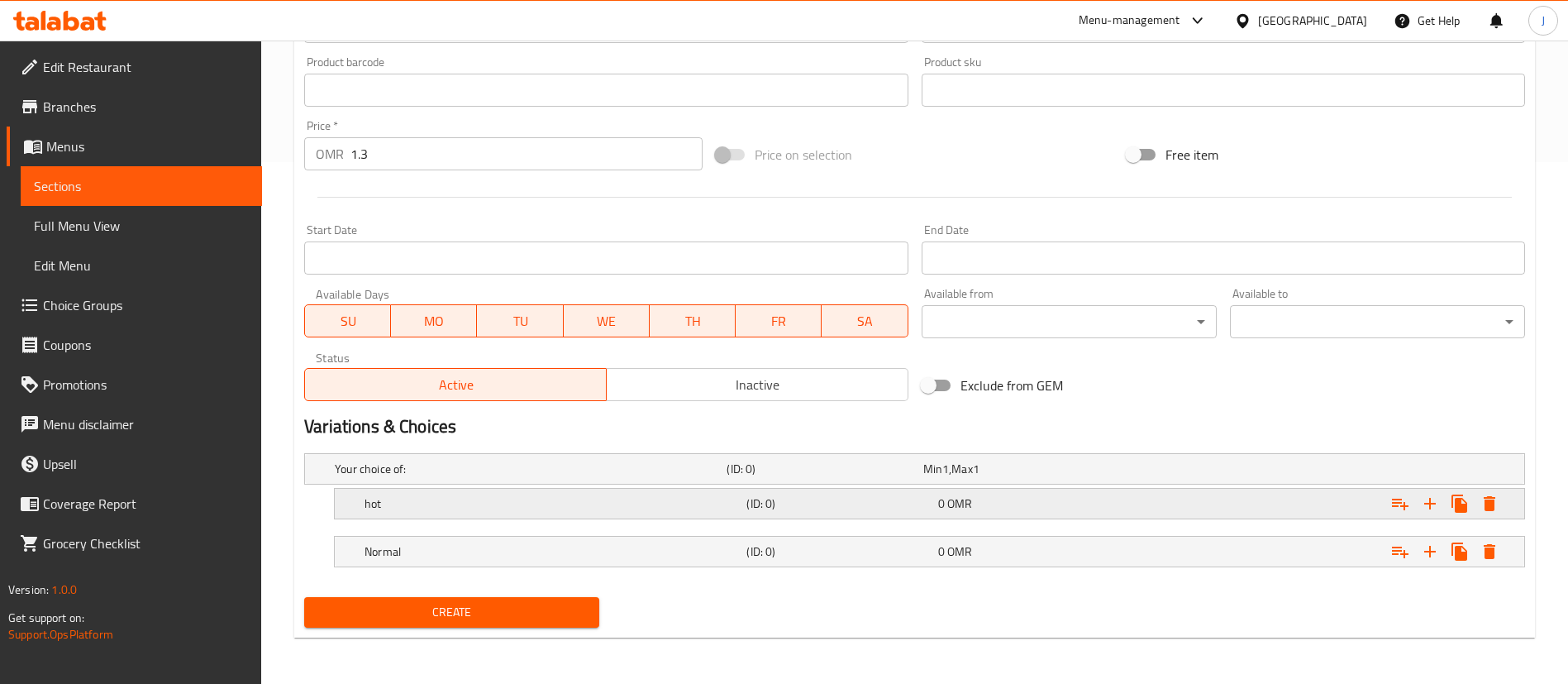
scroll to position [522, 0]
click at [409, 477] on h5 "hot" at bounding box center [527, 468] width 385 height 17
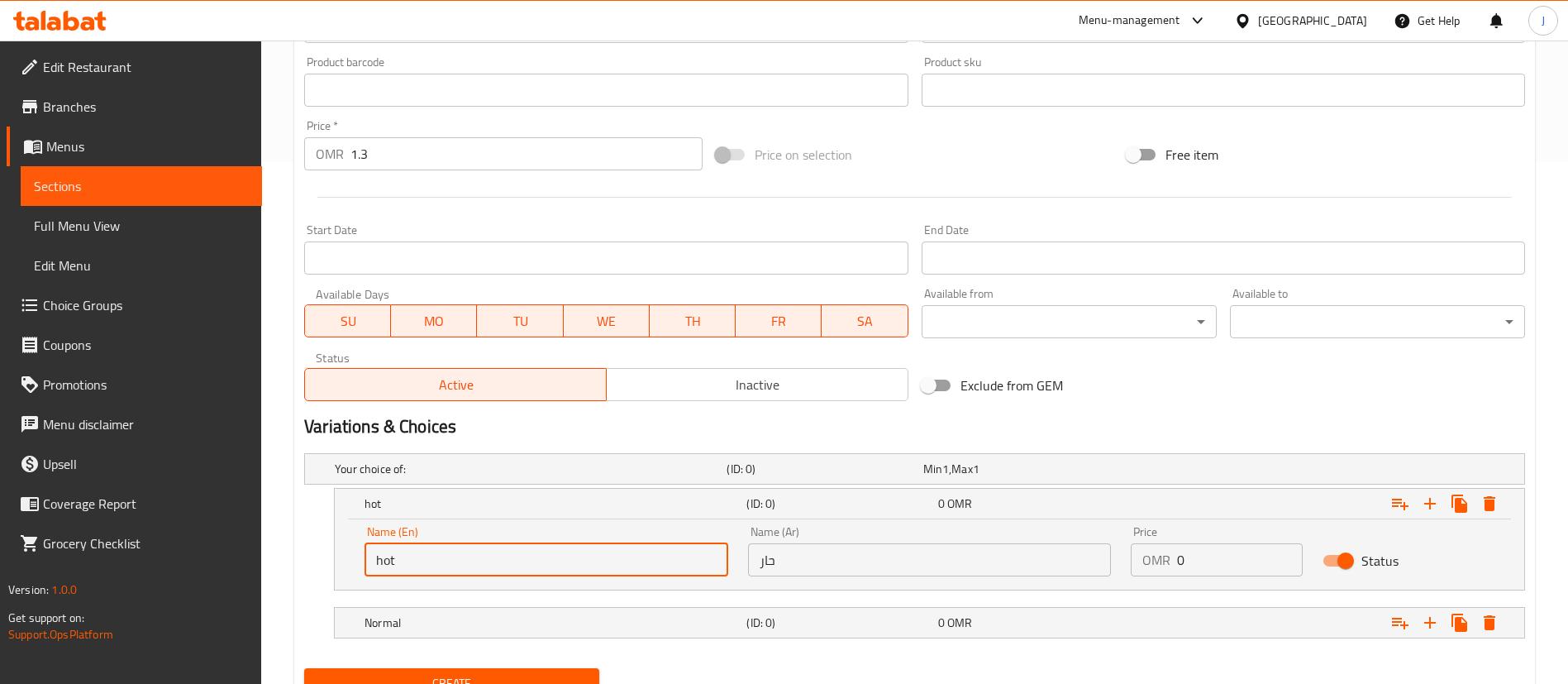
drag, startPoint x: 382, startPoint y: 560, endPoint x: 348, endPoint y: 557, distance: 34.1
click at [348, 557] on div "Name (En) hot Name (En) Name (Ar) حار Name (Ar) Price OMR 0 Price Status" at bounding box center [929, 554] width 1189 height 70
type input "Hot"
click at [453, 503] on h5 "Hot" at bounding box center [552, 503] width 375 height 17
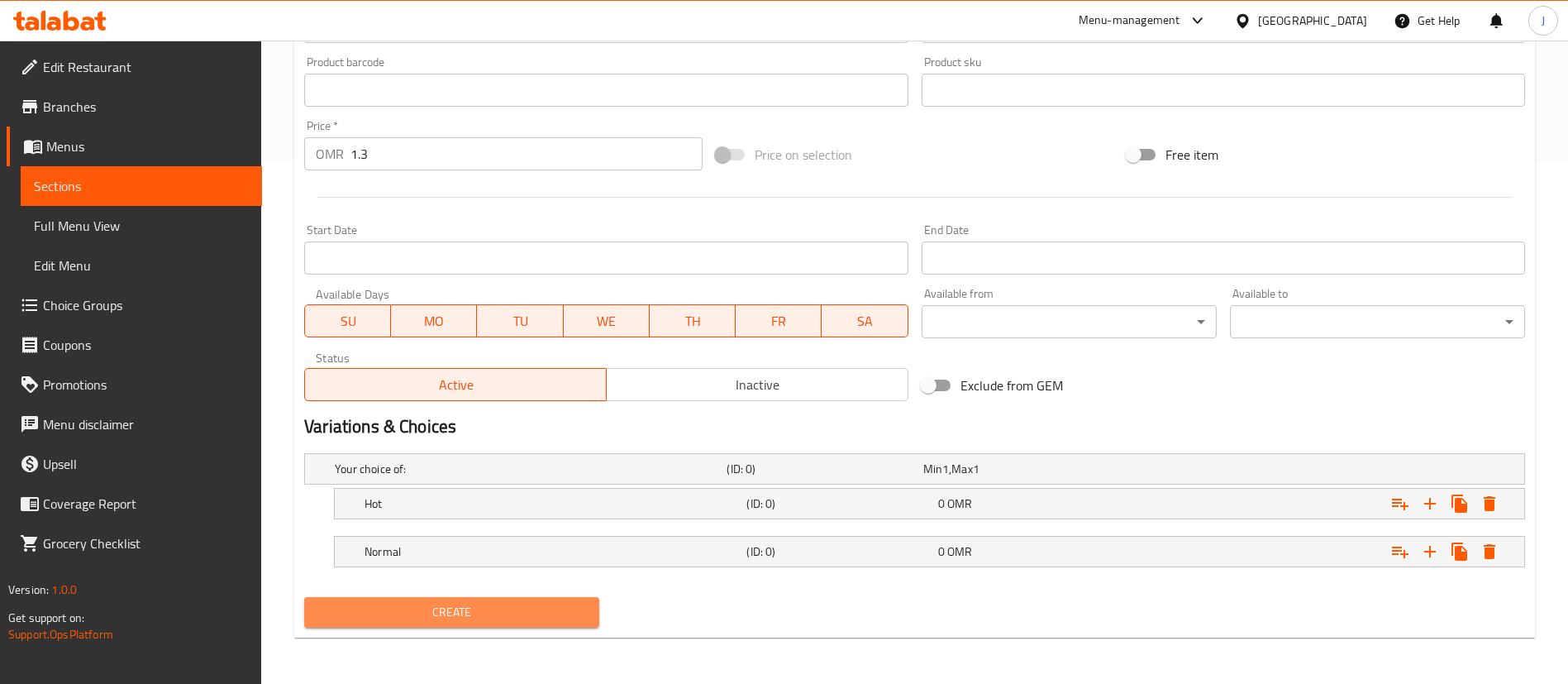
click at [416, 617] on span "Create" at bounding box center [451, 611] width 268 height 20
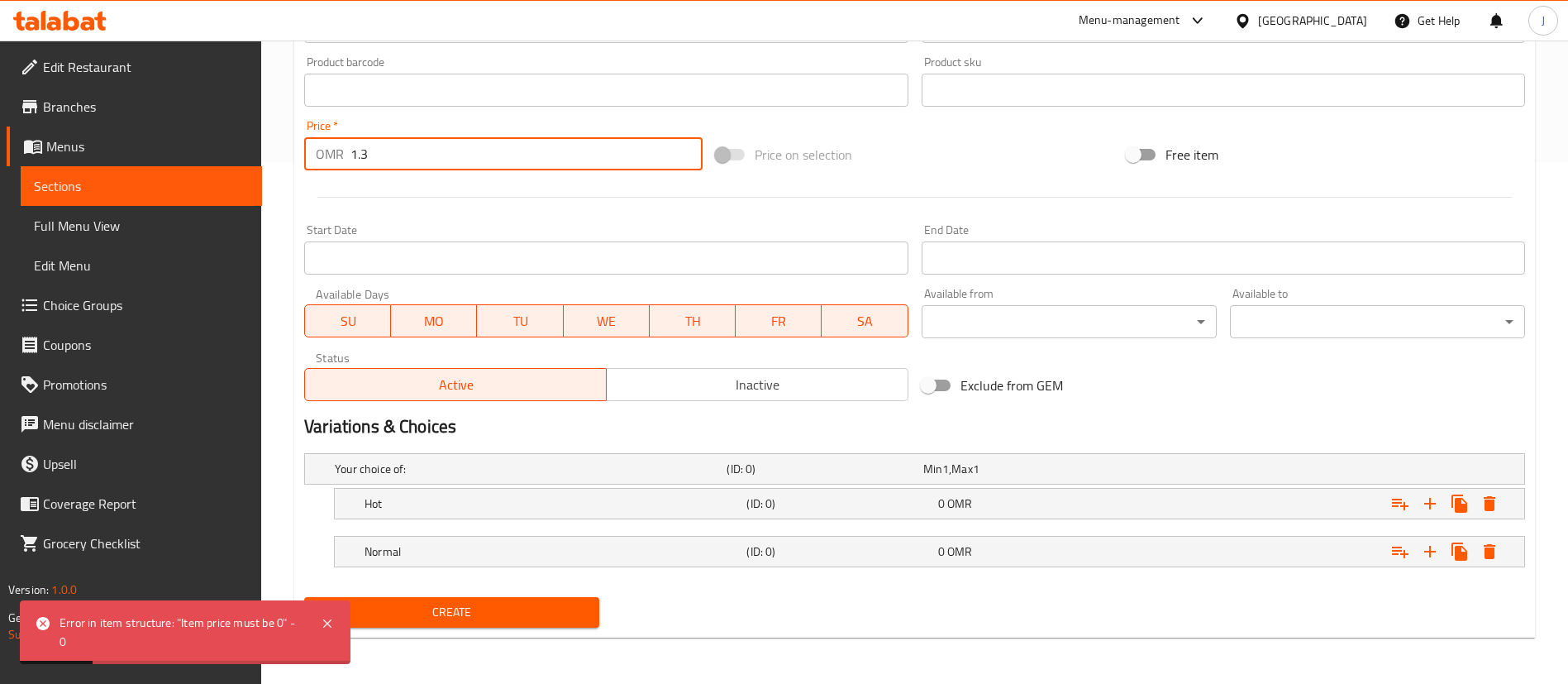
drag, startPoint x: 390, startPoint y: 155, endPoint x: 318, endPoint y: 161, distance: 72.2
click at [321, 161] on div "OMR 1.3 Price *" at bounding box center [503, 154] width 398 height 33
type input "0"
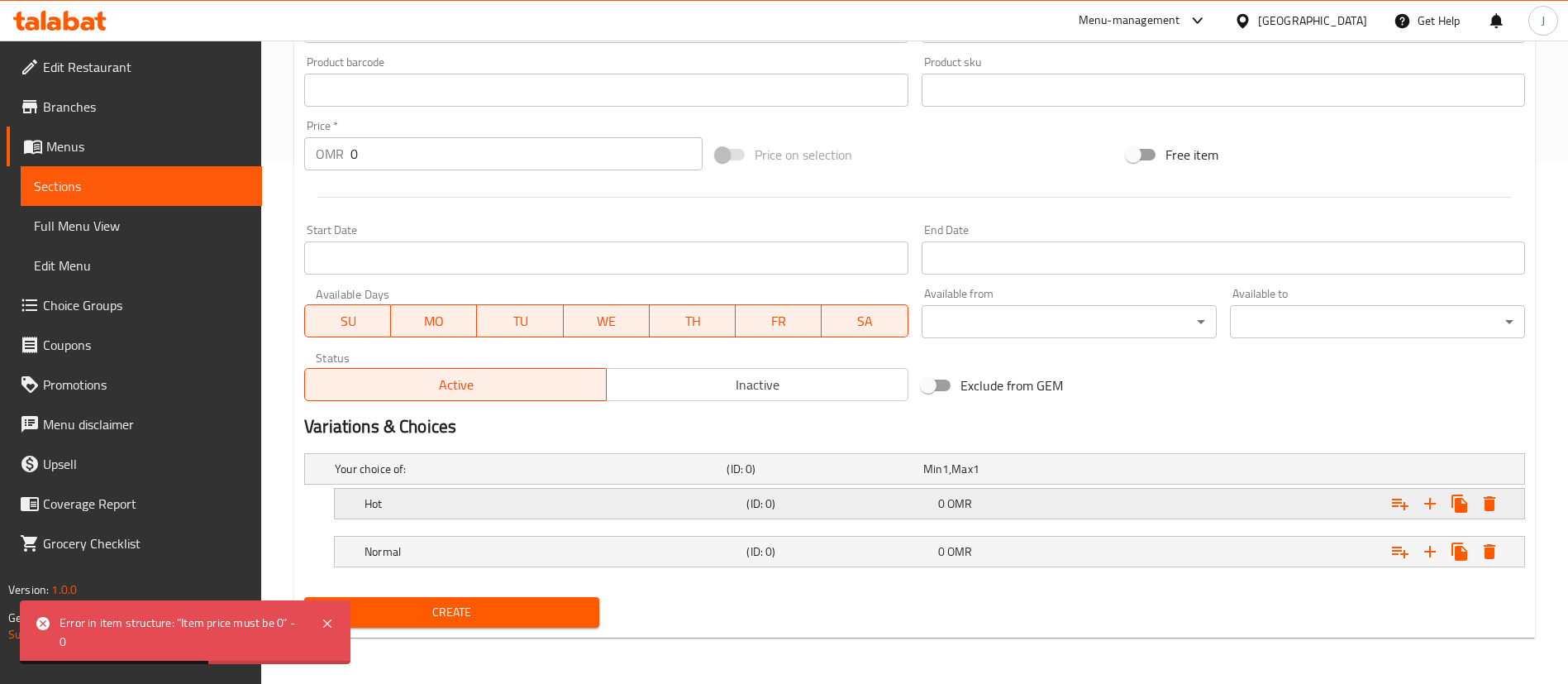
click at [958, 486] on div "Hot (ID: 0) 0 OMR" at bounding box center [919, 468] width 1176 height 36
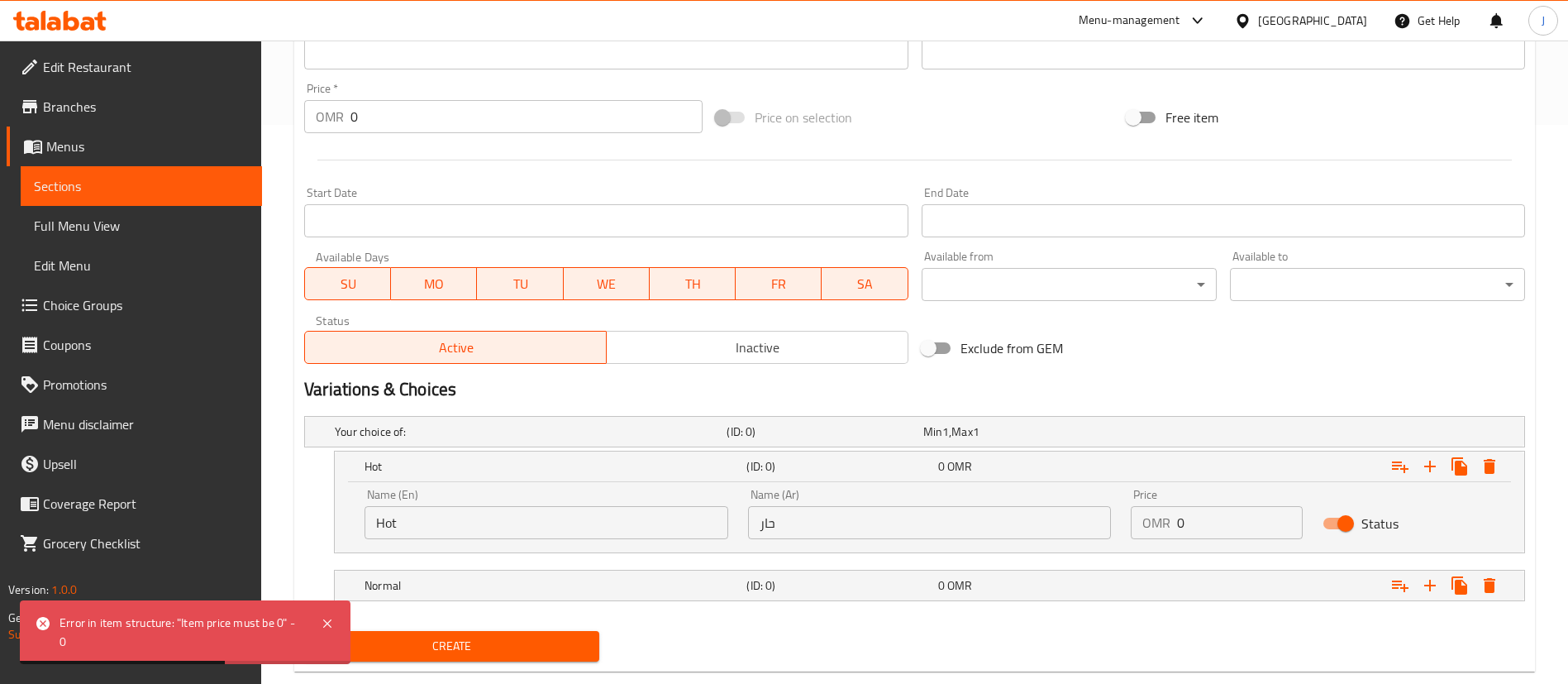
scroll to position [593, 0]
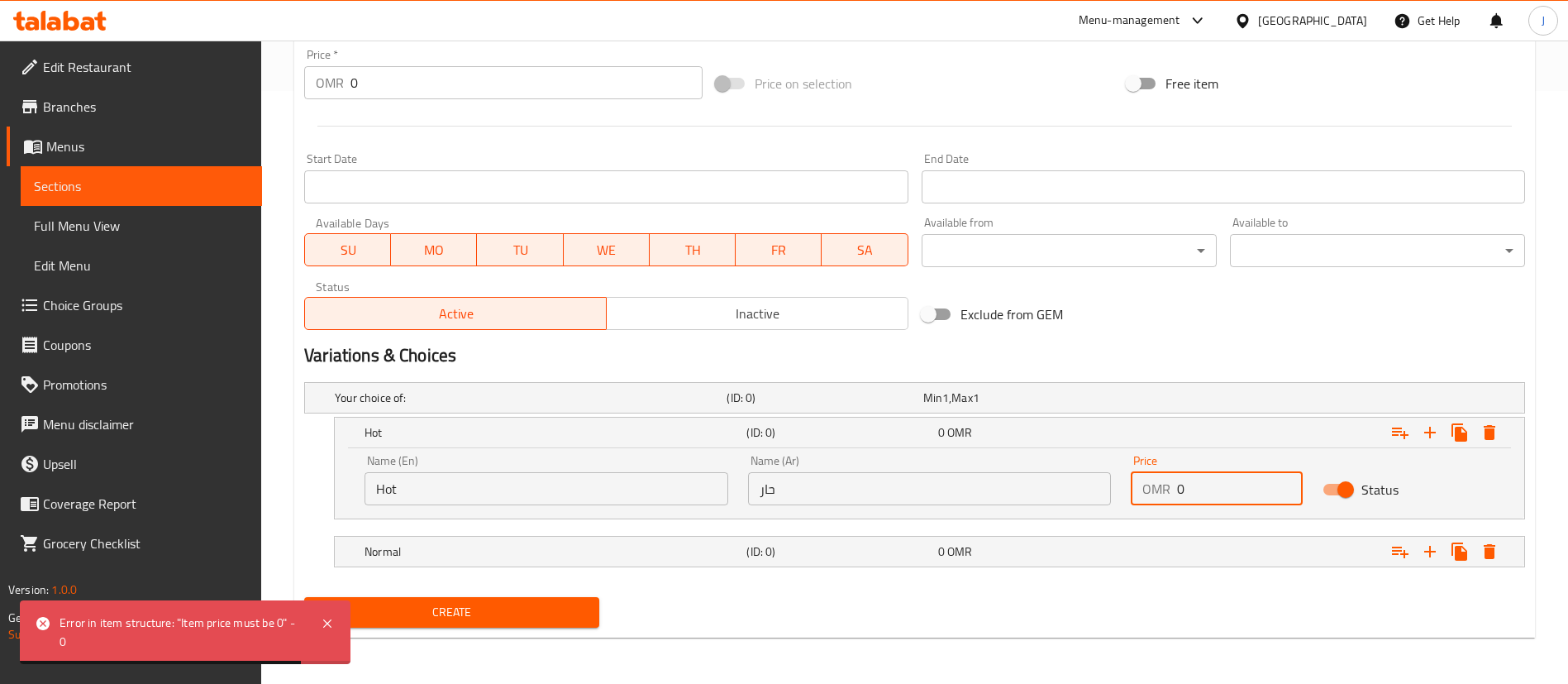
drag, startPoint x: 1211, startPoint y: 486, endPoint x: 1140, endPoint y: 491, distance: 71.2
click at [1144, 491] on div "OMR 0 Price" at bounding box center [1216, 488] width 172 height 33
paste input "1.3"
type input "1.3"
click at [1074, 441] on div "1.3 OMR" at bounding box center [1030, 432] width 191 height 23
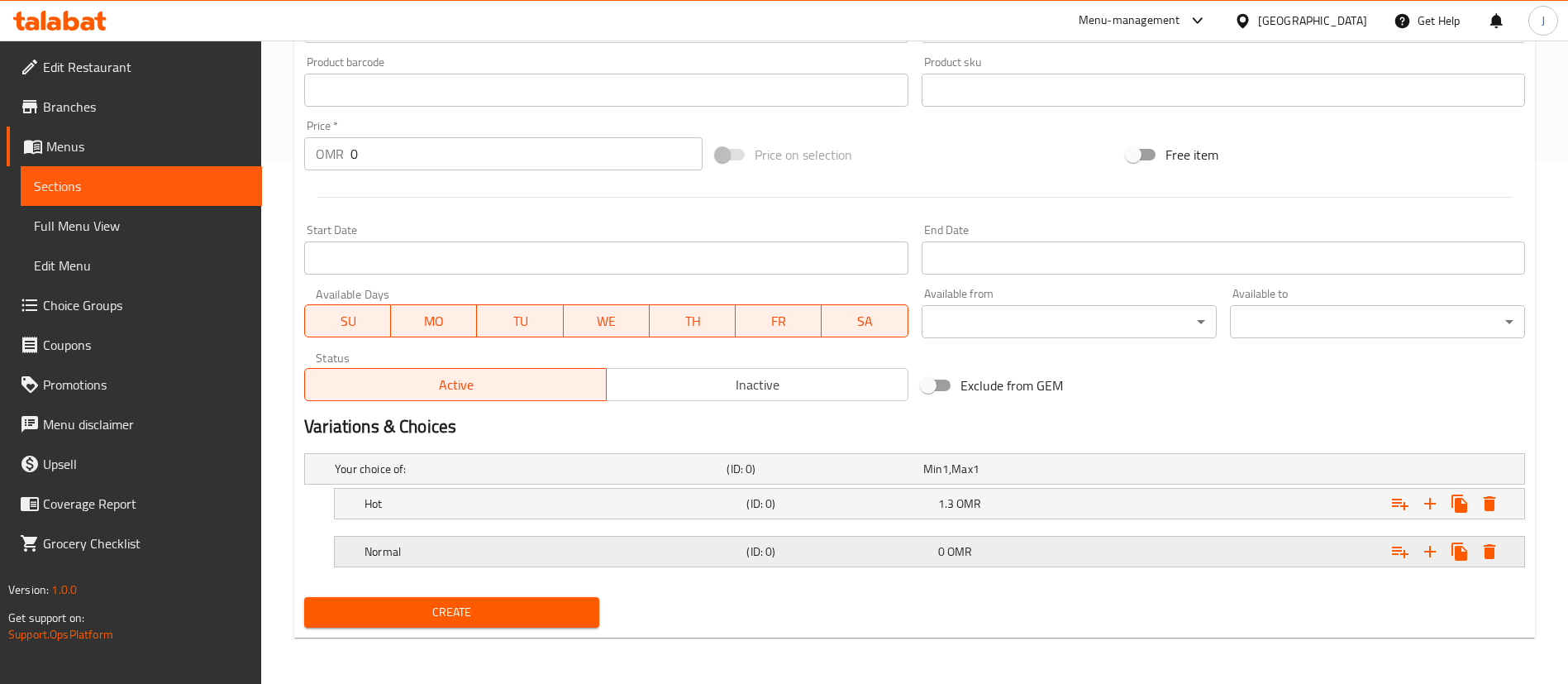
click at [1075, 477] on div "0 OMR" at bounding box center [1017, 468] width 190 height 17
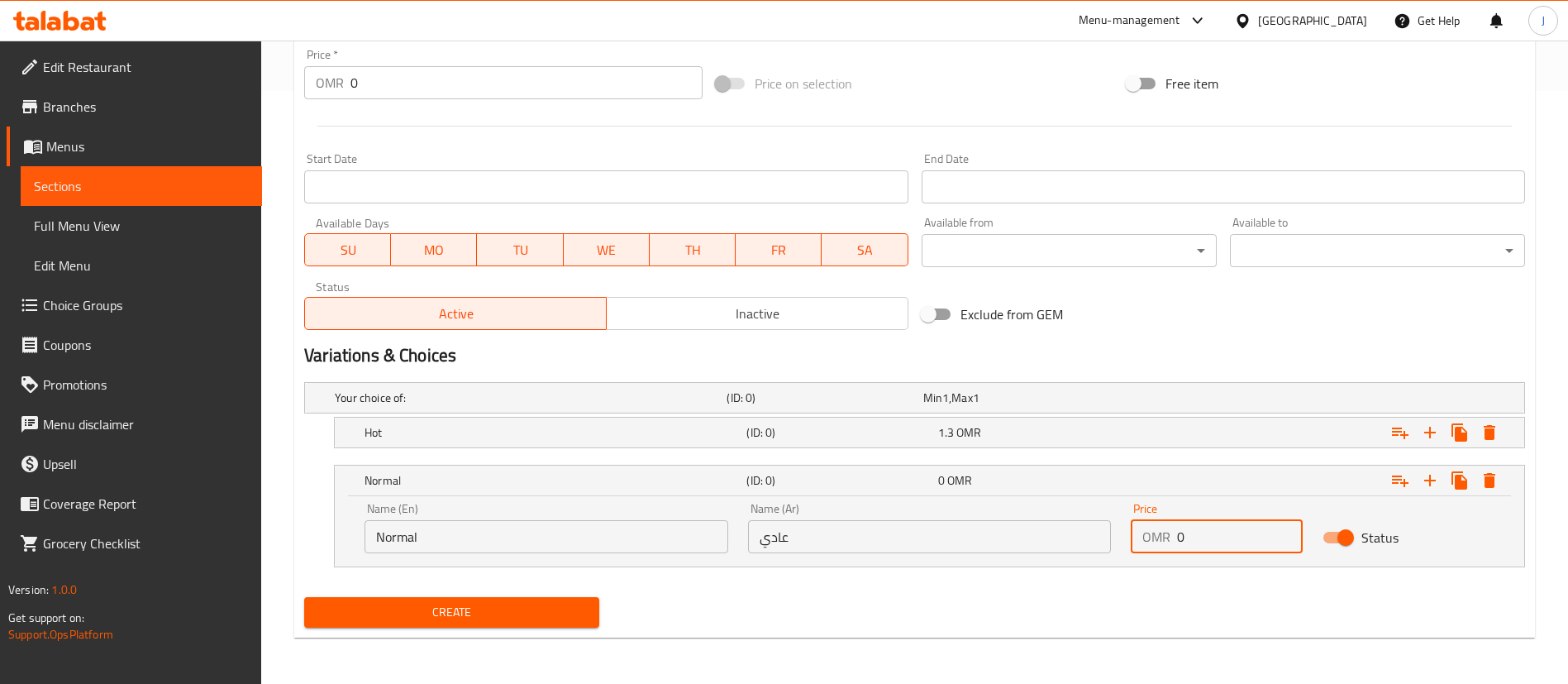
drag, startPoint x: 1190, startPoint y: 541, endPoint x: 1152, endPoint y: 548, distance: 38.6
click at [1154, 546] on div "OMR 0 Price" at bounding box center [1216, 536] width 172 height 33
paste input "1.3"
type input "1.3"
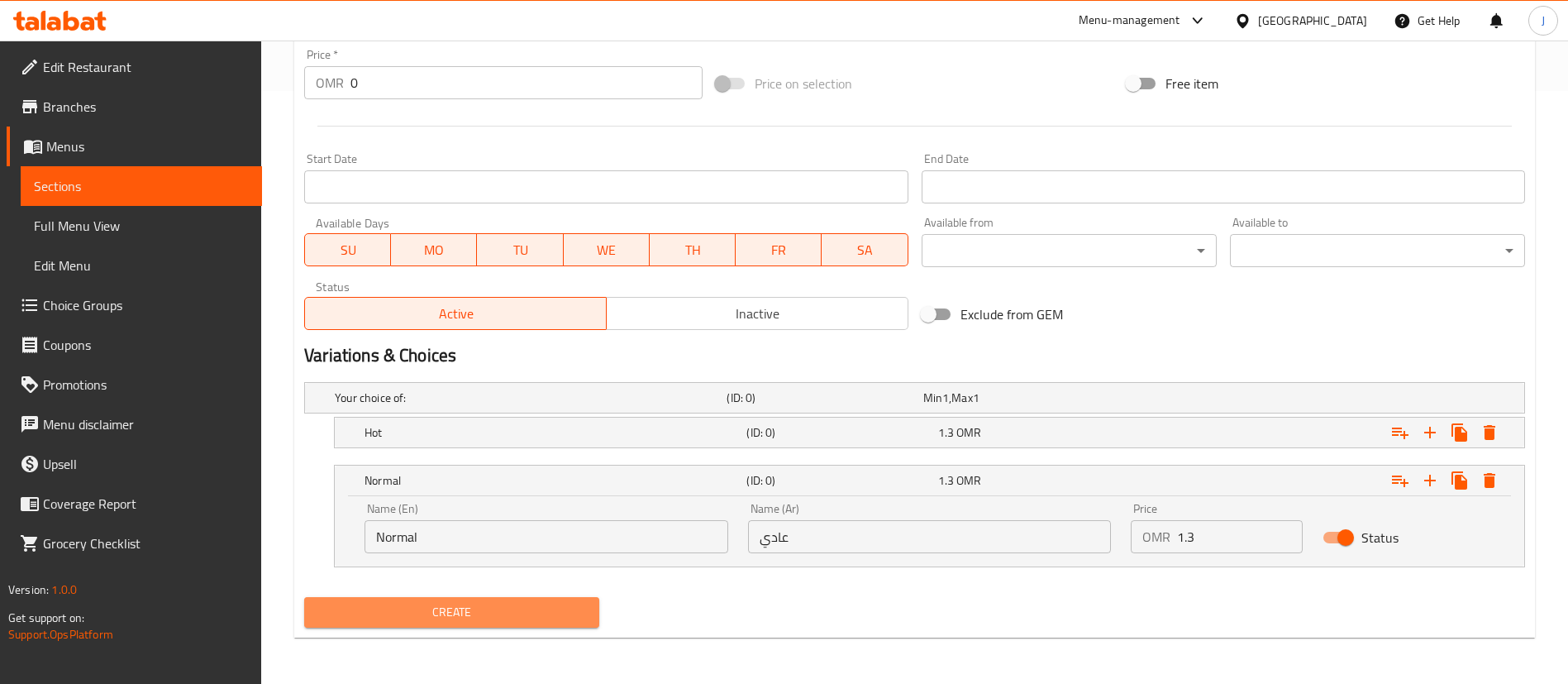
click at [527, 601] on span "Create" at bounding box center [451, 611] width 268 height 20
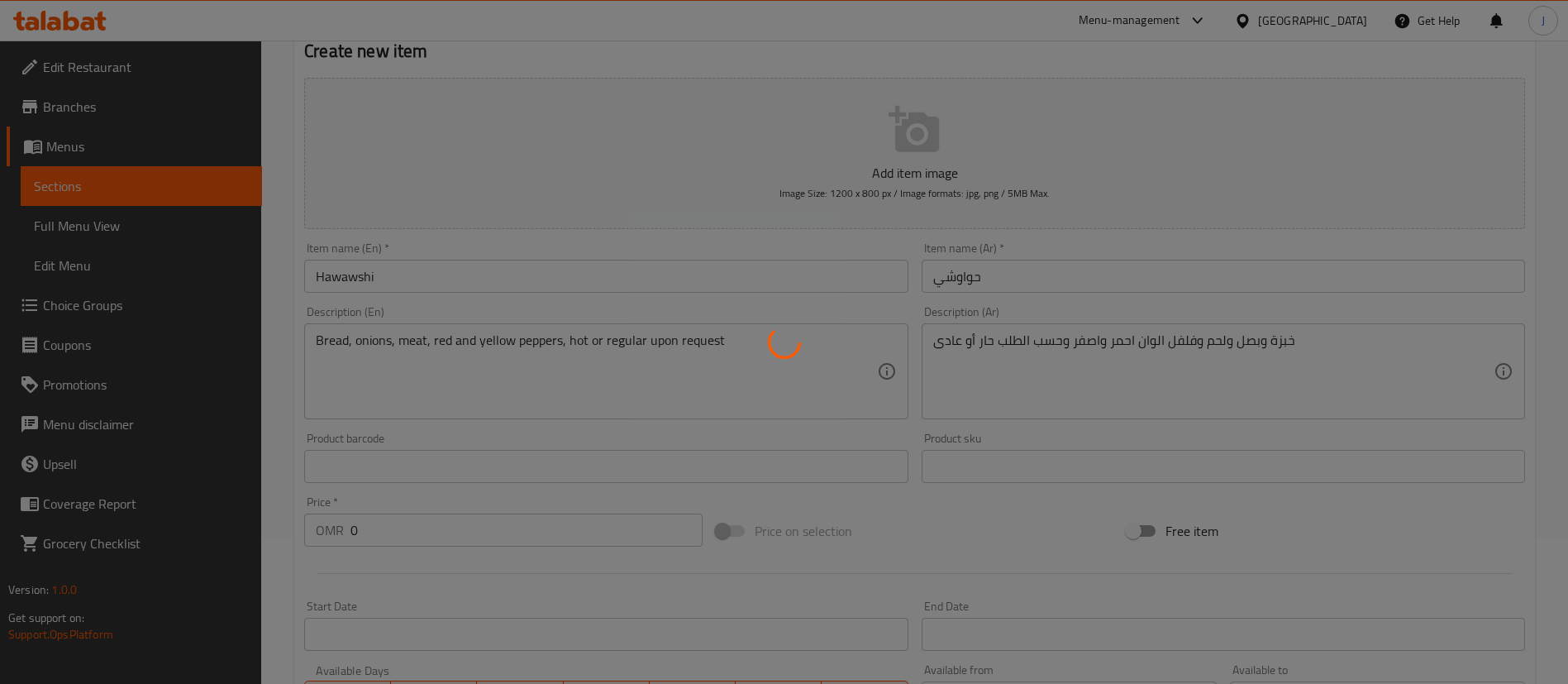
scroll to position [0, 0]
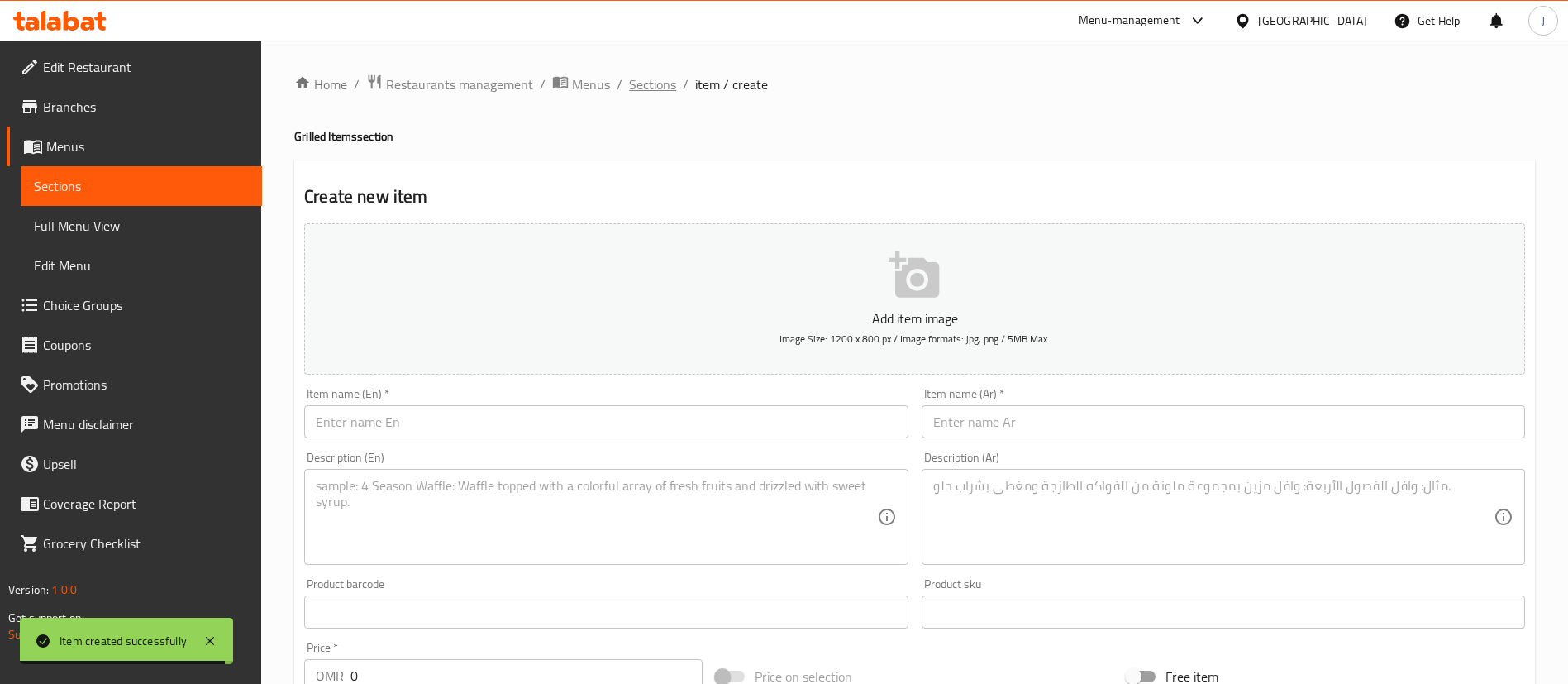
click at [658, 95] on div "Home / Restaurants management / Menus / Sections / item / create Grilled Items …" at bounding box center [913, 659] width 1240 height 1170
click at [656, 90] on span "Sections" at bounding box center [652, 84] width 47 height 19
